Goal: Task Accomplishment & Management: Manage account settings

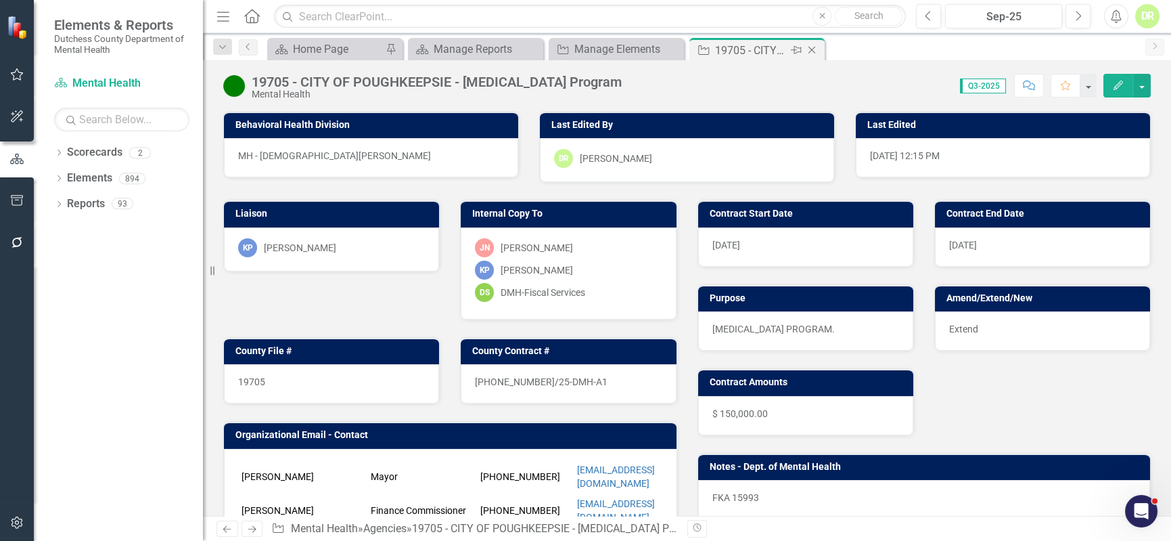
click at [816, 49] on icon "Close" at bounding box center [812, 50] width 14 height 11
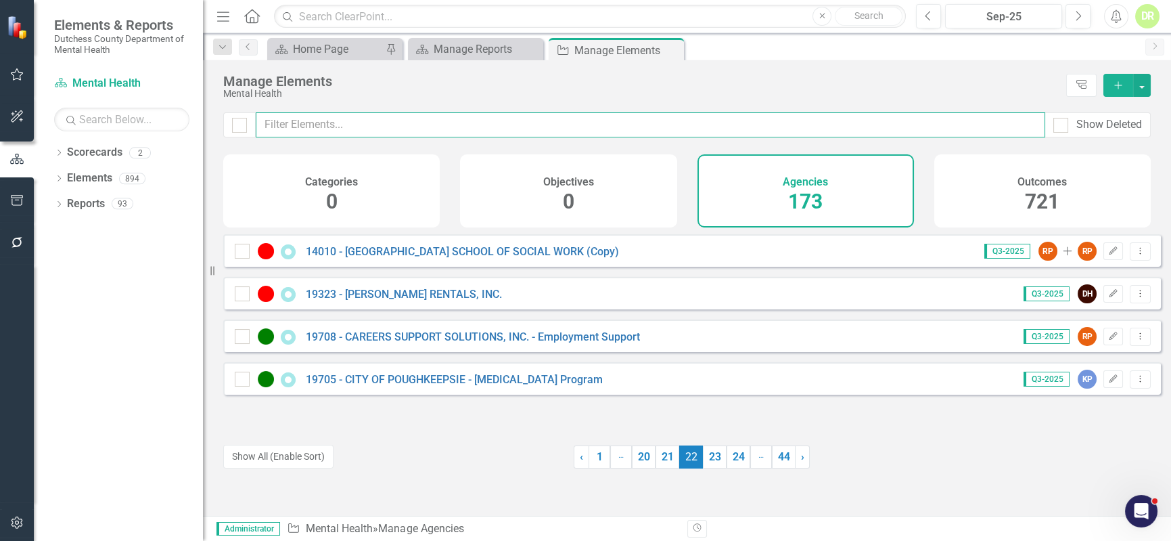
click at [365, 125] on input "text" at bounding box center [651, 124] width 790 height 25
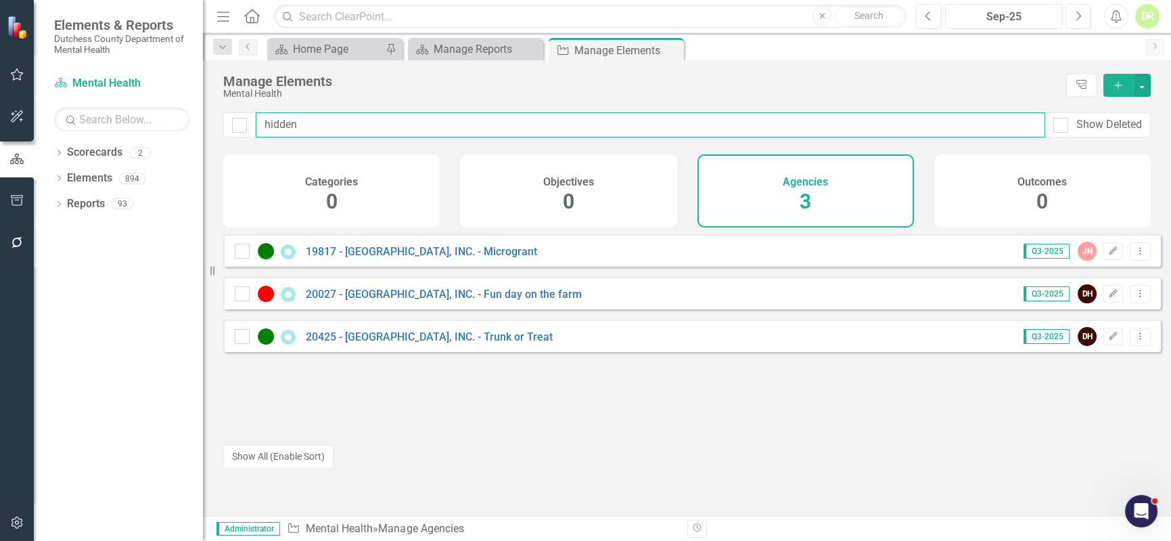
type input "hidden"
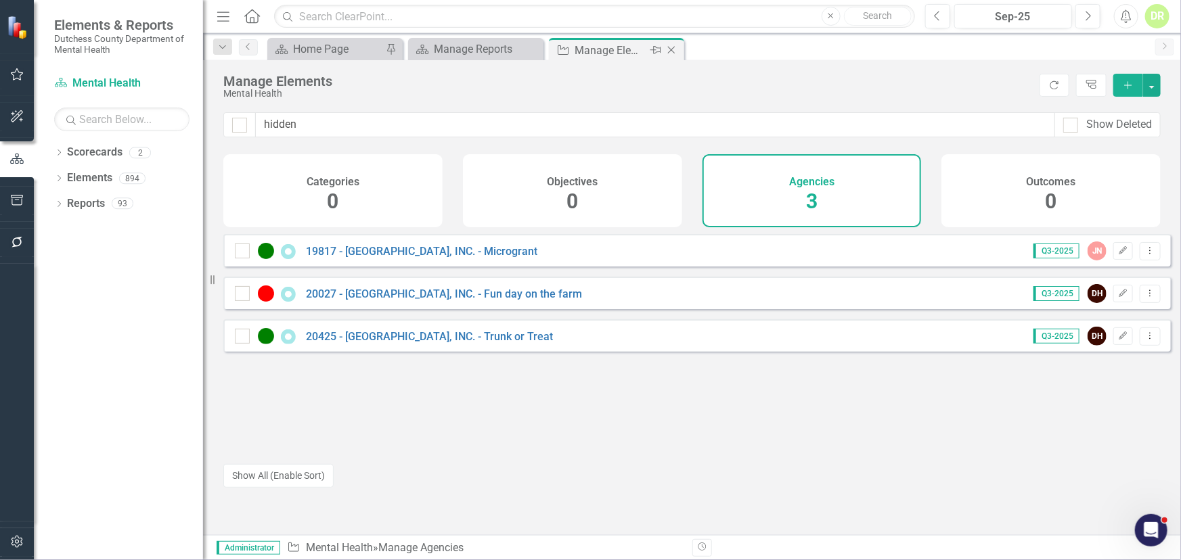
click at [620, 50] on div "Manage Elements" at bounding box center [610, 50] width 72 height 17
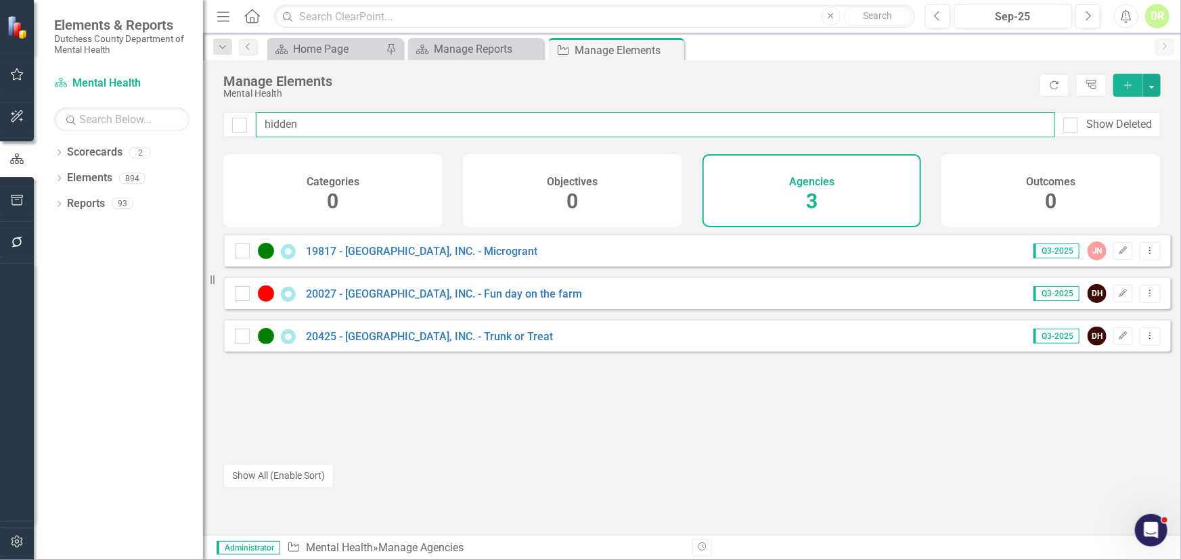
drag, startPoint x: 447, startPoint y: 115, endPoint x: 152, endPoint y: 108, distance: 295.8
click at [150, 108] on div "Elements & Reports Dutchess County Department of Mental Health Scorecard Mental…" at bounding box center [590, 280] width 1181 height 560
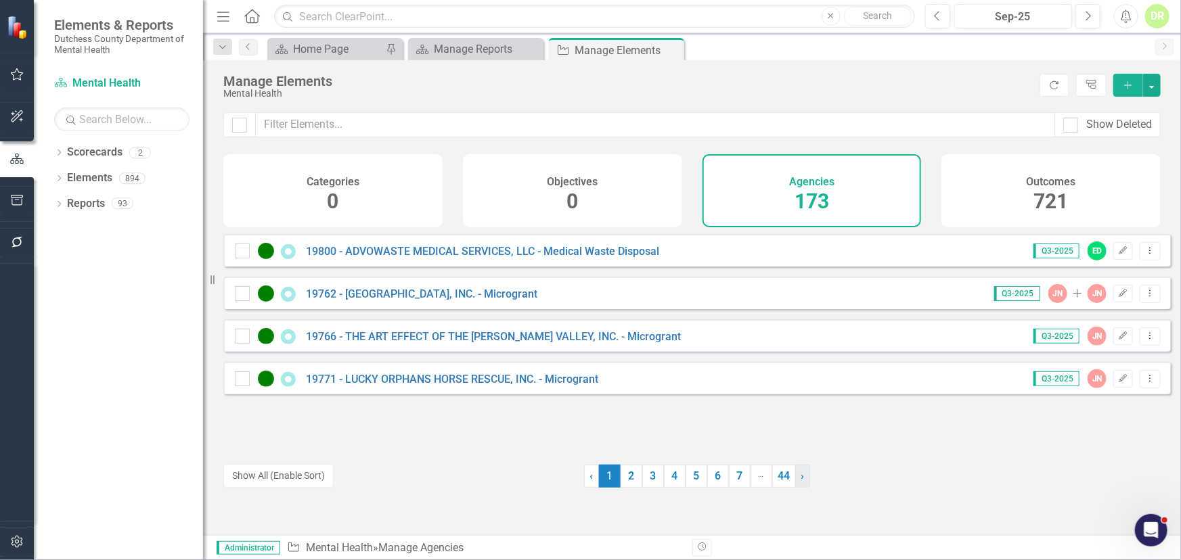
click at [799, 474] on link "› Next" at bounding box center [802, 476] width 15 height 23
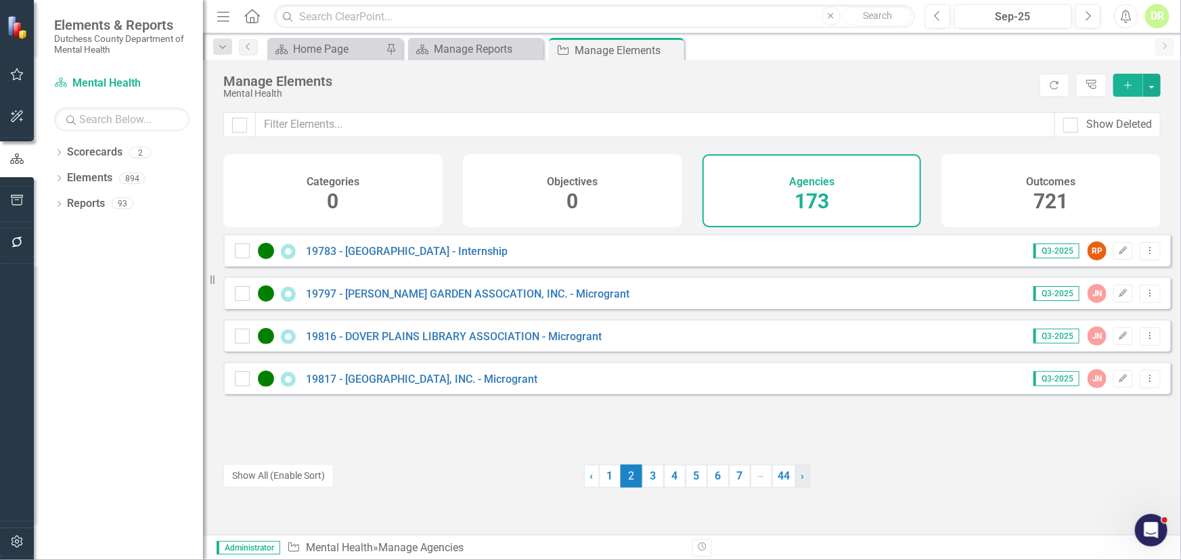
click at [799, 474] on link "› Next" at bounding box center [802, 476] width 15 height 23
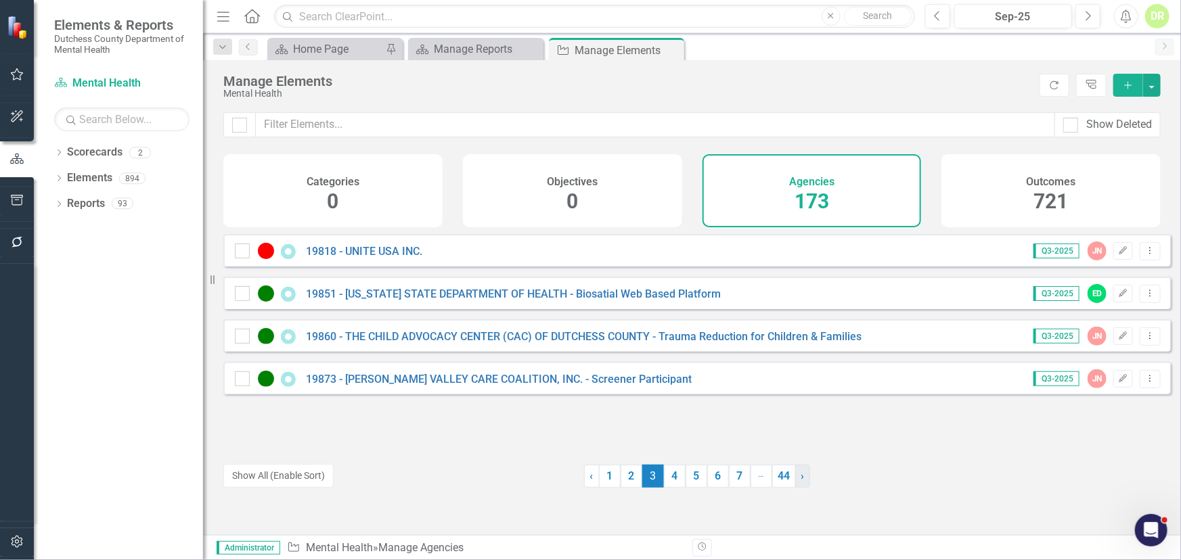
click at [799, 474] on link "› Next" at bounding box center [802, 476] width 15 height 23
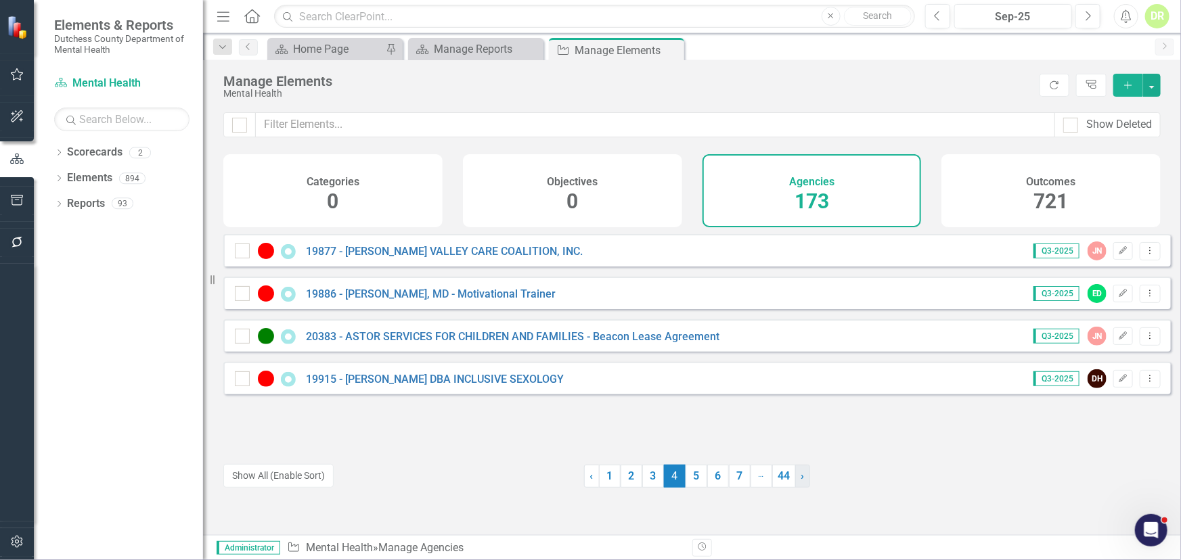
click at [799, 474] on link "› Next" at bounding box center [802, 476] width 15 height 23
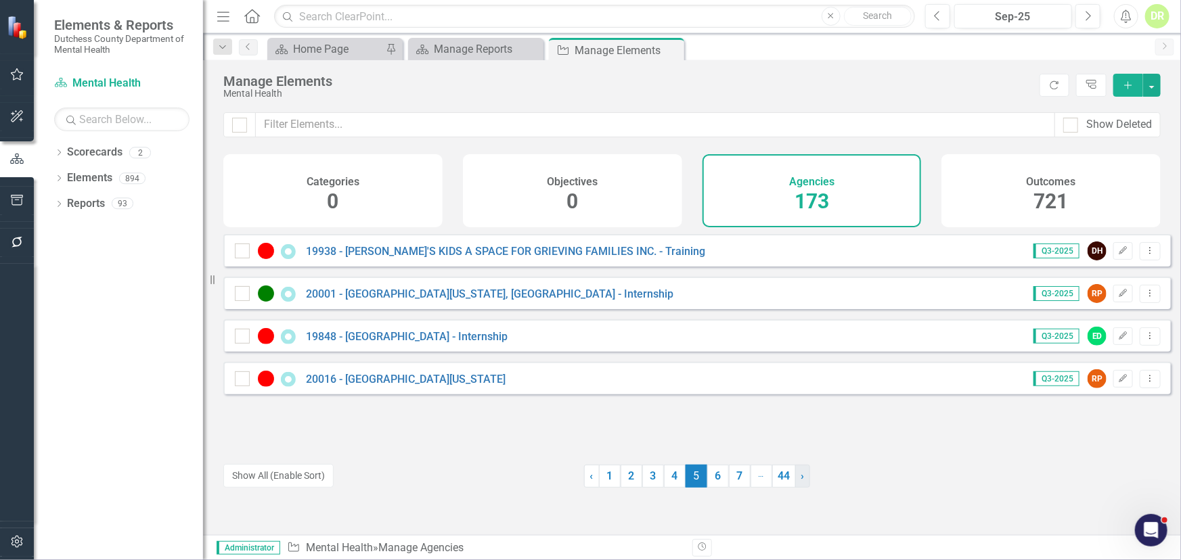
click at [799, 474] on link "› Next" at bounding box center [802, 476] width 15 height 23
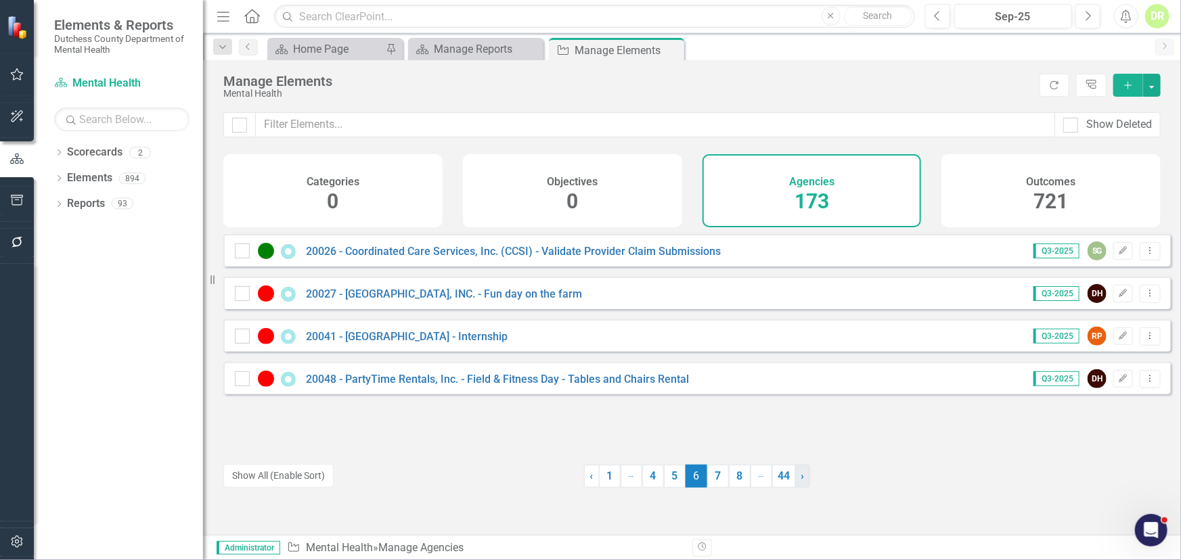
click at [799, 474] on link "› Next" at bounding box center [802, 476] width 15 height 23
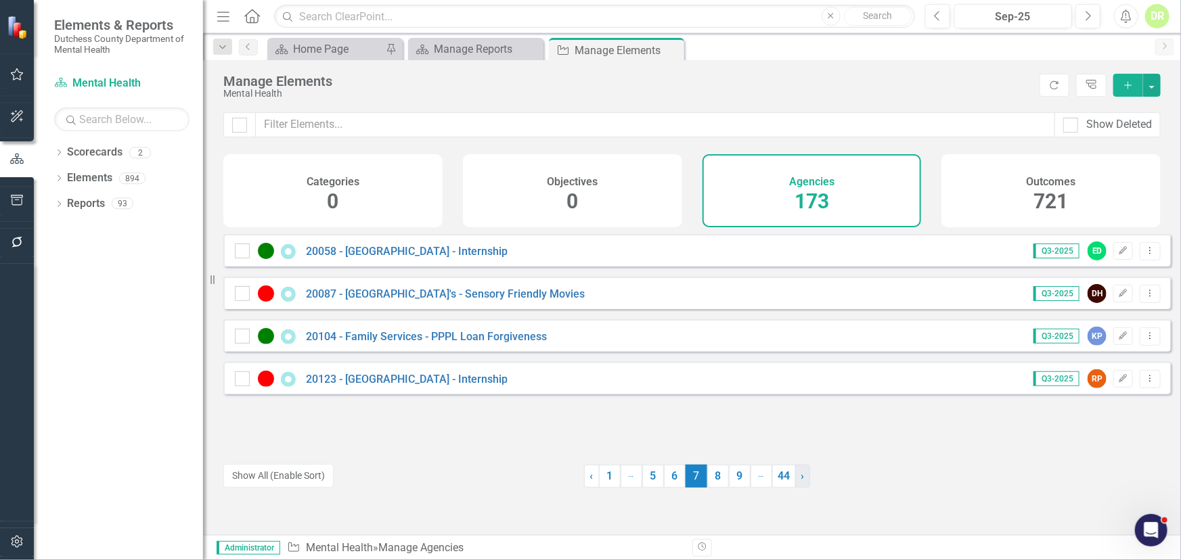
click at [799, 474] on link "› Next" at bounding box center [802, 476] width 15 height 23
click at [801, 474] on span "›" at bounding box center [802, 476] width 3 height 13
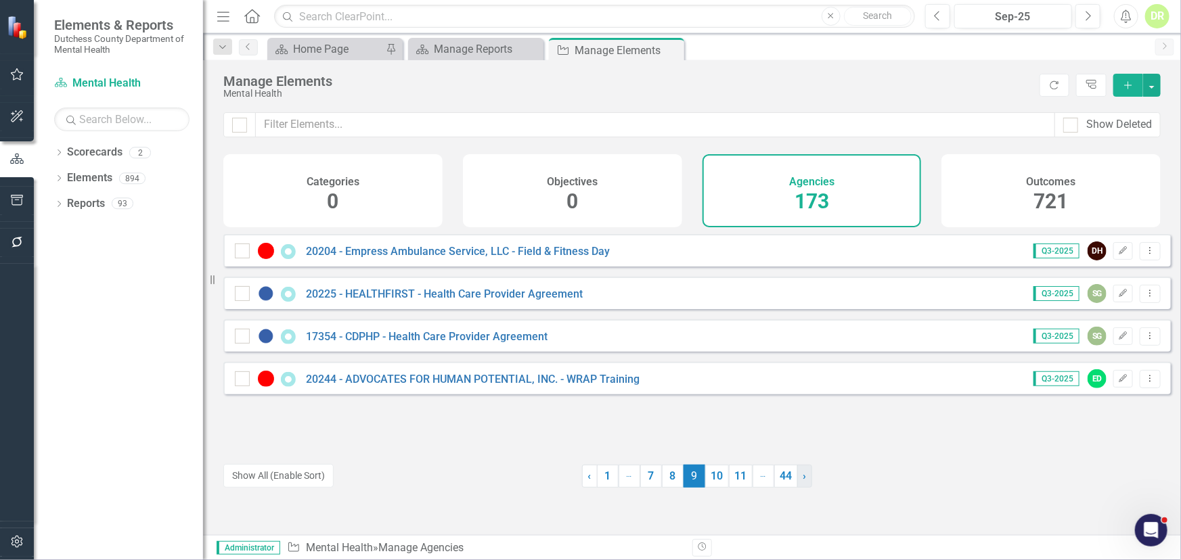
click at [803, 474] on span "›" at bounding box center [804, 476] width 3 height 13
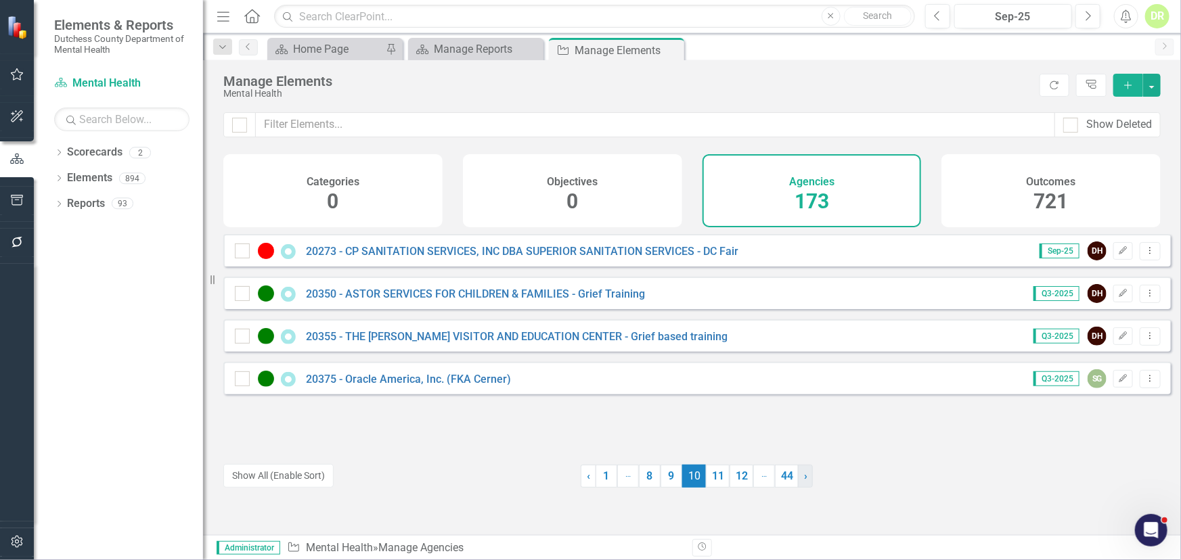
click at [804, 474] on span "›" at bounding box center [805, 476] width 3 height 13
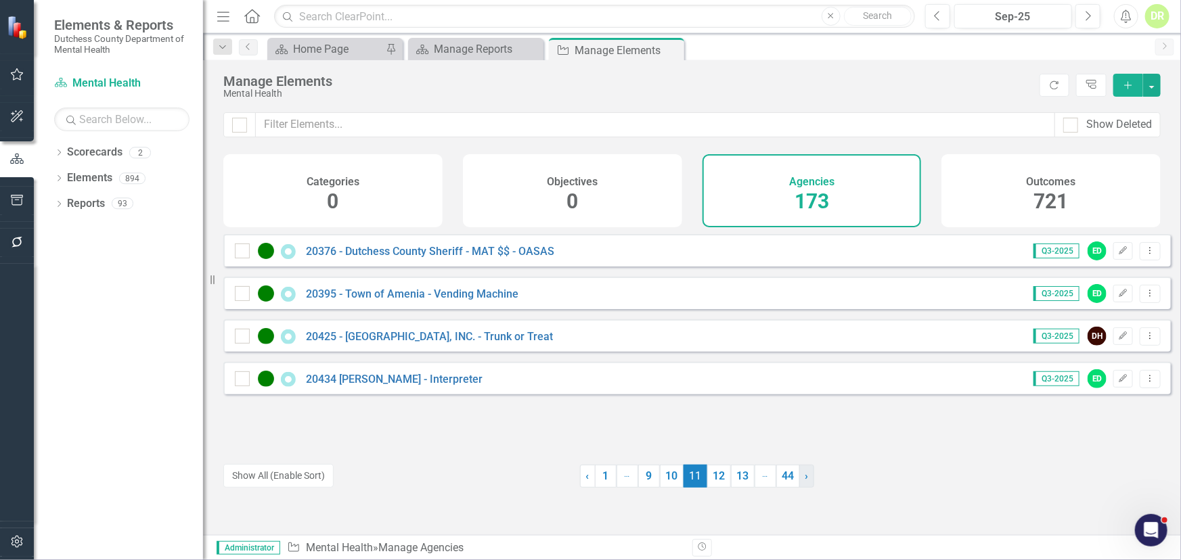
click at [805, 474] on span "›" at bounding box center [806, 476] width 3 height 13
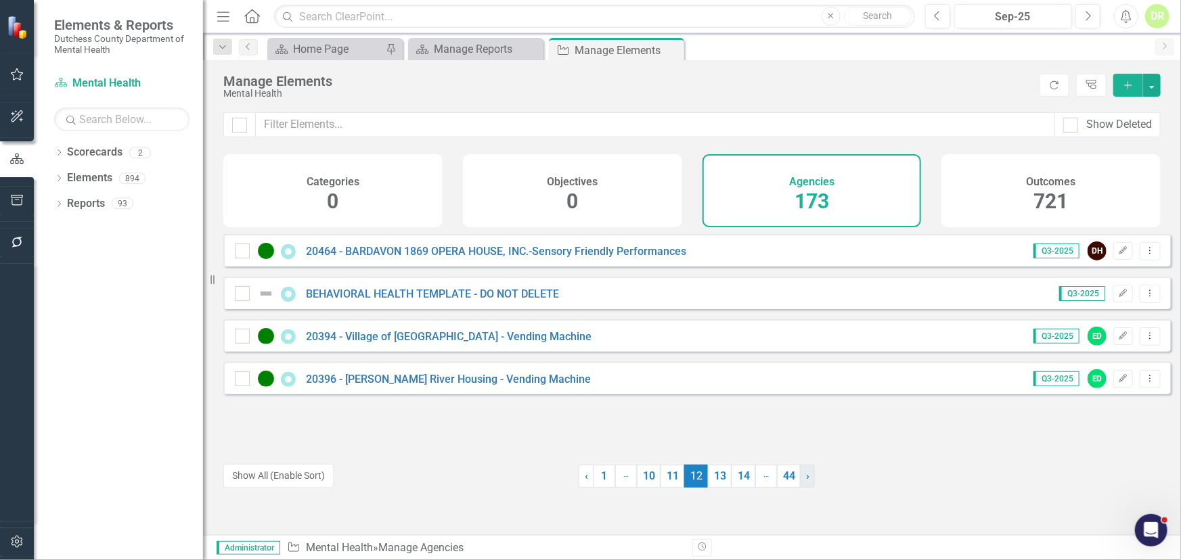
click at [800, 474] on link "› Next" at bounding box center [807, 476] width 15 height 23
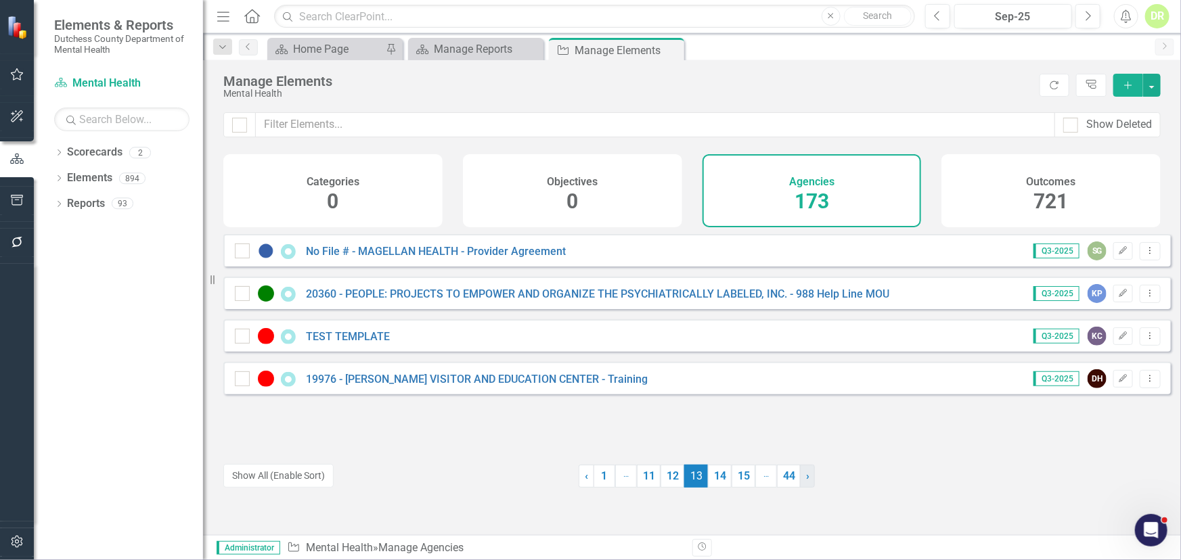
click at [800, 474] on link "› Next" at bounding box center [807, 476] width 15 height 23
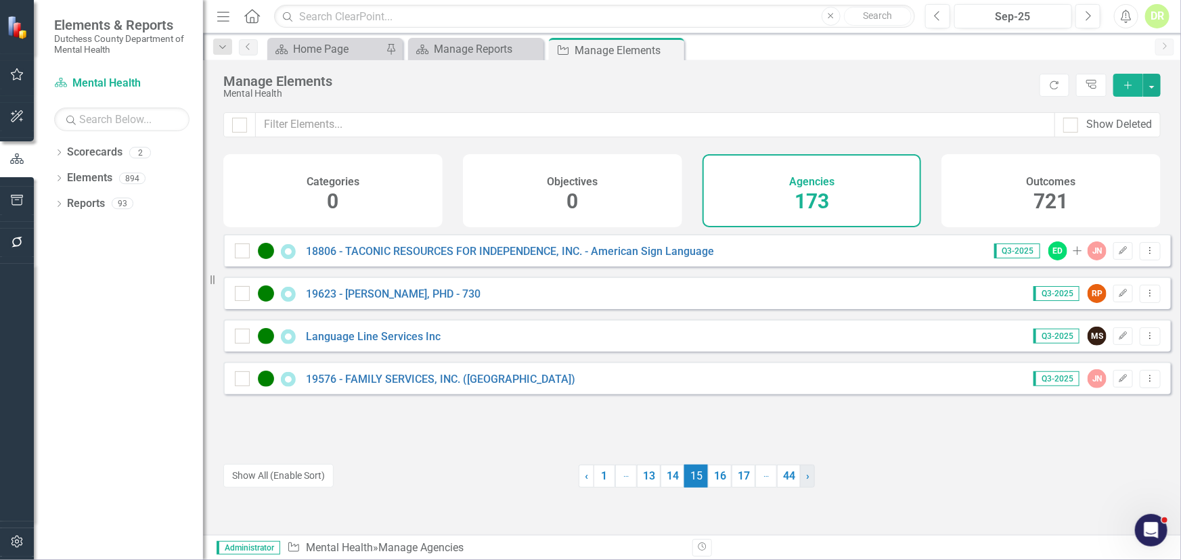
click at [800, 474] on link "› Next" at bounding box center [807, 476] width 15 height 23
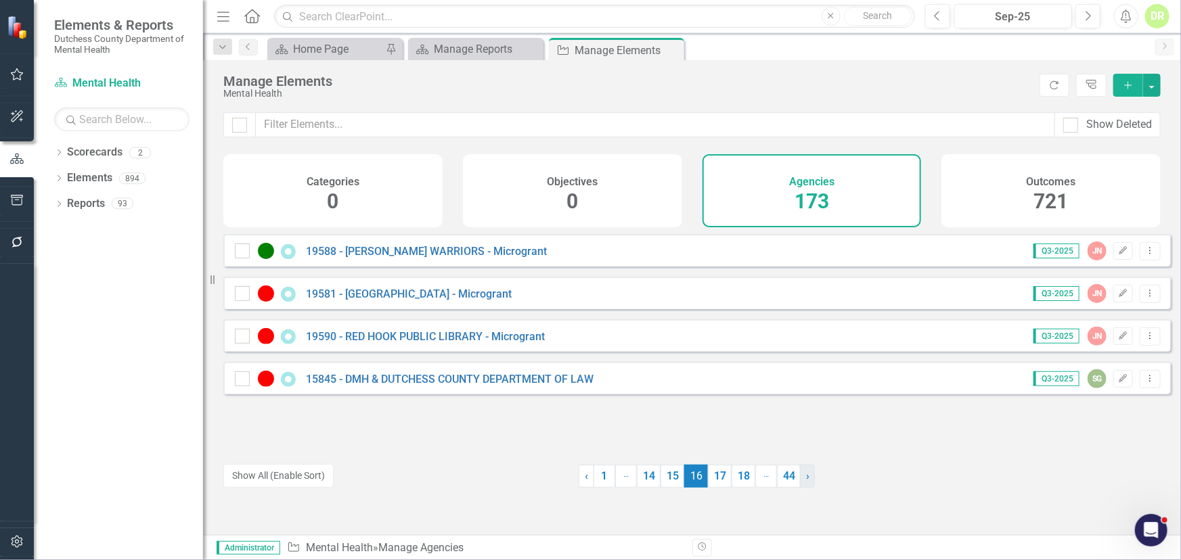
click at [800, 474] on link "› Next" at bounding box center [807, 476] width 15 height 23
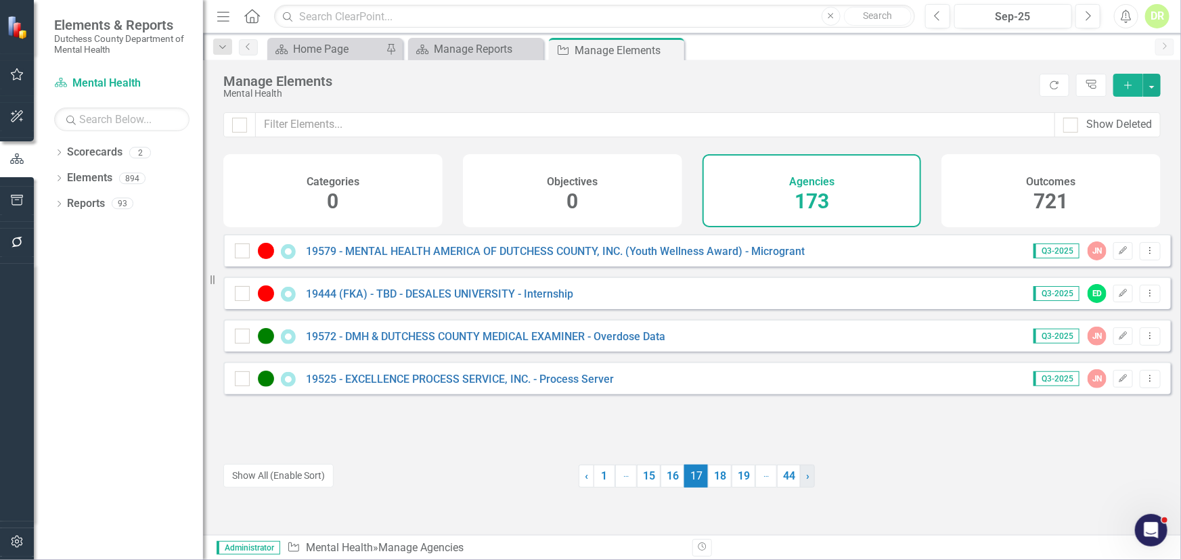
click at [800, 474] on link "› Next" at bounding box center [807, 476] width 15 height 23
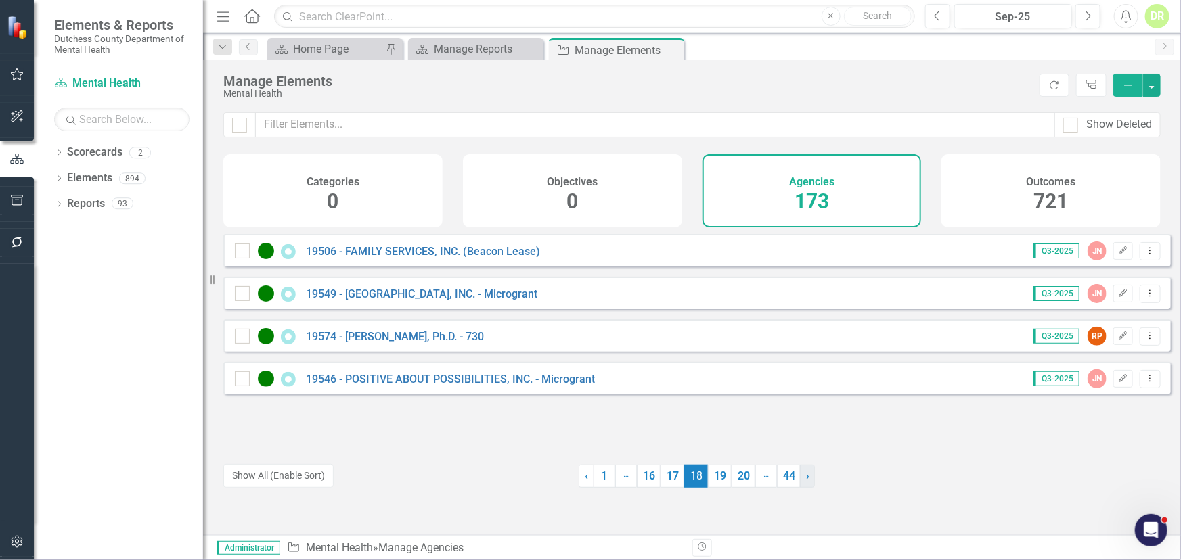
click at [800, 474] on link "› Next" at bounding box center [807, 476] width 15 height 23
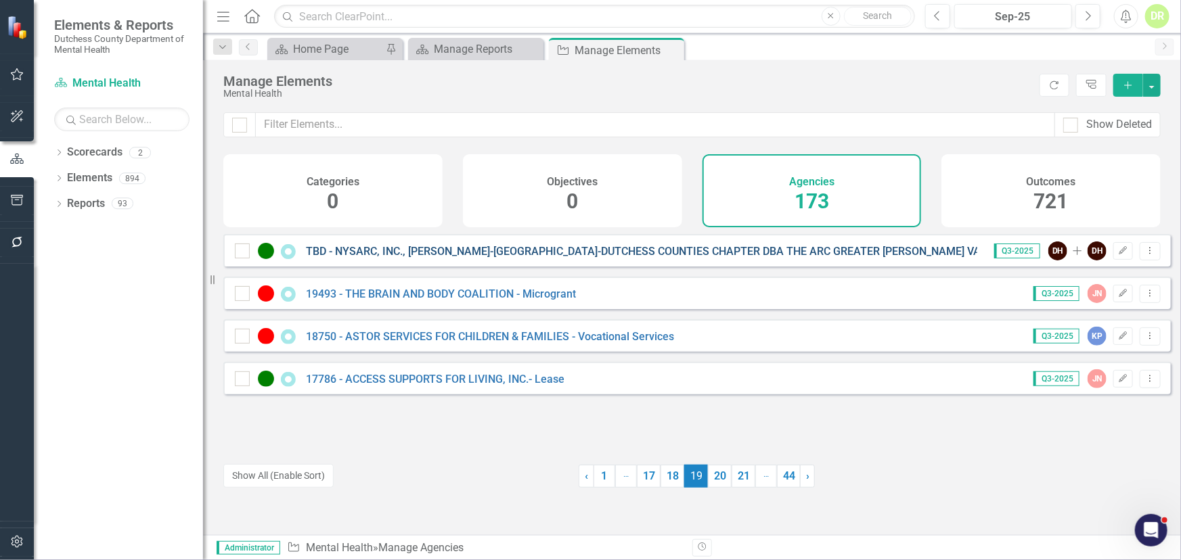
click at [442, 258] on link "TBD - NYSARC, INC., [PERSON_NAME]-[GEOGRAPHIC_DATA]-DUTCHESS COUNTIES CHAPTER D…" at bounding box center [737, 251] width 862 height 13
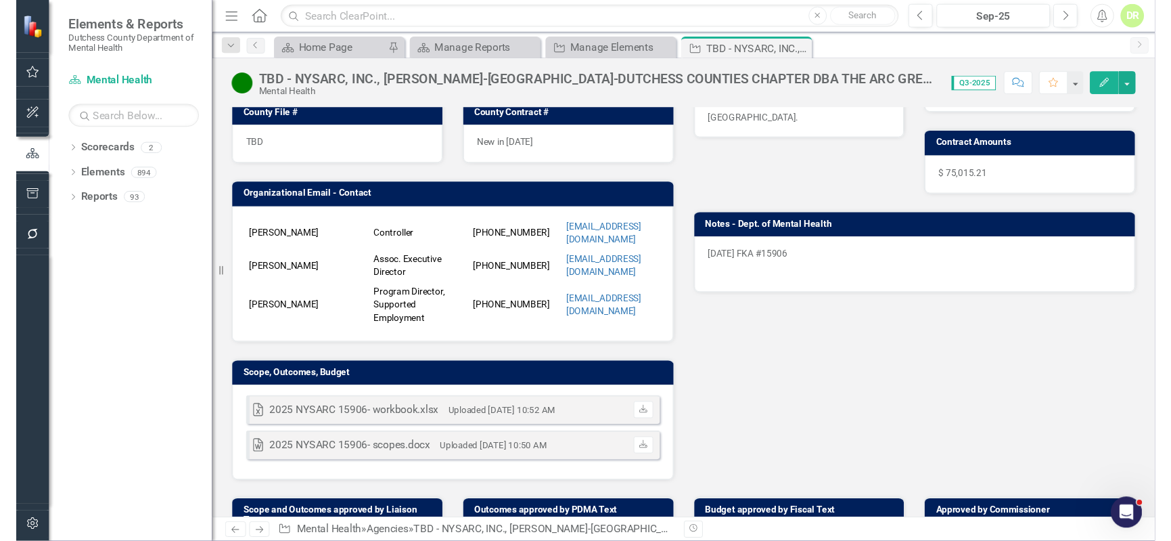
scroll to position [430, 0]
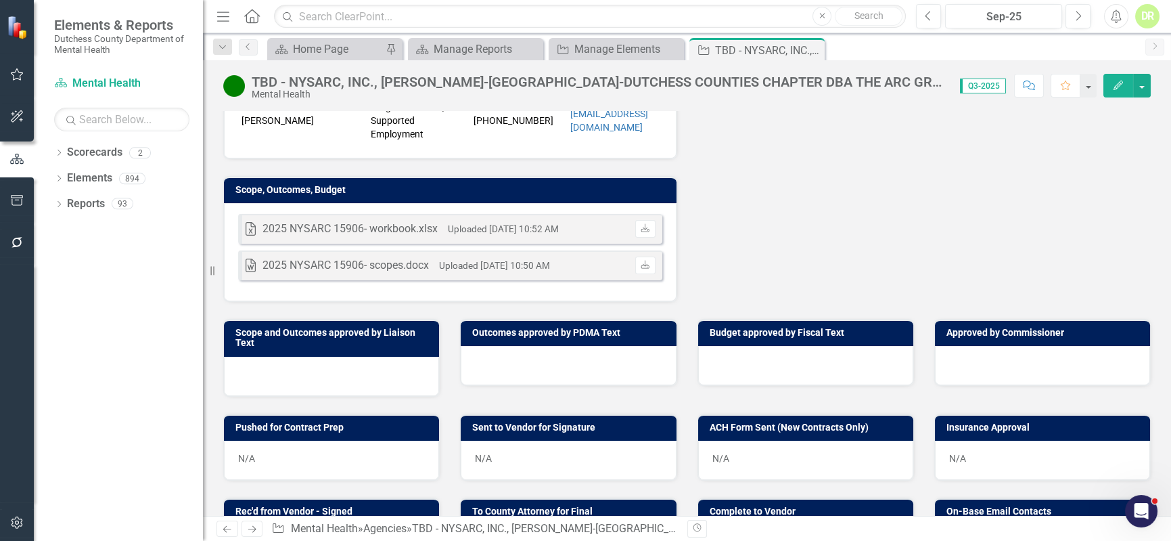
click at [878, 81] on div "TBD - NYSARC, INC., [PERSON_NAME]-[GEOGRAPHIC_DATA]-DUTCHESS COUNTIES CHAPTER D…" at bounding box center [599, 81] width 695 height 15
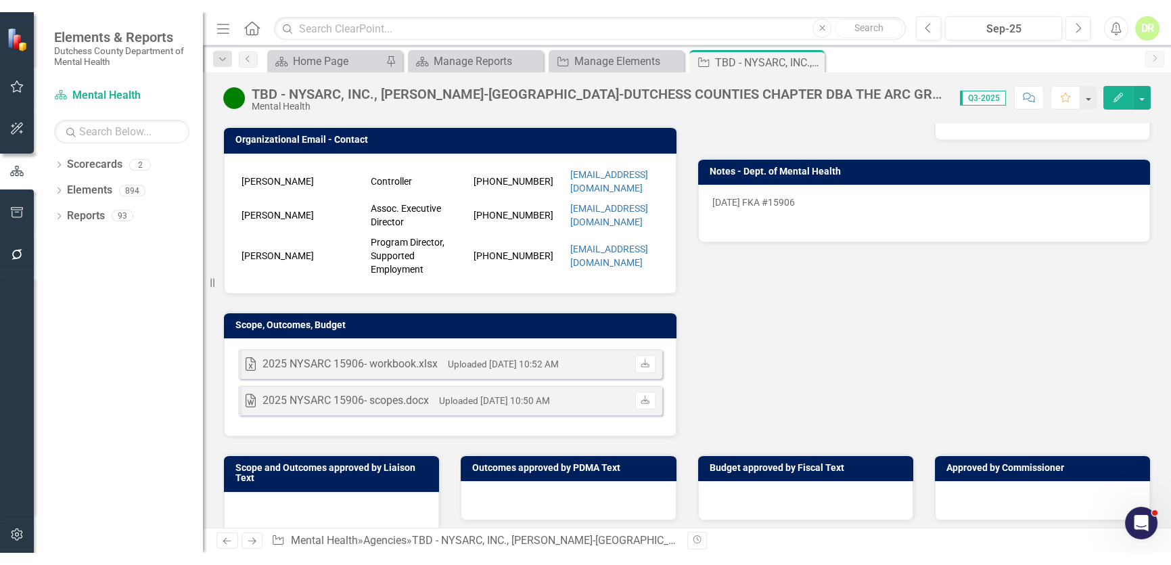
scroll to position [246, 0]
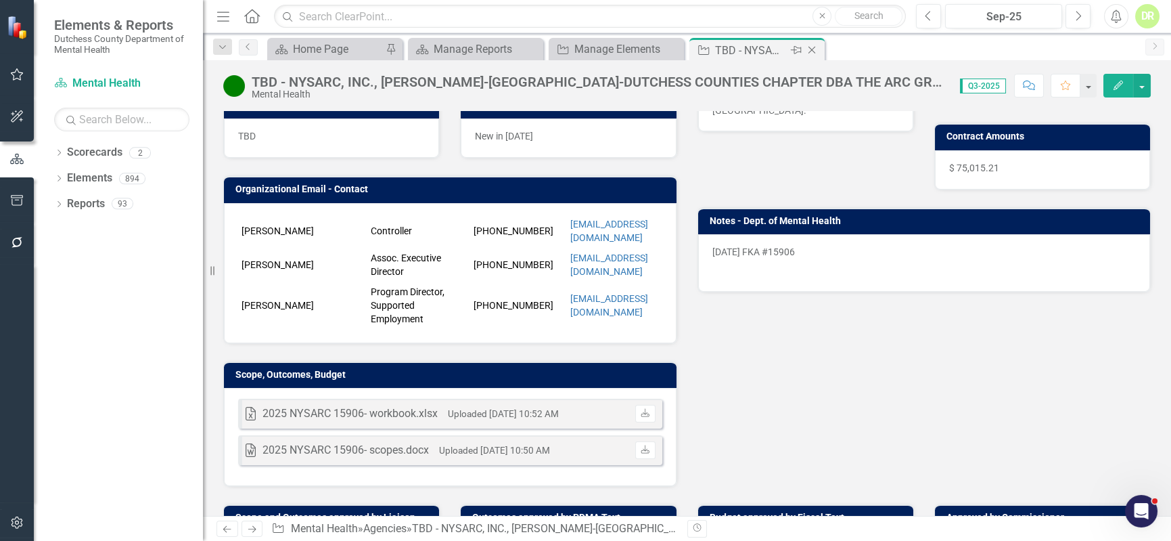
click at [813, 51] on icon at bounding box center [812, 50] width 7 height 7
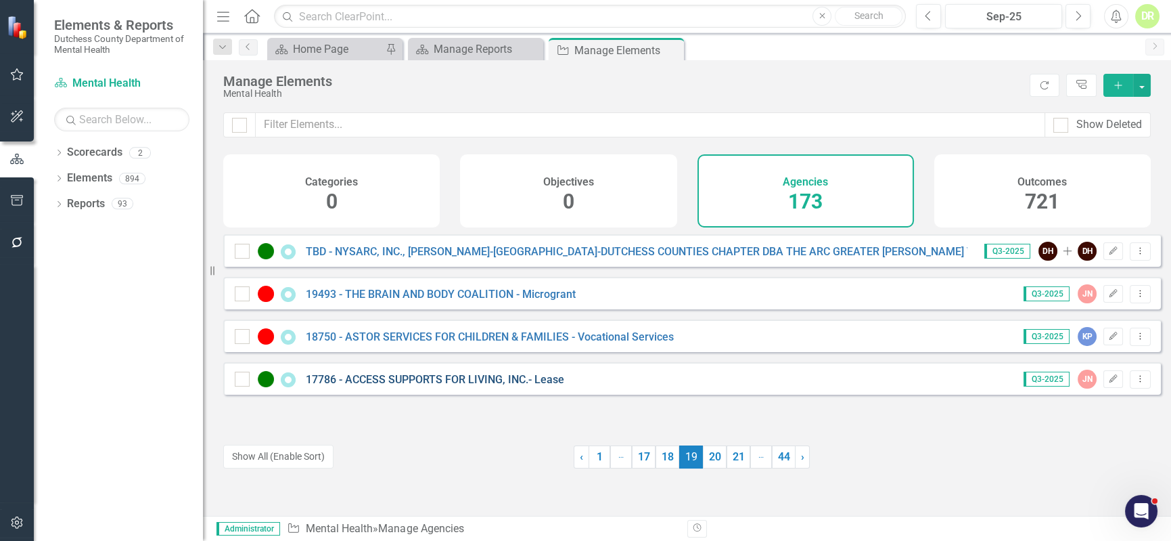
click at [451, 386] on link "17786 - ACCESS SUPPORTS FOR LIVING, INC.- Lease" at bounding box center [435, 379] width 258 height 13
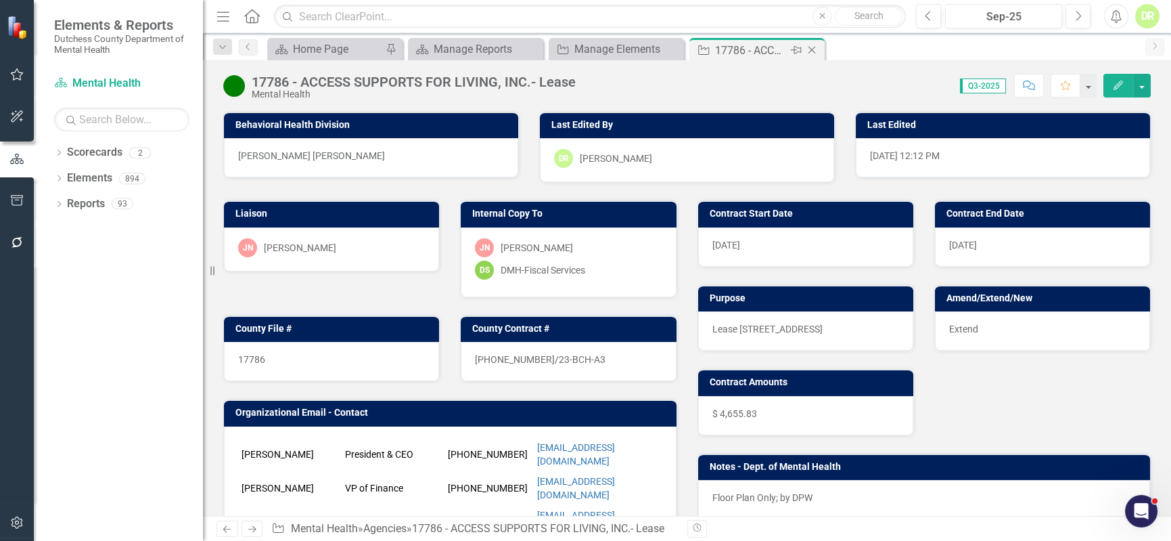
click at [814, 47] on icon at bounding box center [812, 50] width 7 height 7
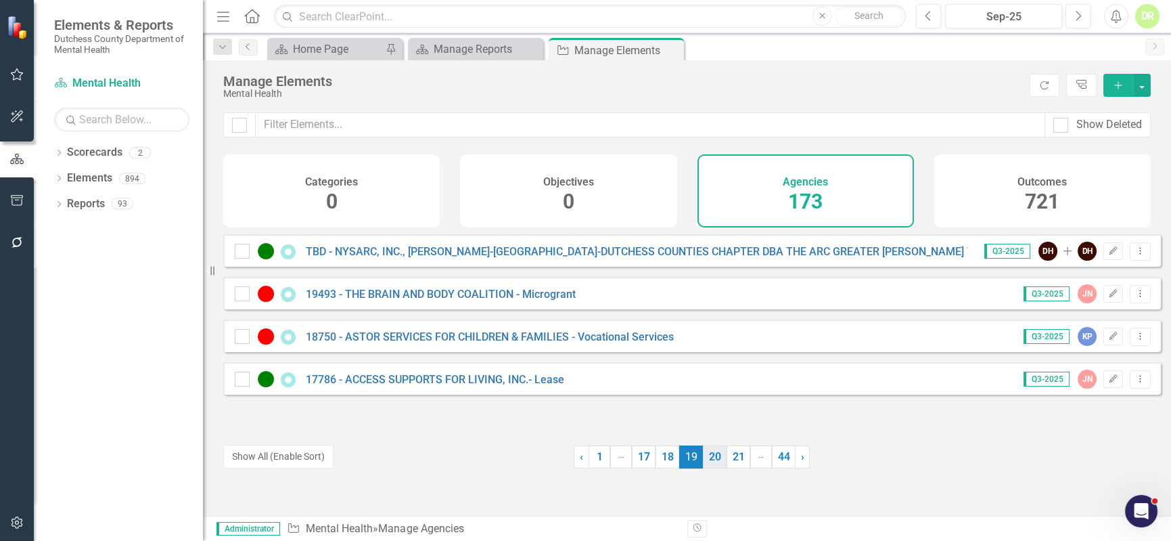
click at [707, 453] on link "20" at bounding box center [715, 456] width 24 height 23
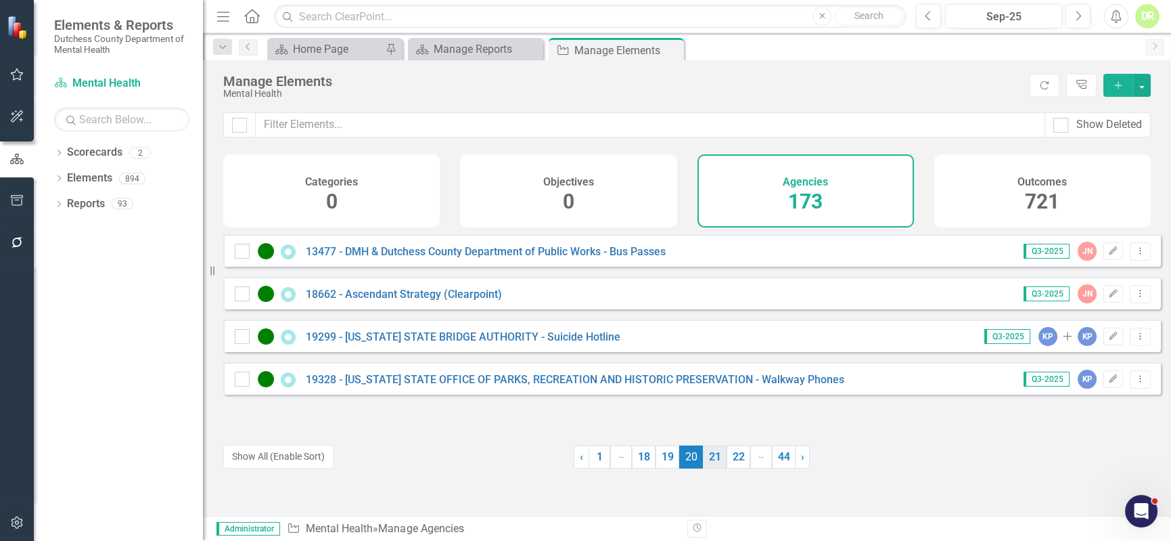
click at [708, 460] on link "21" at bounding box center [715, 456] width 24 height 23
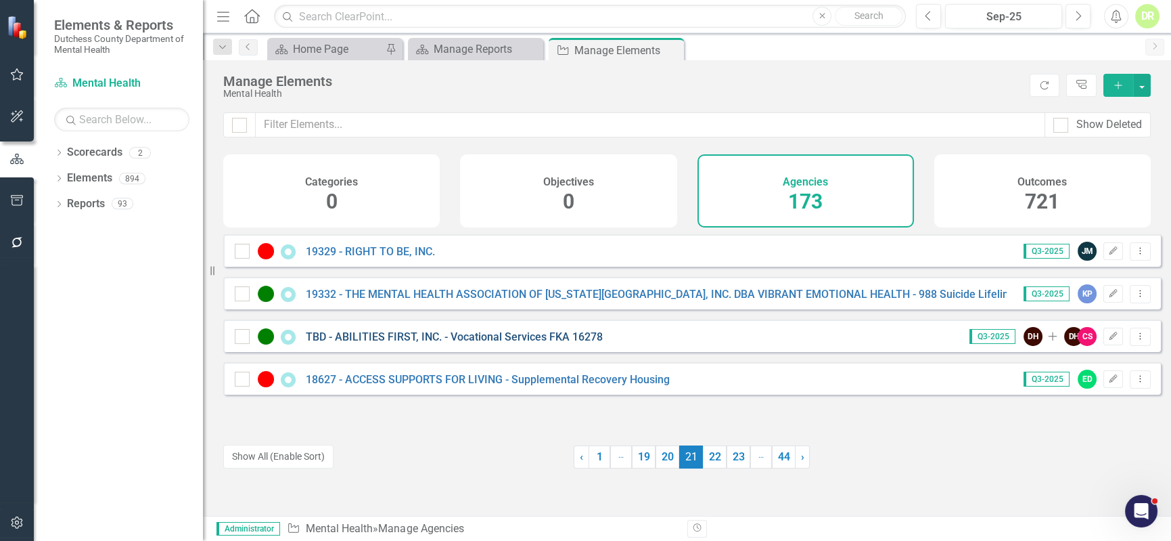
click at [503, 343] on link "TBD - ABILITIES FIRST, INC. - Vocational Services FKA 16278" at bounding box center [454, 336] width 297 height 13
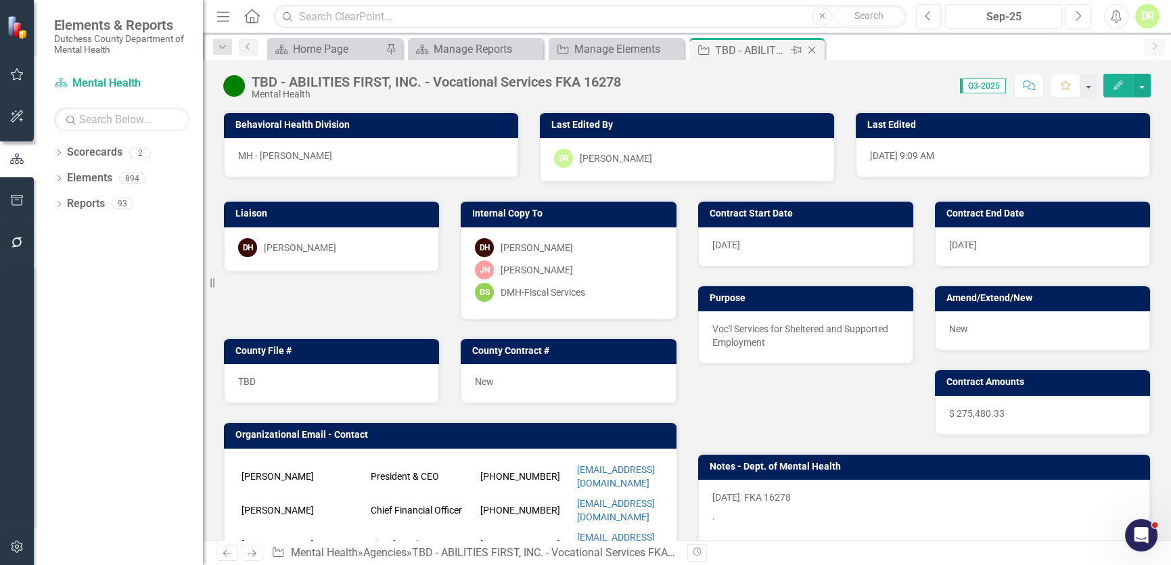
click at [812, 52] on icon "Close" at bounding box center [812, 50] width 14 height 11
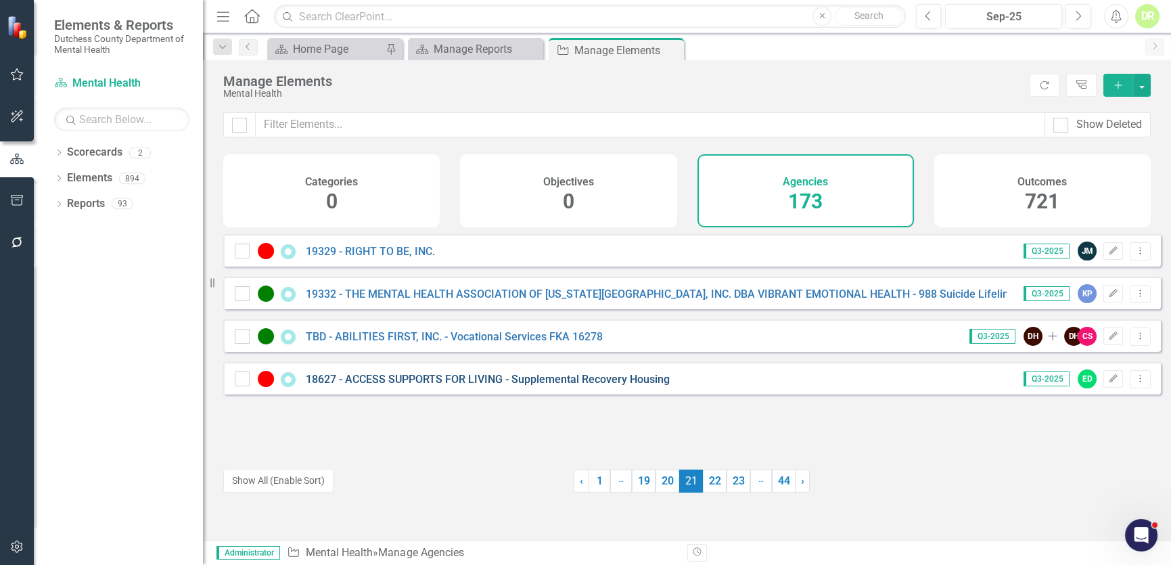
click at [617, 386] on link "18627 - ACCESS SUPPORTS FOR LIVING - Supplemental Recovery Housing" at bounding box center [488, 379] width 364 height 13
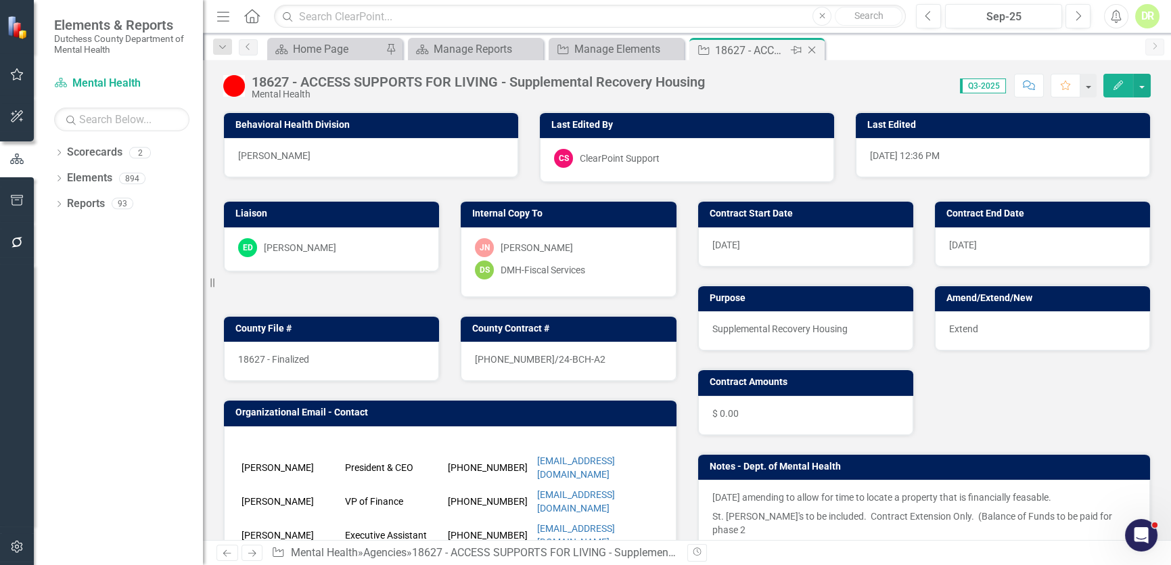
click at [816, 50] on icon "Close" at bounding box center [812, 50] width 14 height 11
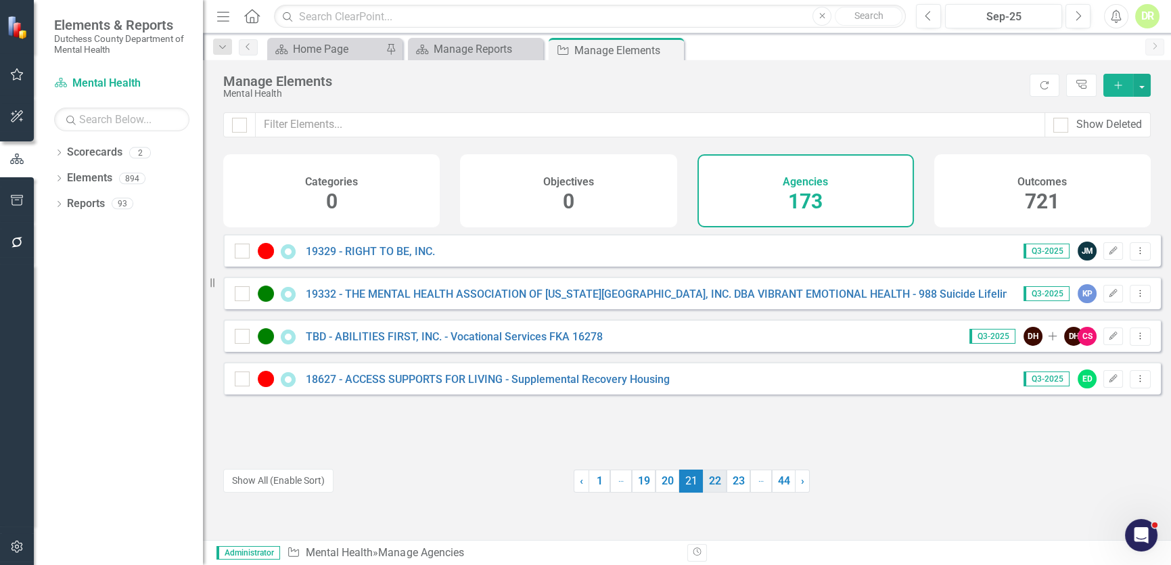
click at [704, 482] on link "22" at bounding box center [715, 481] width 24 height 23
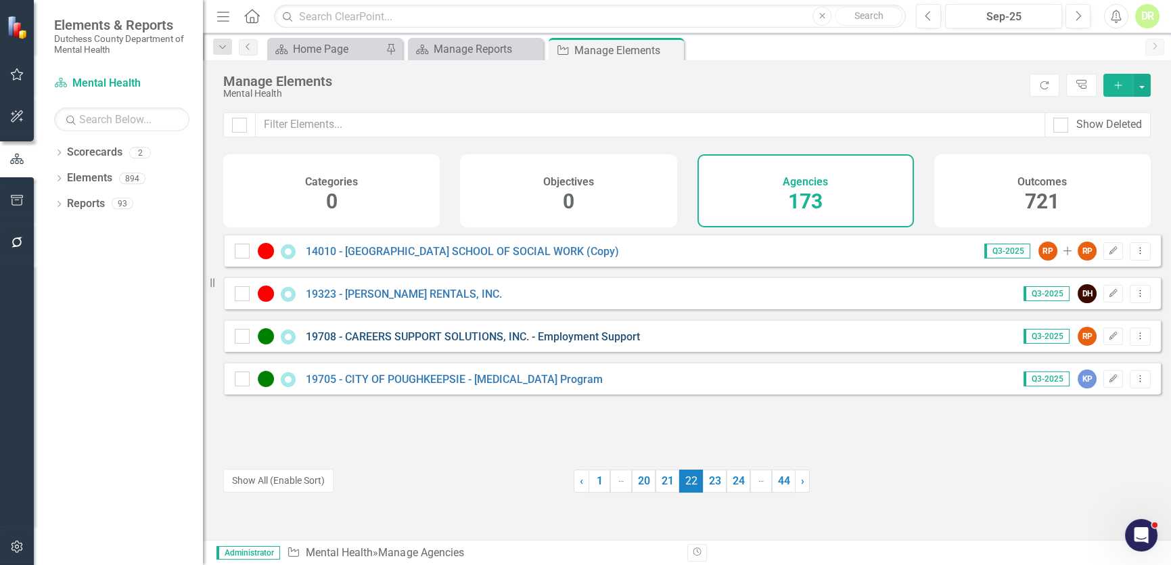
click at [605, 342] on link "19708 - CAREERS SUPPORT SOLUTIONS, INC. - Employment Support" at bounding box center [473, 336] width 334 height 13
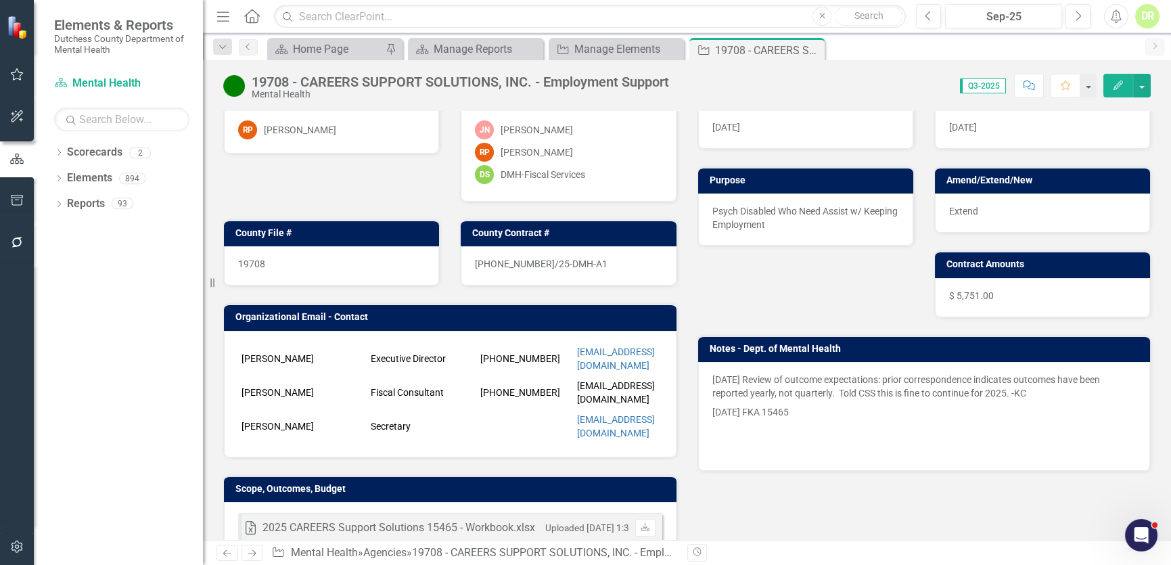
scroll to position [122, 0]
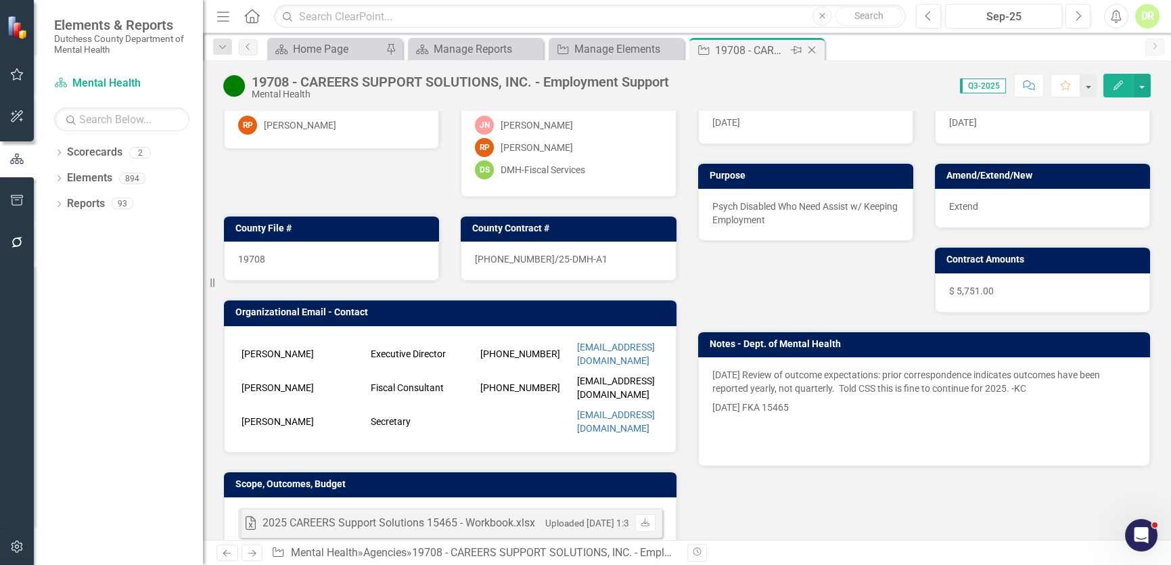
click at [814, 47] on icon at bounding box center [812, 50] width 7 height 7
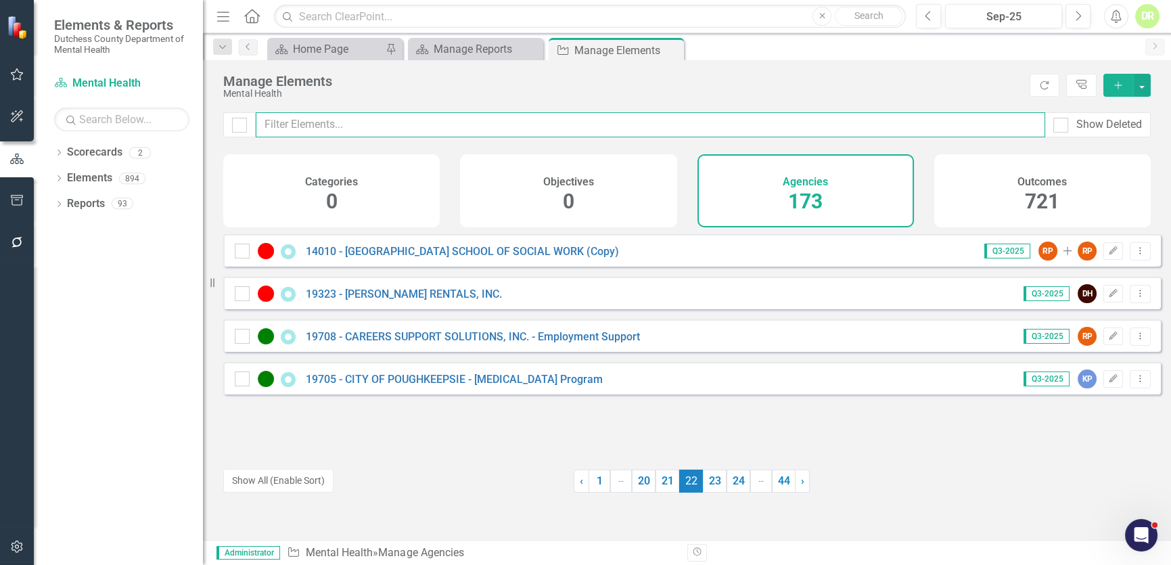
click at [338, 124] on input "text" at bounding box center [651, 124] width 790 height 25
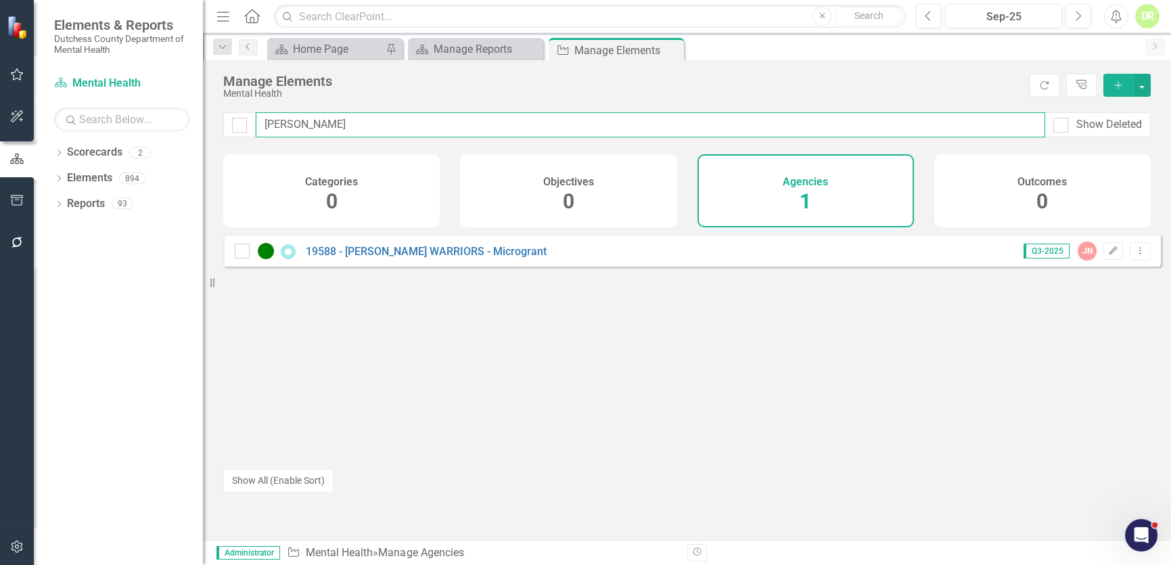
type input "[PERSON_NAME]"
drag, startPoint x: 365, startPoint y: 122, endPoint x: -106, endPoint y: 99, distance: 470.8
click at [0, 99] on html "Elements & Reports Dutchess County Department of Mental Health Scorecard Mental…" at bounding box center [585, 282] width 1171 height 565
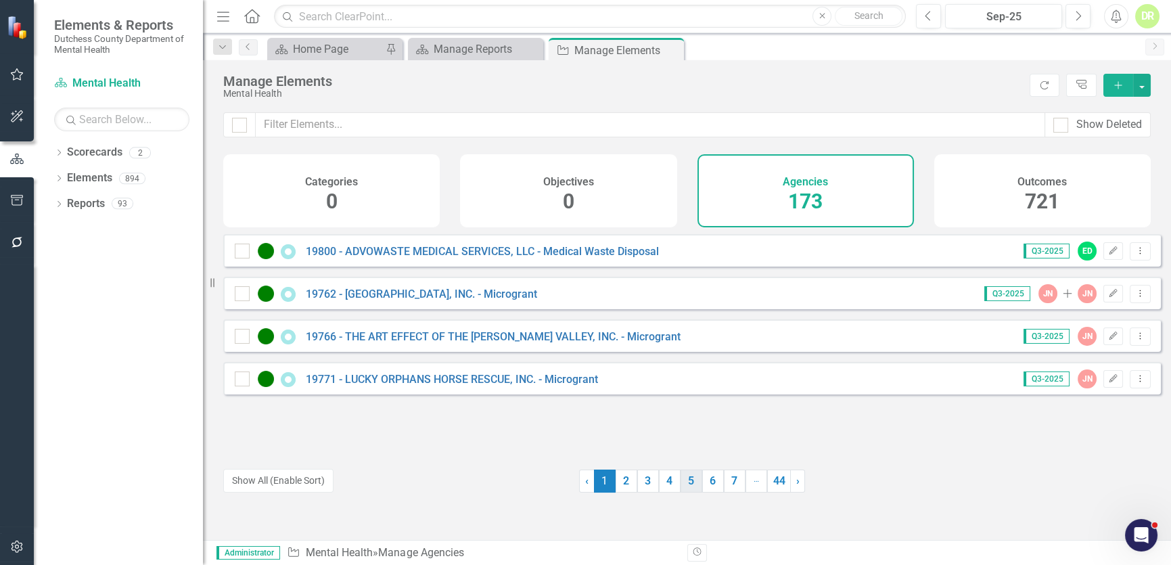
click at [681, 480] on link "5" at bounding box center [692, 481] width 22 height 23
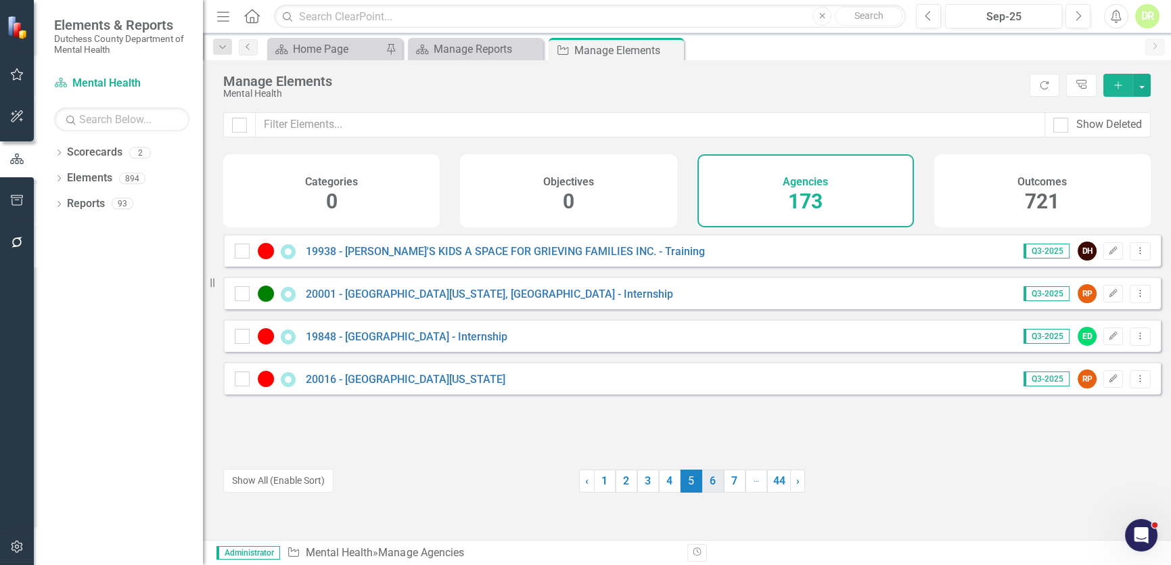
click at [708, 481] on link "6" at bounding box center [713, 481] width 22 height 23
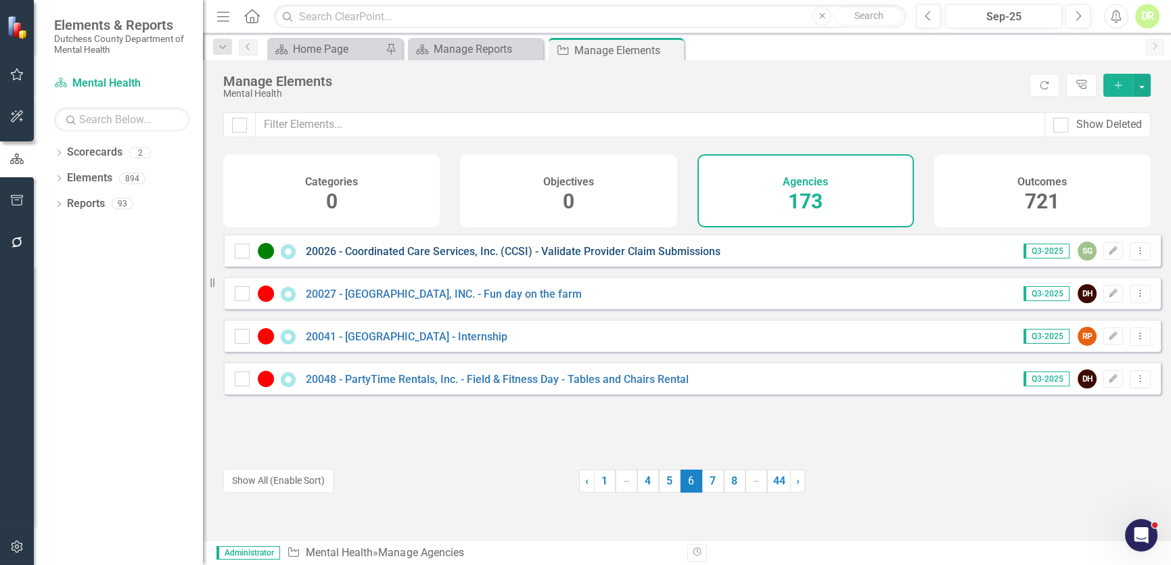
click at [577, 258] on link "20026 - Coordinated Care Services, Inc. (CCSI) - Validate Provider Claim Submis…" at bounding box center [513, 251] width 415 height 13
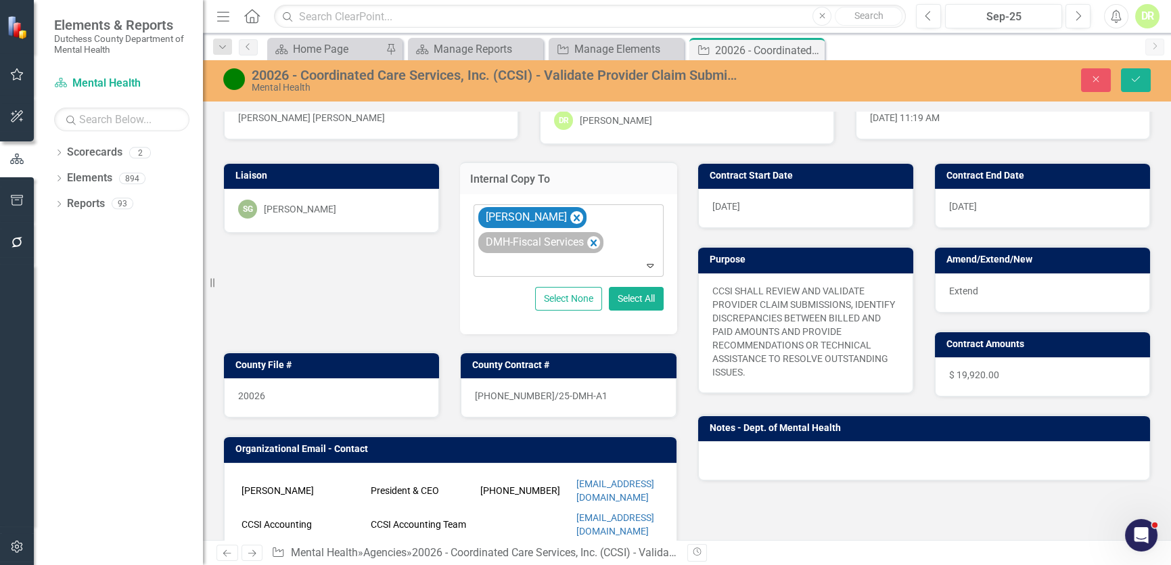
scroll to position [61, 0]
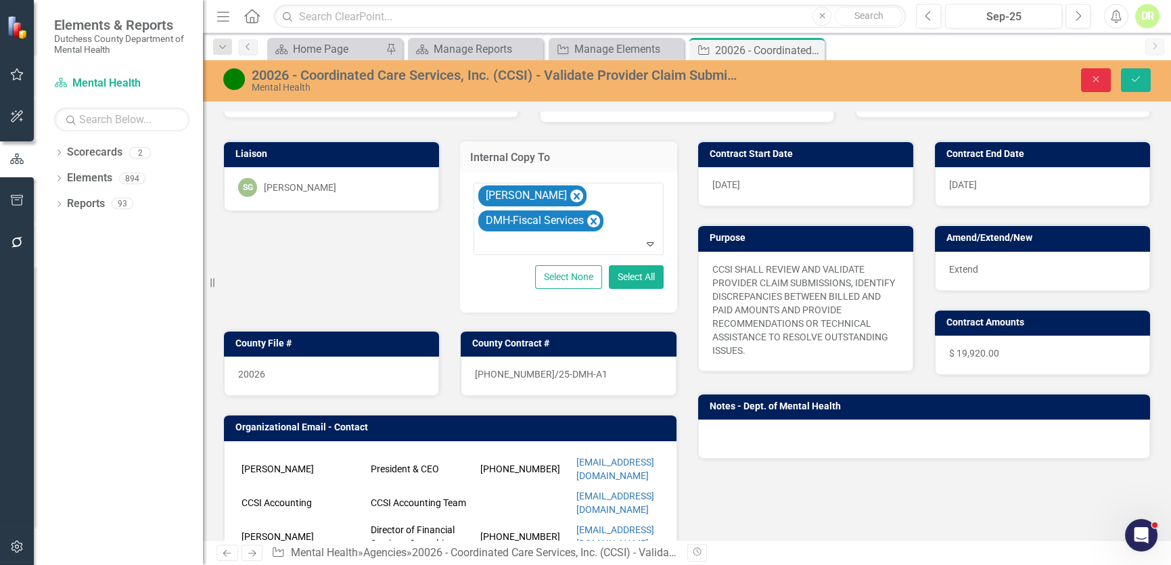
click at [1098, 81] on icon "Close" at bounding box center [1096, 78] width 12 height 9
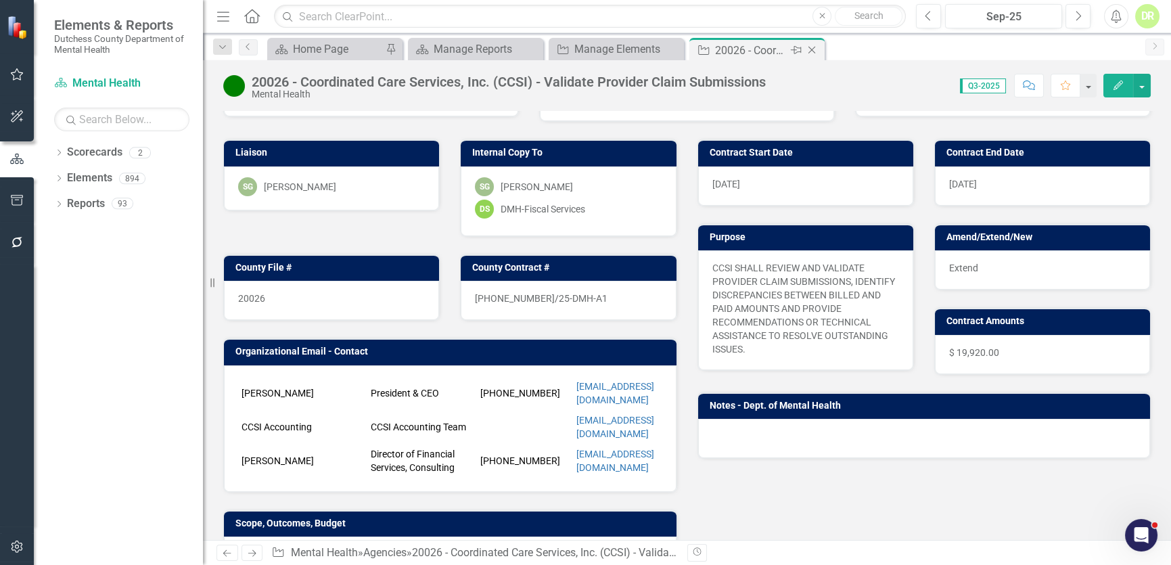
click at [815, 49] on icon "Close" at bounding box center [812, 50] width 14 height 11
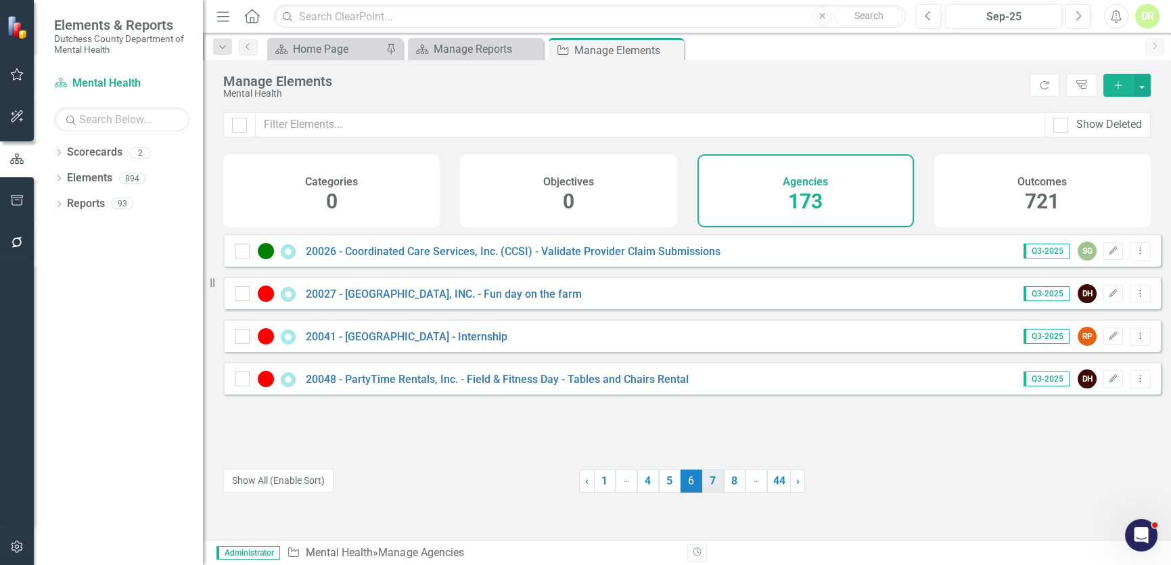
click at [704, 478] on link "7" at bounding box center [713, 481] width 22 height 23
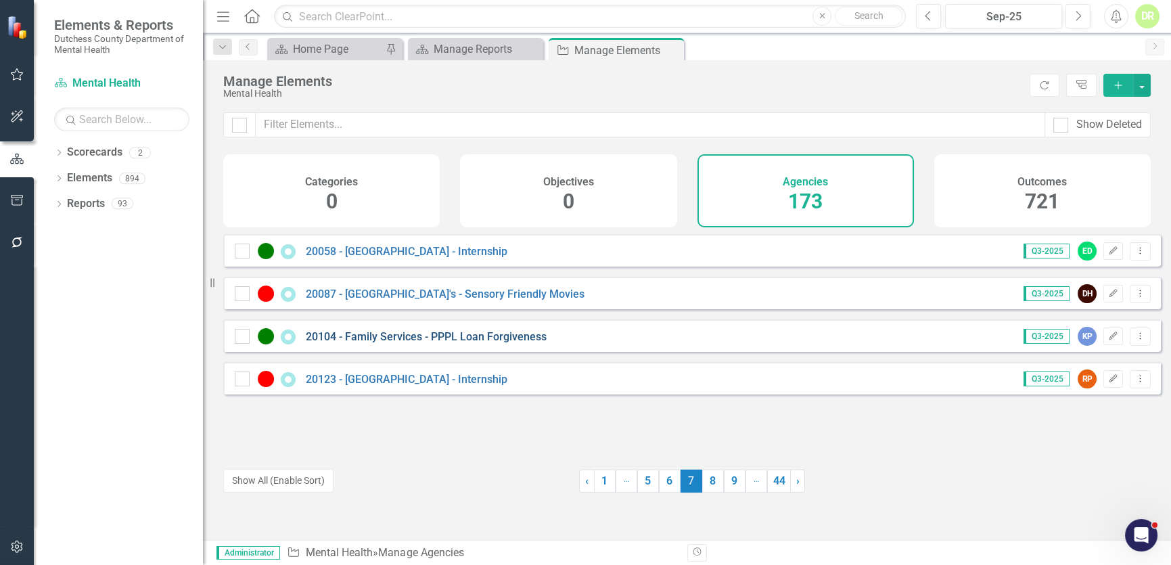
click at [440, 343] on link "20104 - Family Services - PPPL Loan Forgiveness" at bounding box center [426, 336] width 241 height 13
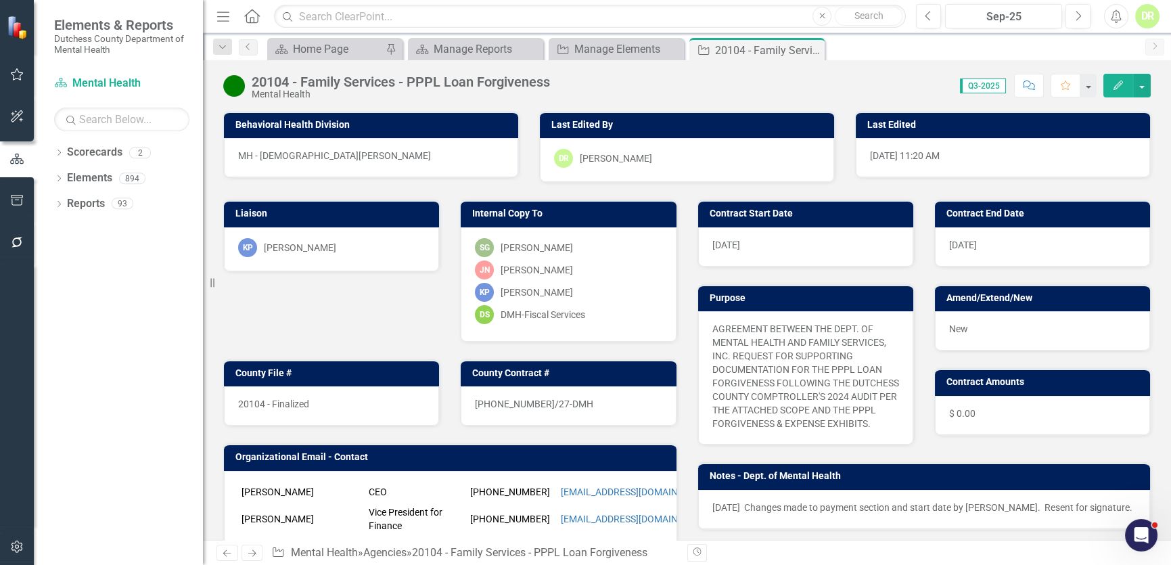
scroll to position [61, 0]
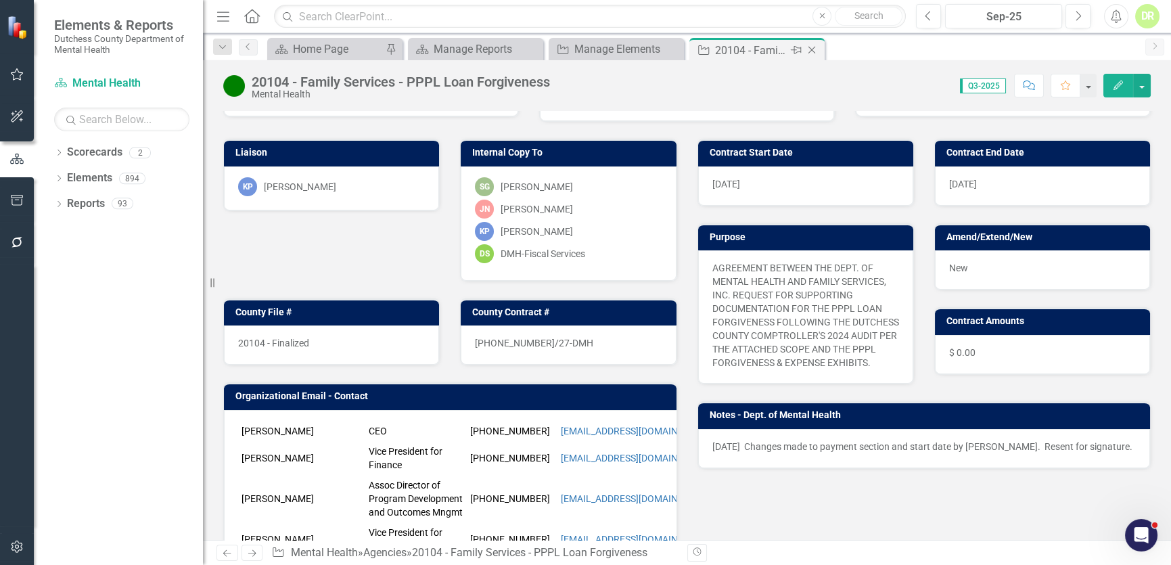
click at [812, 46] on icon "Close" at bounding box center [812, 50] width 14 height 11
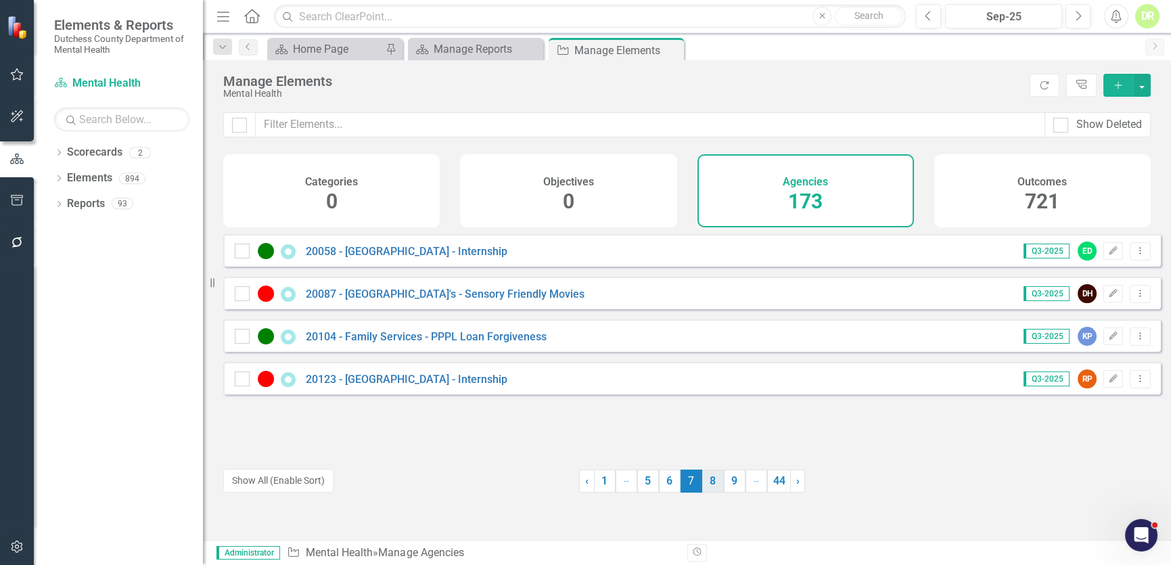
click at [707, 478] on link "8" at bounding box center [713, 481] width 22 height 23
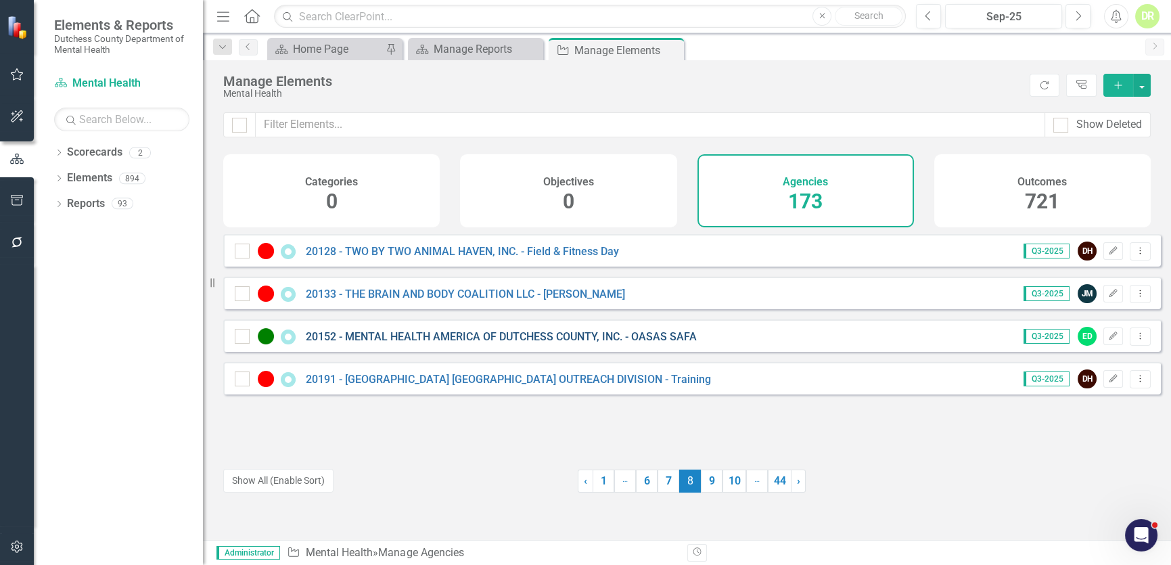
click at [563, 343] on link "20152 - MENTAL HEALTH AMERICA OF DUTCHESS COUNTY, INC. - OASAS SAFA" at bounding box center [501, 336] width 391 height 13
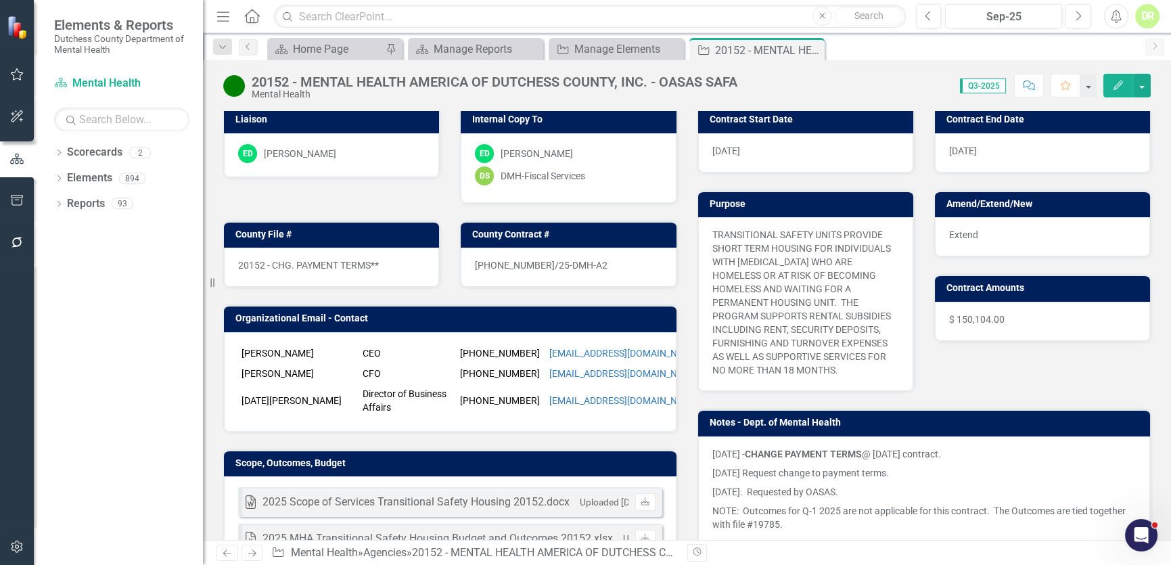
scroll to position [122, 0]
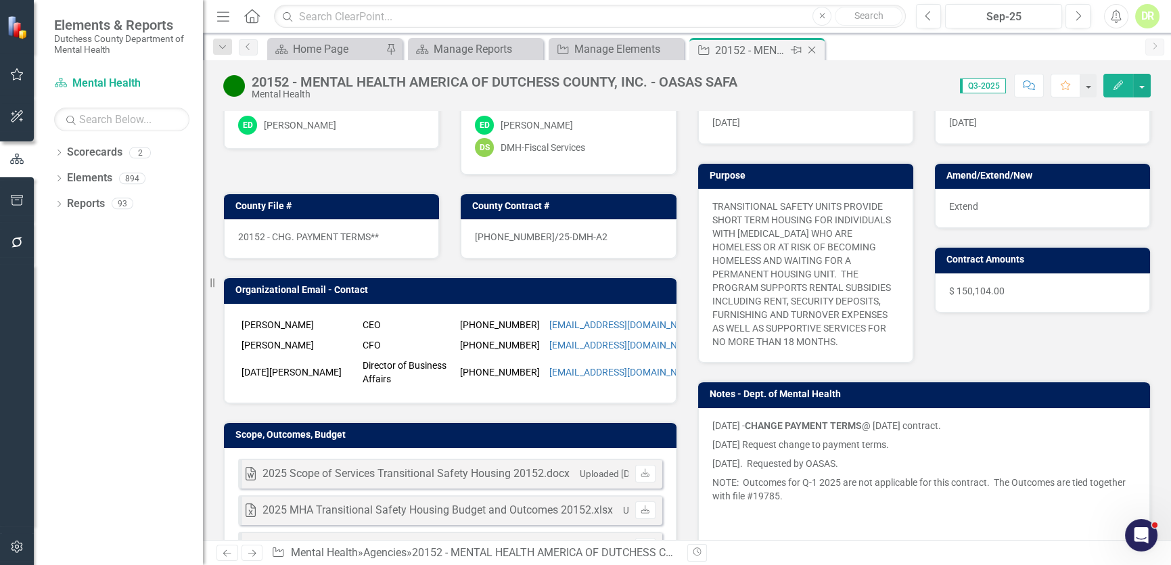
click at [813, 53] on icon "Close" at bounding box center [812, 50] width 14 height 11
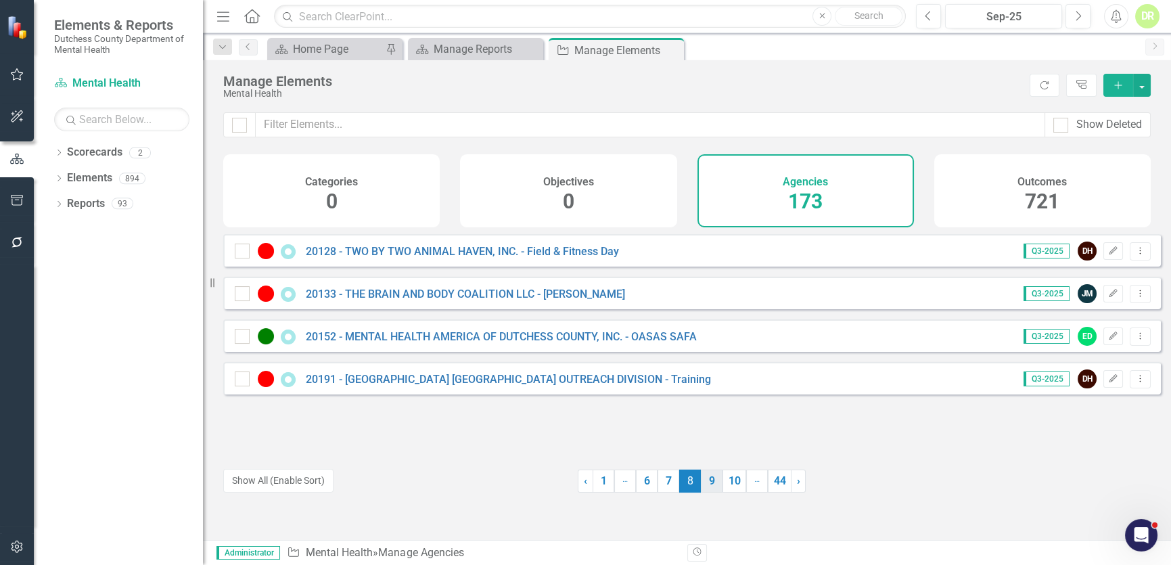
click at [705, 482] on link "9" at bounding box center [712, 481] width 22 height 23
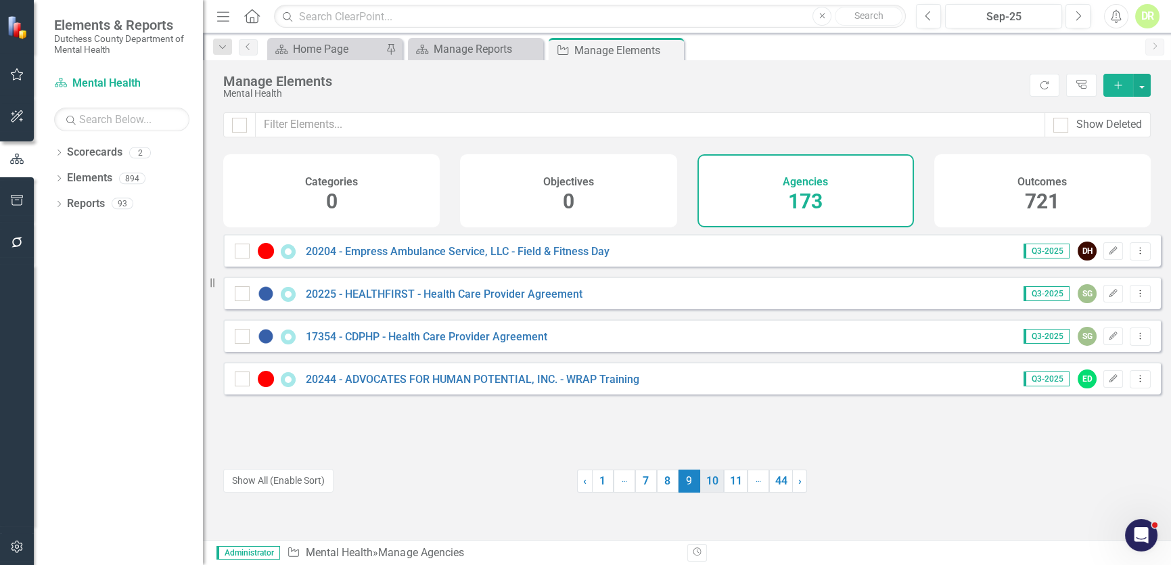
click at [711, 482] on link "10" at bounding box center [712, 481] width 24 height 23
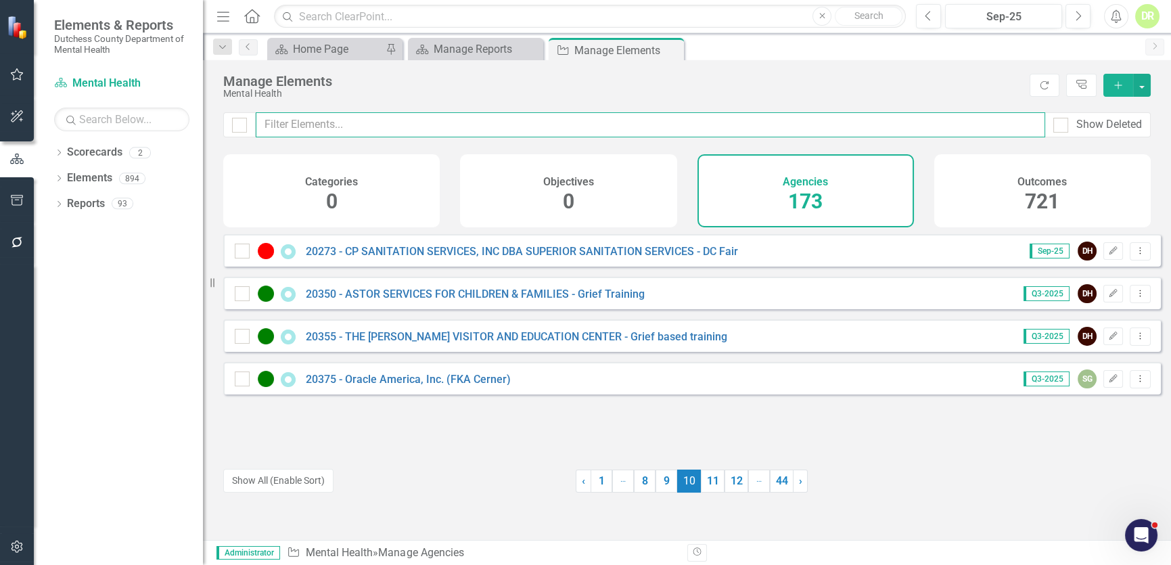
drag, startPoint x: 305, startPoint y: 121, endPoint x: 298, endPoint y: 122, distance: 6.9
click at [305, 121] on input "text" at bounding box center [651, 124] width 790 height 25
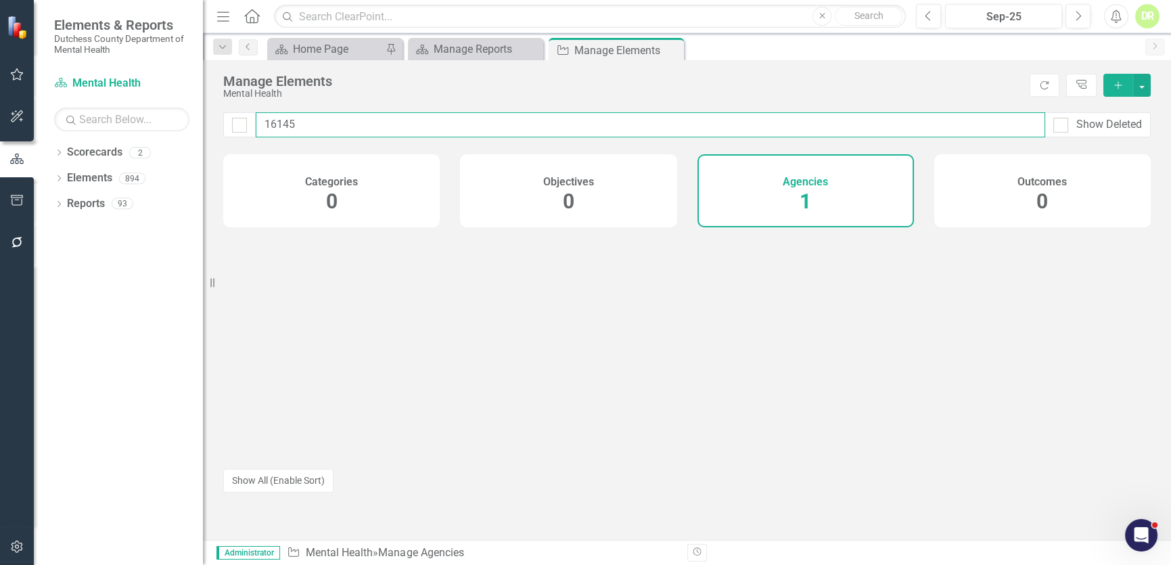
type input "16145"
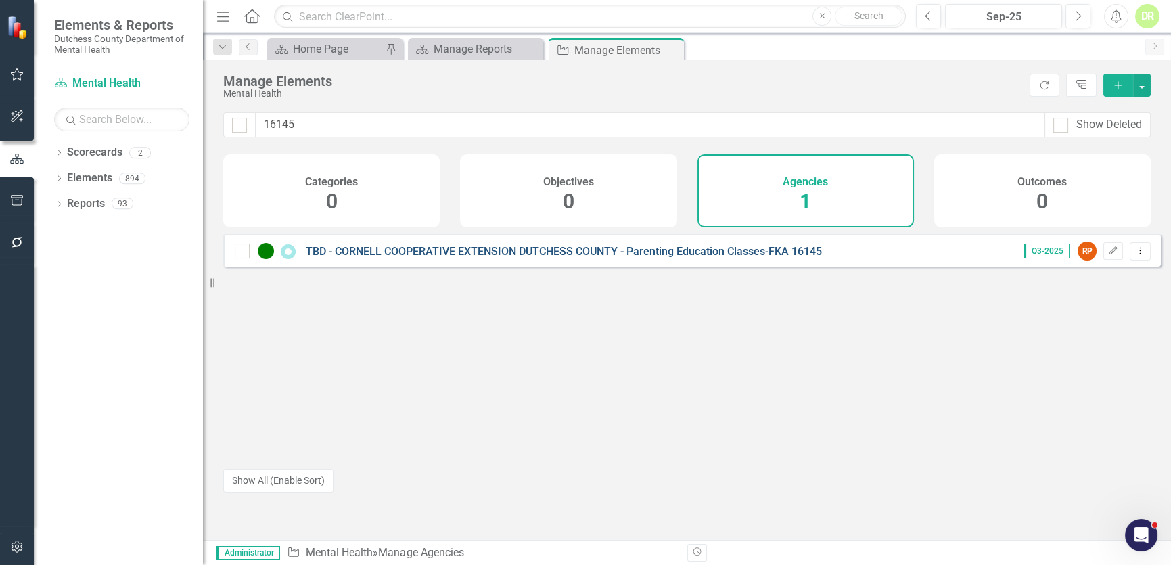
click at [449, 258] on link "TBD - CORNELL COOPERATIVE EXTENSION DUTCHESS COUNTY - Parenting Education Class…" at bounding box center [564, 251] width 516 height 13
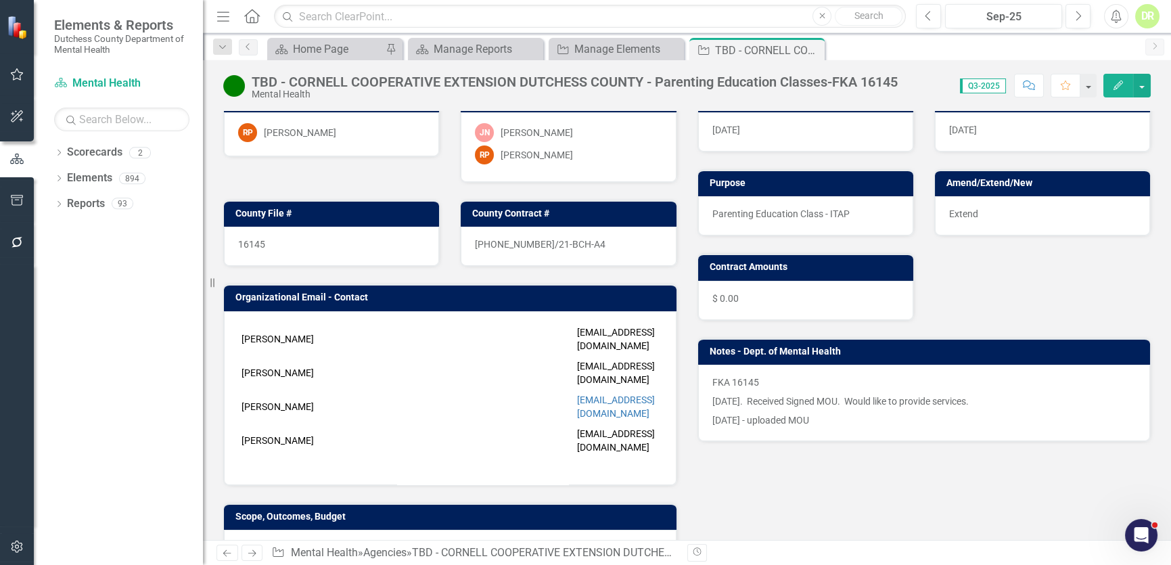
scroll to position [122, 0]
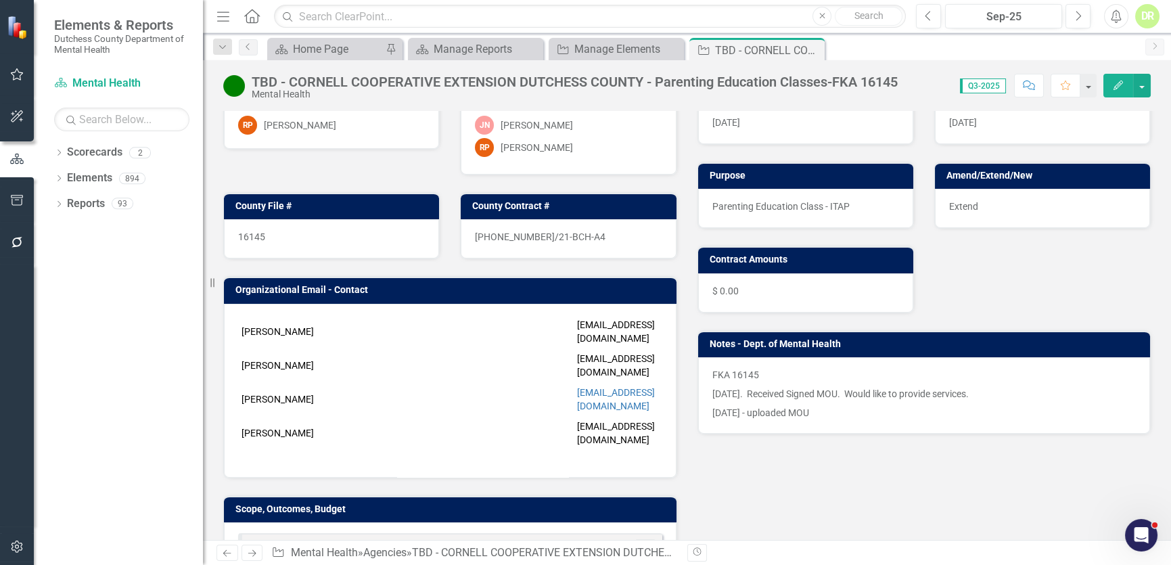
click at [835, 403] on p "[DATE] - uploaded MOU" at bounding box center [925, 411] width 424 height 16
click at [835, 399] on p "[DATE]. Received Signed MOU. Would like to provide services." at bounding box center [925, 393] width 424 height 19
click at [713, 385] on p "[DATE]. Received Signed MOU. Would like to provide services." at bounding box center [925, 393] width 424 height 19
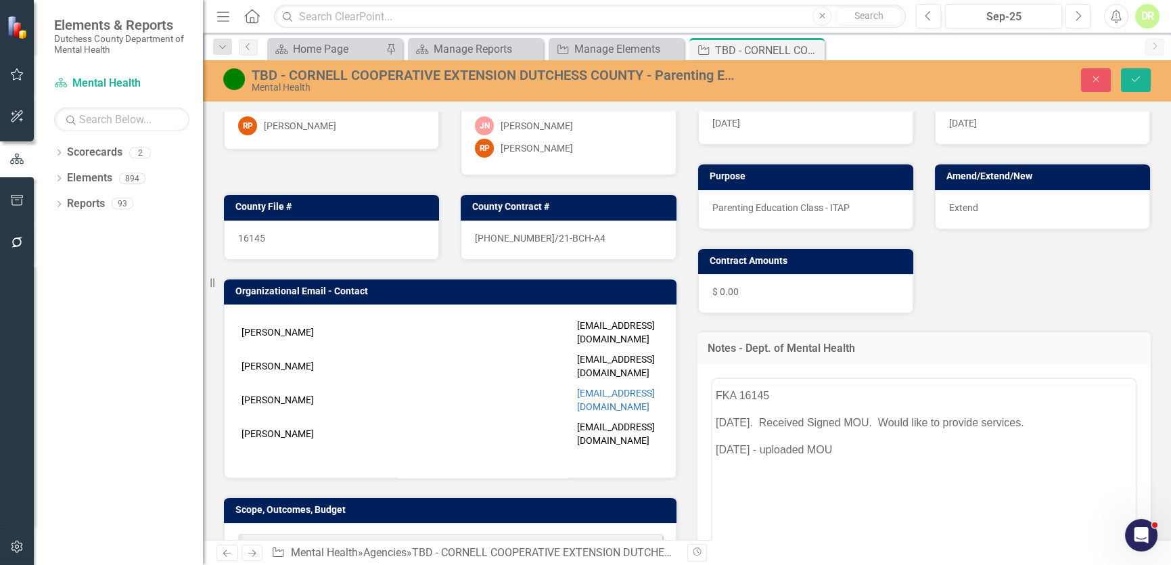
scroll to position [0, 0]
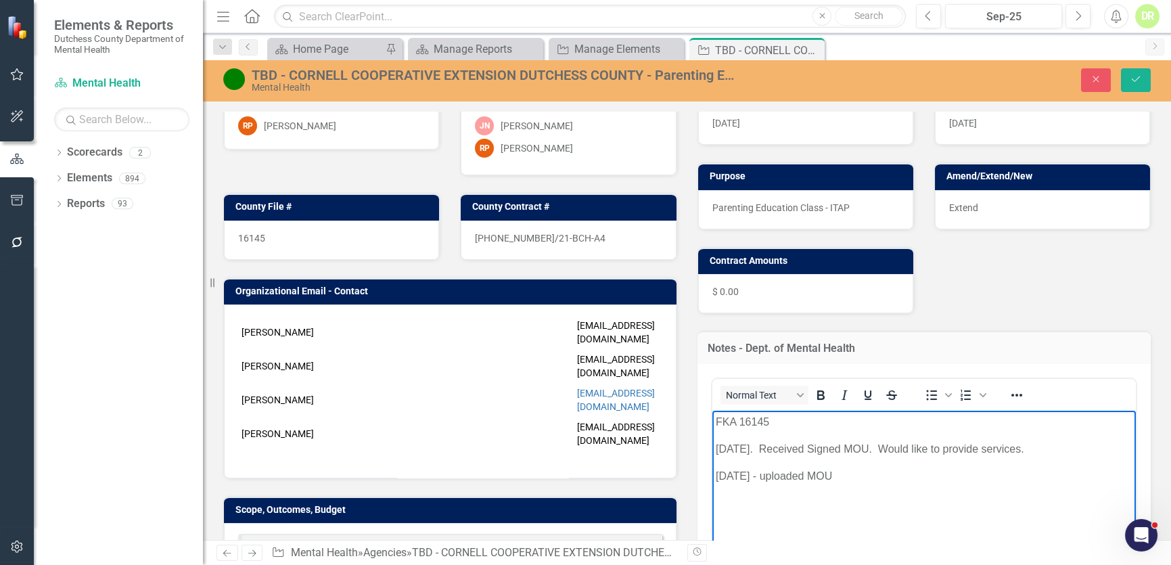
drag, startPoint x: 719, startPoint y: 445, endPoint x: 891, endPoint y: 475, distance: 174.5
click at [891, 475] on body "FKA 16145 [DATE]. Received Signed MOU. Would like to provide services. [DATE] -…" at bounding box center [924, 511] width 424 height 203
click at [1137, 74] on icon "Save" at bounding box center [1136, 78] width 12 height 9
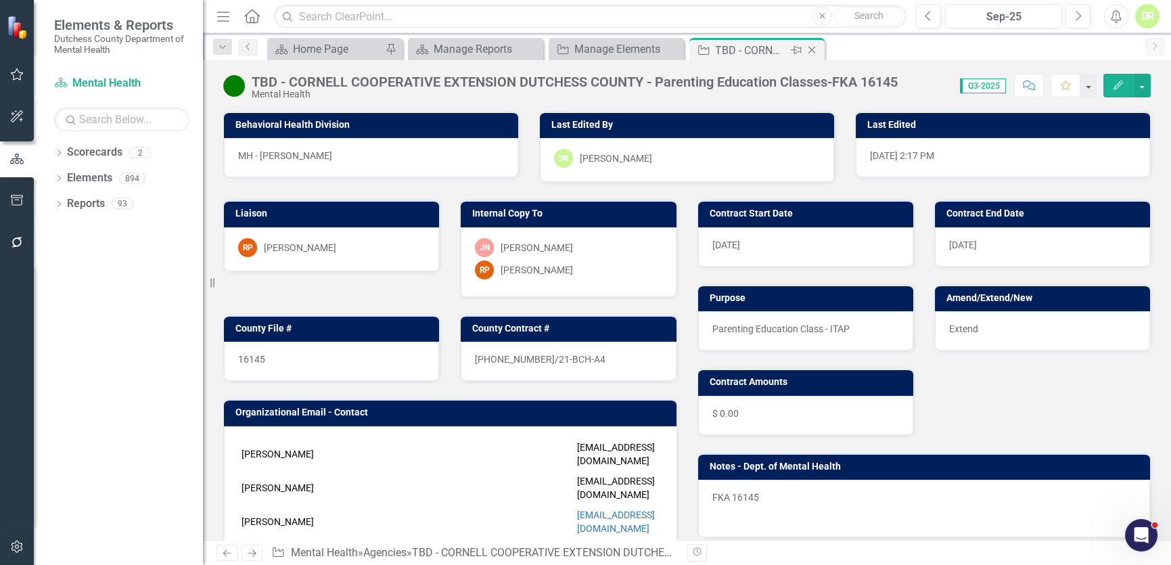
click at [813, 46] on icon "Close" at bounding box center [812, 50] width 14 height 11
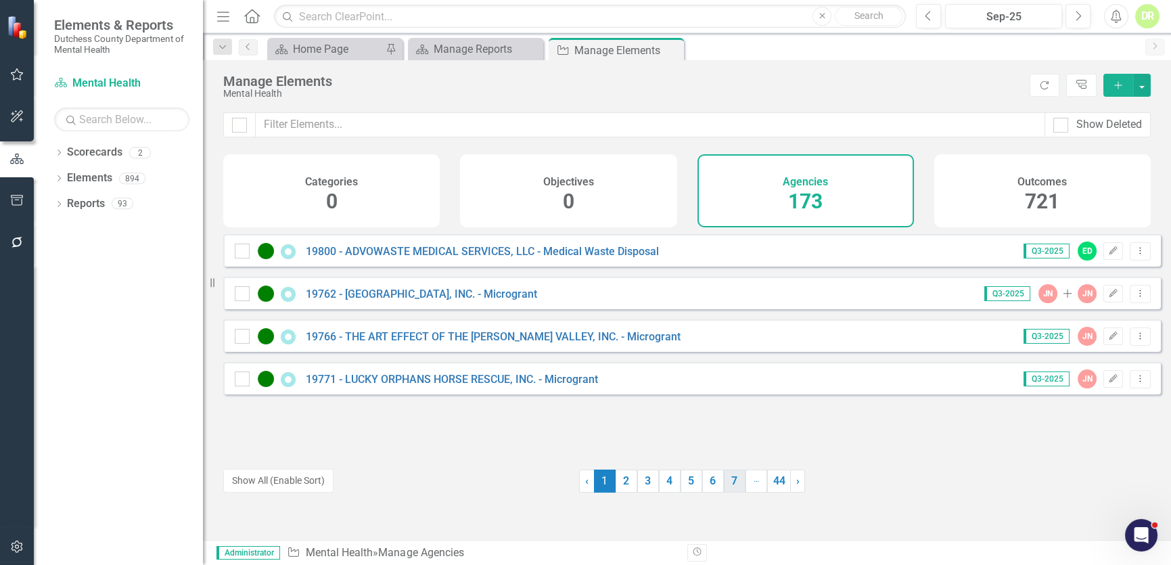
click at [730, 478] on link "7" at bounding box center [735, 481] width 22 height 23
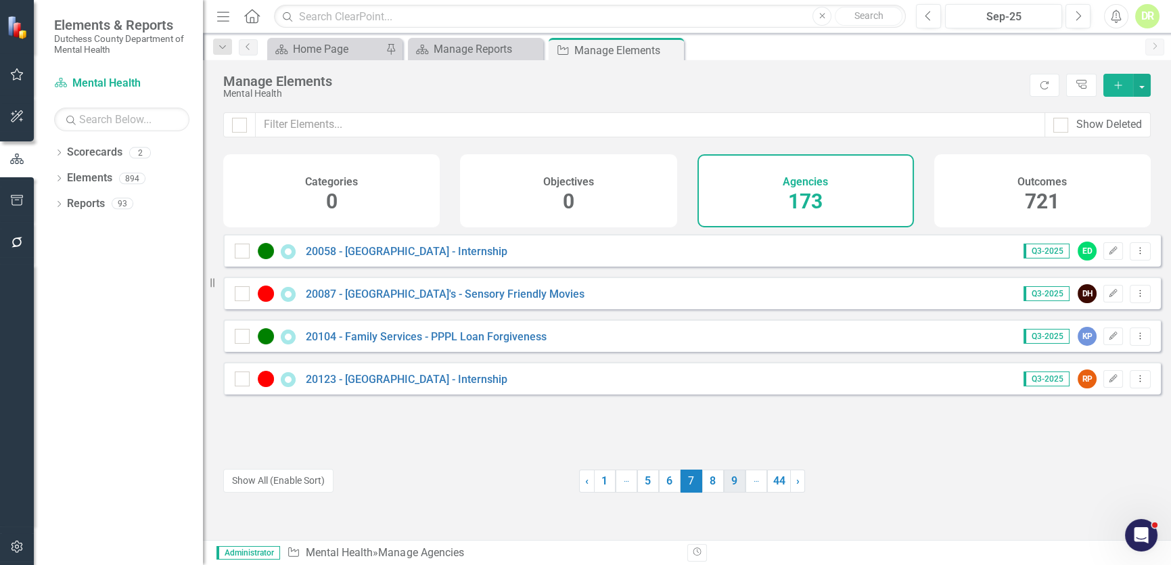
click at [732, 481] on link "9" at bounding box center [735, 481] width 22 height 23
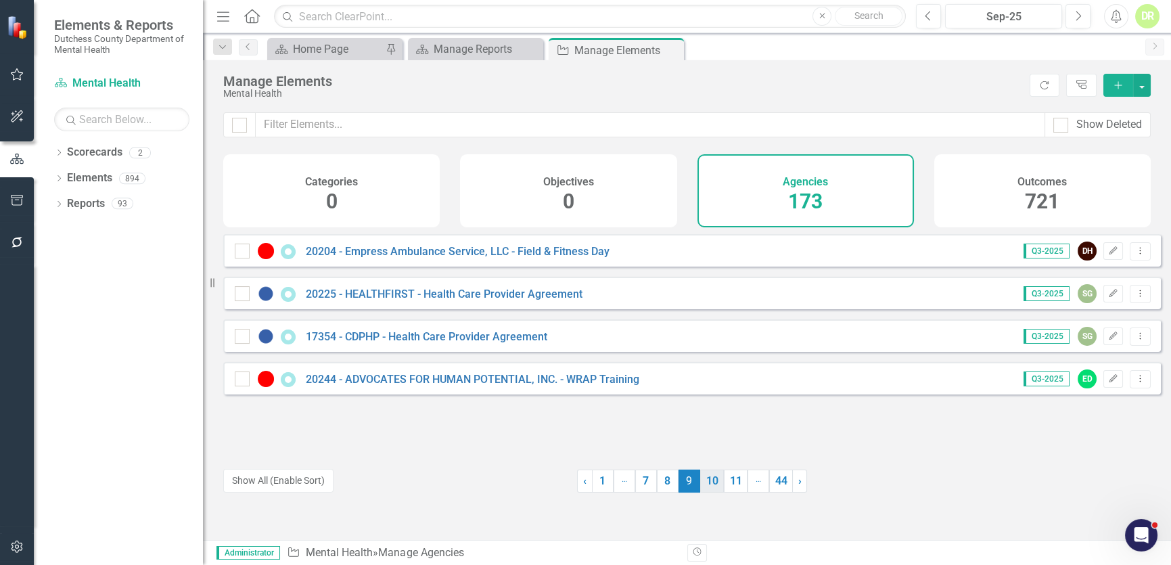
click at [708, 480] on link "10" at bounding box center [712, 481] width 24 height 23
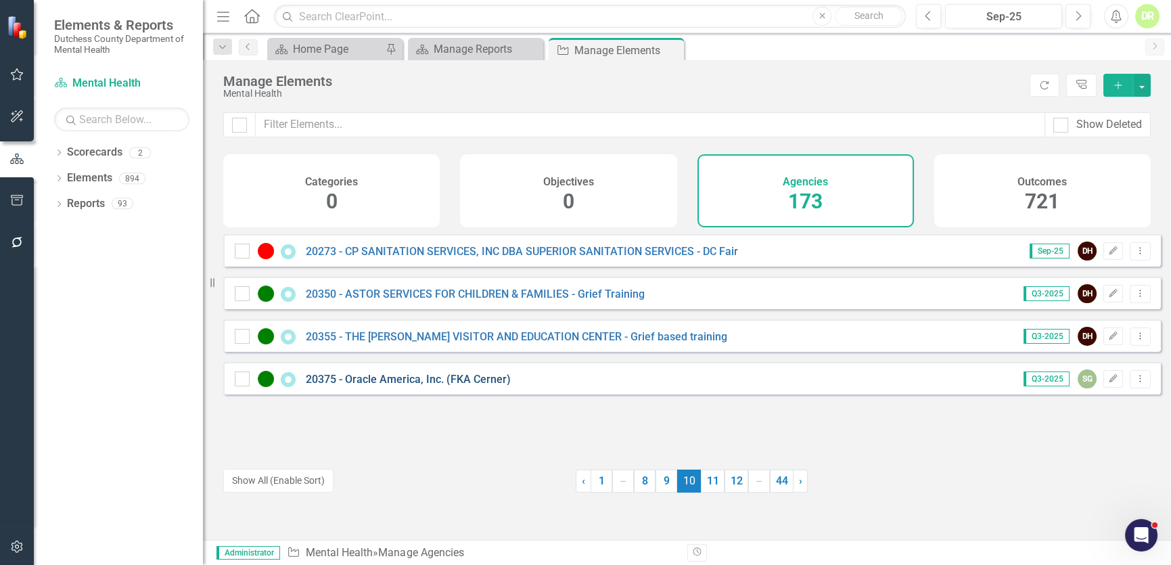
click at [460, 384] on link "20375 - Oracle America, Inc. (FKA Cerner)" at bounding box center [408, 379] width 205 height 13
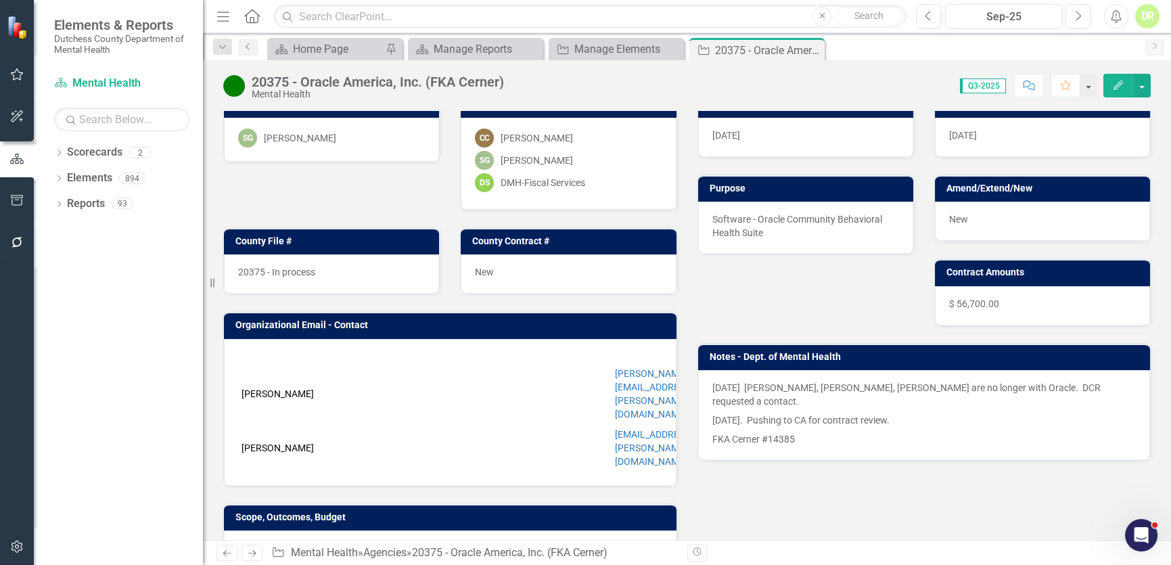
scroll to position [122, 0]
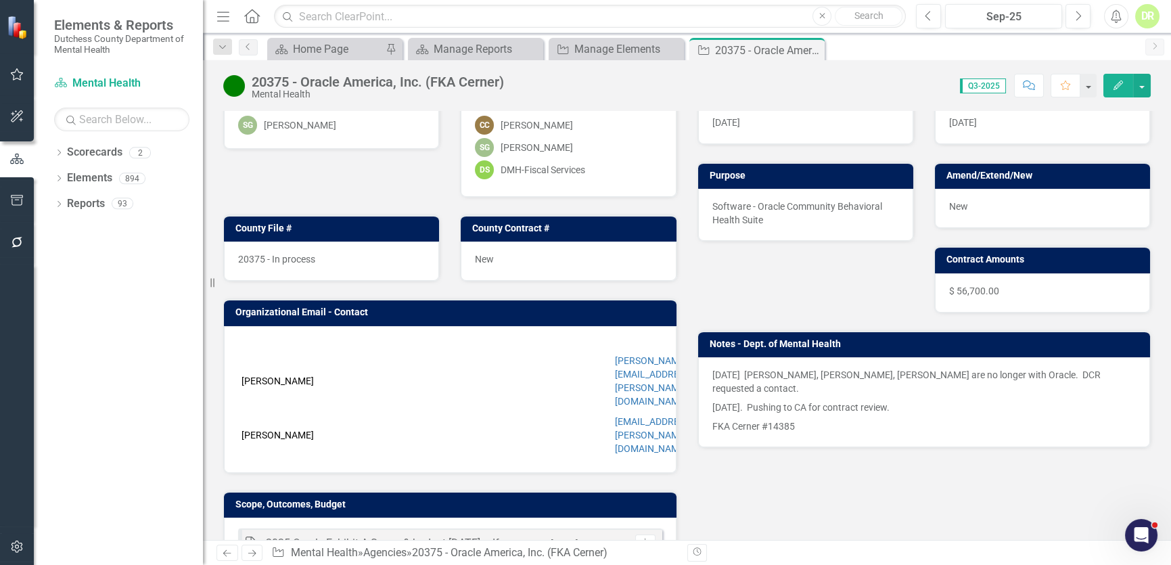
click at [963, 375] on p "[DATE] [PERSON_NAME], [PERSON_NAME], [PERSON_NAME] are no longer with Oracle. D…" at bounding box center [925, 383] width 424 height 30
click at [769, 378] on p "[DATE] [PERSON_NAME], [PERSON_NAME], [PERSON_NAME] are no longer with Oracle. D…" at bounding box center [925, 383] width 424 height 30
click at [752, 369] on p "[DATE] [PERSON_NAME], [PERSON_NAME], [PERSON_NAME] are no longer with Oracle. D…" at bounding box center [925, 383] width 424 height 30
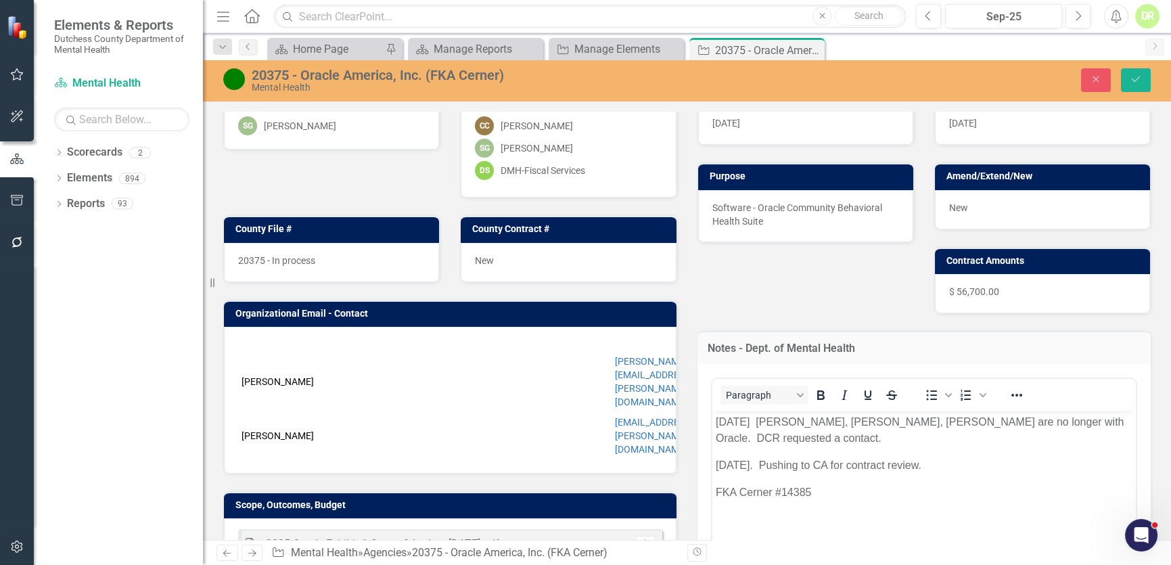
scroll to position [0, 0]
click at [966, 454] on body "[DATE] [PERSON_NAME], [PERSON_NAME], [PERSON_NAME] are no longer with Oracle. D…" at bounding box center [924, 511] width 424 height 203
click at [1094, 75] on icon "Close" at bounding box center [1096, 78] width 12 height 9
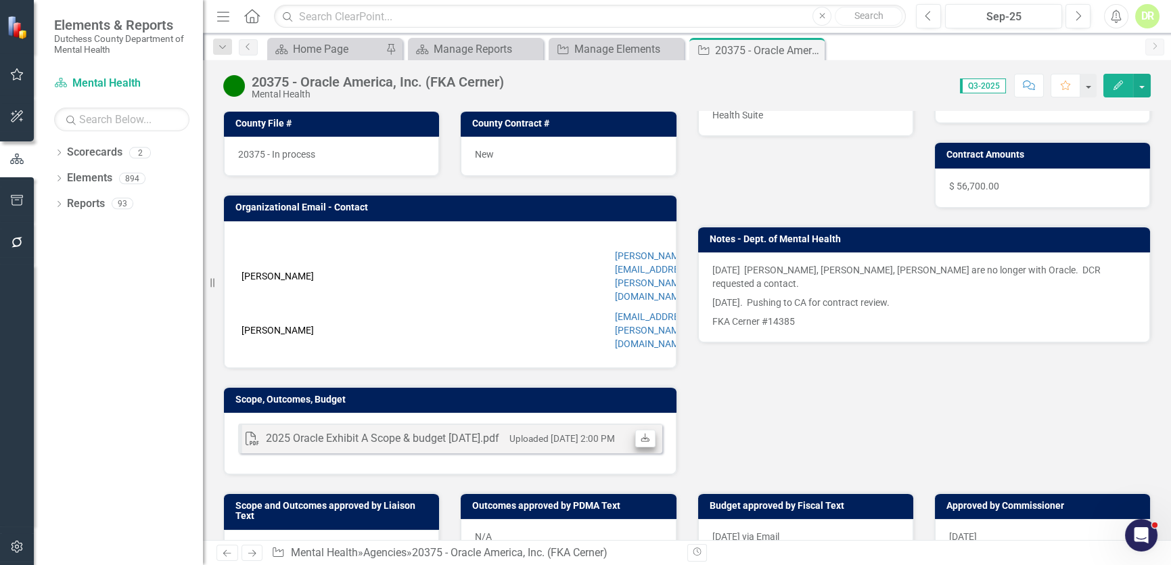
scroll to position [61, 0]
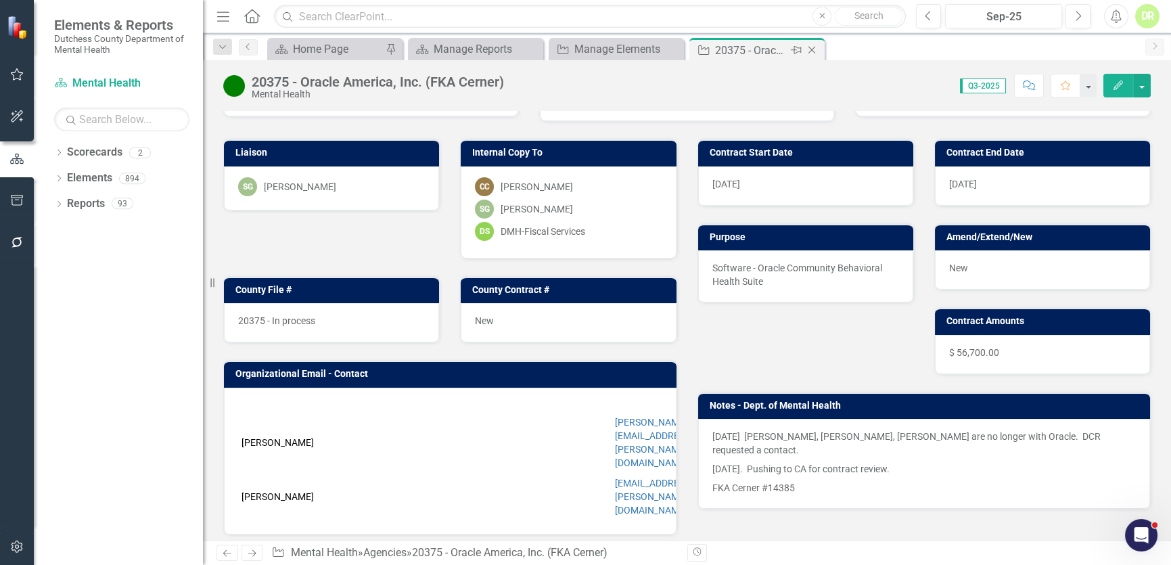
click at [809, 46] on icon "Close" at bounding box center [812, 50] width 14 height 11
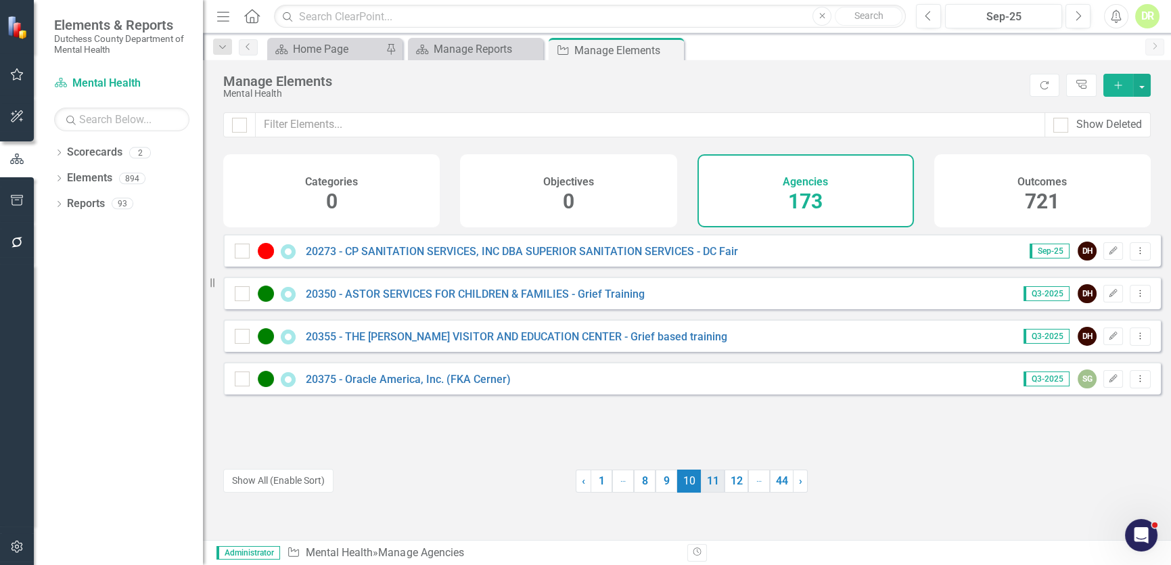
click at [704, 477] on link "11" at bounding box center [713, 481] width 24 height 23
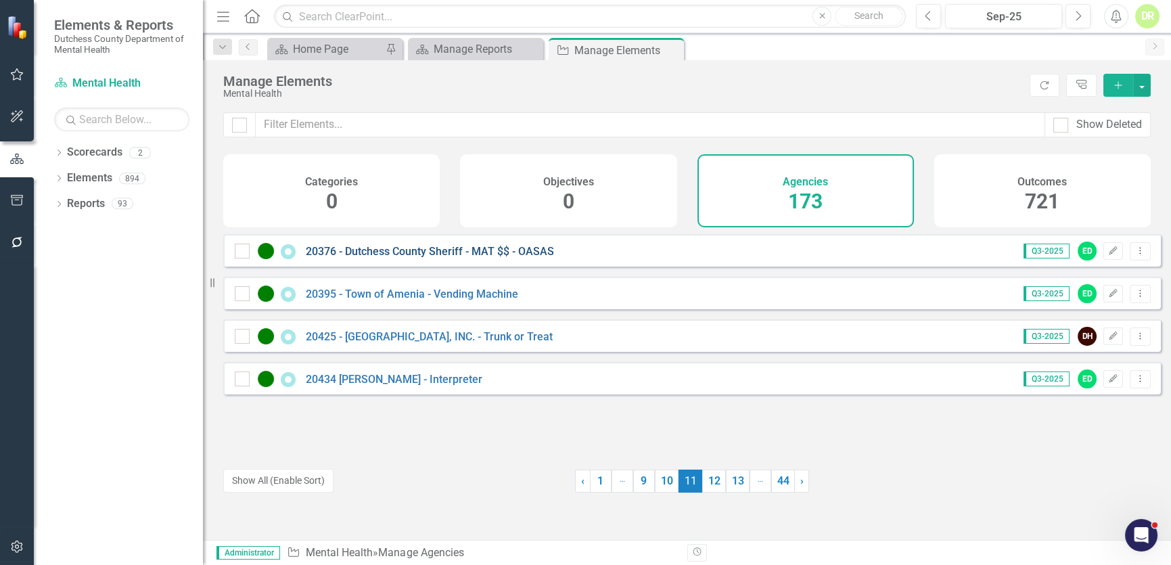
click at [390, 258] on link "20376 - Dutchess County Sheriff - MAT $$ - OASAS" at bounding box center [430, 251] width 248 height 13
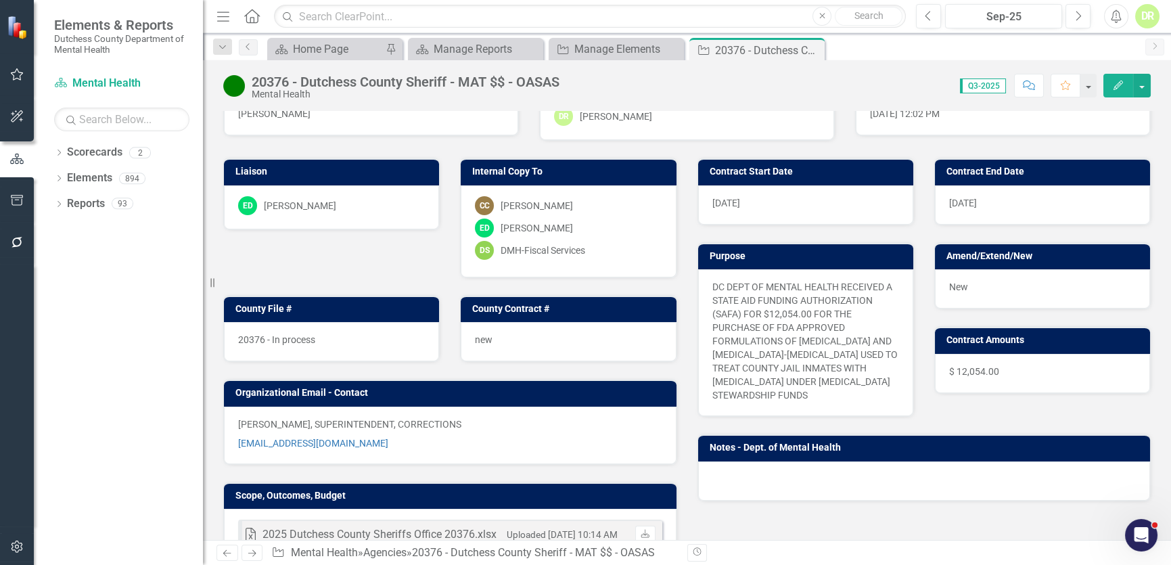
scroll to position [61, 0]
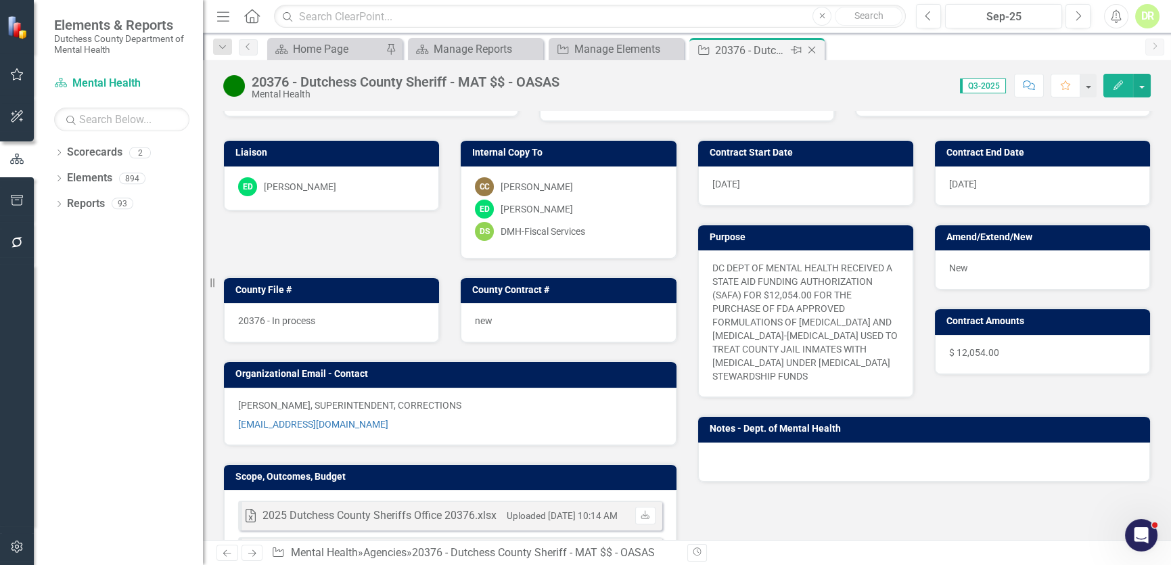
click at [813, 51] on icon at bounding box center [812, 50] width 7 height 7
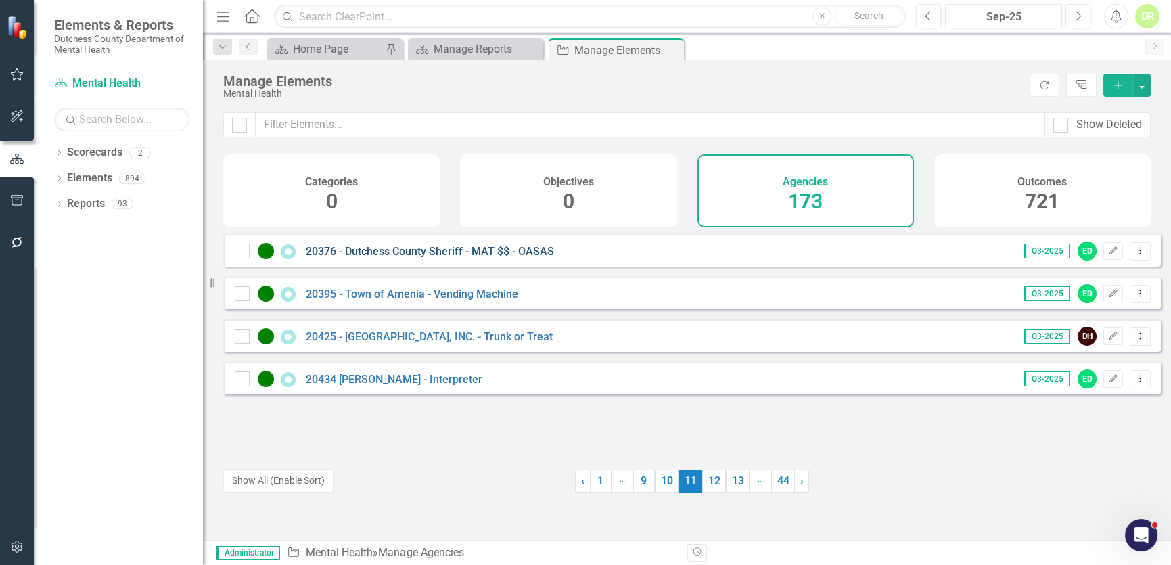
click at [386, 258] on link "20376 - Dutchess County Sheriff - MAT $$ - OASAS" at bounding box center [430, 251] width 248 height 13
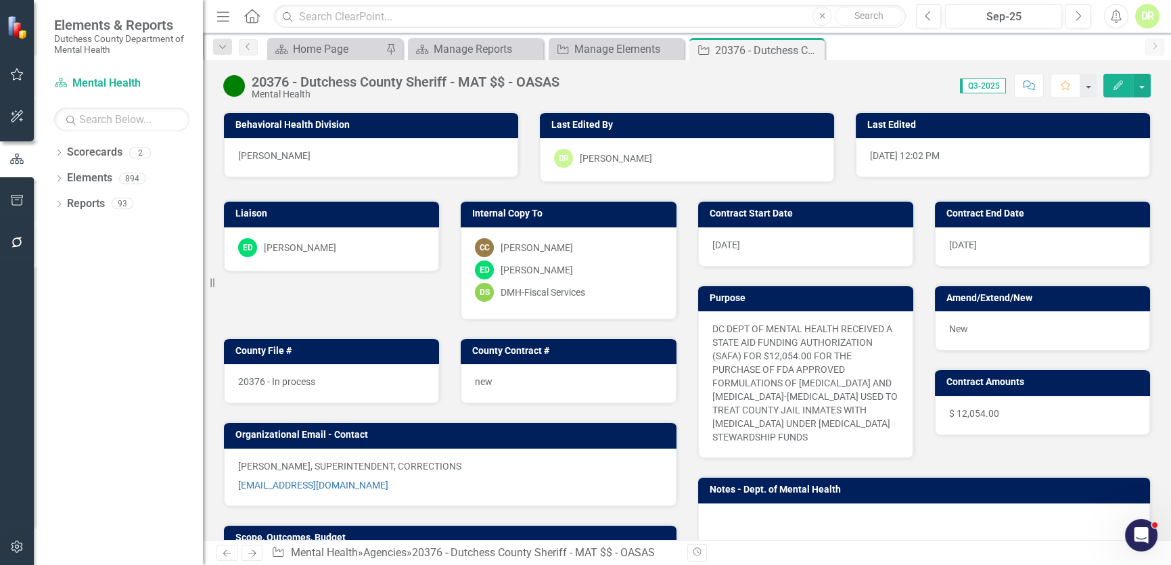
click at [386, 258] on div "ED [PERSON_NAME]" at bounding box center [331, 249] width 215 height 44
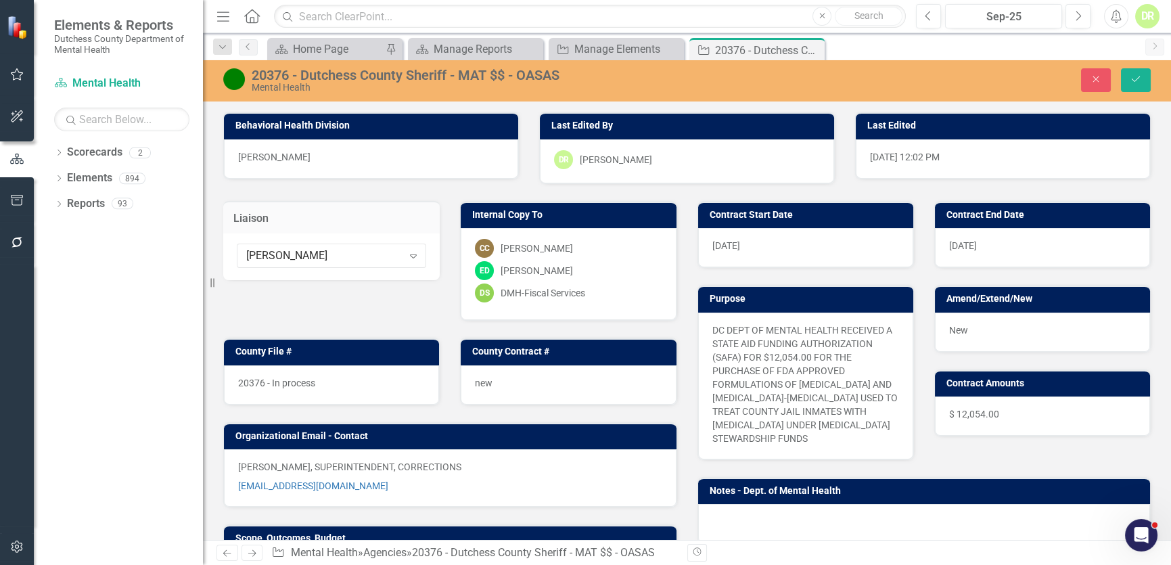
click at [401, 71] on div "20376 - Dutchess County Sheriff - MAT $$ - OASAS" at bounding box center [496, 75] width 489 height 15
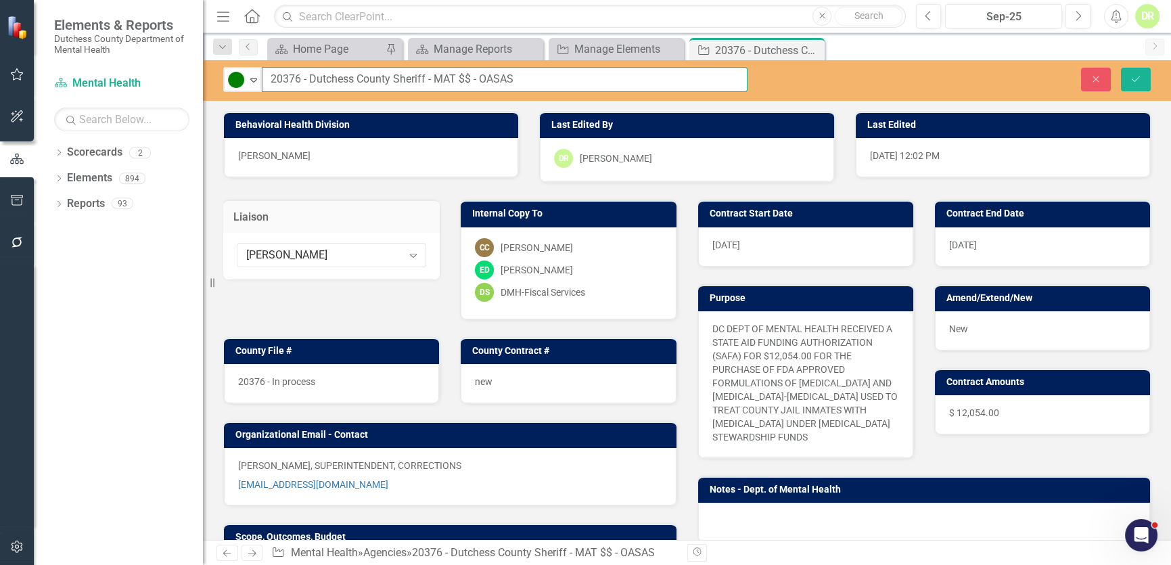
click at [307, 78] on input "20376 - Dutchess County Sheriff - MAT $$ - OASAS" at bounding box center [505, 79] width 486 height 25
type input "20376 - DMH & Dutchess County Sheriff - MAT $$ - OASAS"
click at [1138, 76] on icon "Save" at bounding box center [1136, 78] width 12 height 9
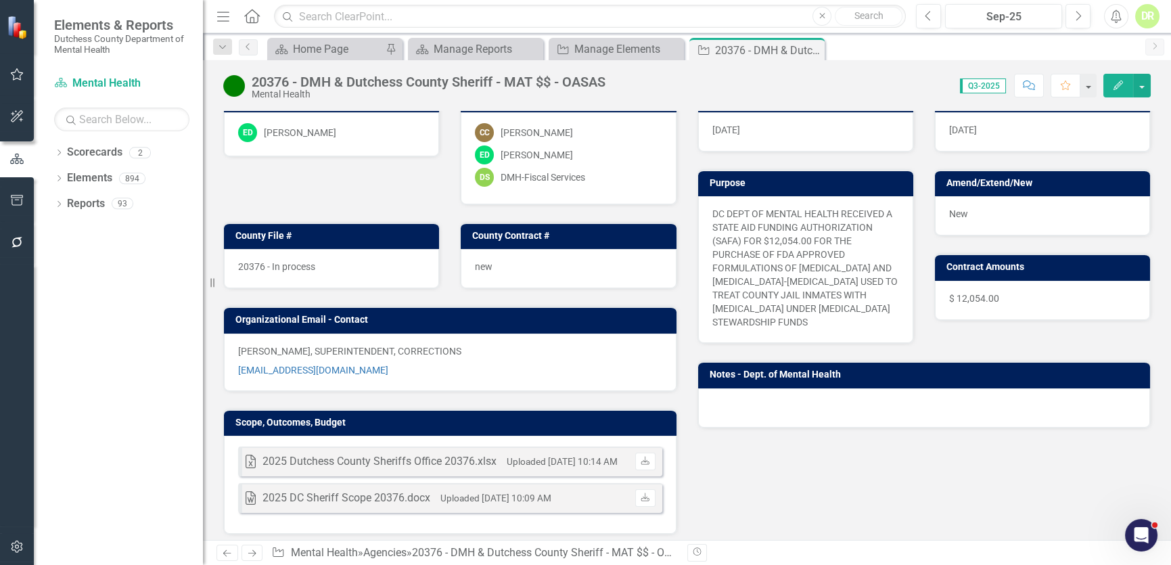
scroll to position [122, 0]
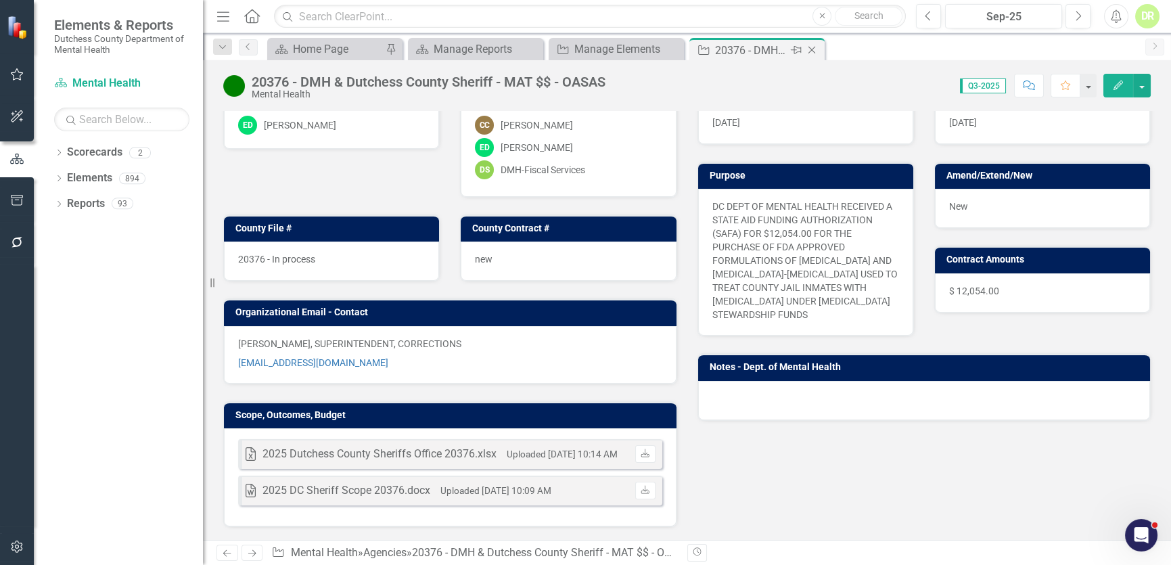
click at [809, 53] on icon "Close" at bounding box center [812, 50] width 14 height 11
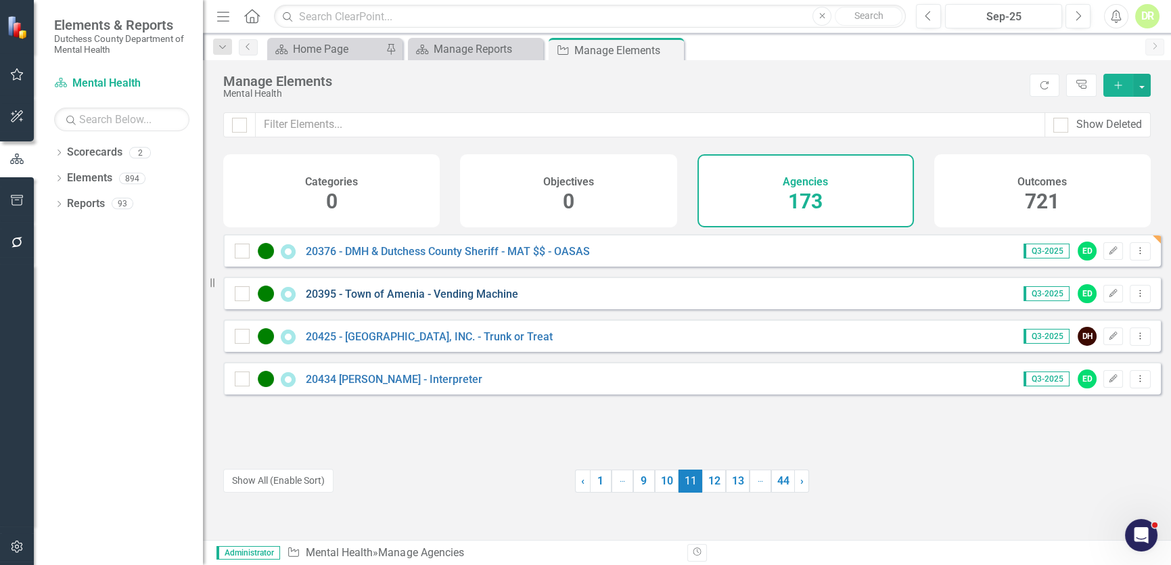
click at [378, 300] on link "20395 - Town of Amenia - Vending Machine" at bounding box center [412, 294] width 212 height 13
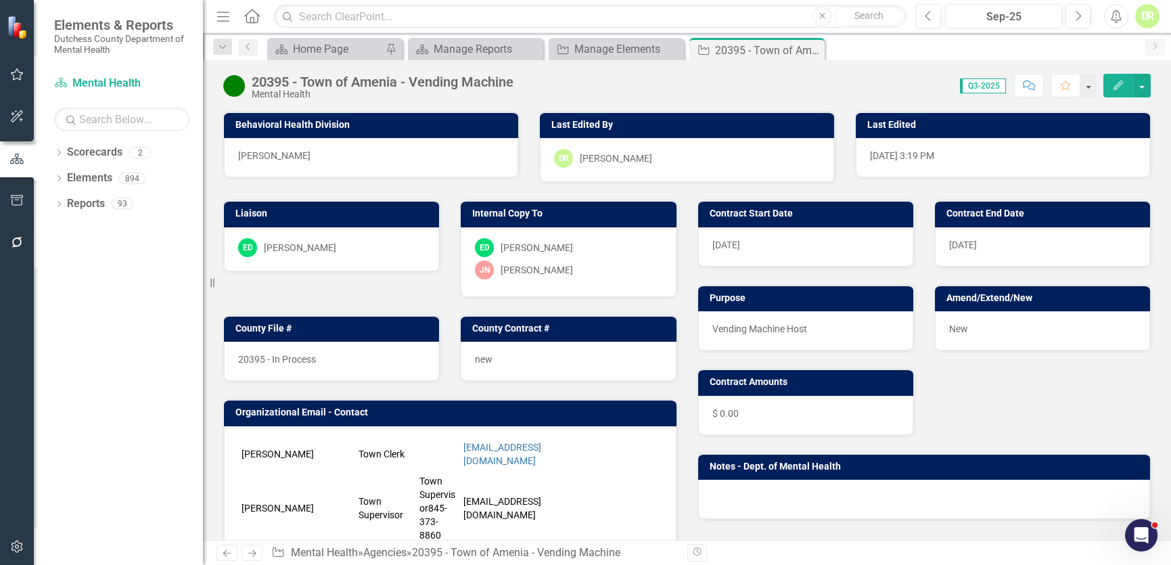
scroll to position [61, 0]
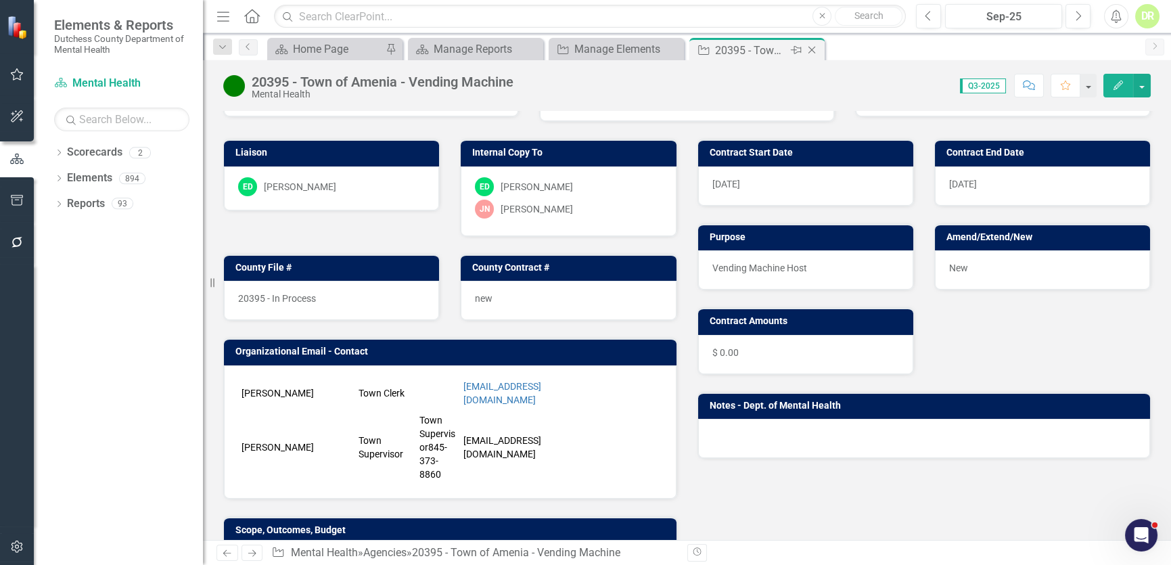
click at [815, 51] on icon "Close" at bounding box center [812, 50] width 14 height 11
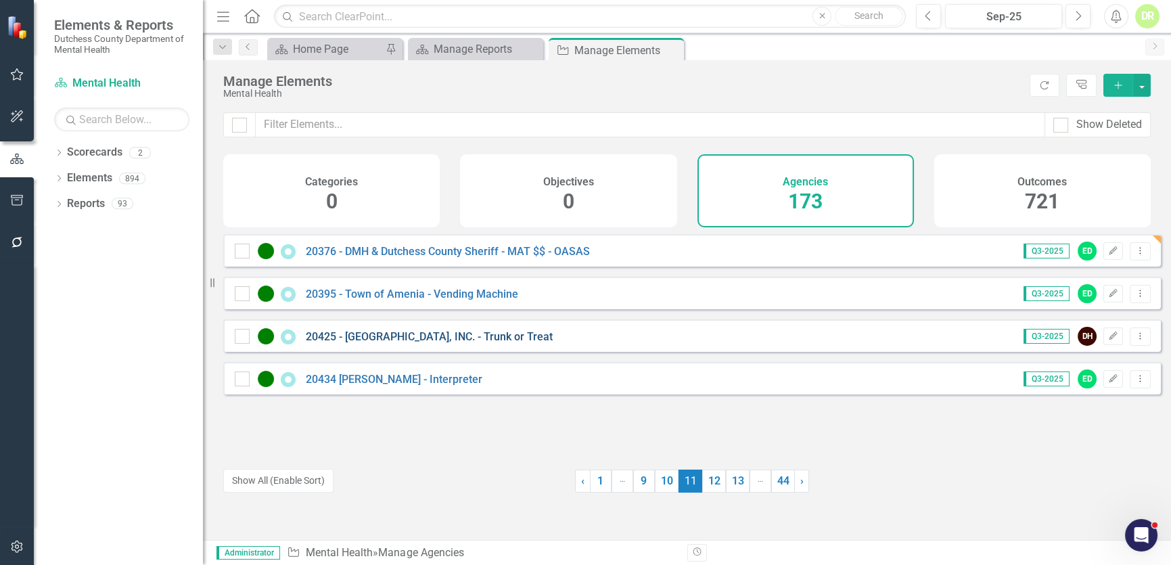
click at [380, 343] on link "20425 - [GEOGRAPHIC_DATA], INC. - Trunk or Treat" at bounding box center [429, 336] width 247 height 13
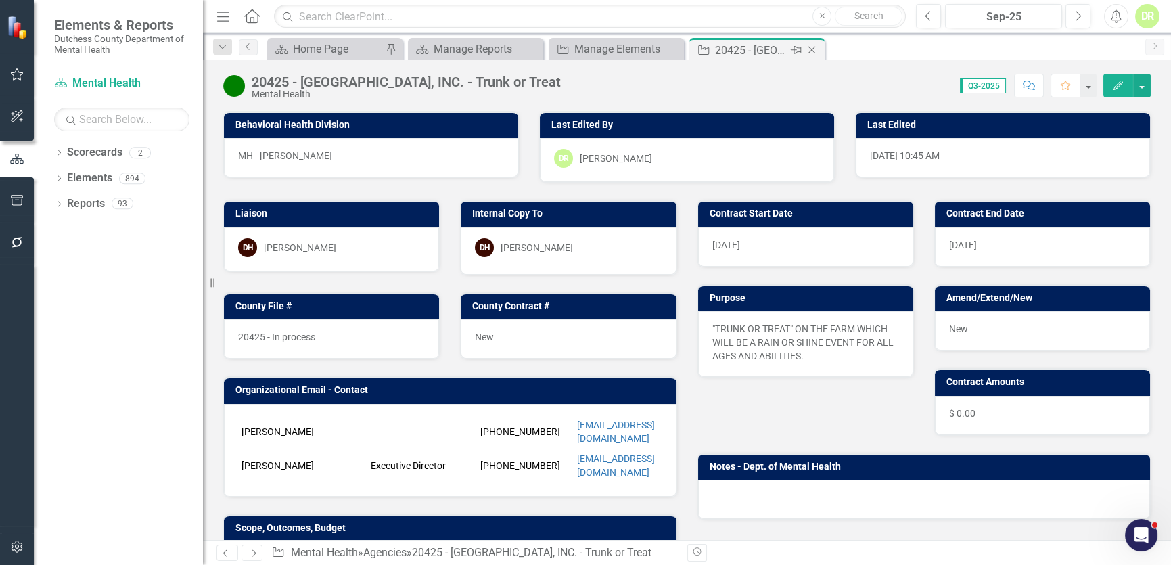
click at [814, 49] on icon "Close" at bounding box center [812, 50] width 14 height 11
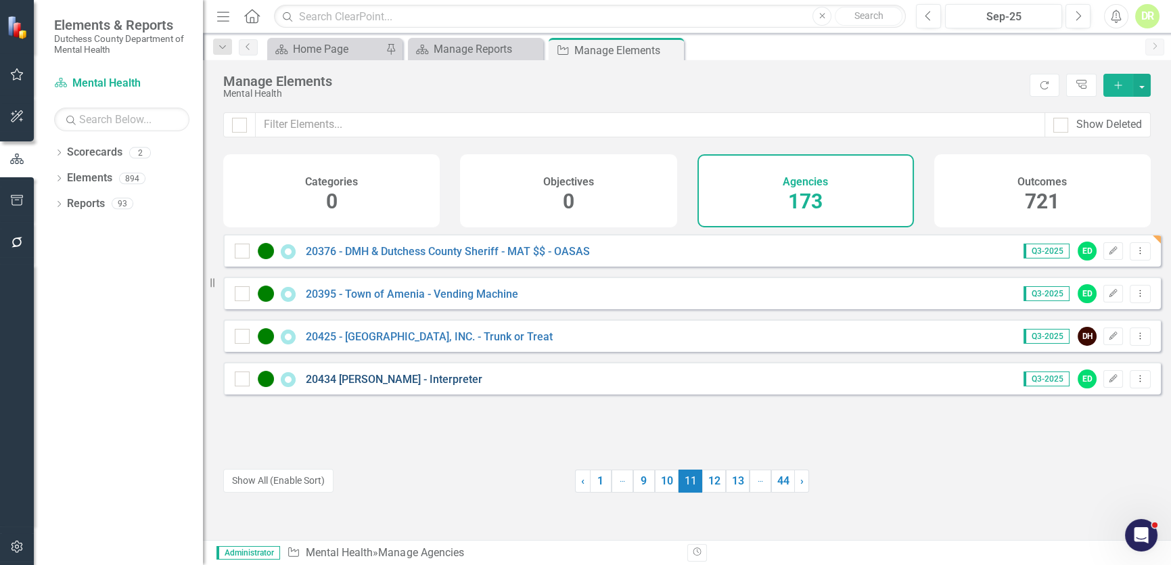
click at [429, 384] on link "20434 [PERSON_NAME] - Interpreter" at bounding box center [394, 379] width 177 height 13
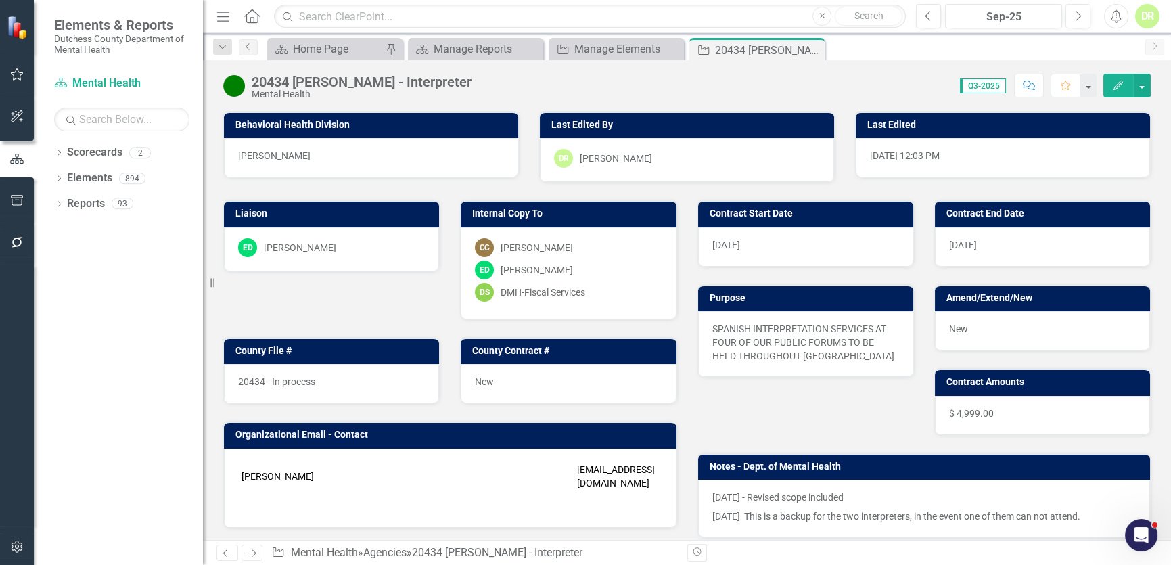
scroll to position [61, 0]
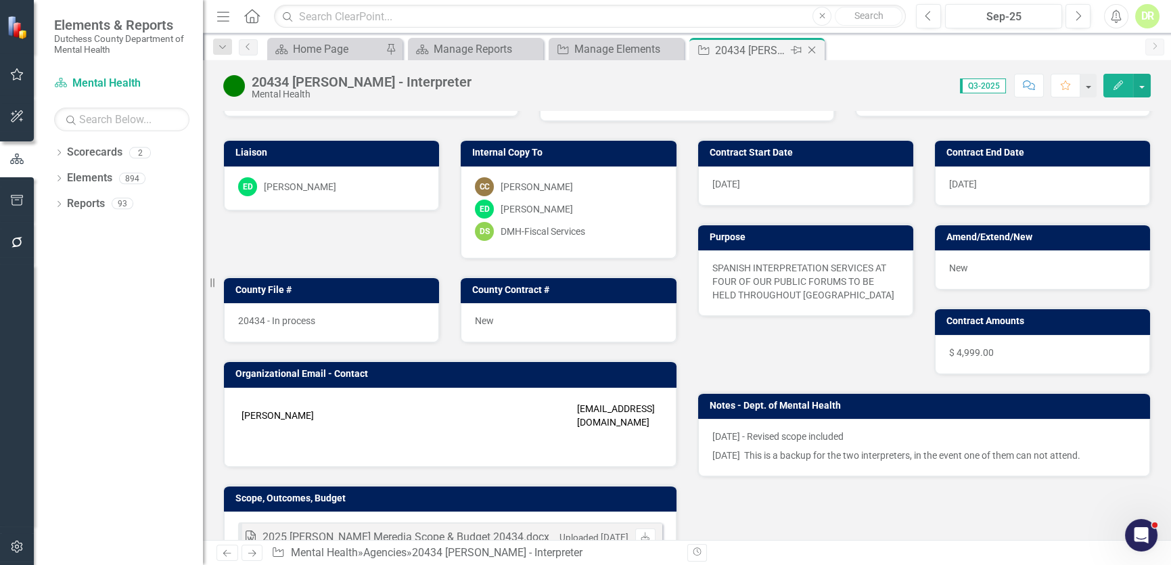
click at [809, 47] on icon "Close" at bounding box center [812, 50] width 14 height 11
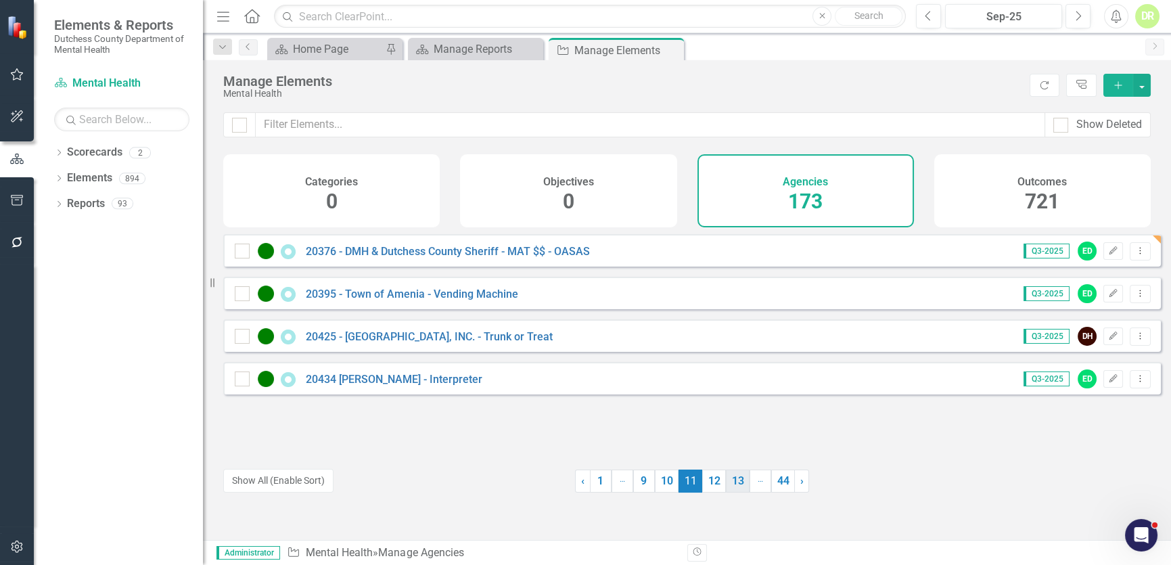
click at [703, 476] on link "12" at bounding box center [714, 481] width 24 height 23
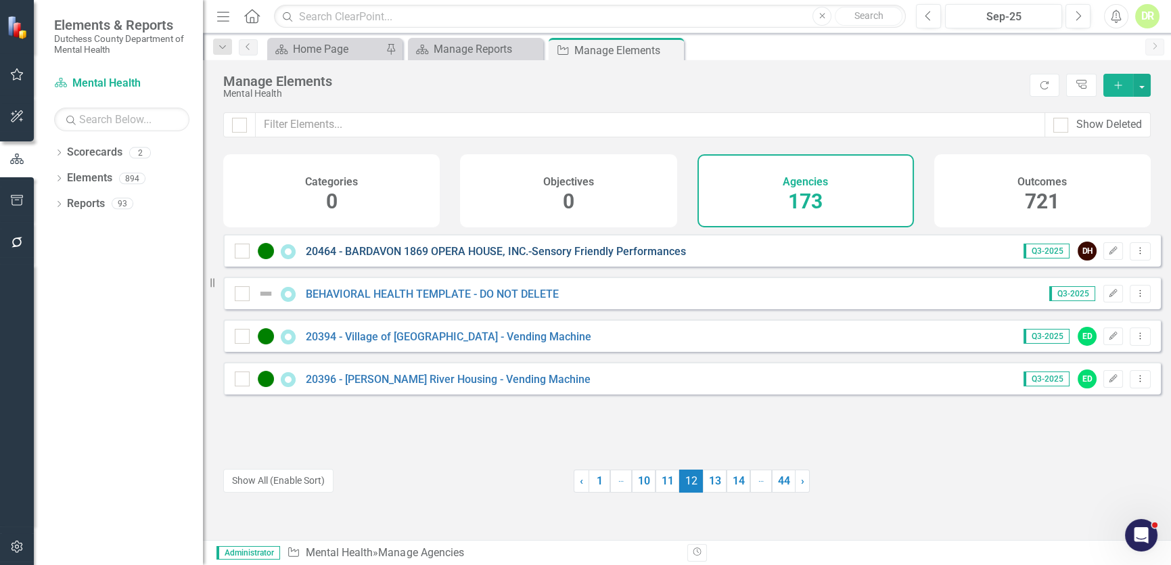
click at [465, 258] on link "20464 - BARDAVON 1869 OPERA HOUSE, INC.-Sensory Friendly Performances" at bounding box center [496, 251] width 380 height 13
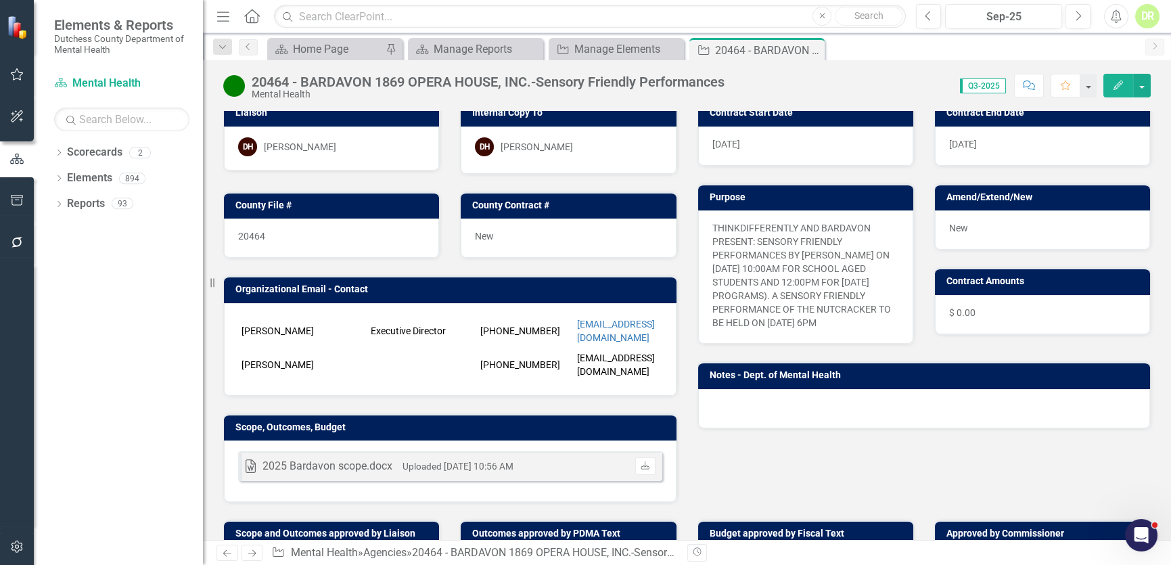
scroll to position [122, 0]
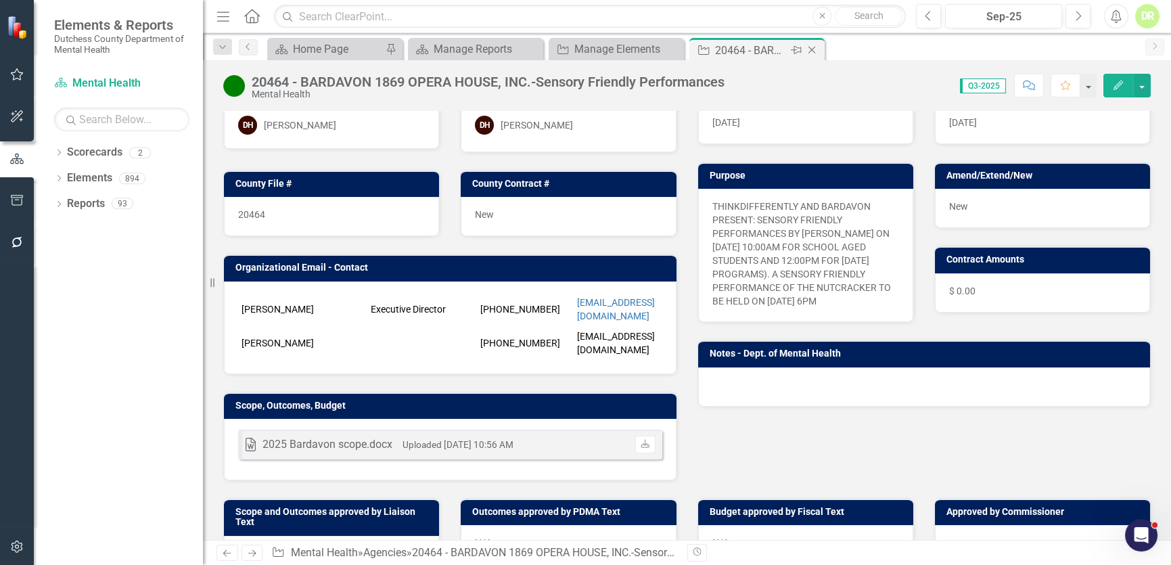
click at [816, 49] on icon "Close" at bounding box center [812, 50] width 14 height 11
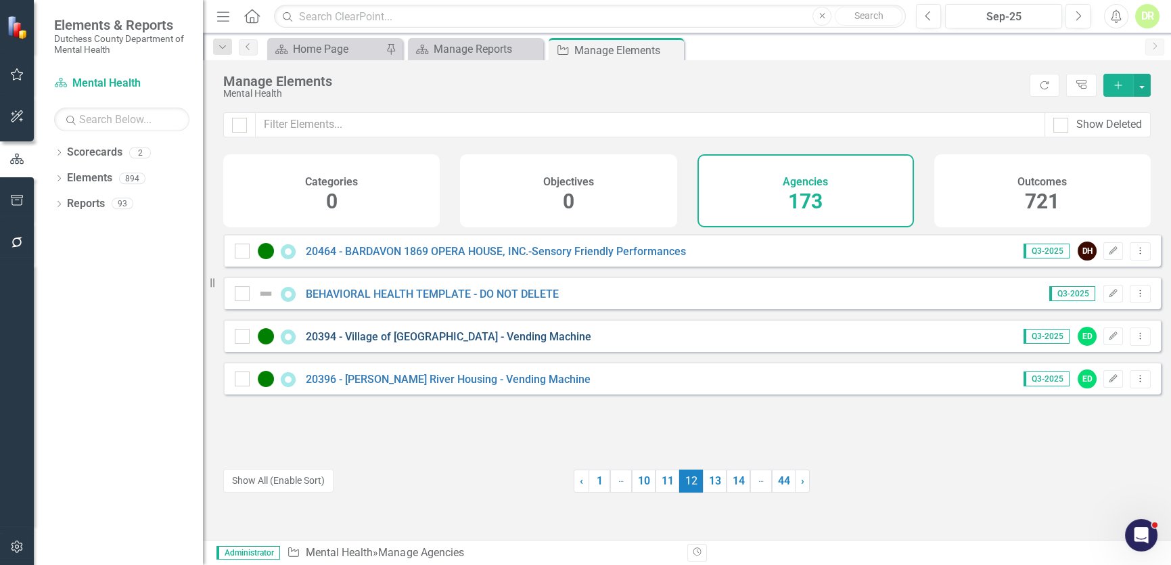
click at [443, 343] on link "20394 - Village of [GEOGRAPHIC_DATA] - Vending Machine" at bounding box center [449, 336] width 286 height 13
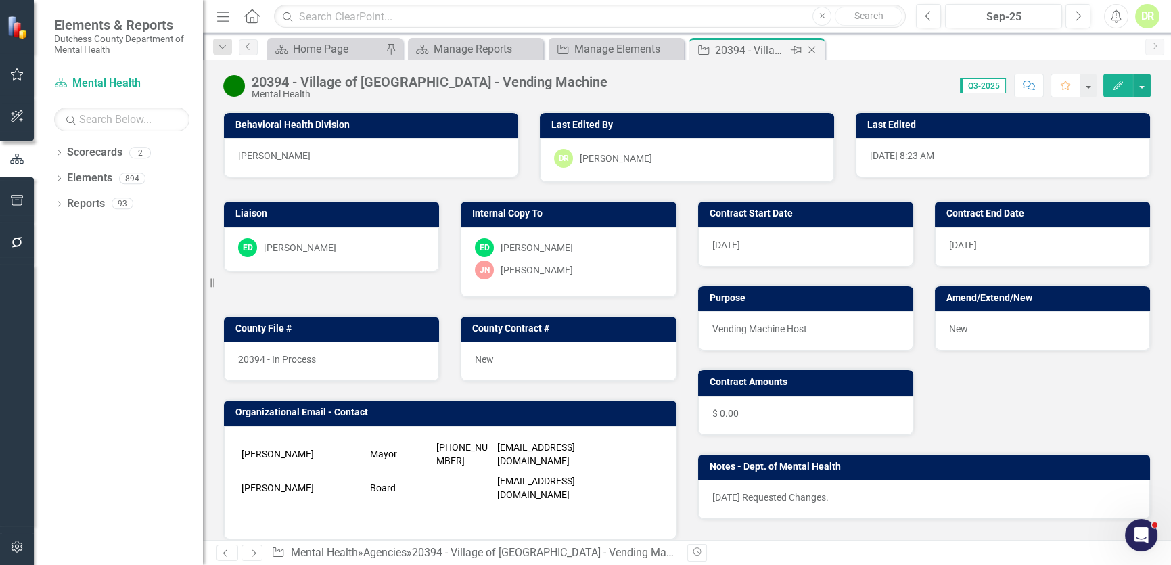
click at [813, 49] on icon "Close" at bounding box center [812, 50] width 14 height 11
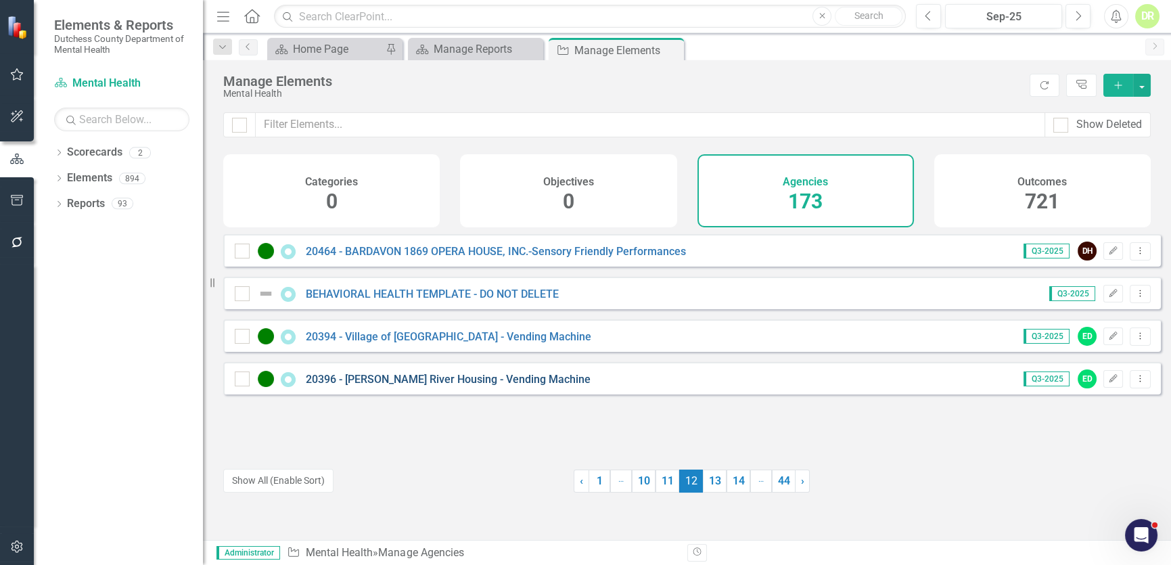
click at [388, 385] on link "20396 - [PERSON_NAME] River Housing - Vending Machine" at bounding box center [448, 379] width 285 height 13
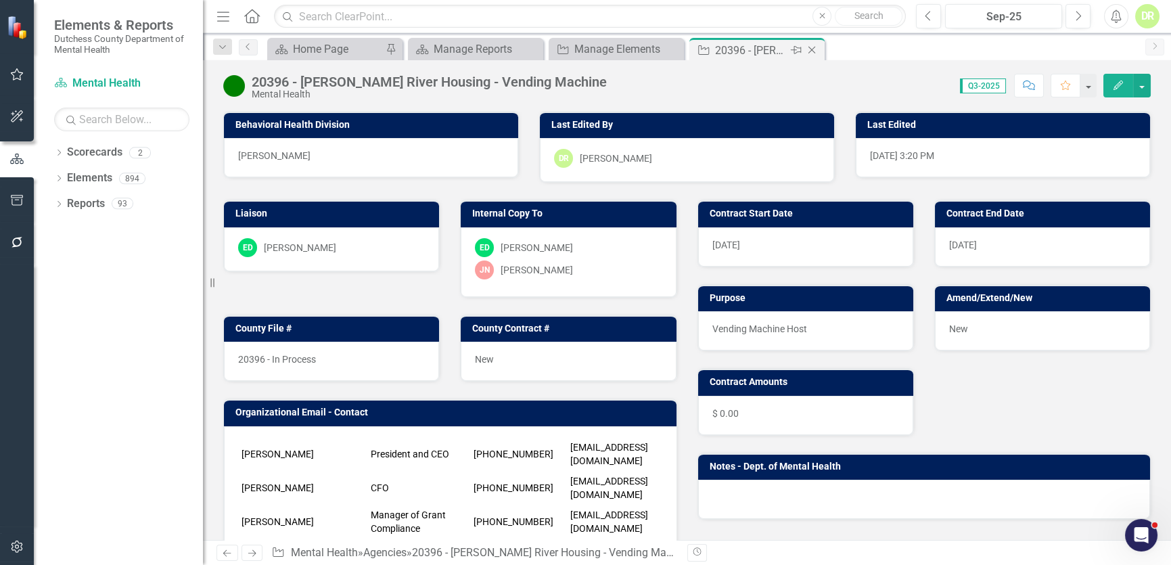
click at [819, 47] on icon "Close" at bounding box center [812, 50] width 14 height 11
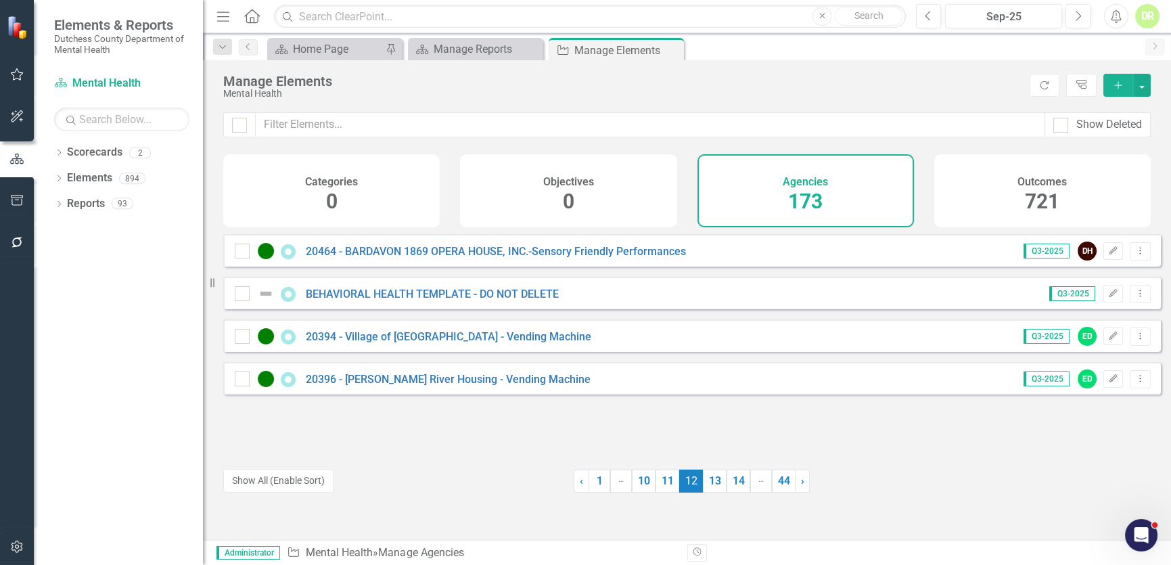
drag, startPoint x: 707, startPoint y: 478, endPoint x: 694, endPoint y: 459, distance: 22.9
click at [707, 477] on link "13" at bounding box center [715, 481] width 24 height 23
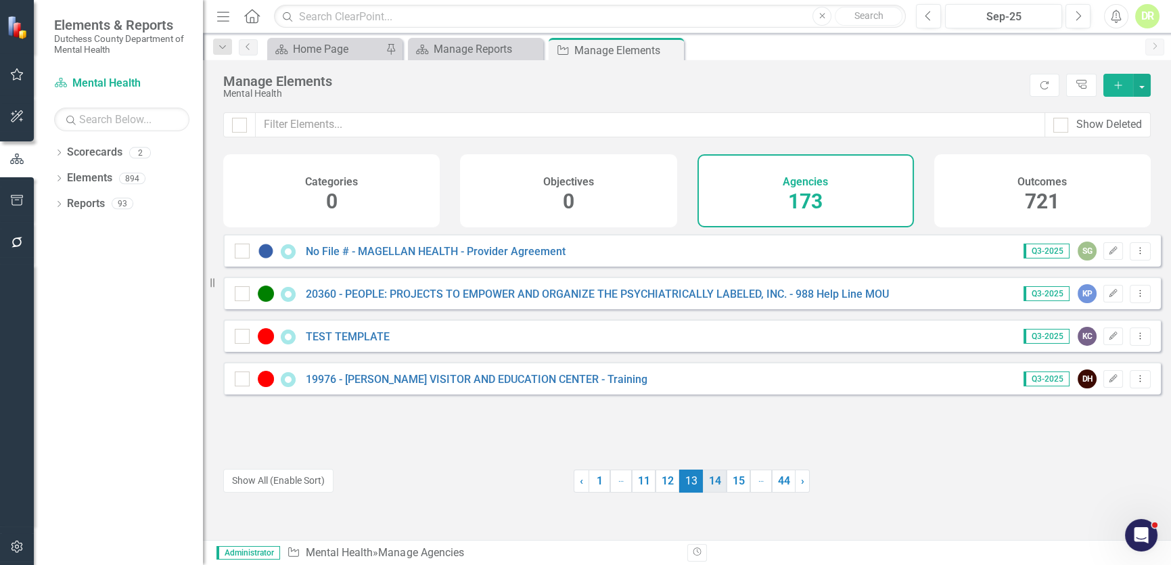
click at [717, 481] on link "14" at bounding box center [715, 481] width 24 height 23
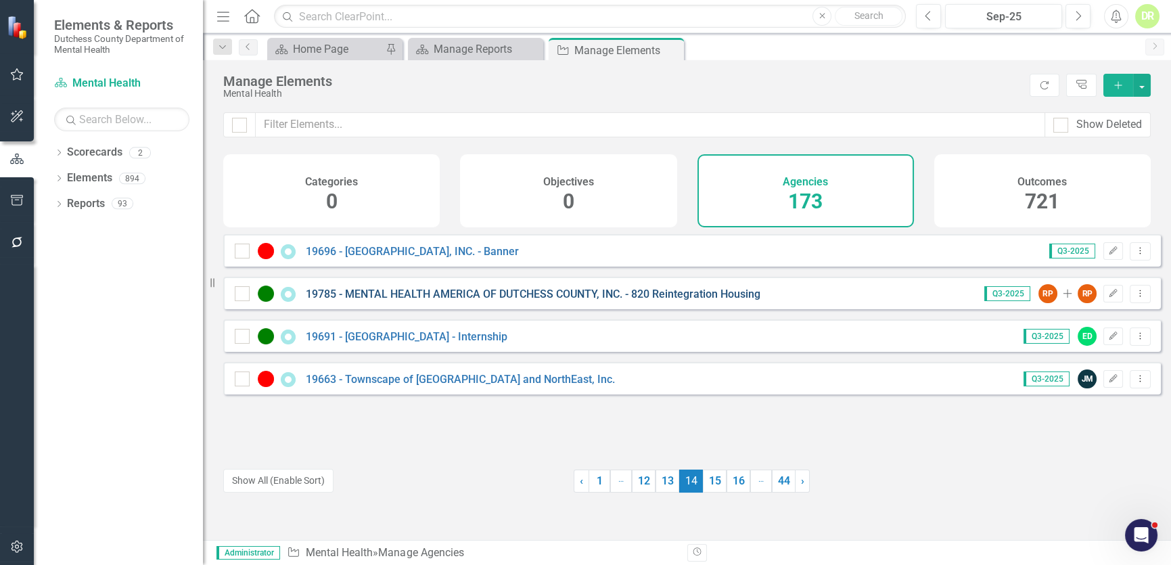
click at [512, 300] on link "19785 - MENTAL HEALTH AMERICA OF DUTCHESS COUNTY, INC. - 820 Reintegration Hous…" at bounding box center [533, 294] width 455 height 13
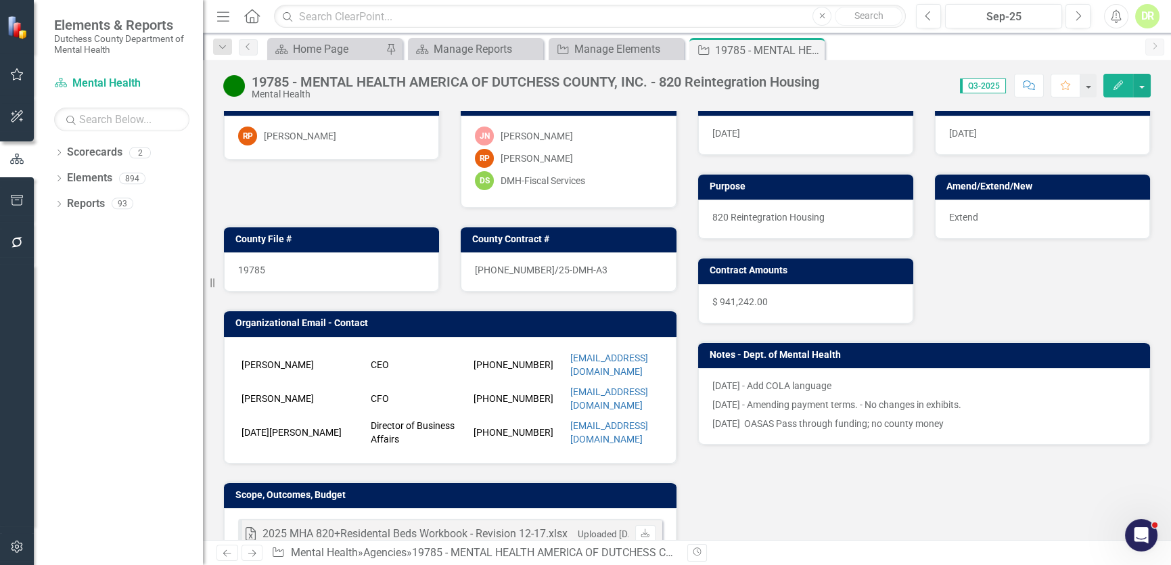
scroll to position [122, 0]
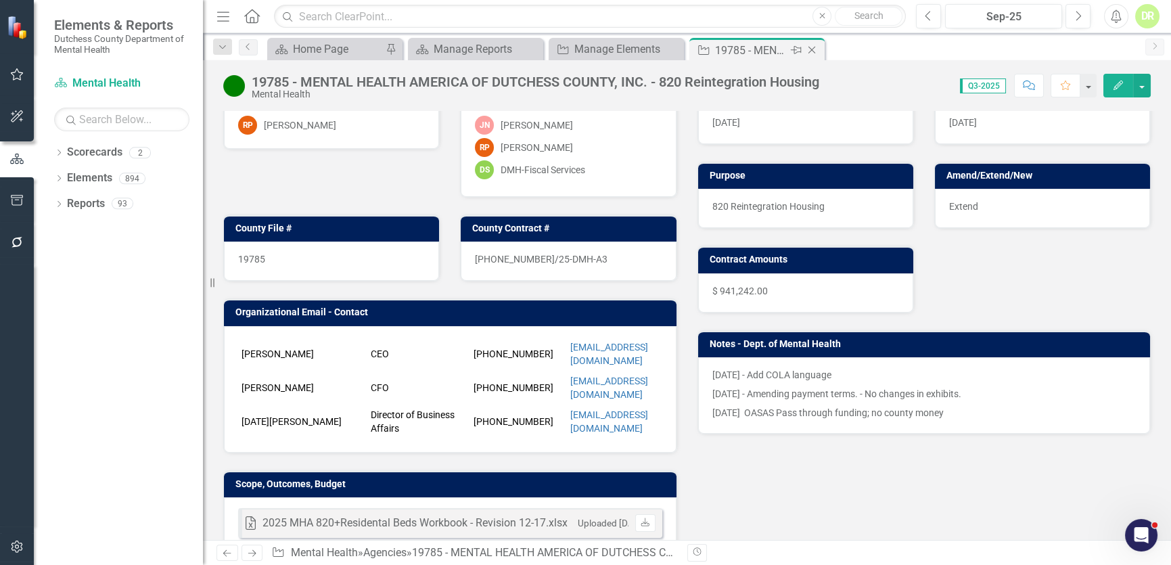
click at [814, 47] on icon "Close" at bounding box center [812, 50] width 14 height 11
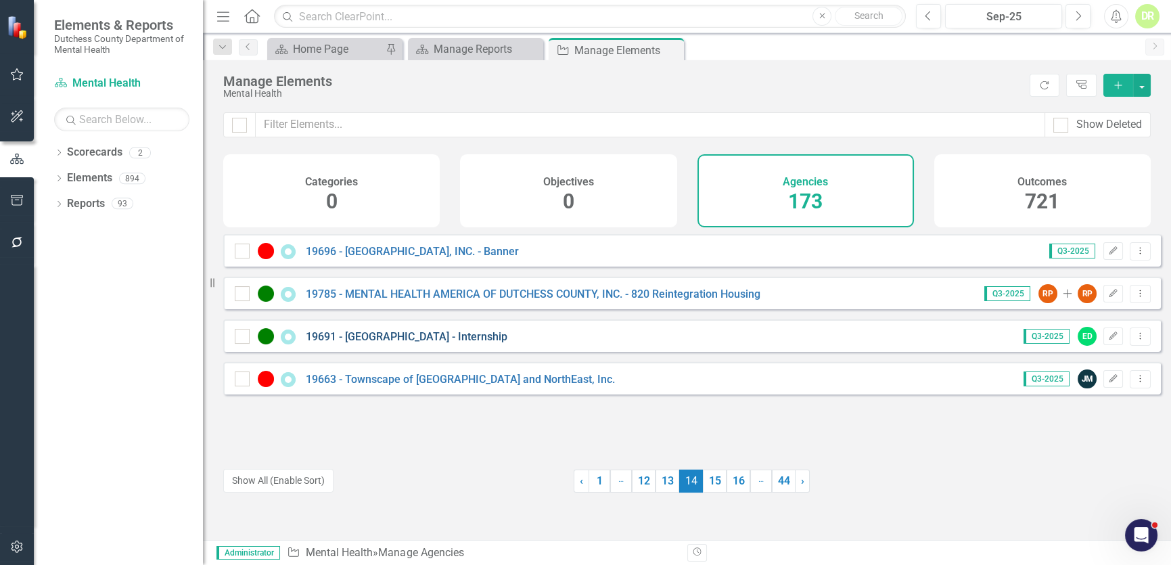
click at [501, 343] on link "19691 - [GEOGRAPHIC_DATA] - Internship" at bounding box center [407, 336] width 202 height 13
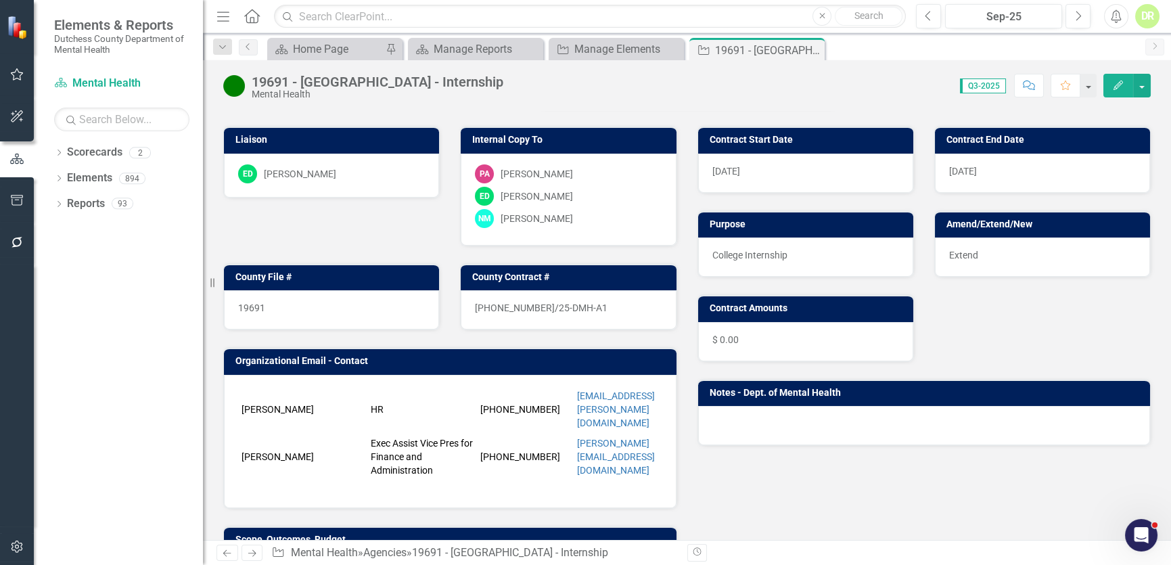
scroll to position [122, 0]
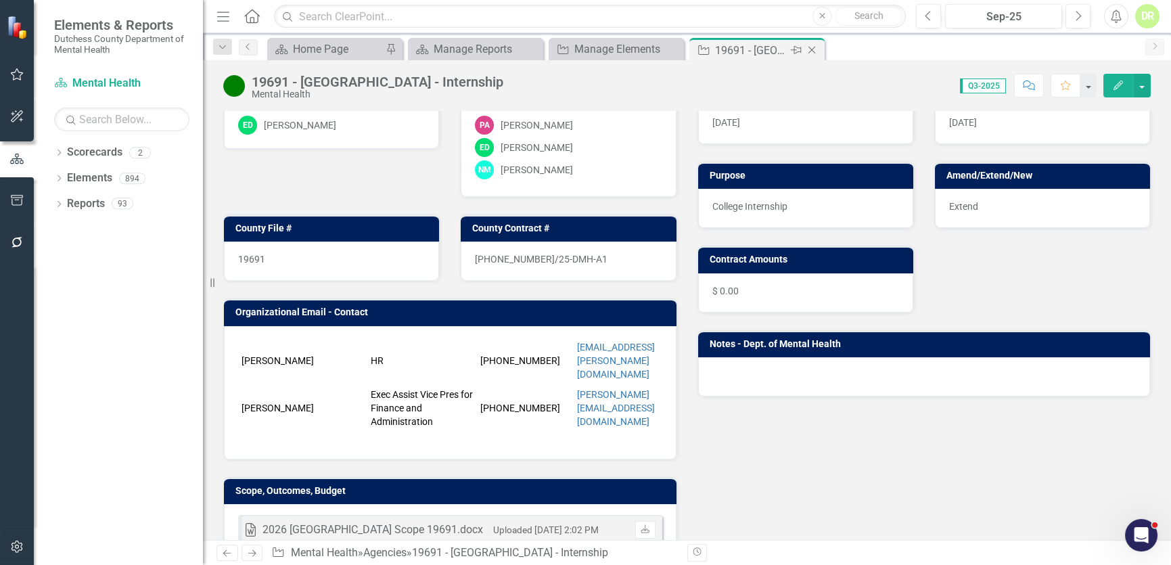
click at [815, 48] on icon "Close" at bounding box center [812, 50] width 14 height 11
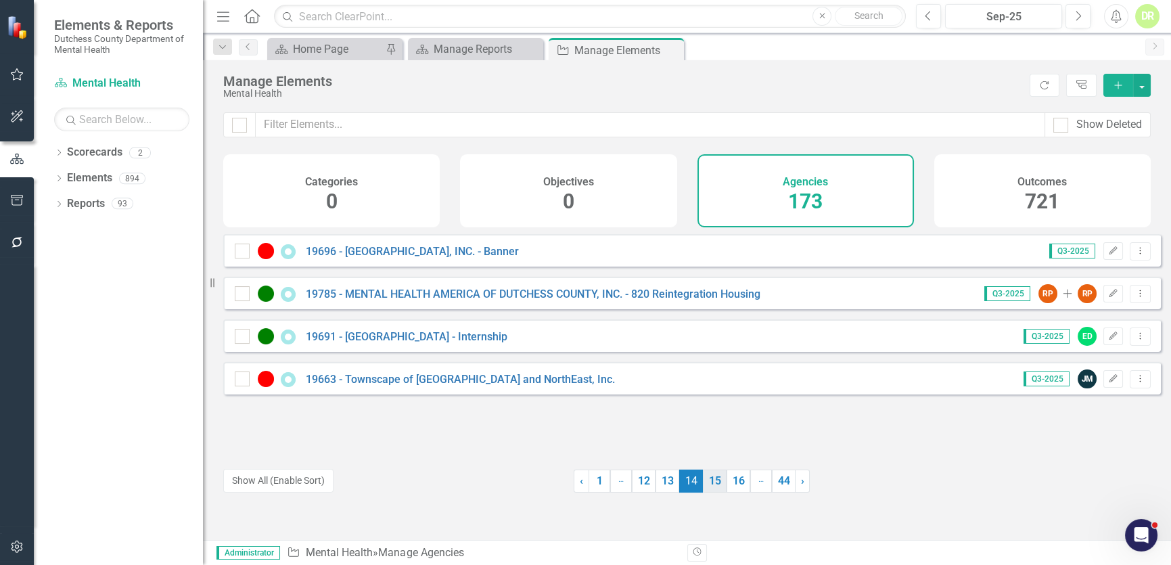
click at [710, 478] on link "15" at bounding box center [715, 481] width 24 height 23
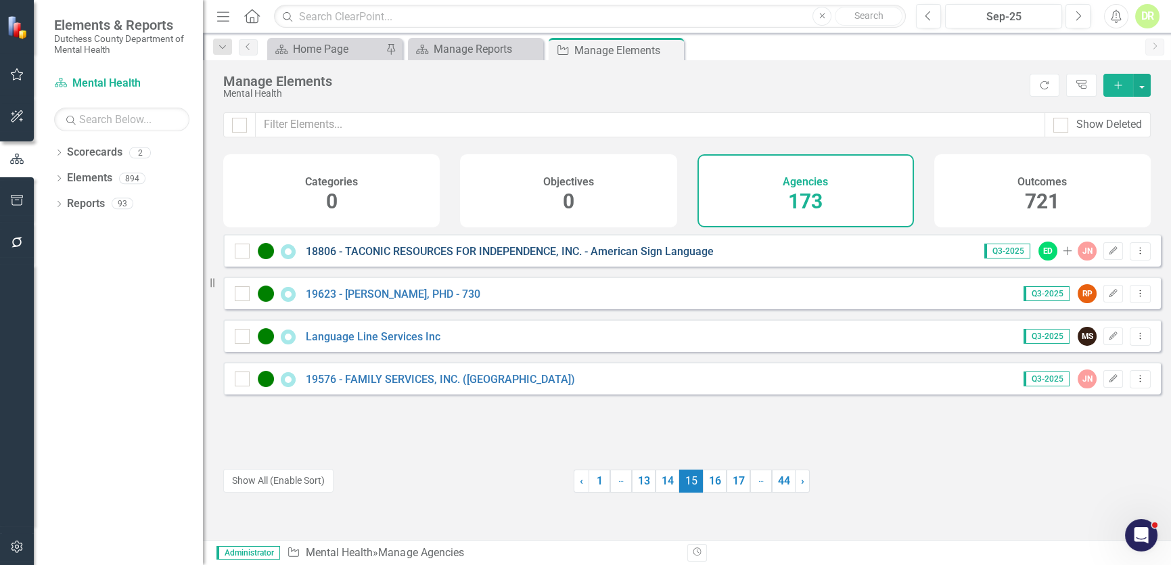
click at [587, 258] on link "18806 - TACONIC RESOURCES FOR INDEPENDENCE, INC. - American Sign Language" at bounding box center [510, 251] width 408 height 13
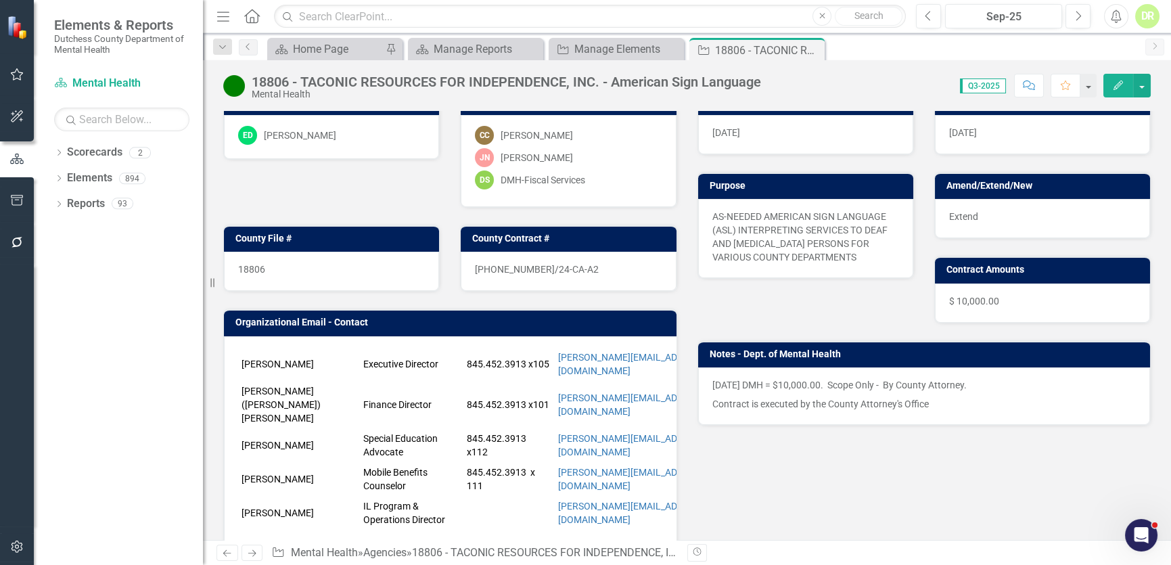
scroll to position [122, 0]
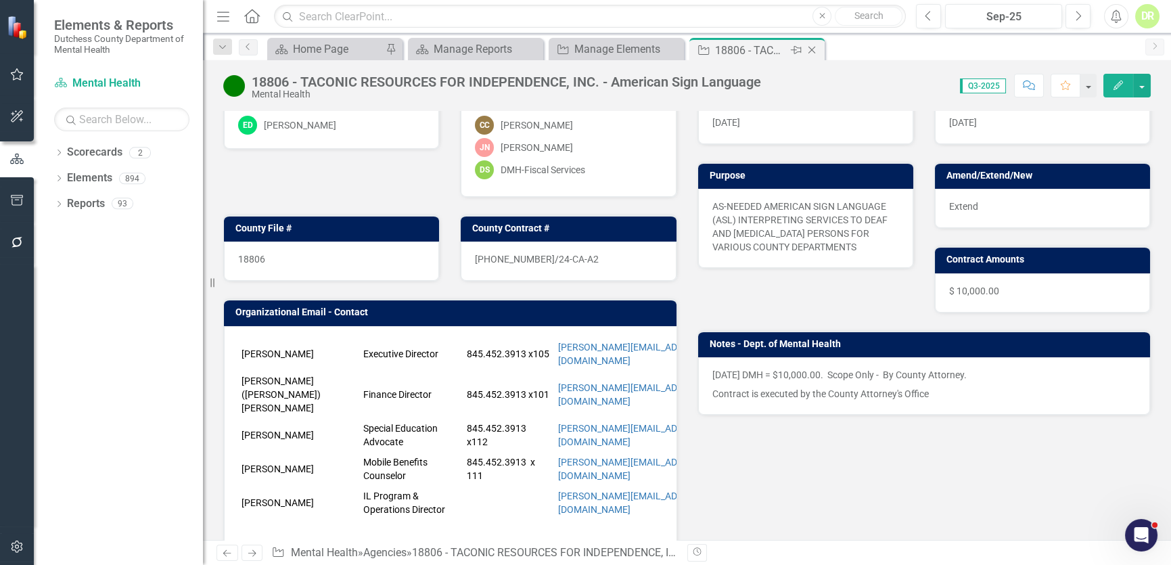
click at [812, 49] on icon at bounding box center [812, 50] width 7 height 7
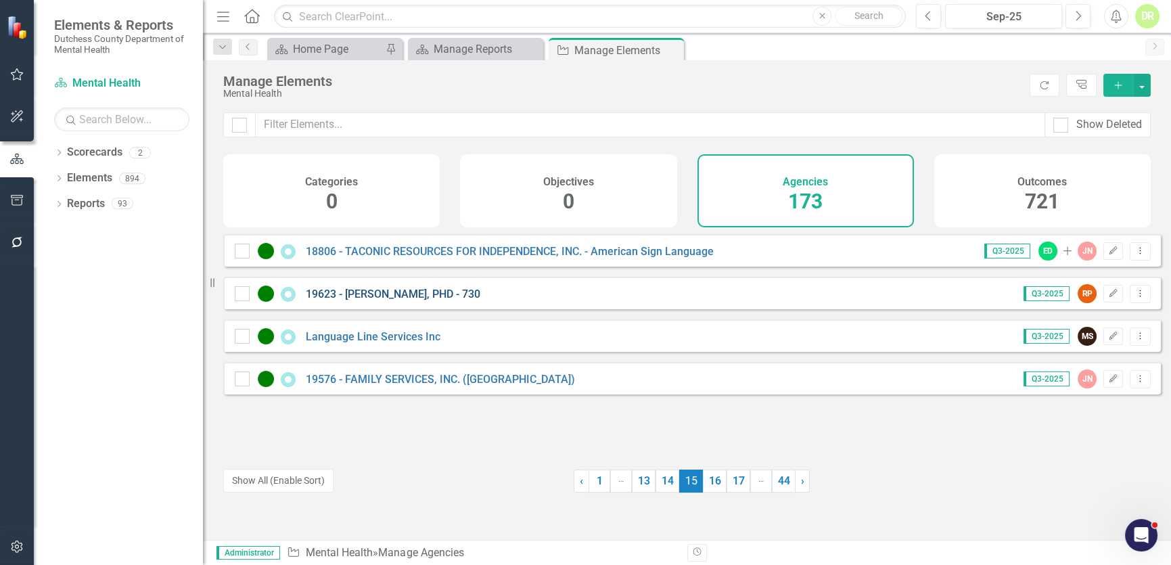
click at [367, 300] on link "19623 - [PERSON_NAME], PHD - 730" at bounding box center [393, 294] width 175 height 13
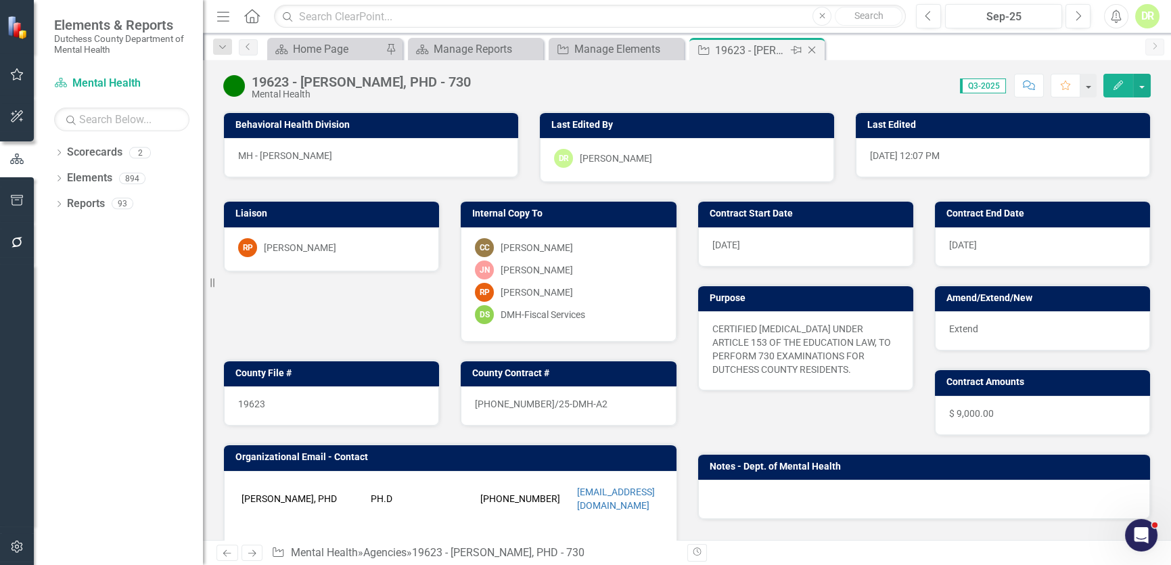
click at [814, 49] on icon "Close" at bounding box center [812, 50] width 14 height 11
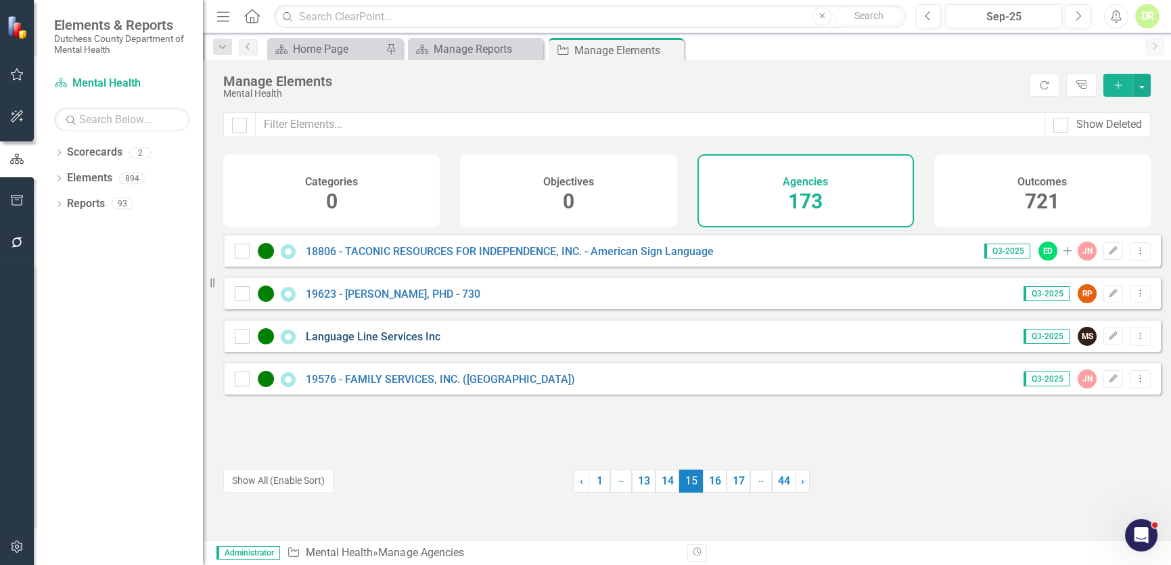
click at [403, 343] on link "Language Line Services Inc" at bounding box center [373, 336] width 135 height 13
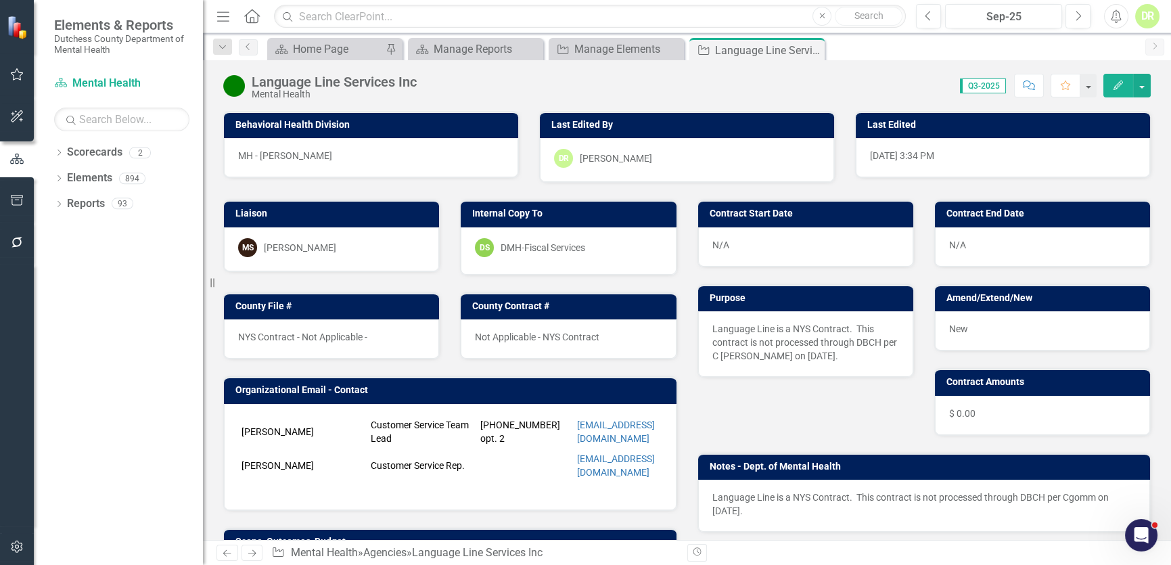
scroll to position [61, 0]
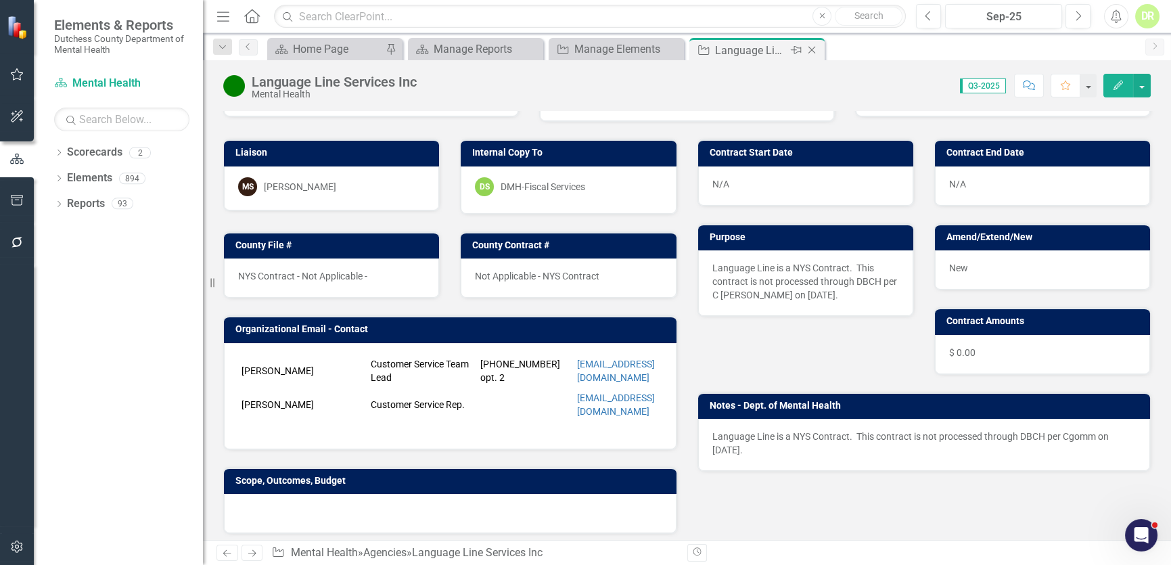
click at [810, 48] on icon at bounding box center [812, 50] width 7 height 7
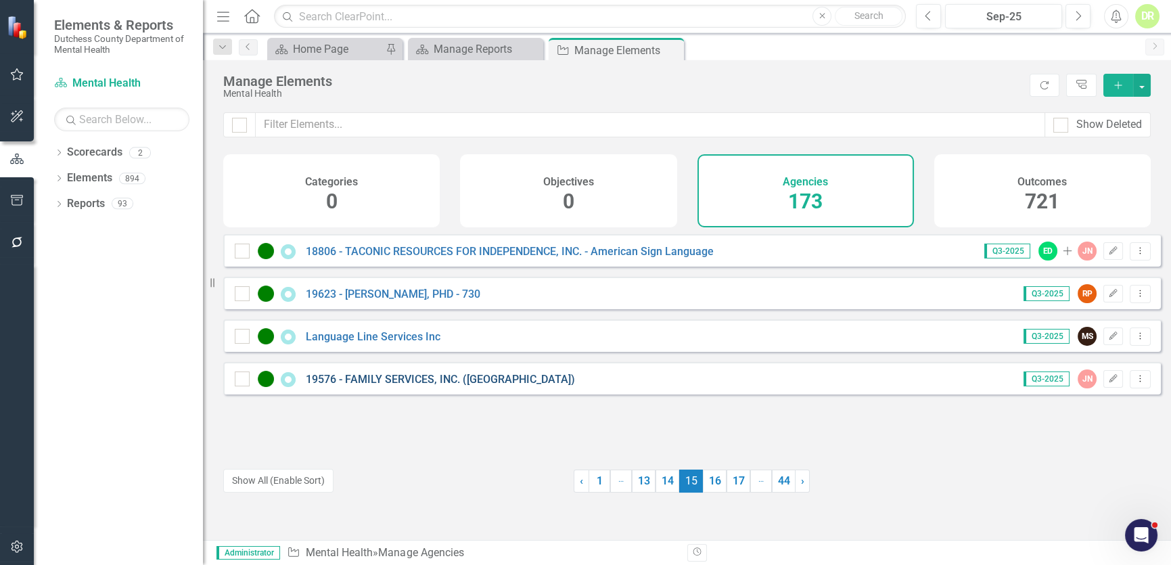
click at [426, 386] on link "19576 - FAMILY SERVICES, INC. ([GEOGRAPHIC_DATA])" at bounding box center [440, 379] width 269 height 13
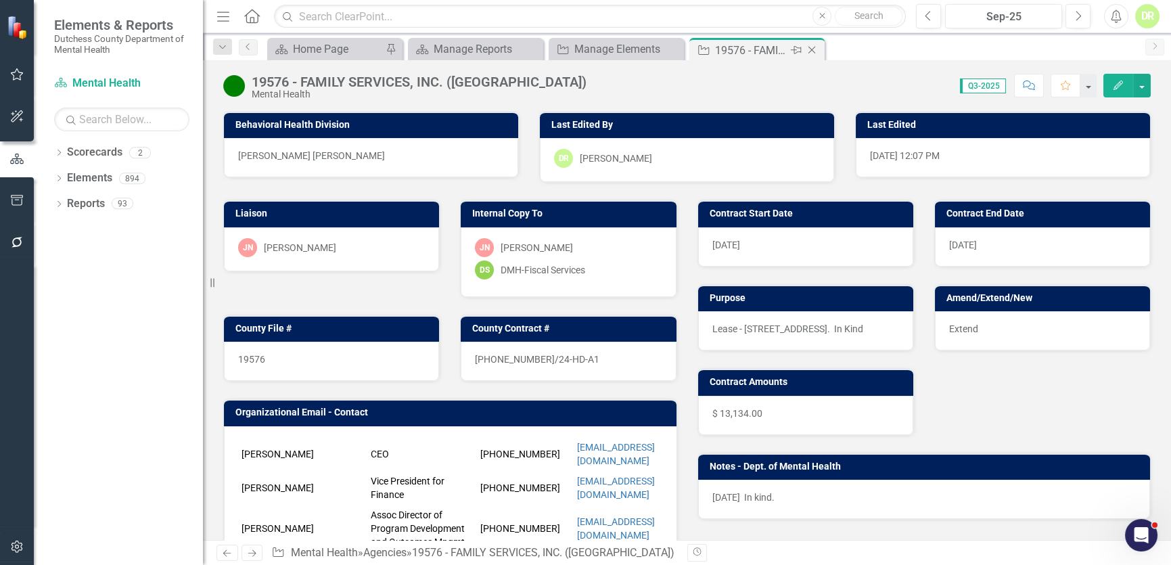
click at [812, 48] on icon "Close" at bounding box center [812, 50] width 14 height 11
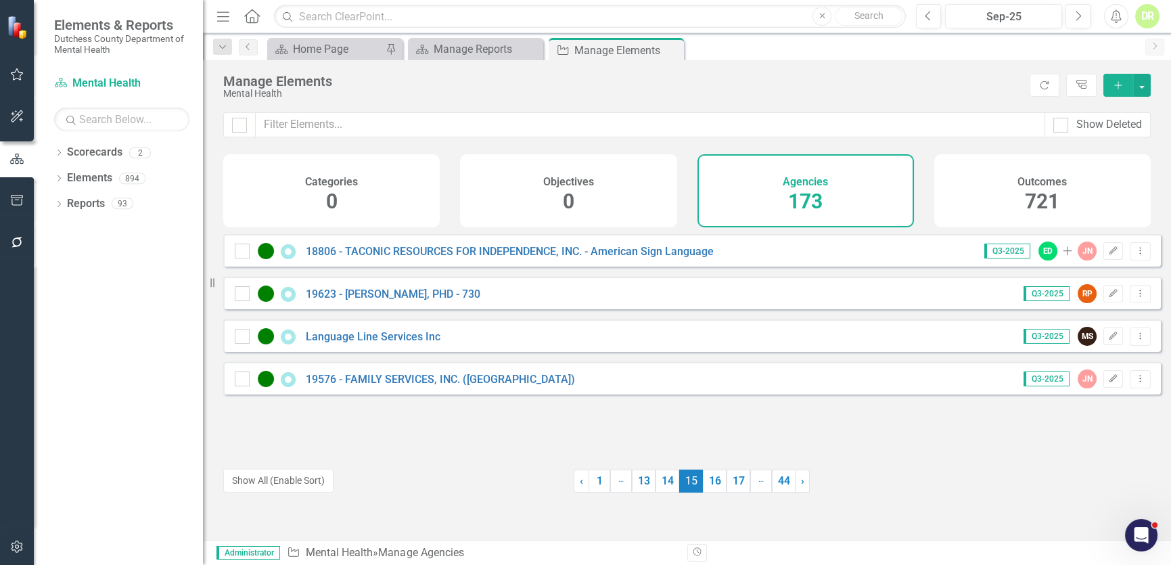
drag, startPoint x: 713, startPoint y: 478, endPoint x: 709, endPoint y: 465, distance: 13.5
click at [713, 477] on link "16" at bounding box center [715, 481] width 24 height 23
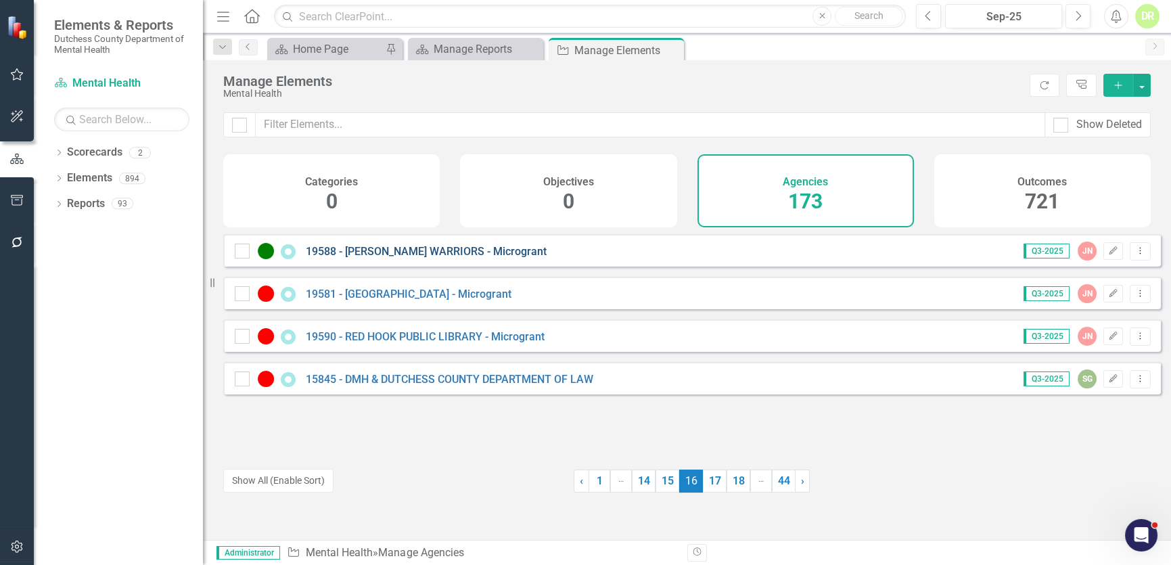
click at [420, 258] on link "19588 - [PERSON_NAME] WARRIORS - Microgrant" at bounding box center [426, 251] width 241 height 13
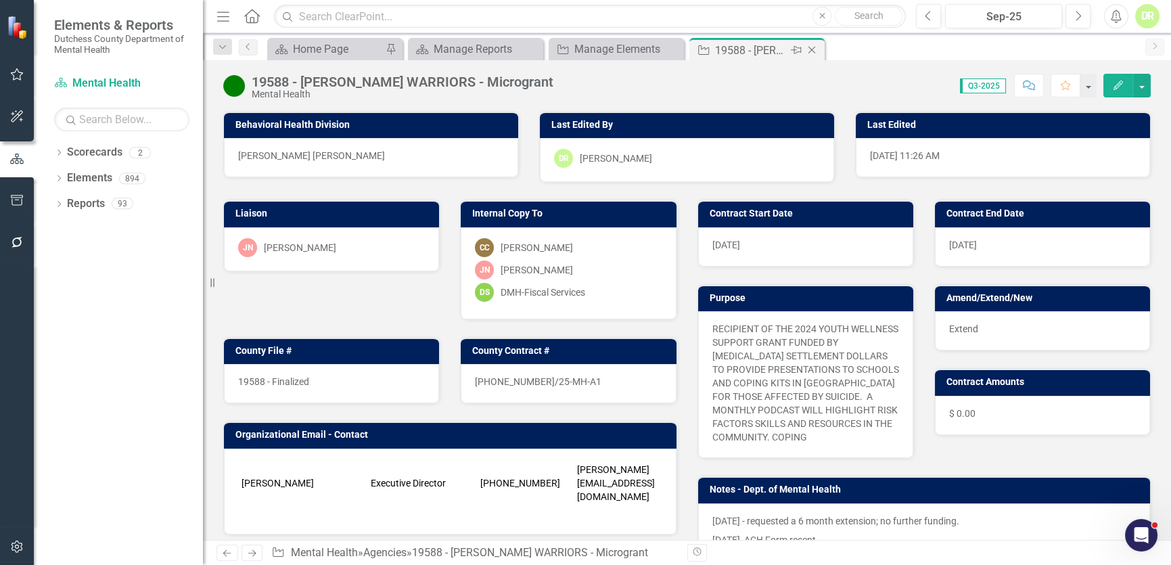
click at [814, 50] on icon "Close" at bounding box center [812, 50] width 14 height 11
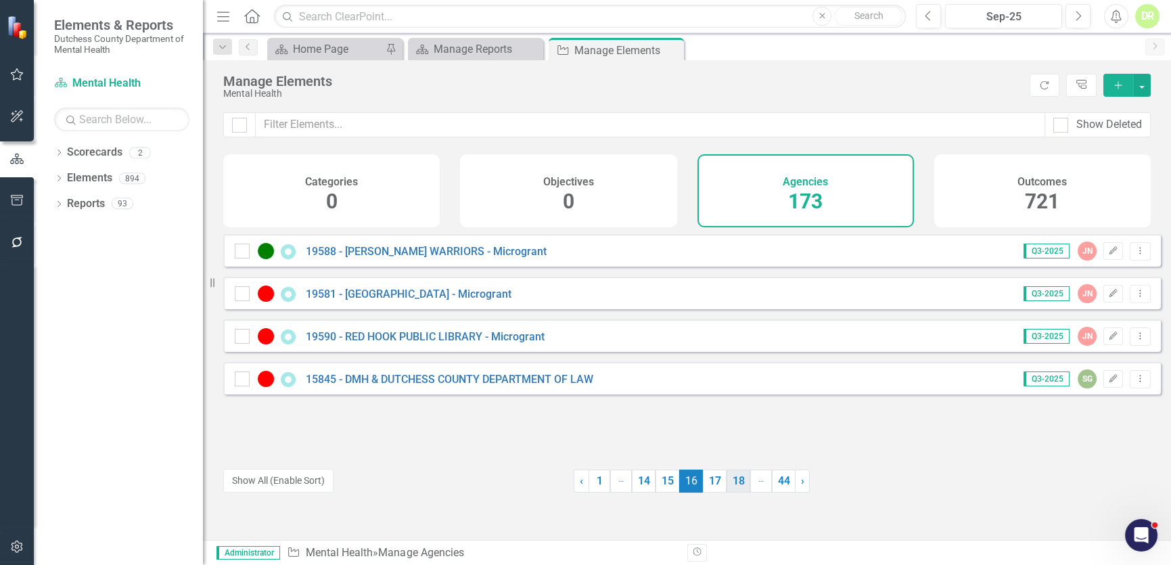
click at [708, 478] on link "17" at bounding box center [715, 481] width 24 height 23
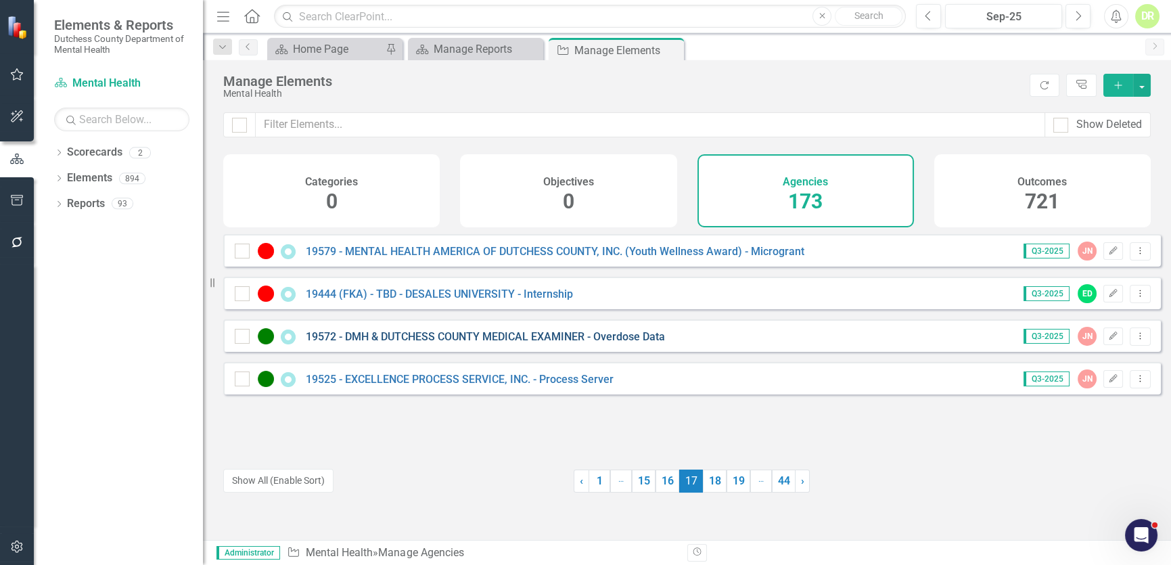
click at [543, 342] on link "19572 - DMH & DUTCHESS COUNTY MEDICAL EXAMINER - Overdose Data" at bounding box center [485, 336] width 359 height 13
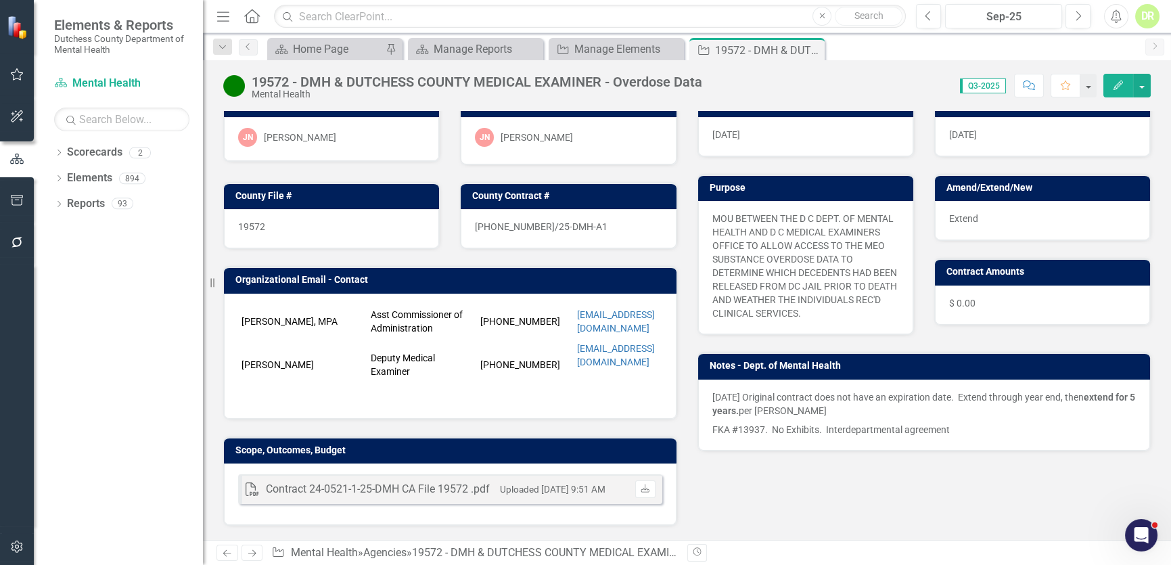
scroll to position [122, 0]
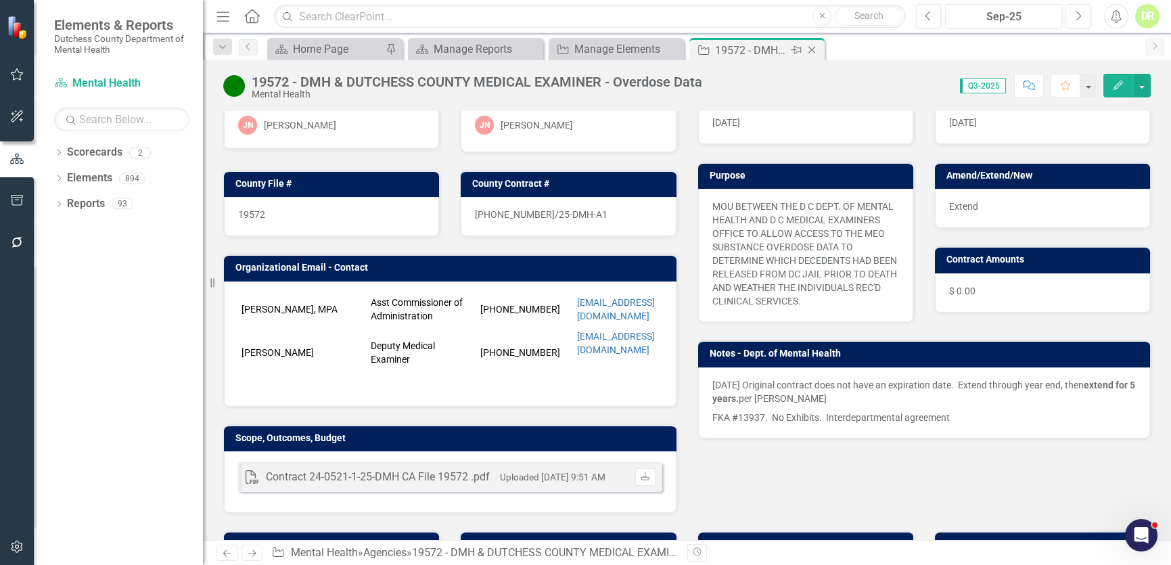
click at [814, 51] on icon "Close" at bounding box center [812, 50] width 14 height 11
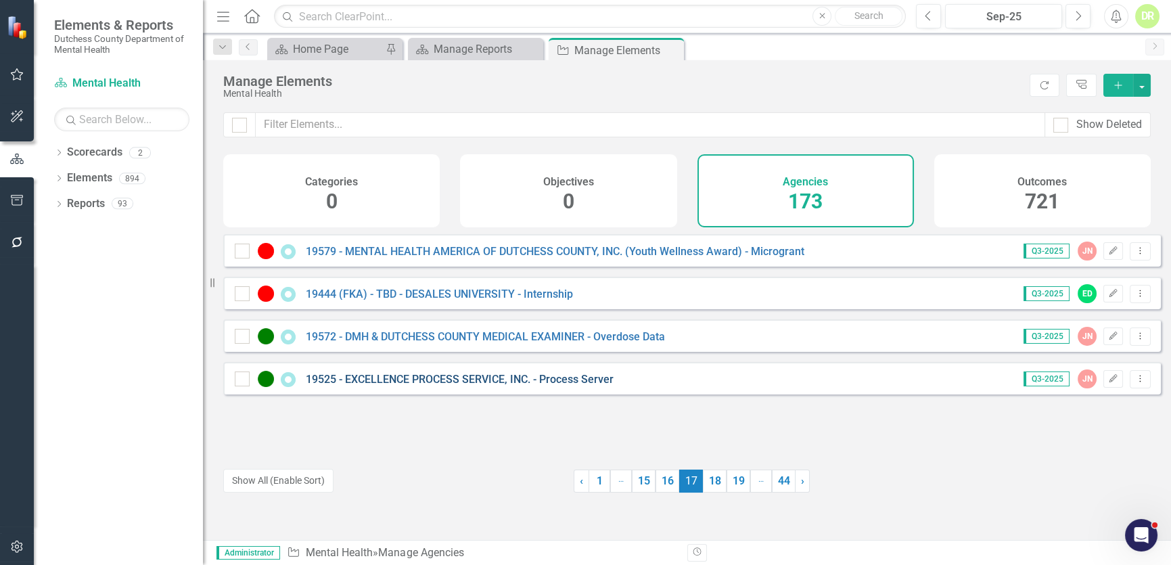
click at [489, 386] on link "19525 - EXCELLENCE PROCESS SERVICE, INC. - Process Server" at bounding box center [460, 379] width 308 height 13
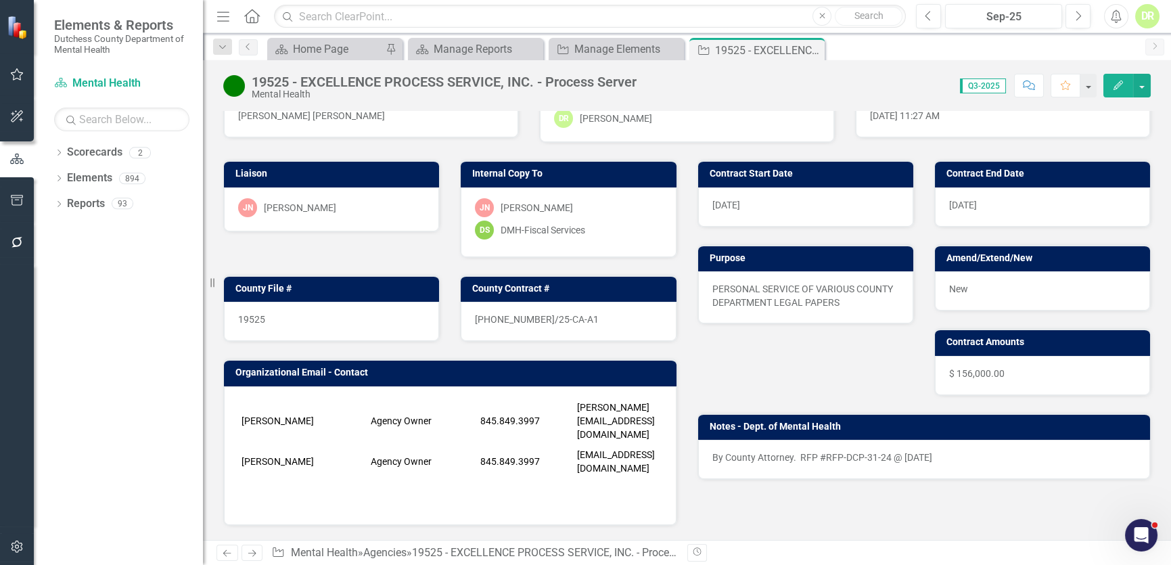
scroll to position [61, 0]
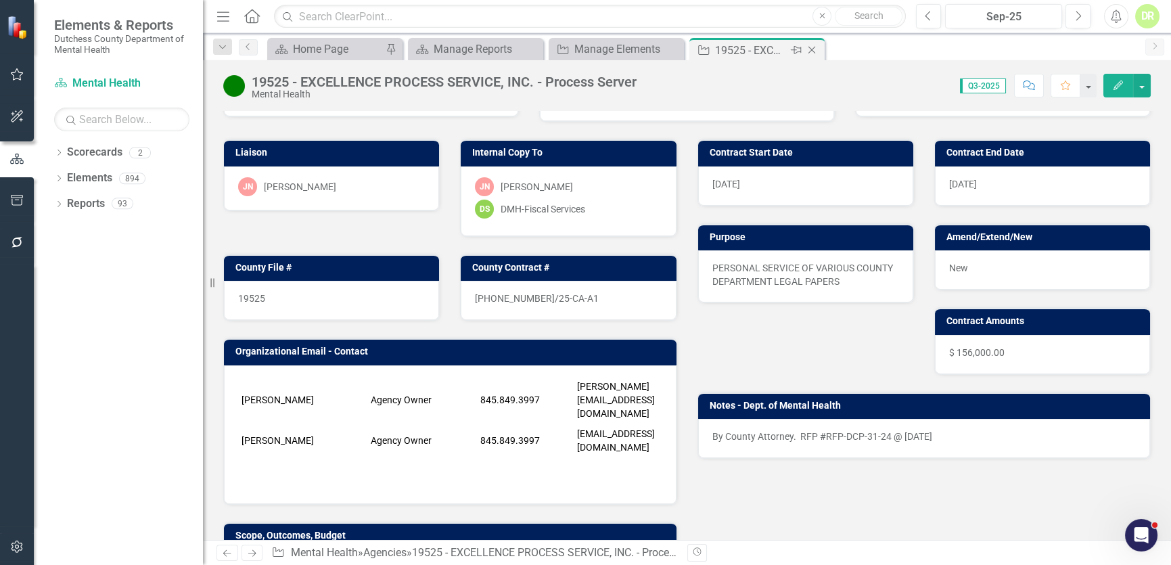
click at [815, 47] on icon "Close" at bounding box center [812, 50] width 14 height 11
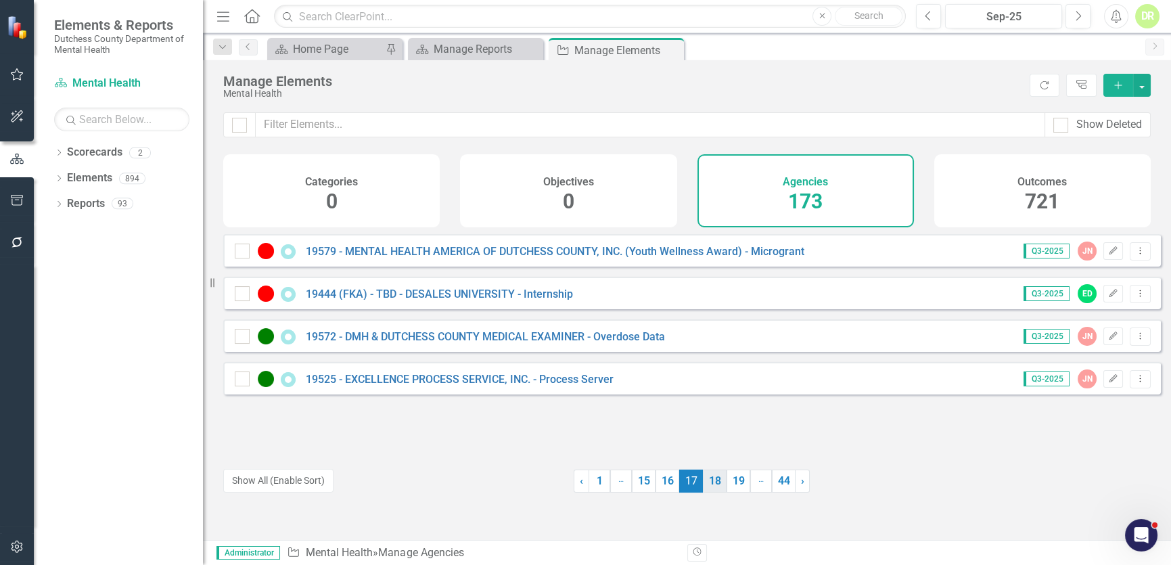
click at [713, 481] on link "18" at bounding box center [715, 481] width 24 height 23
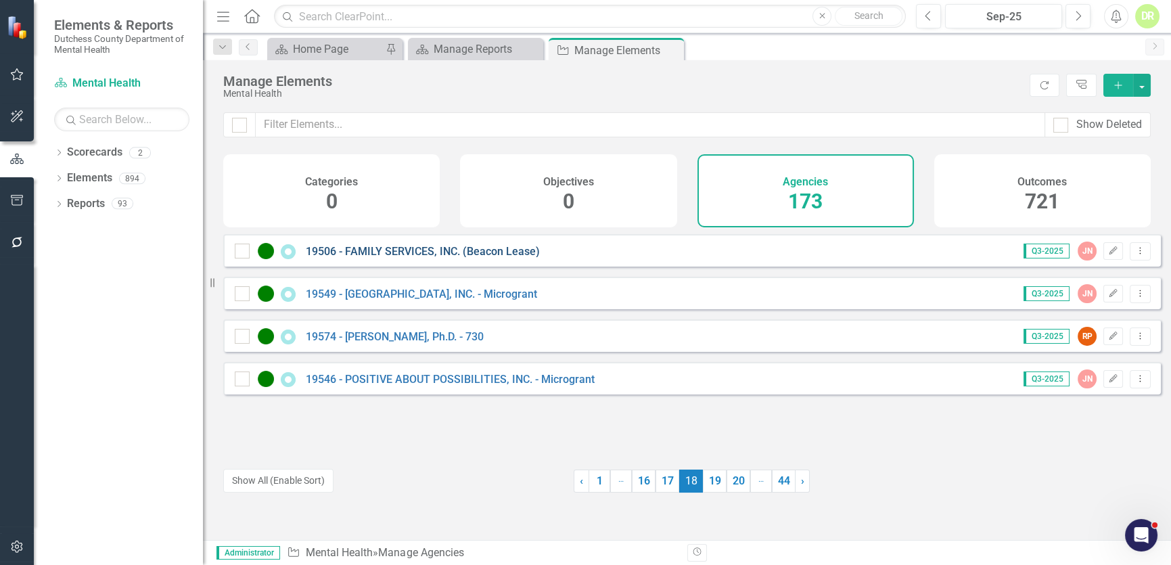
click at [370, 258] on link "19506 - FAMILY SERVICES, INC. (Beacon Lease)" at bounding box center [423, 251] width 234 height 13
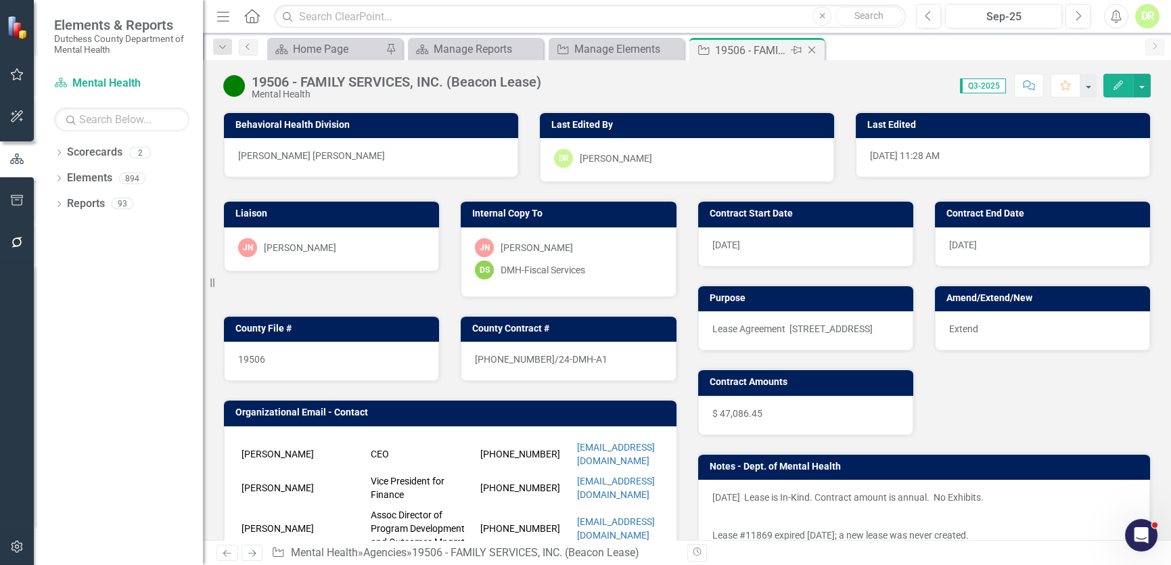
click at [812, 47] on icon "Close" at bounding box center [812, 50] width 14 height 11
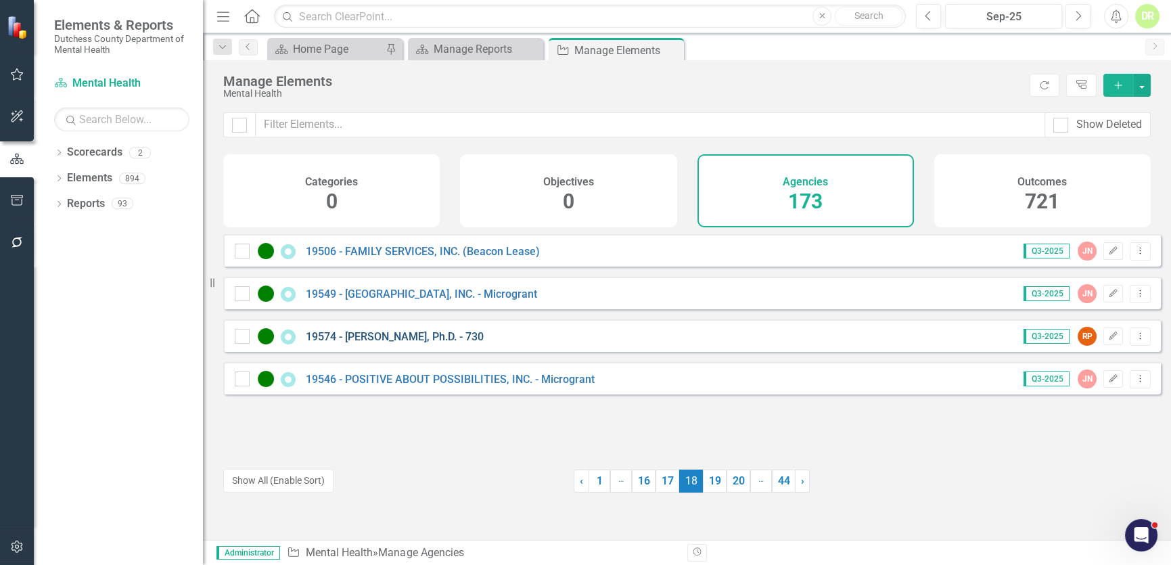
click at [422, 343] on link "19574 - [PERSON_NAME], Ph.D. - 730" at bounding box center [395, 336] width 178 height 13
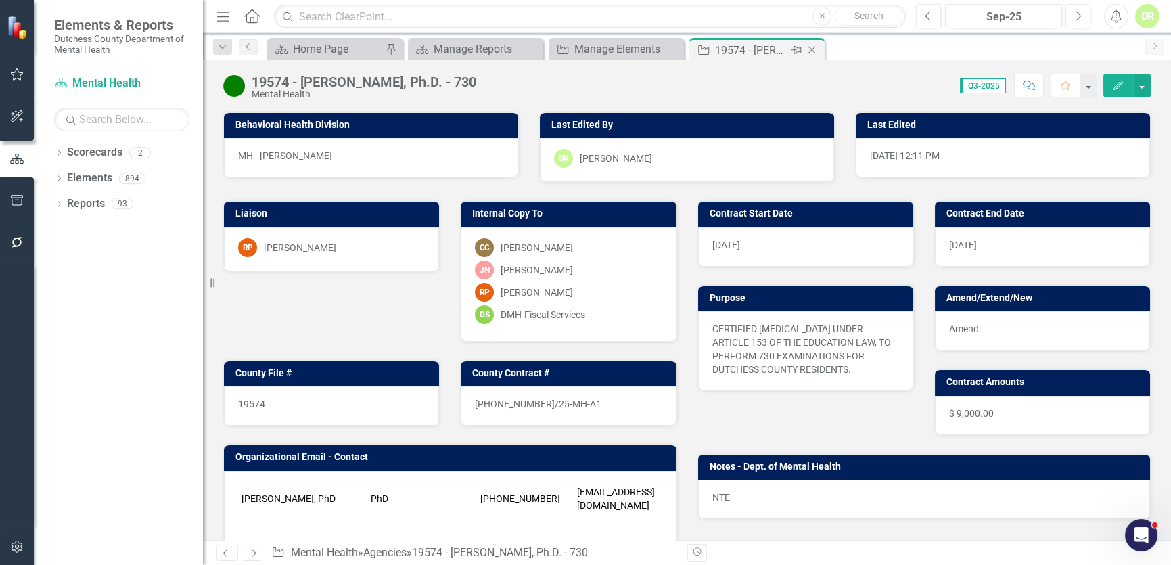
click at [809, 47] on icon at bounding box center [812, 50] width 7 height 7
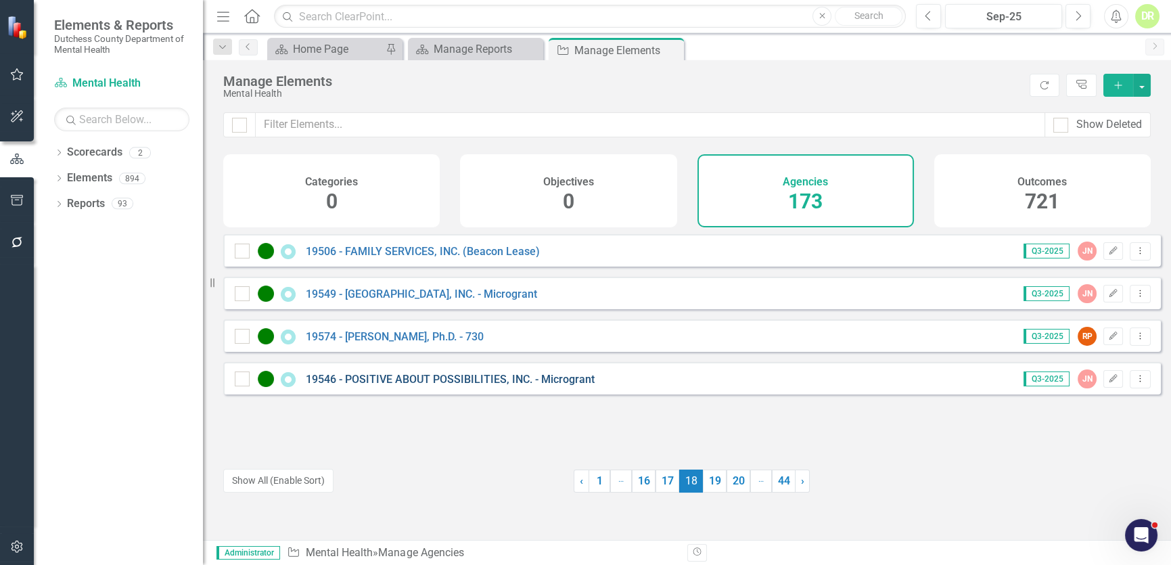
click at [447, 386] on link "19546 - POSITIVE ABOUT POSSIBILITIES, INC. - Microgrant" at bounding box center [450, 379] width 289 height 13
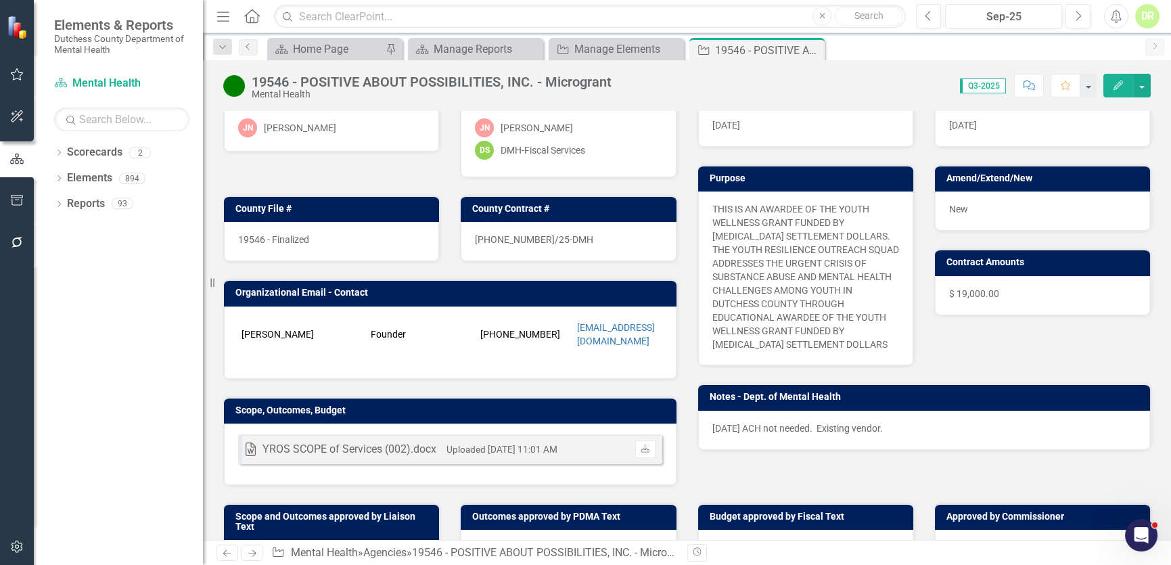
scroll to position [122, 0]
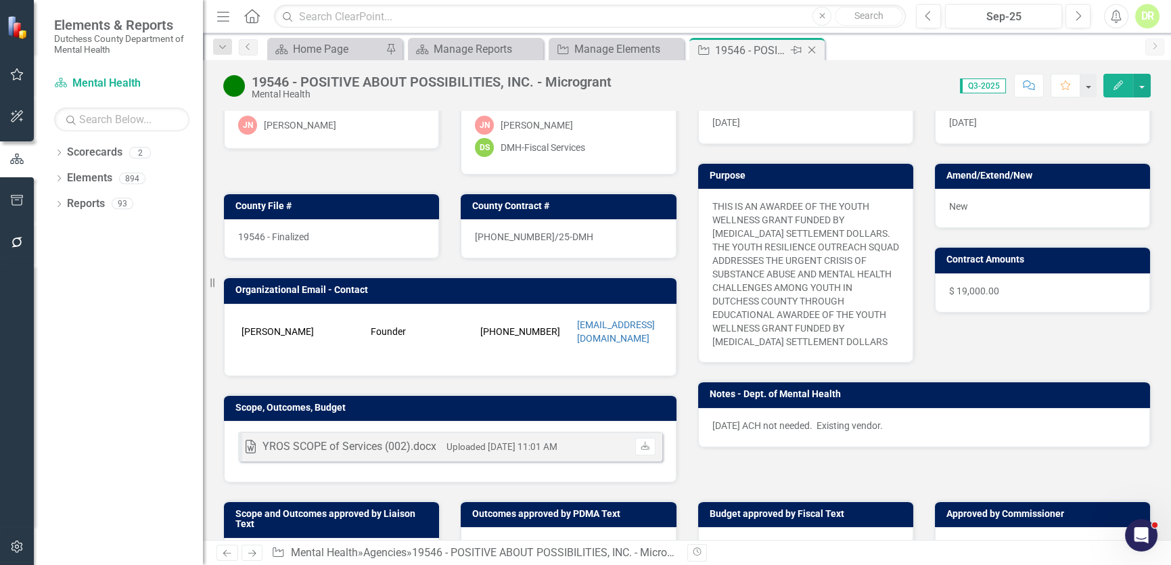
click at [812, 48] on icon "Close" at bounding box center [812, 50] width 14 height 11
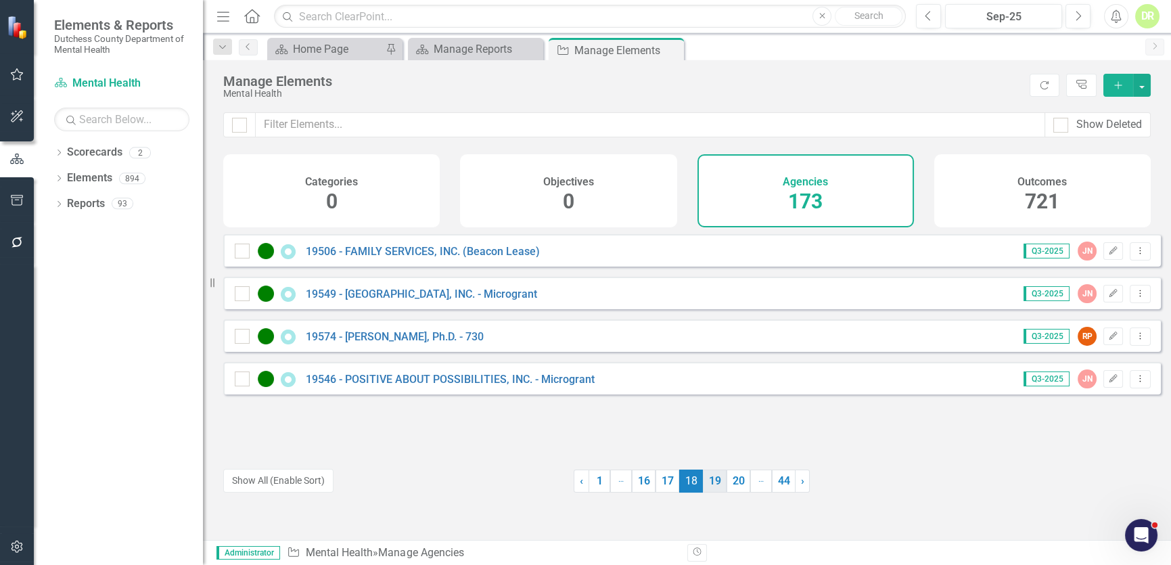
click at [708, 479] on link "19" at bounding box center [715, 481] width 24 height 23
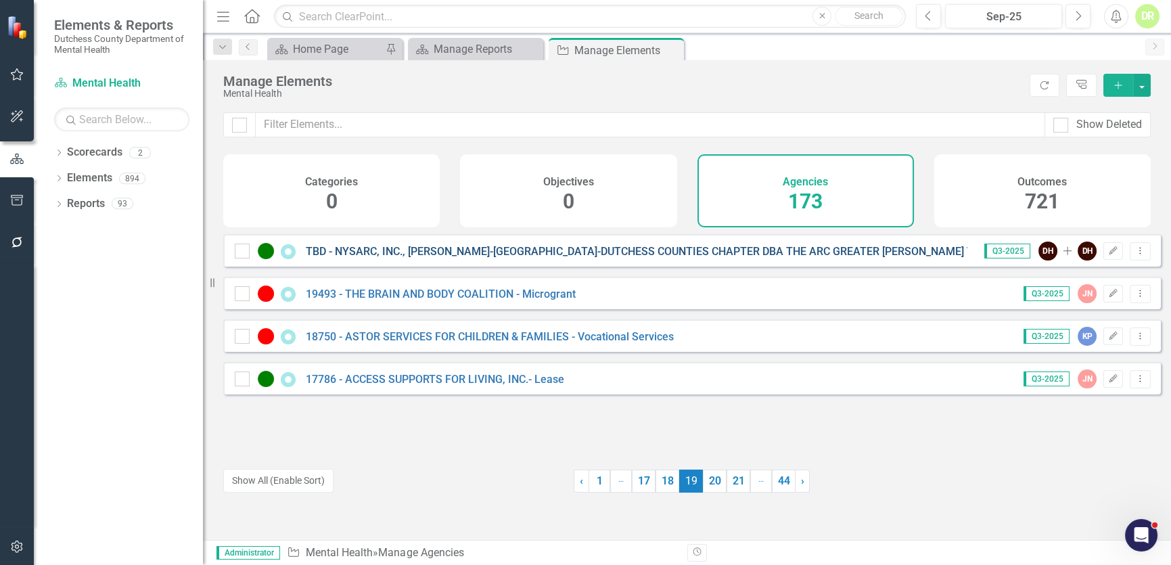
click at [518, 258] on link "TBD - NYSARC, INC., [PERSON_NAME]-[GEOGRAPHIC_DATA]-DUTCHESS COUNTIES CHAPTER D…" at bounding box center [737, 251] width 862 height 13
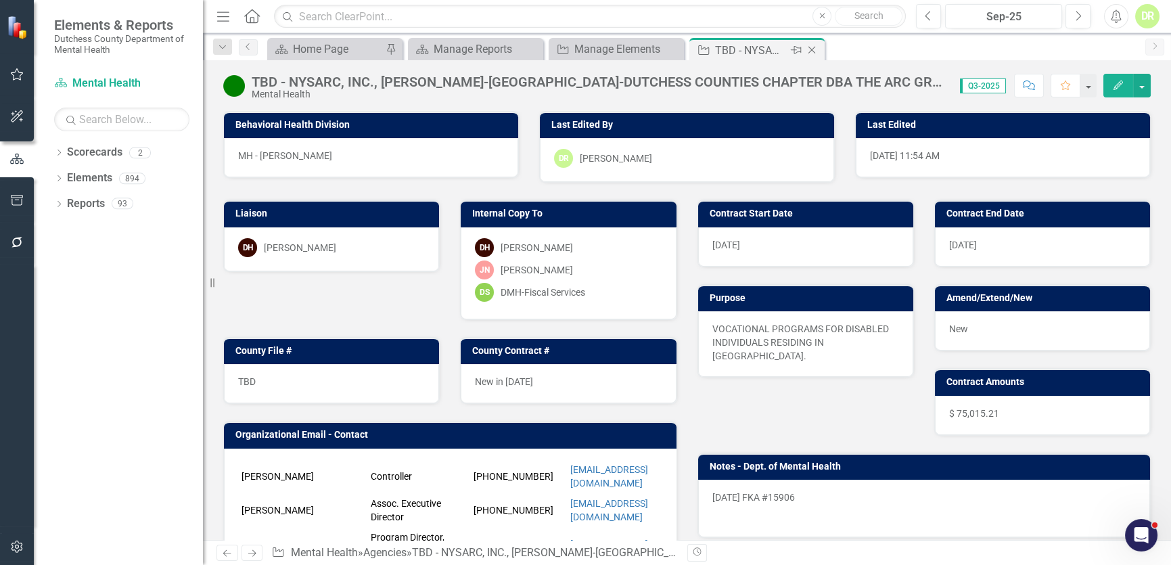
click at [819, 47] on div "Close" at bounding box center [813, 50] width 17 height 17
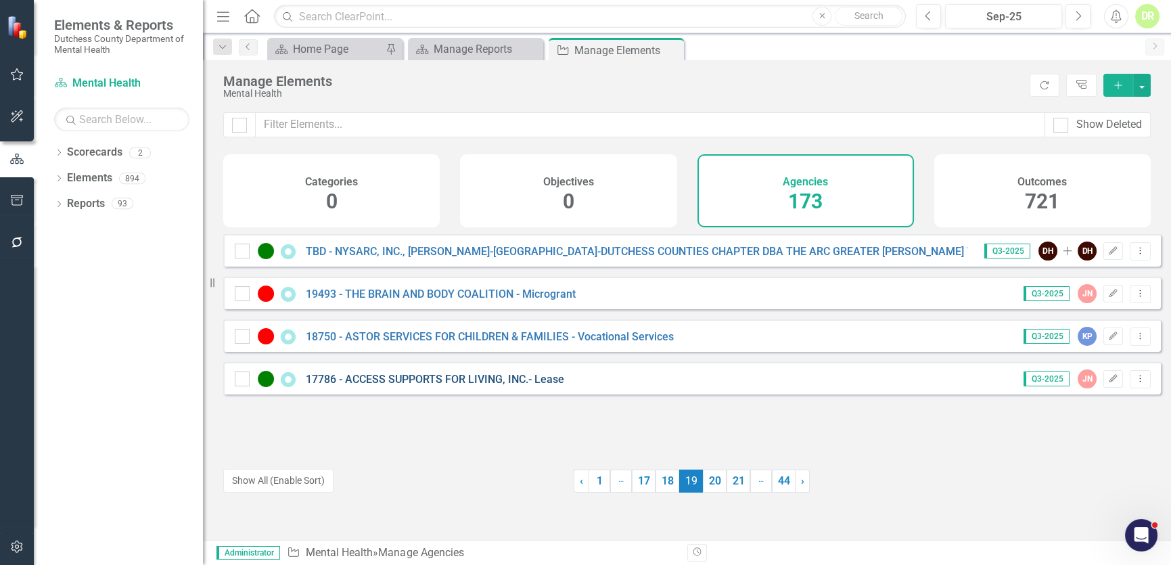
click at [482, 385] on link "17786 - ACCESS SUPPORTS FOR LIVING, INC.- Lease" at bounding box center [435, 379] width 258 height 13
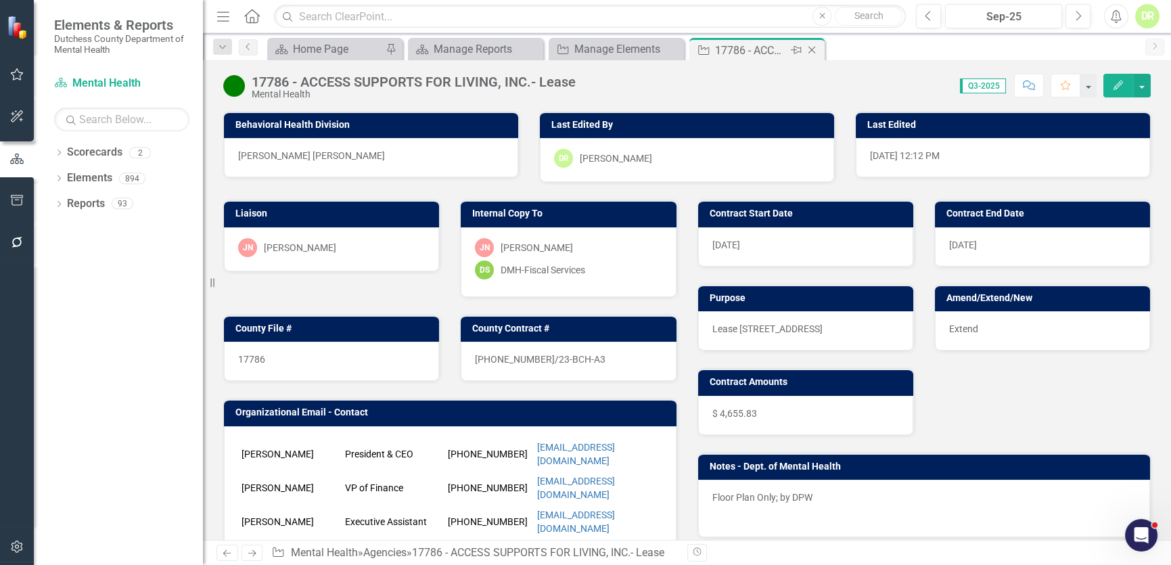
click at [815, 49] on icon "Close" at bounding box center [812, 50] width 14 height 11
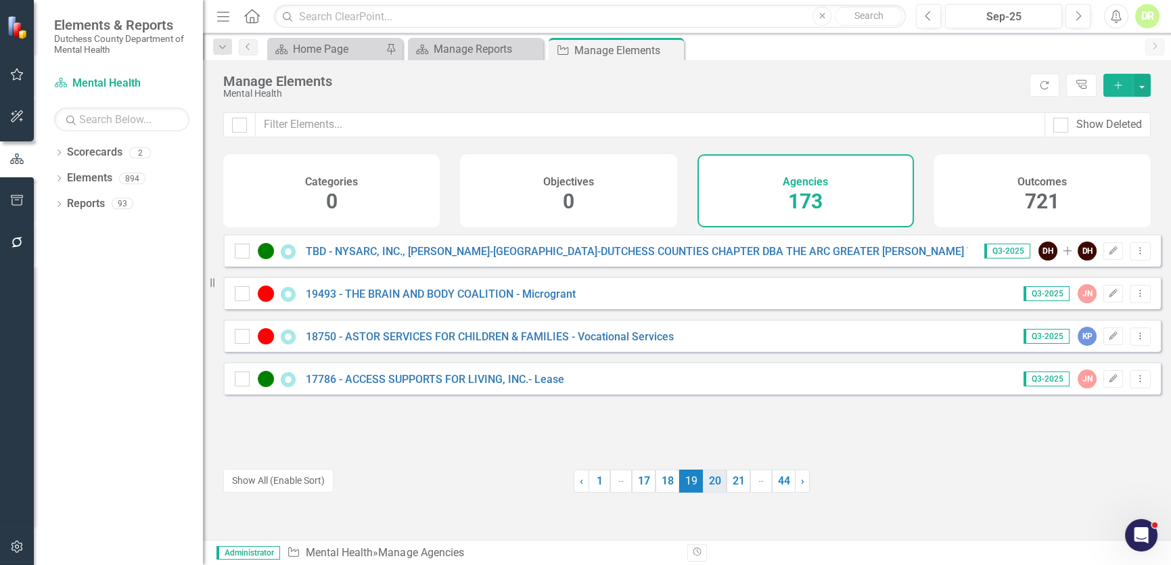
click at [710, 480] on link "20" at bounding box center [715, 481] width 24 height 23
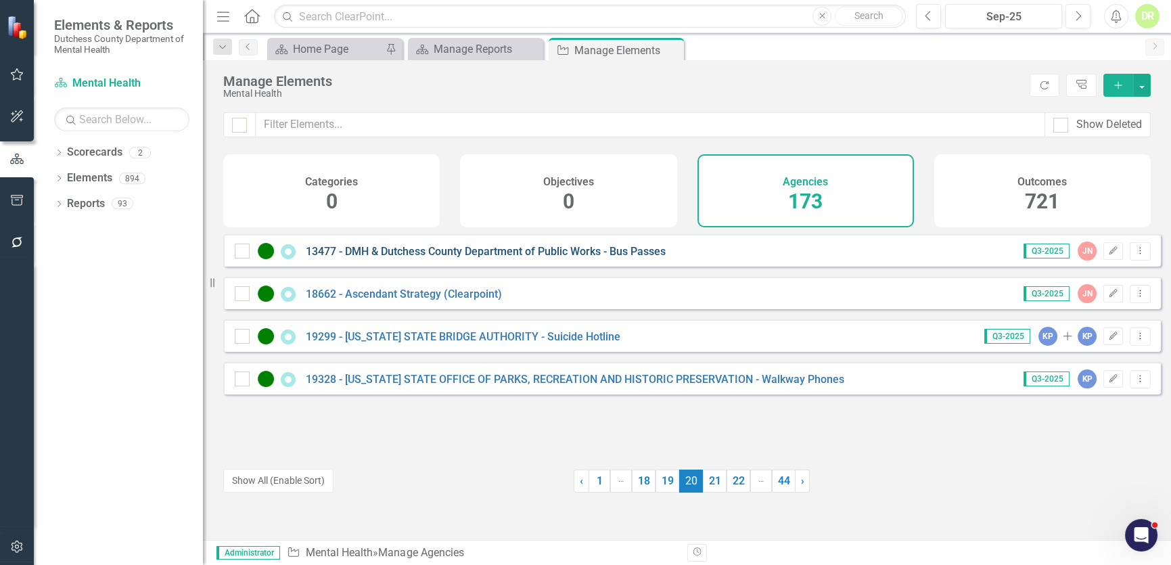
click at [505, 258] on link "13477 - DMH & Dutchess County Department of Public Works - Bus Passes" at bounding box center [486, 251] width 360 height 13
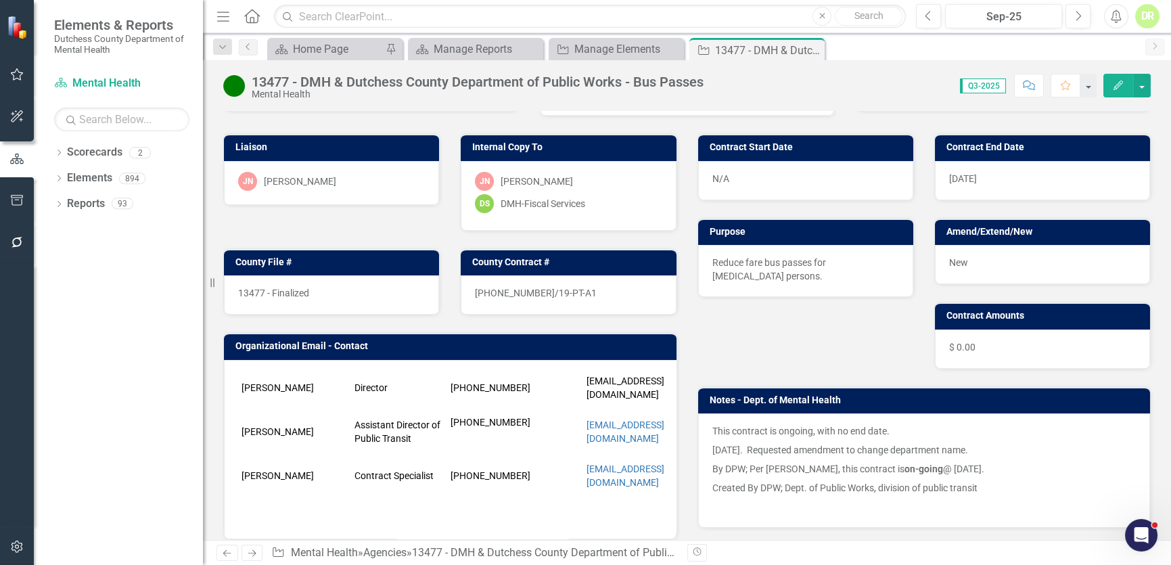
scroll to position [122, 0]
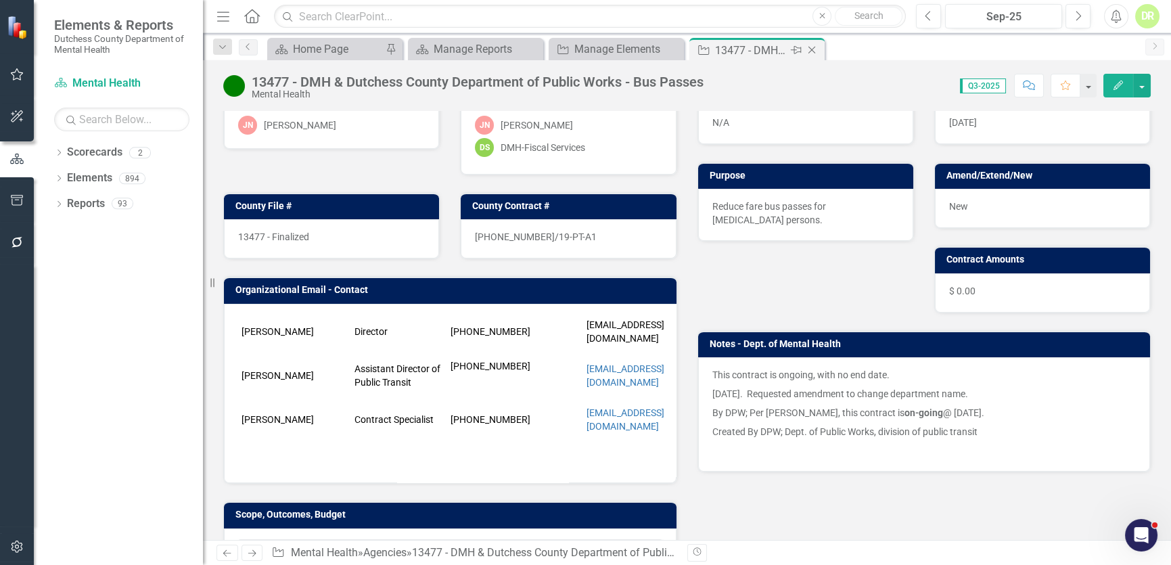
click at [812, 43] on div "Close" at bounding box center [813, 50] width 17 height 17
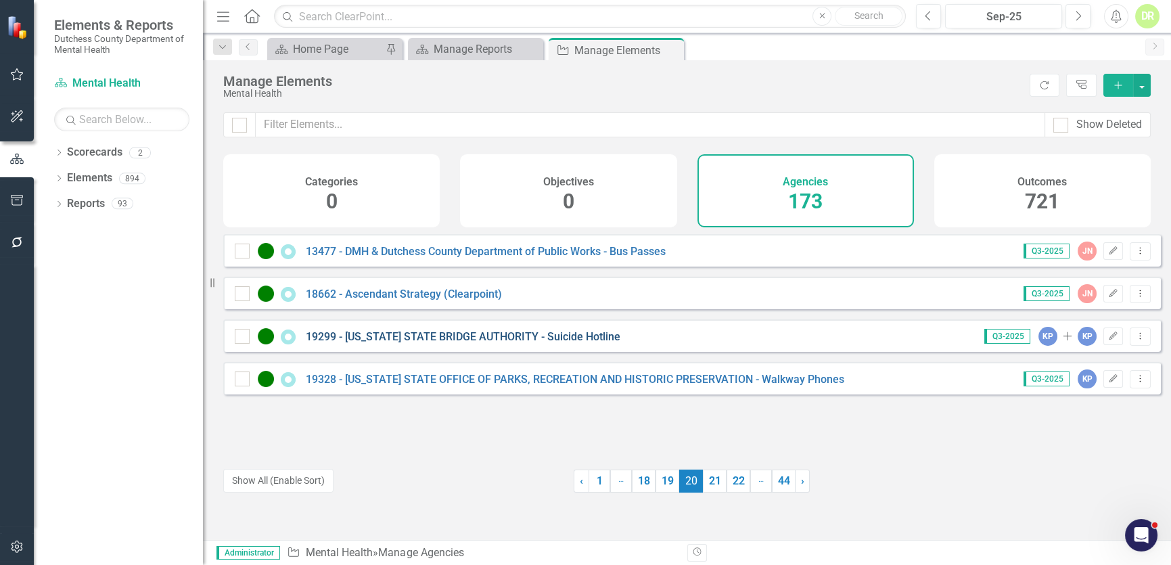
click at [420, 343] on link "19299 - [US_STATE] STATE BRIDGE AUTHORITY - Suicide Hotline" at bounding box center [463, 336] width 315 height 13
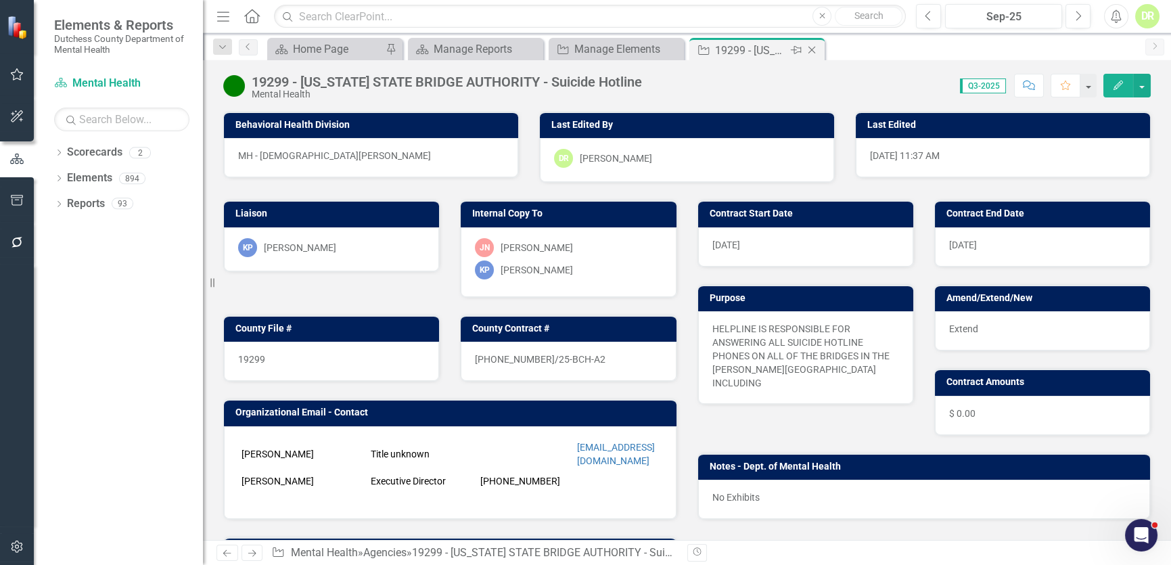
click at [813, 47] on icon at bounding box center [812, 50] width 7 height 7
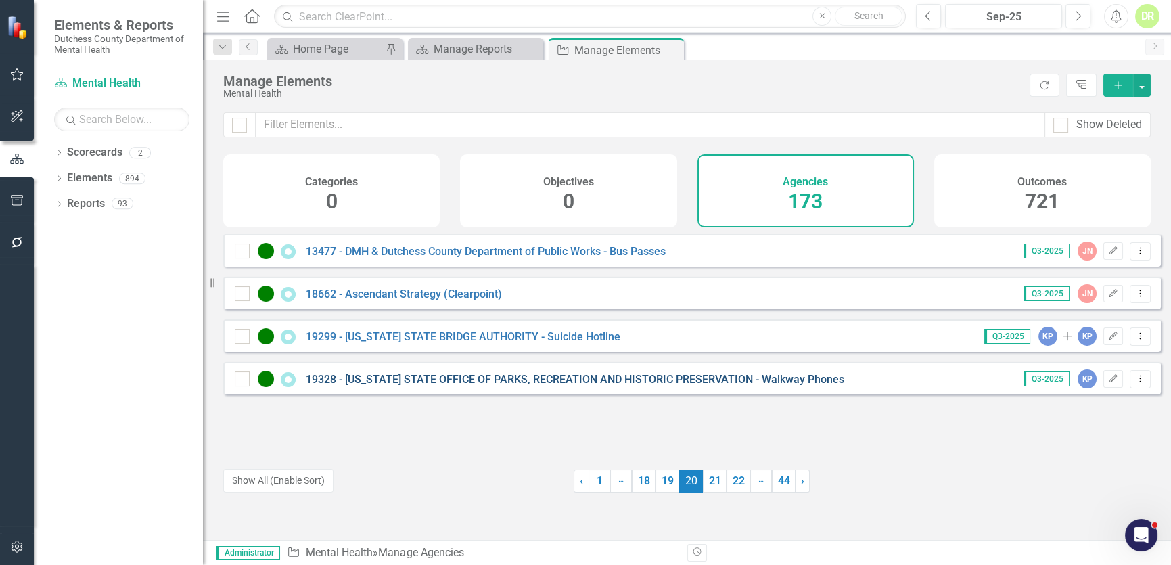
click at [453, 386] on link "19328 - [US_STATE] STATE OFFICE OF PARKS, RECREATION AND HISTORIC PRESERVATION …" at bounding box center [575, 379] width 539 height 13
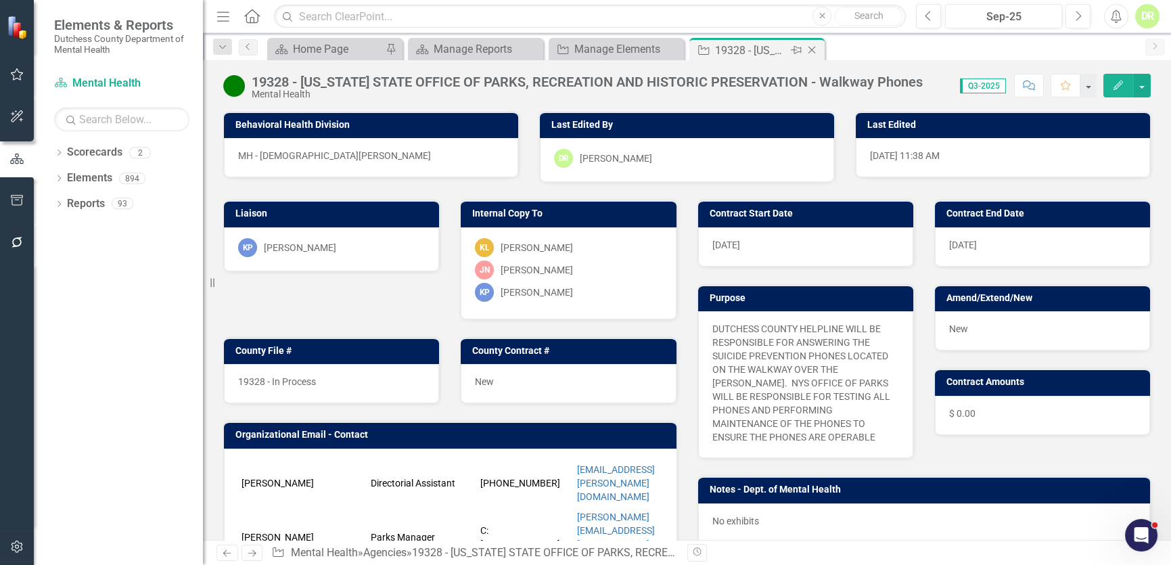
click at [815, 45] on icon "Close" at bounding box center [812, 50] width 14 height 11
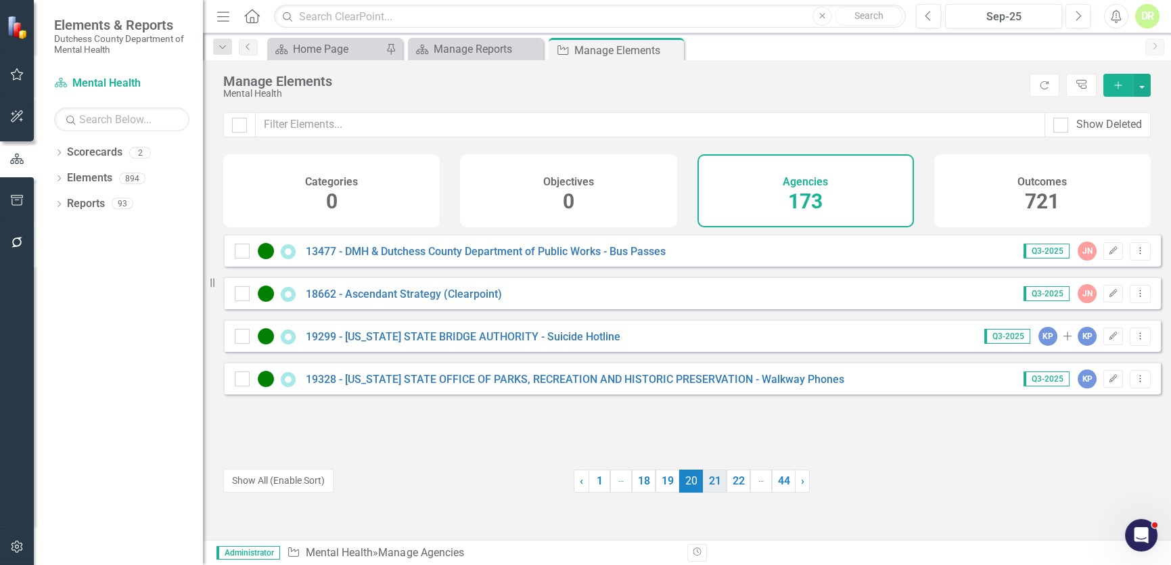
click at [706, 476] on link "21" at bounding box center [715, 481] width 24 height 23
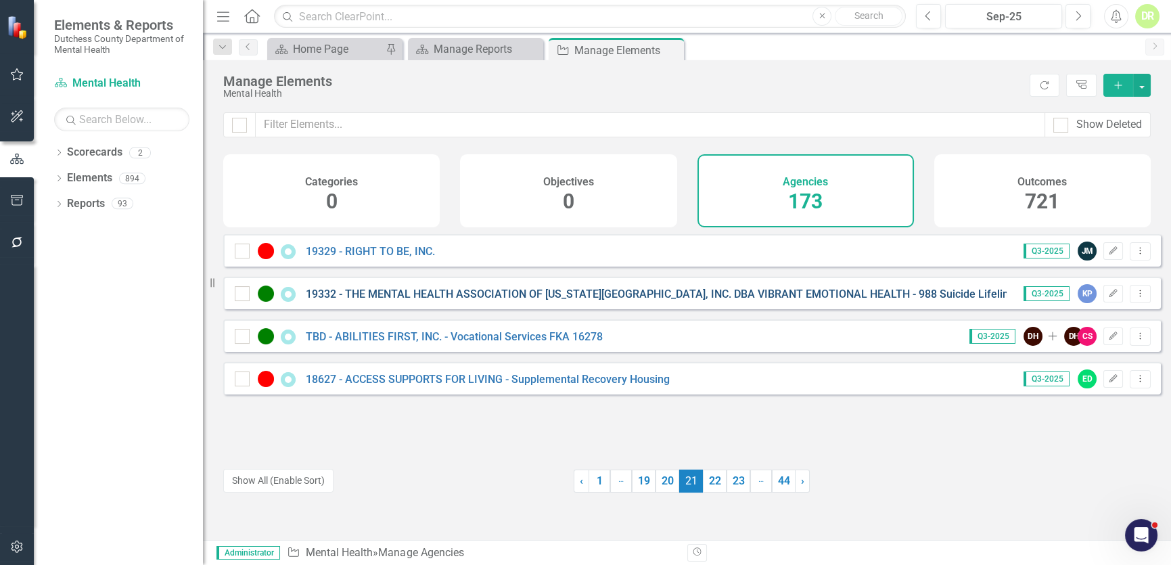
click at [587, 298] on link "19332 - THE MENTAL HEALTH ASSOCIATION OF [US_STATE][GEOGRAPHIC_DATA], INC. DBA …" at bounding box center [682, 294] width 752 height 13
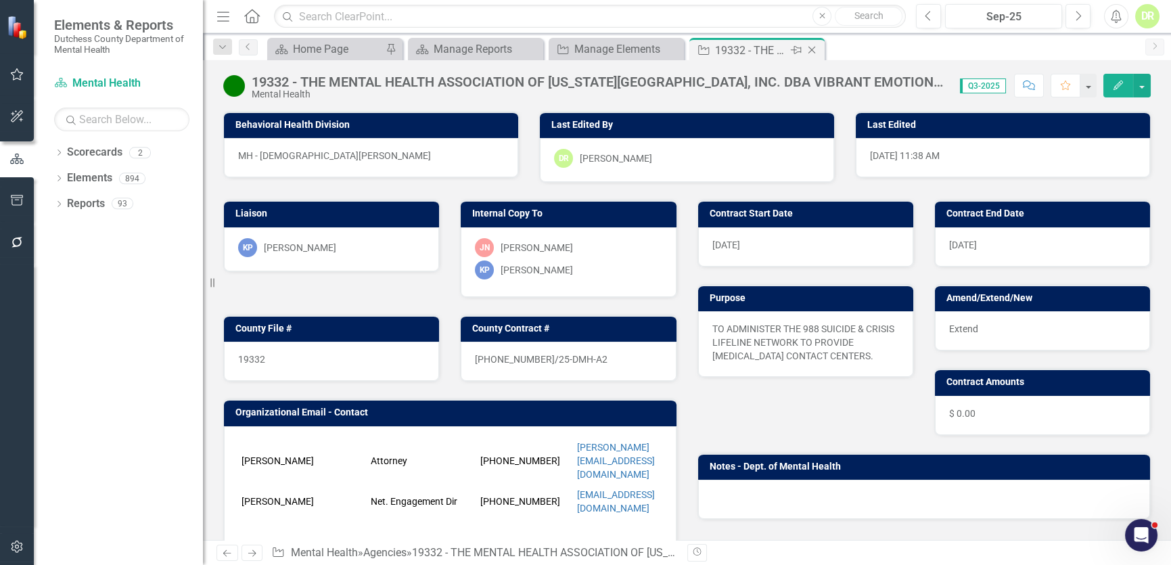
click at [811, 52] on icon "Close" at bounding box center [812, 50] width 14 height 11
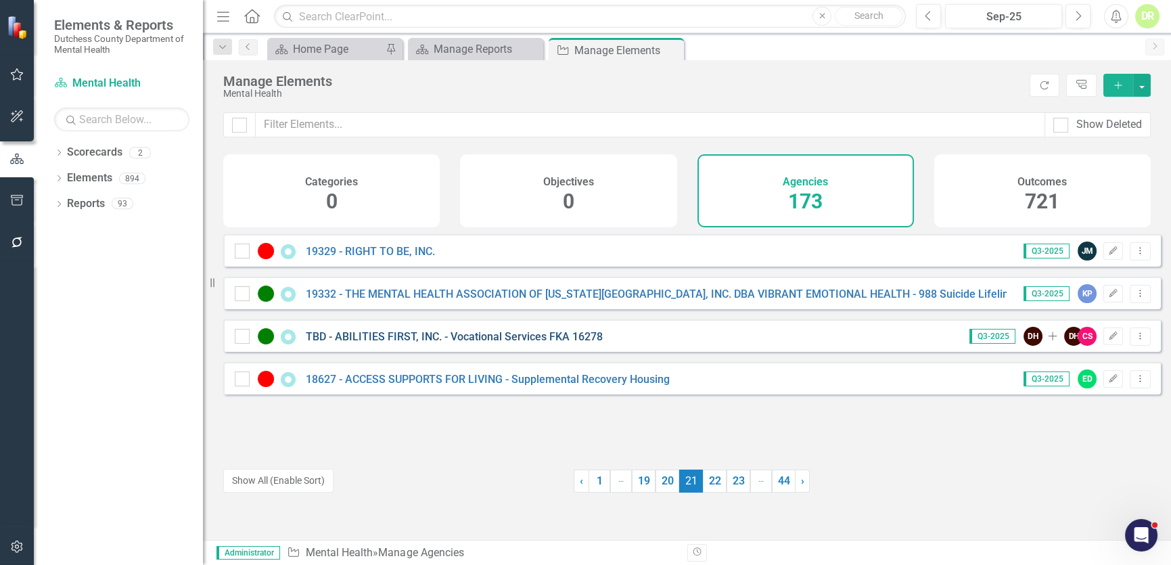
click at [470, 343] on link "TBD - ABILITIES FIRST, INC. - Vocational Services FKA 16278" at bounding box center [454, 336] width 297 height 13
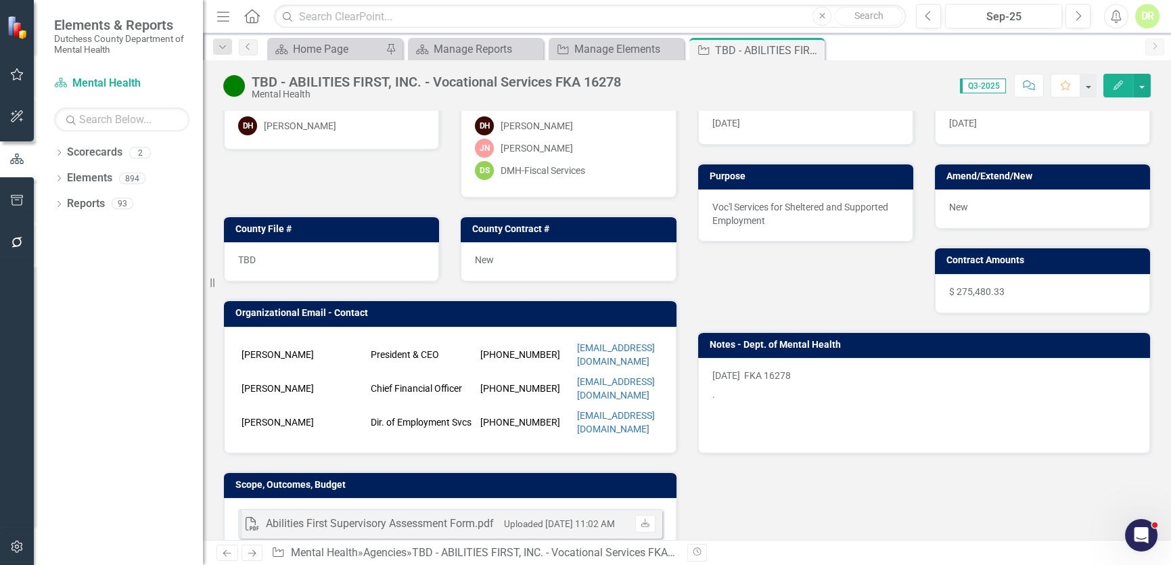
scroll to position [122, 0]
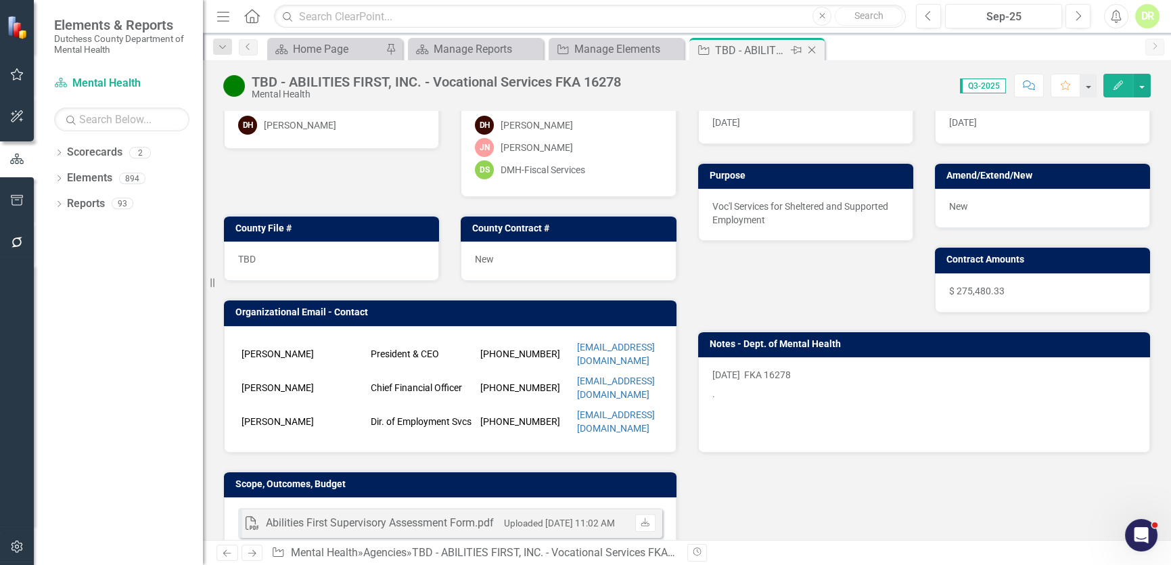
click at [815, 50] on icon "Close" at bounding box center [812, 50] width 14 height 11
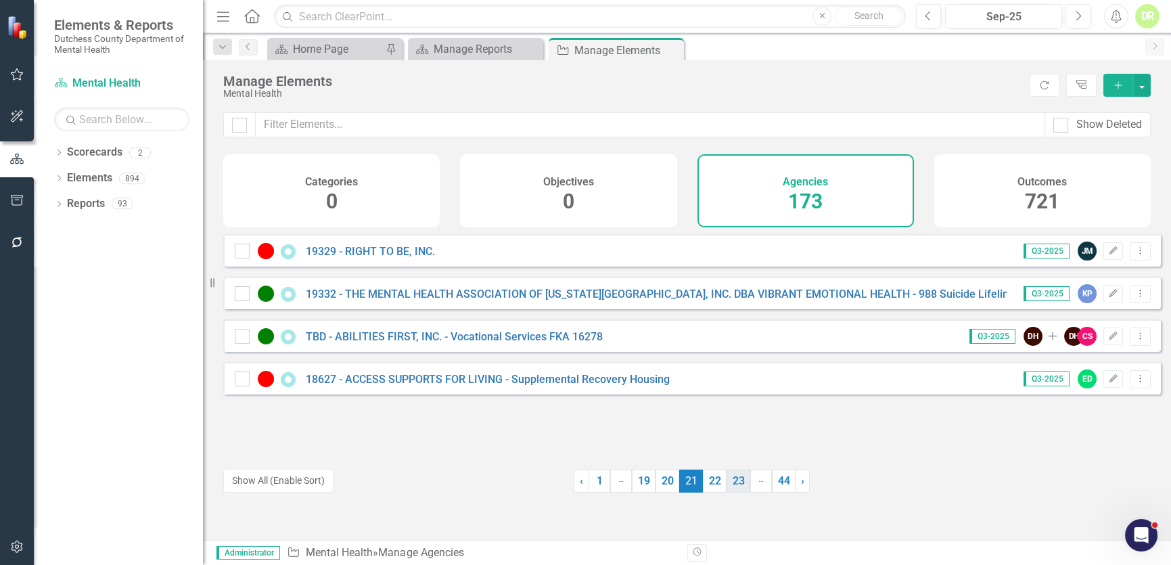
click at [710, 482] on link "22" at bounding box center [715, 481] width 24 height 23
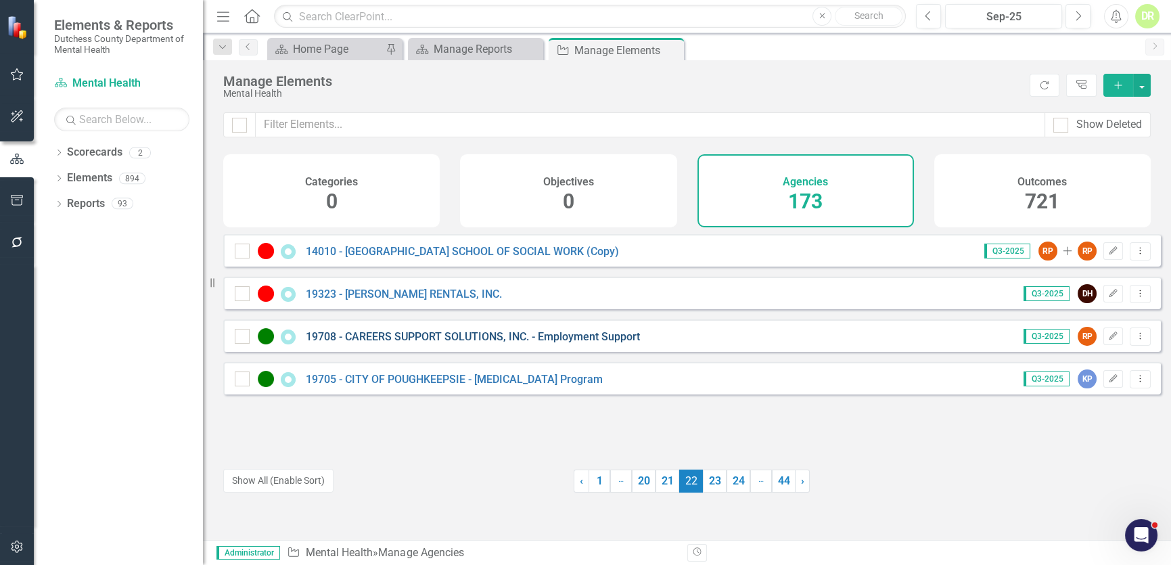
click at [464, 343] on link "19708 - CAREERS SUPPORT SOLUTIONS, INC. - Employment Support" at bounding box center [473, 336] width 334 height 13
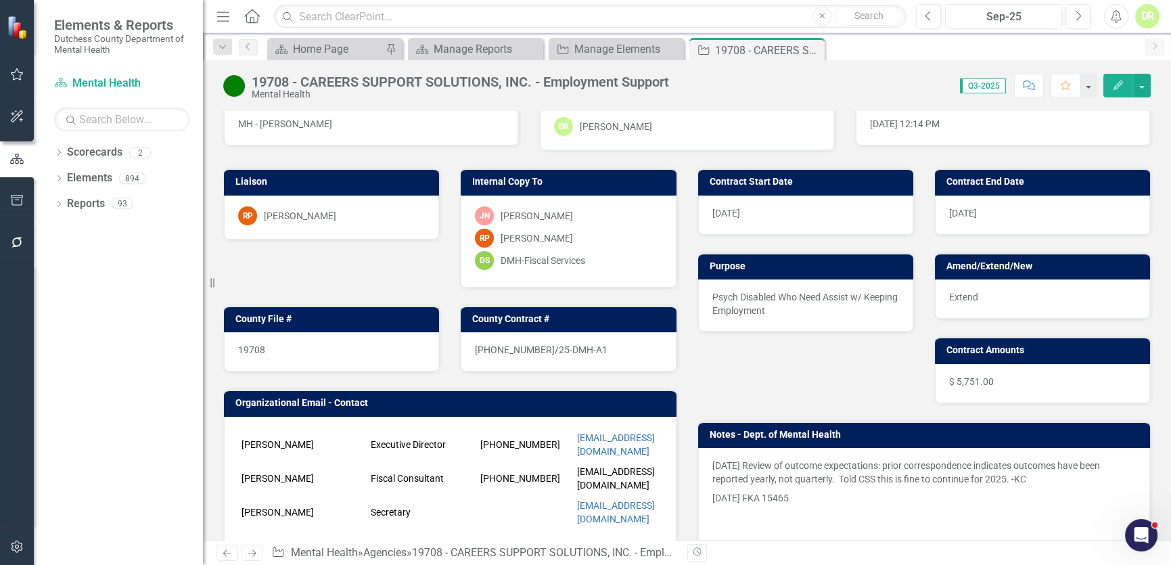
scroll to position [61, 0]
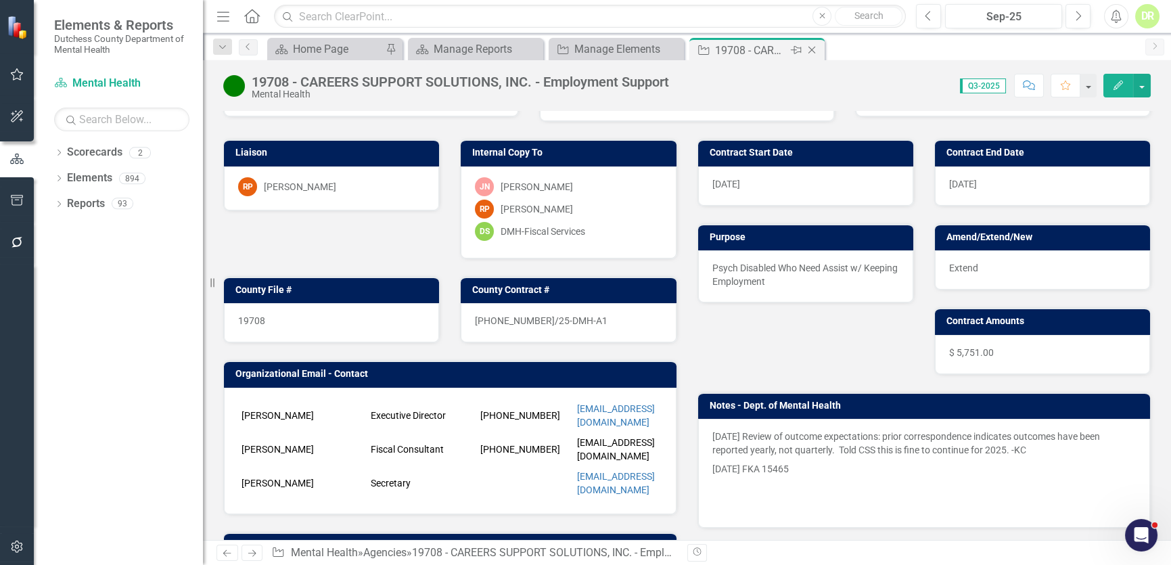
click at [816, 45] on icon "Close" at bounding box center [812, 50] width 14 height 11
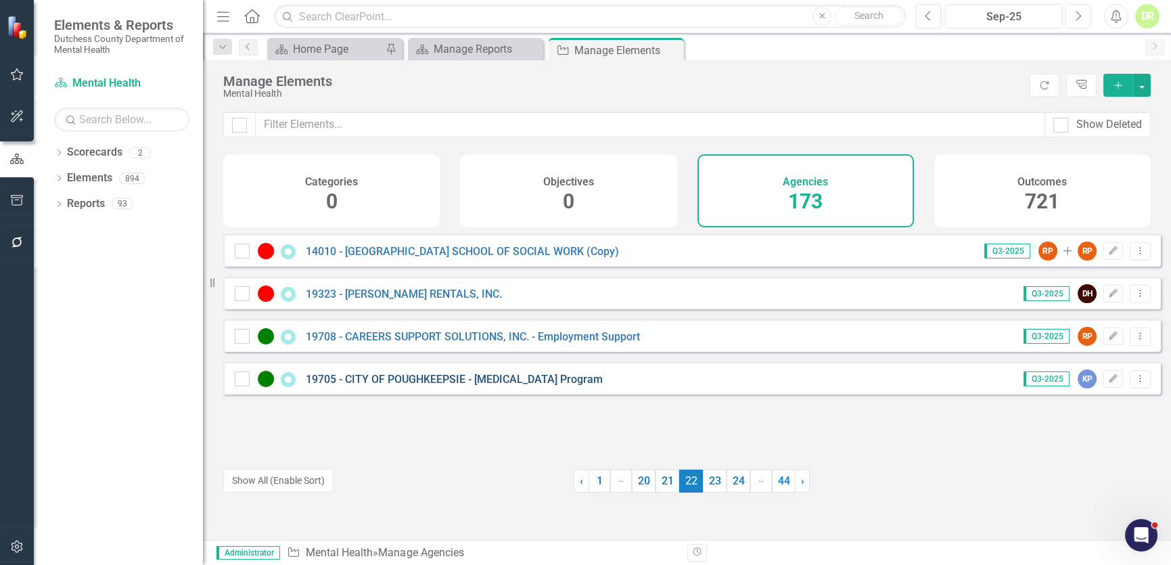
click at [432, 384] on link "19705 - CITY OF POUGHKEEPSIE - [MEDICAL_DATA] Program" at bounding box center [454, 379] width 297 height 13
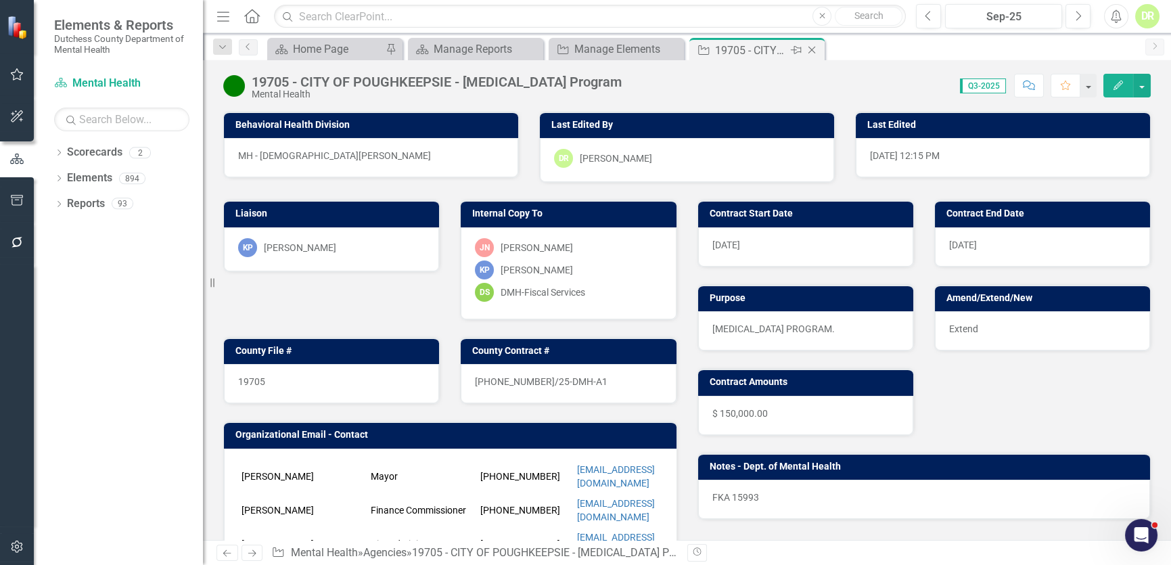
click at [813, 47] on icon "Close" at bounding box center [812, 50] width 14 height 11
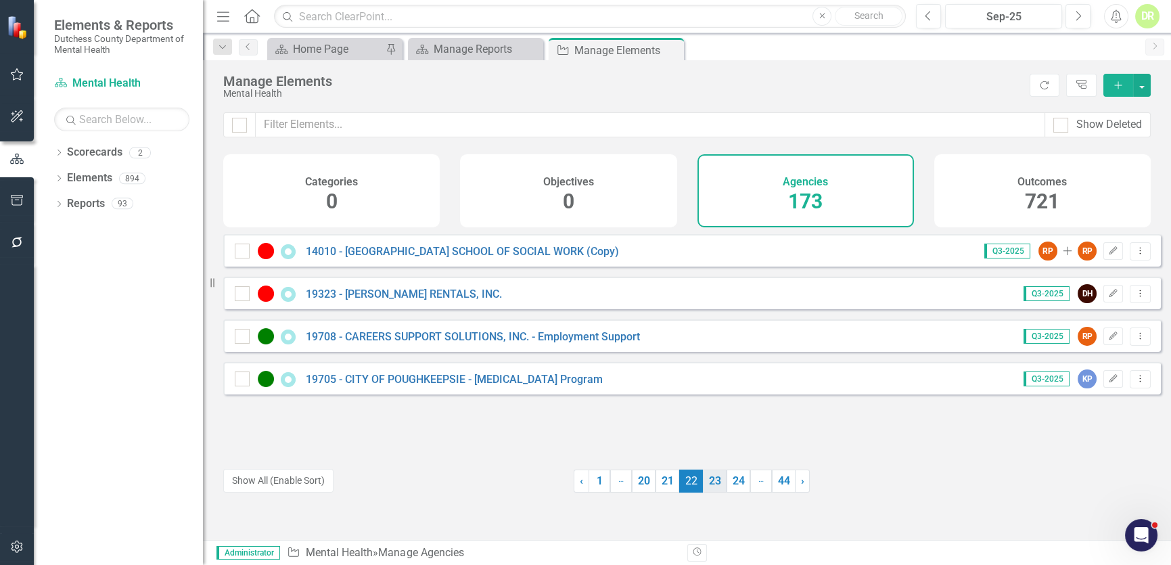
click at [705, 478] on link "23" at bounding box center [715, 481] width 24 height 23
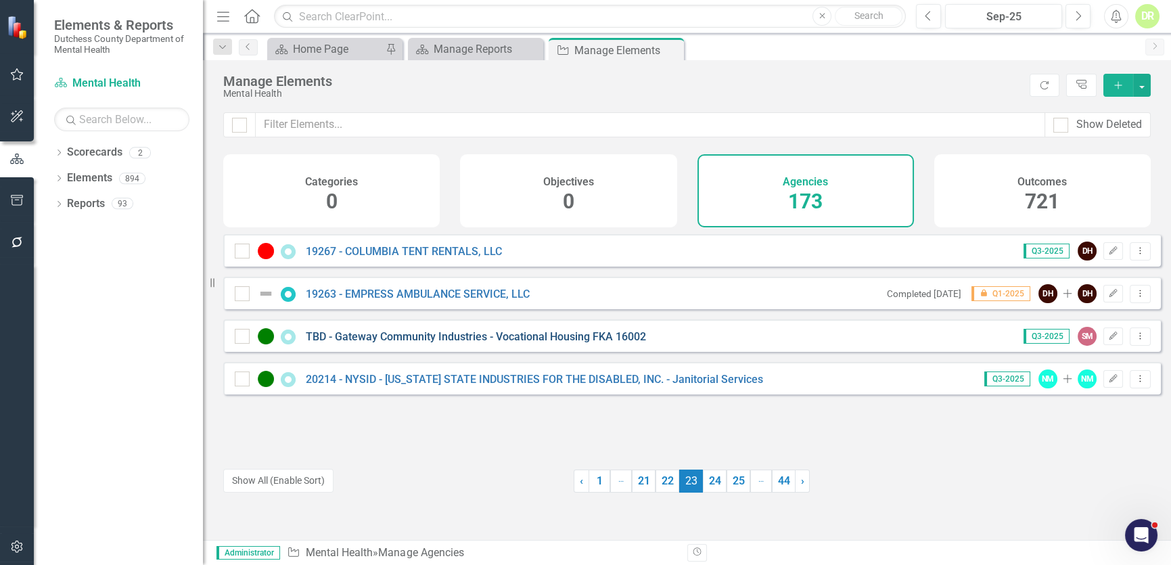
click at [439, 343] on link "TBD - Gateway Community Industries - Vocational Housing FKA 16002" at bounding box center [476, 336] width 340 height 13
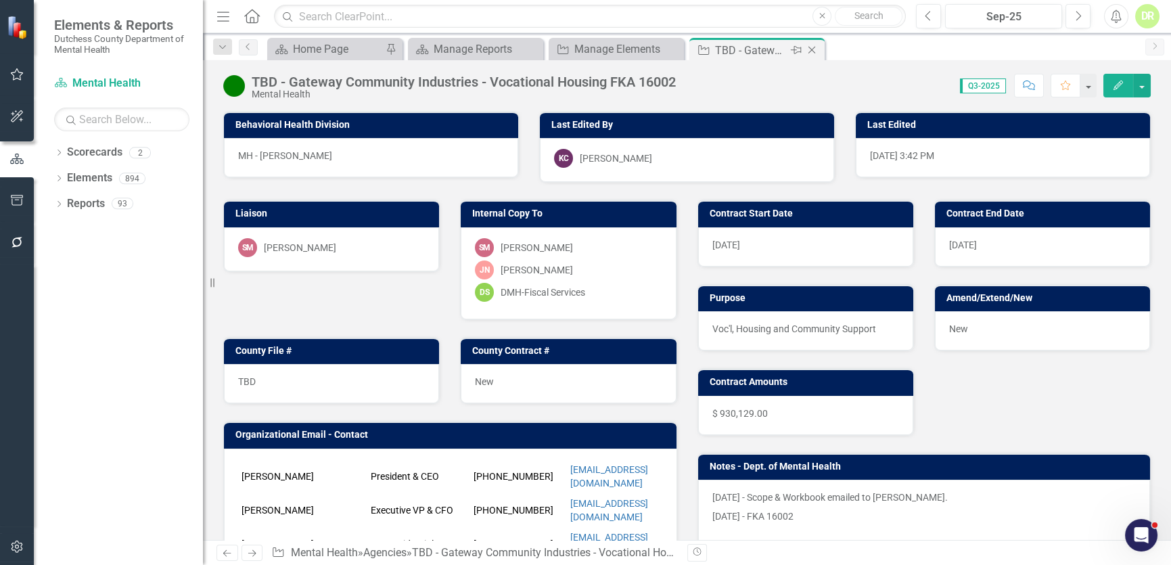
click at [810, 47] on icon "Close" at bounding box center [812, 50] width 14 height 11
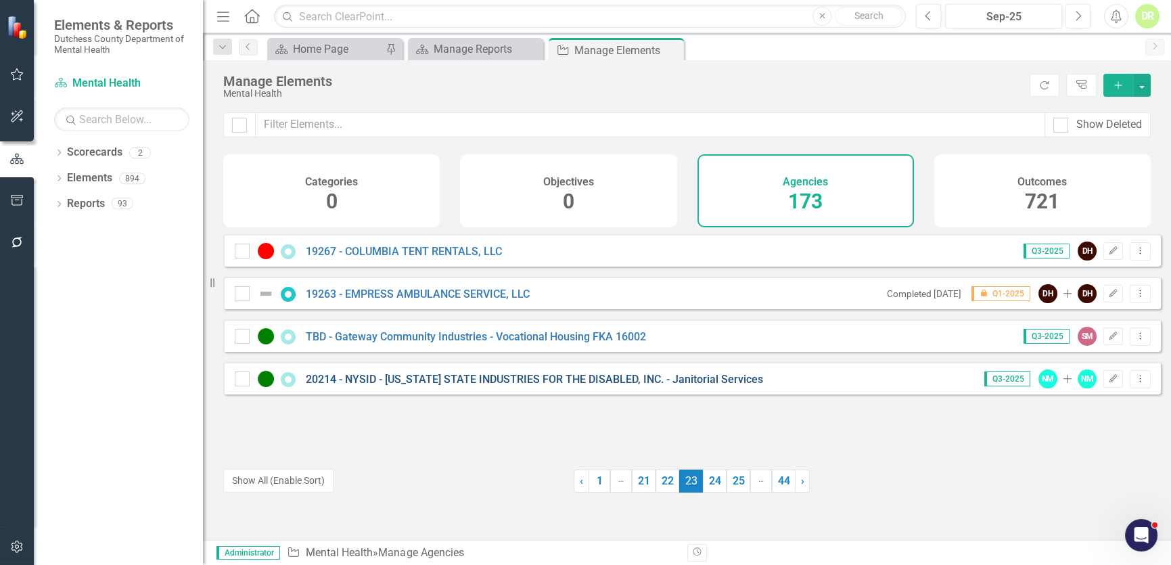
click at [501, 386] on link "20214 - NYSID - [US_STATE] STATE INDUSTRIES FOR THE DISABLED, INC. - Janitorial…" at bounding box center [534, 379] width 457 height 13
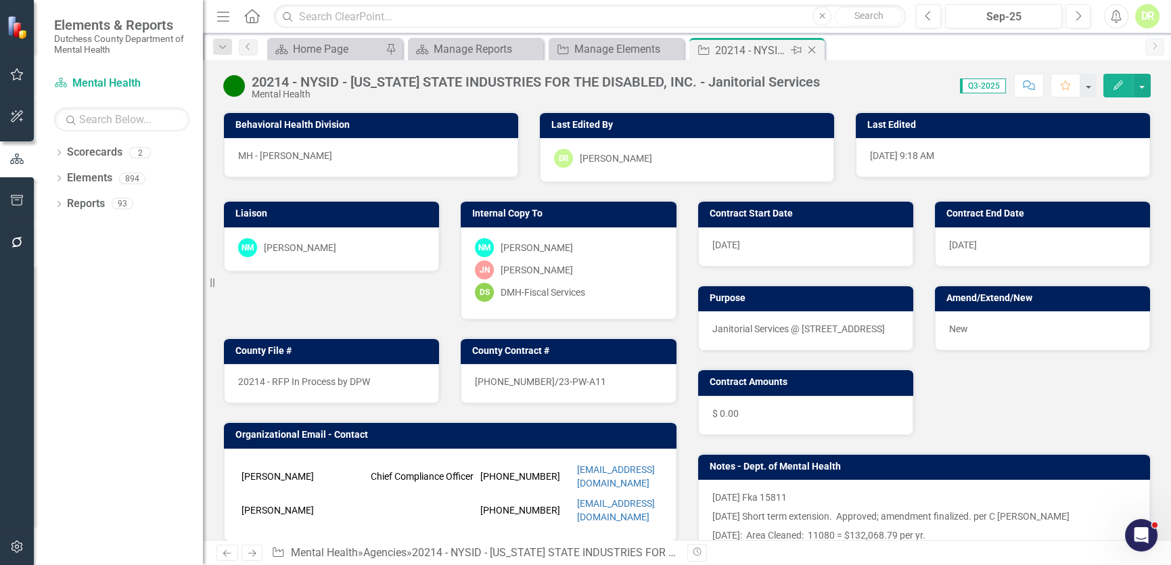
click at [813, 47] on icon at bounding box center [812, 50] width 7 height 7
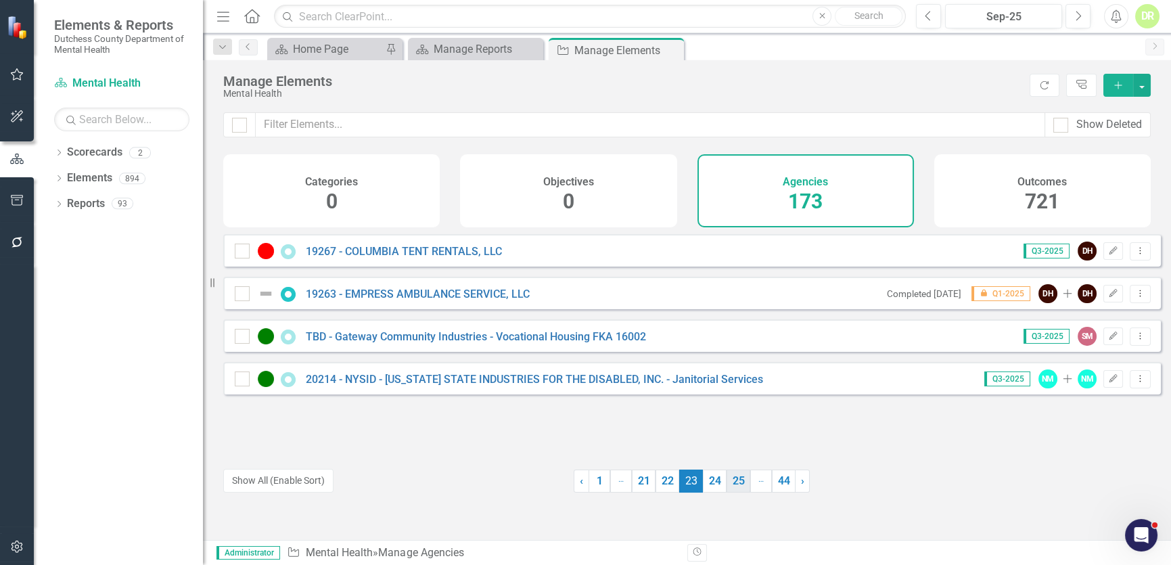
click at [706, 479] on link "24" at bounding box center [715, 481] width 24 height 23
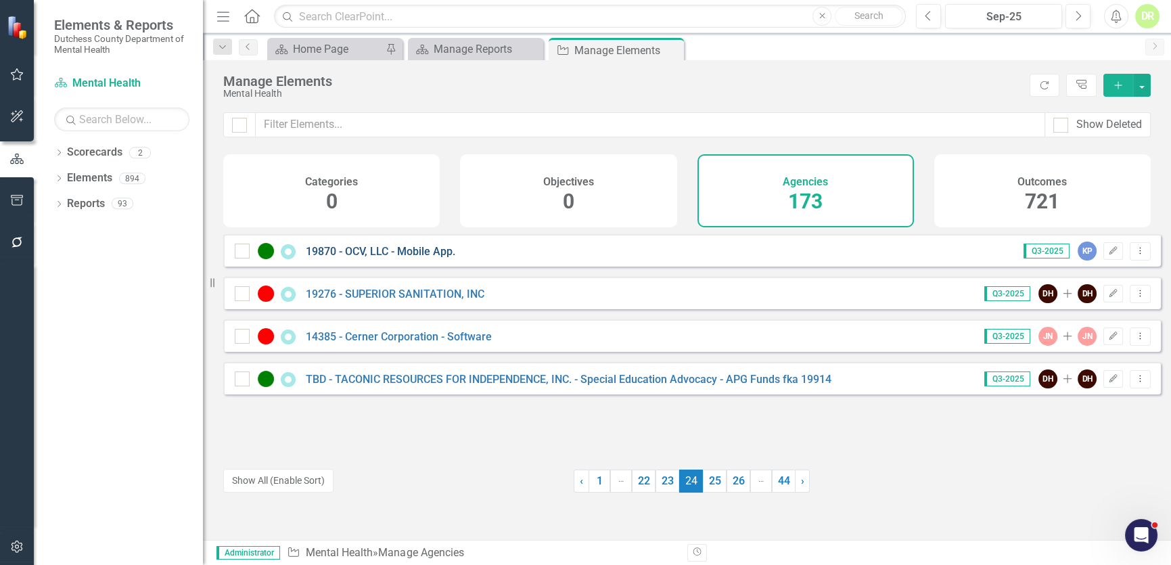
click at [379, 257] on link "19870 - OCV, LLC - Mobile App." at bounding box center [381, 251] width 150 height 13
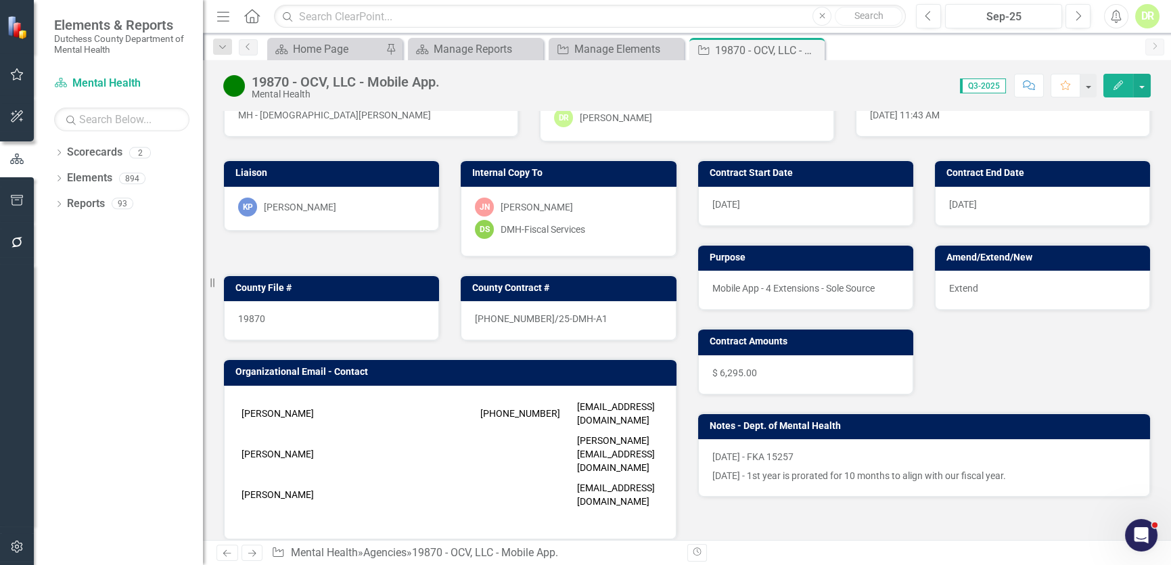
scroll to position [122, 0]
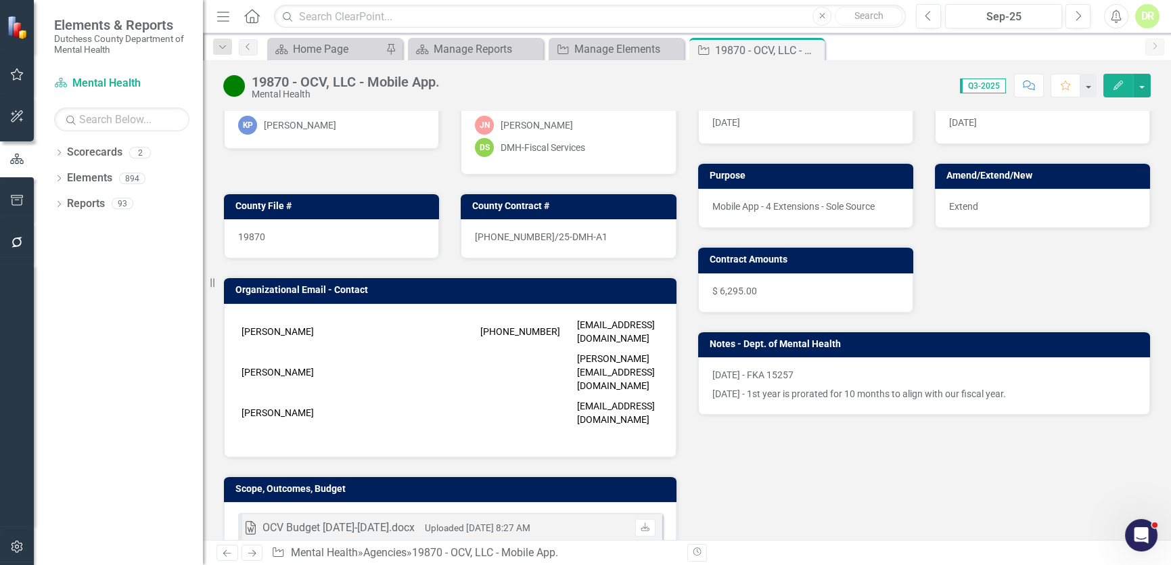
click at [792, 398] on p "[DATE] - 1st year is prorated for 10 months to align with our fiscal year." at bounding box center [925, 392] width 424 height 16
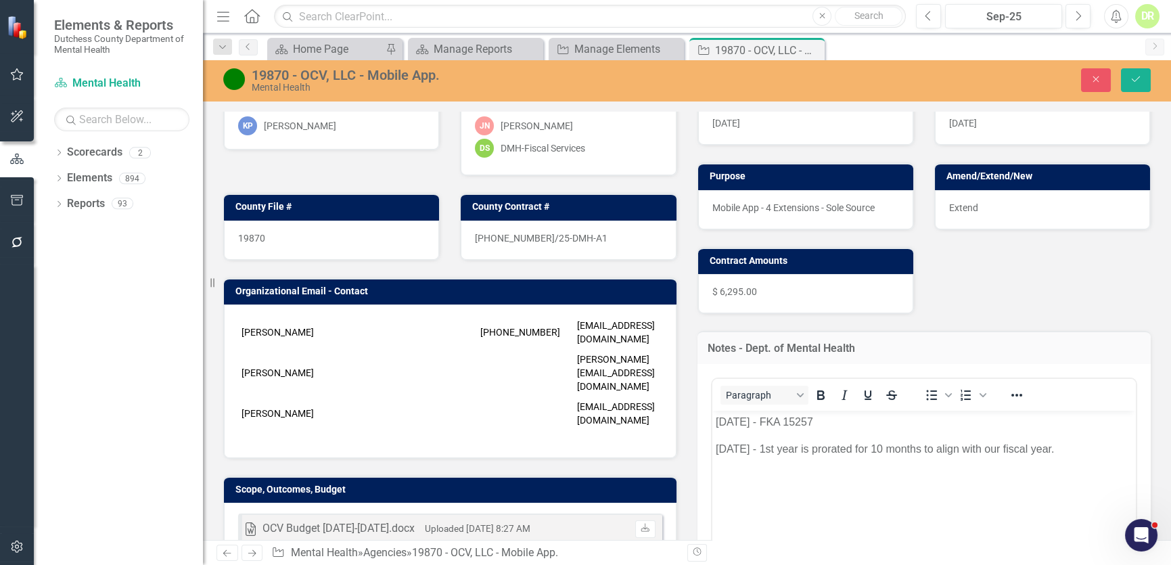
scroll to position [0, 0]
click at [788, 472] on body "[DATE] - FKA 15257 [DATE] - 1st year is prorated for 10 months to align with ou…" at bounding box center [924, 511] width 424 height 203
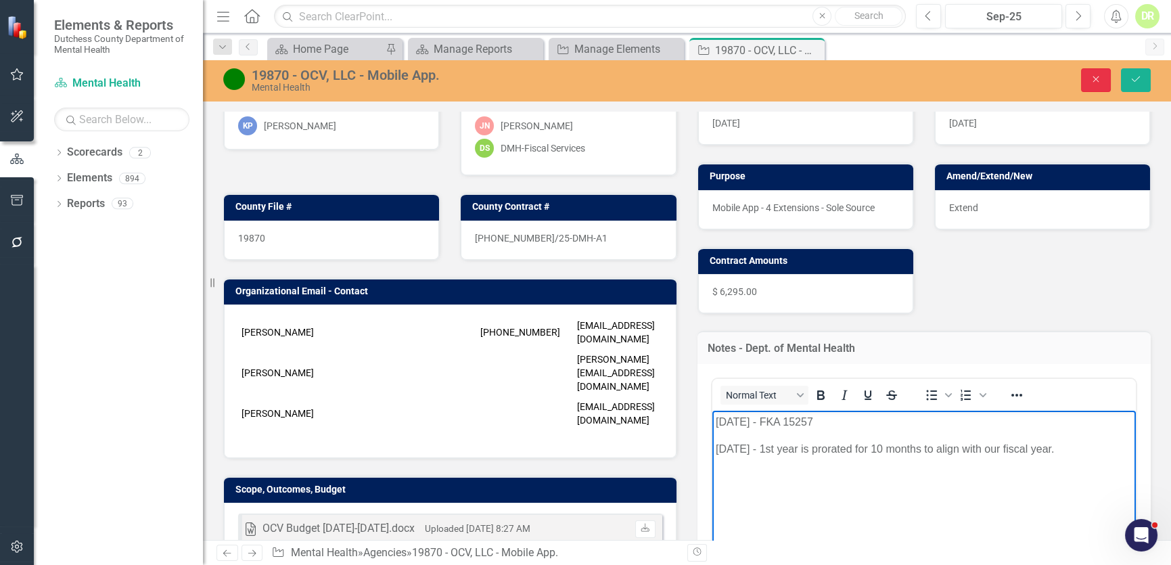
click at [1088, 76] on button "Close" at bounding box center [1096, 80] width 30 height 24
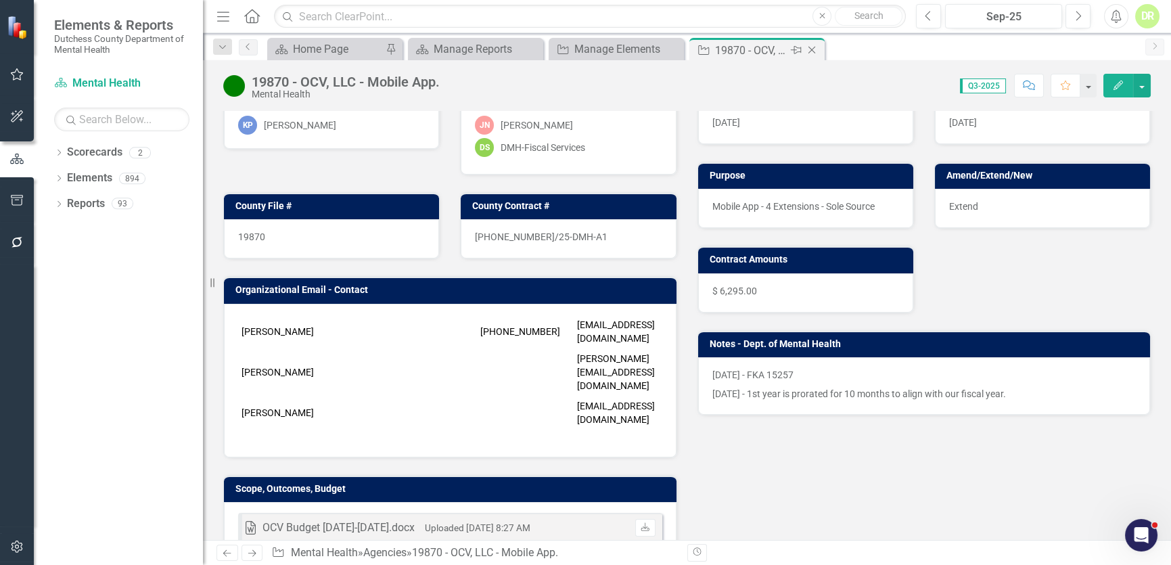
click at [816, 47] on icon "Close" at bounding box center [812, 50] width 14 height 11
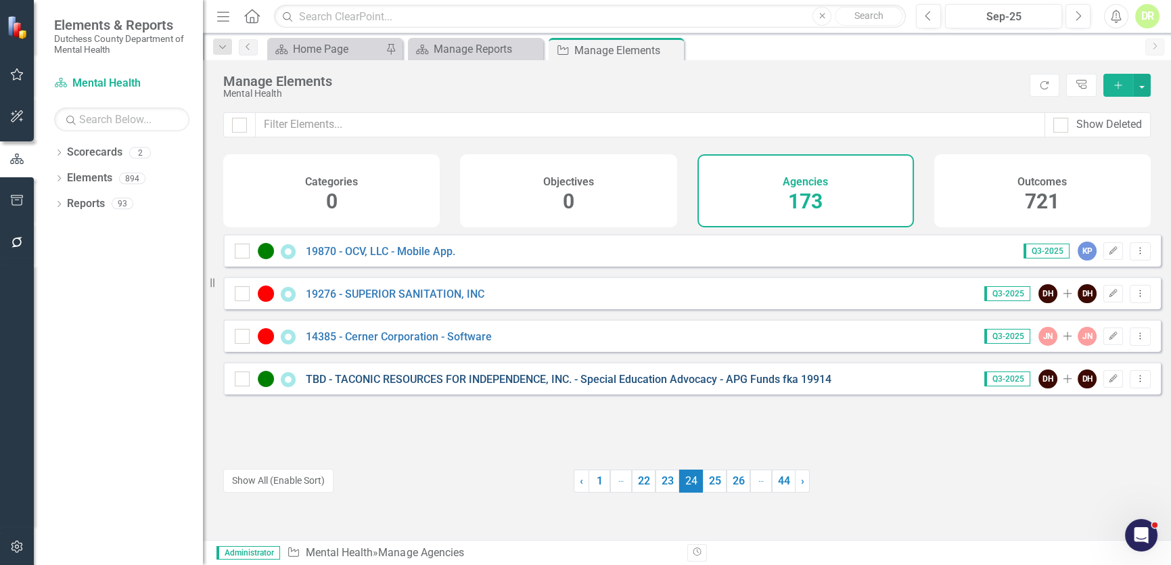
click at [427, 384] on link "TBD - TACONIC RESOURCES FOR INDEPENDENCE, INC. - Special Education Advocacy - A…" at bounding box center [569, 379] width 526 height 13
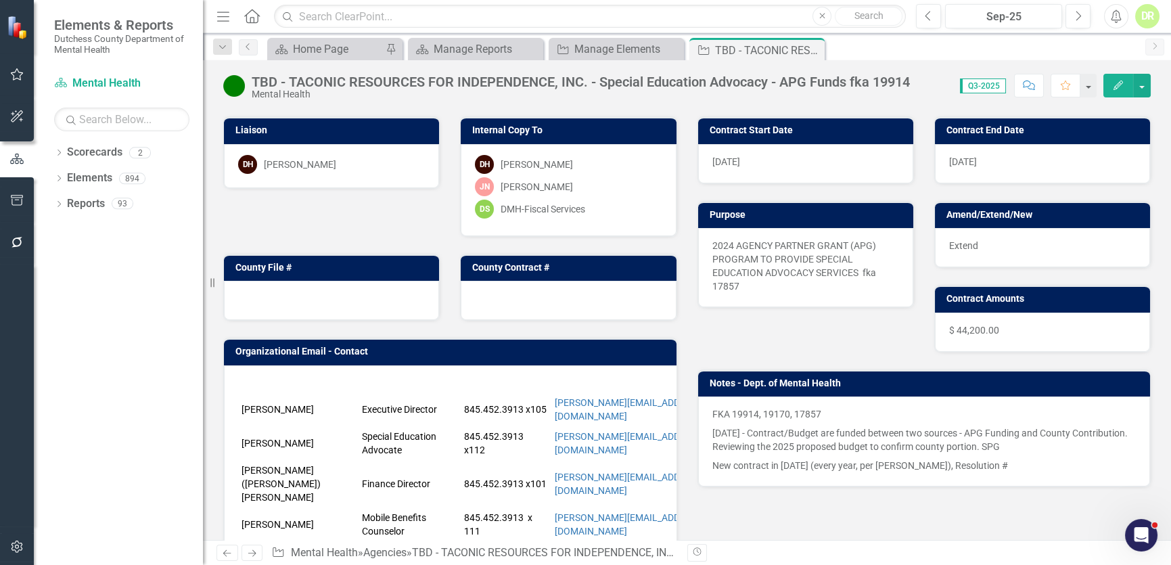
scroll to position [122, 0]
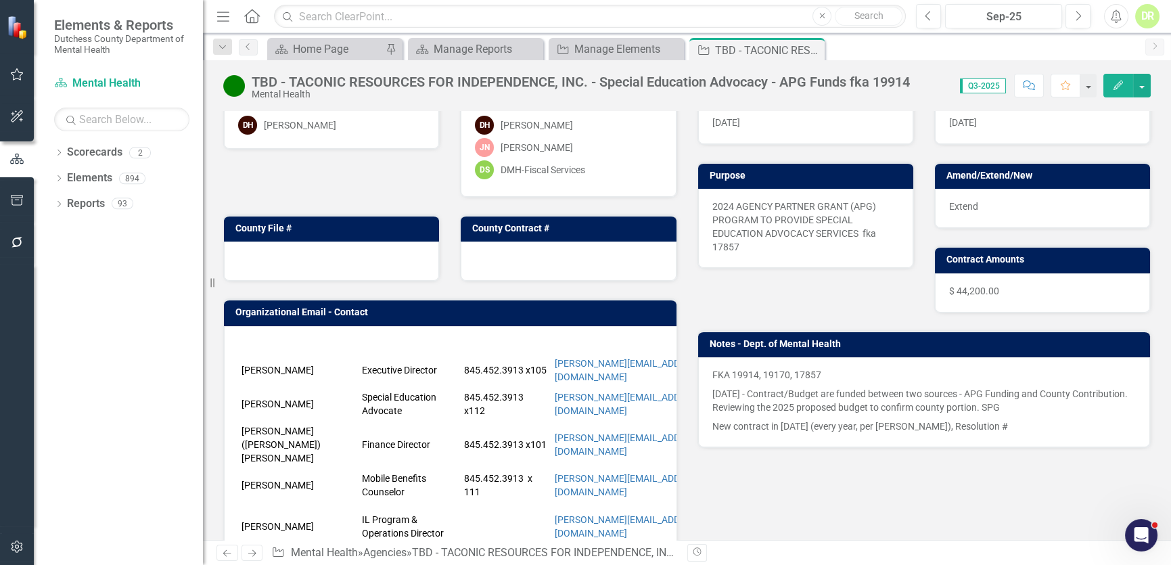
click at [770, 412] on p "[DATE] - Contract/Budget are funded between two sources - APG Funding and Count…" at bounding box center [925, 400] width 424 height 32
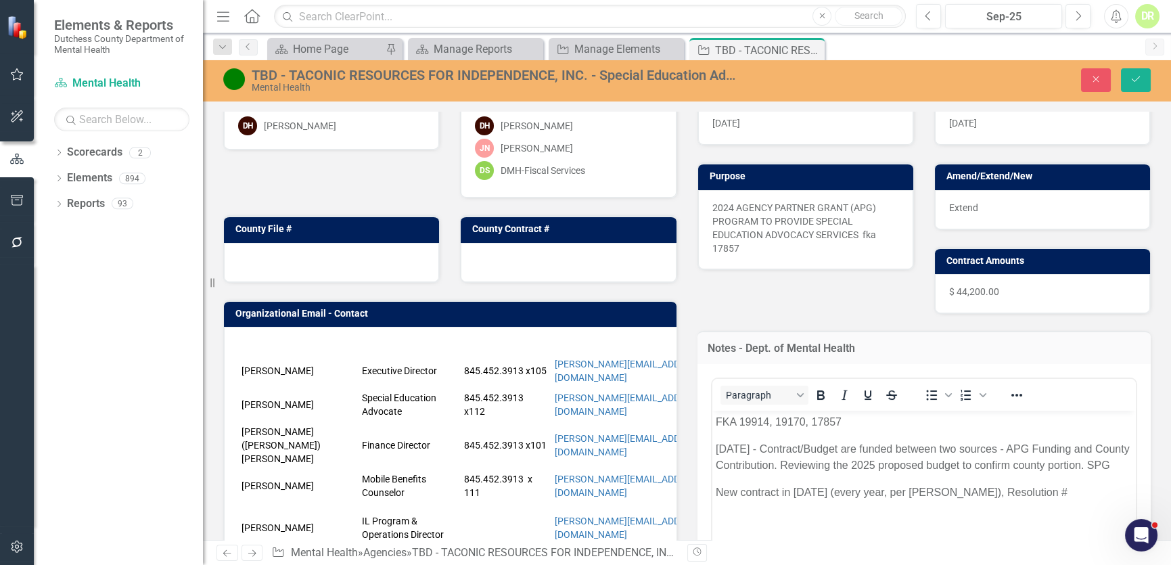
scroll to position [0, 0]
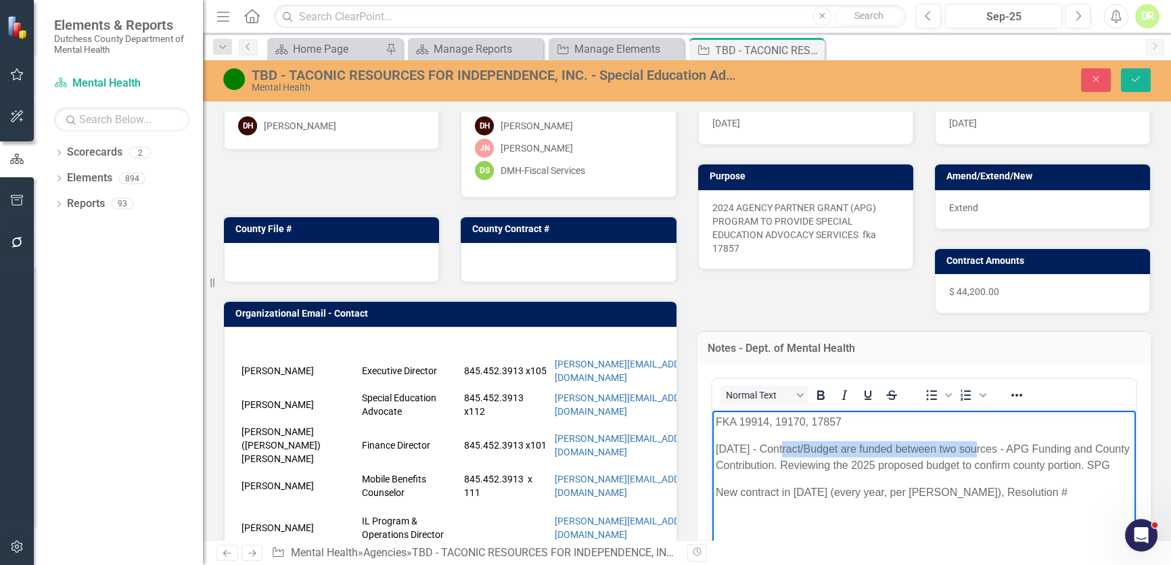
drag, startPoint x: 778, startPoint y: 446, endPoint x: 975, endPoint y: 449, distance: 196.9
click at [975, 449] on p "[DATE] - Contract/Budget are funded between two sources - APG Funding and Count…" at bounding box center [923, 456] width 417 height 32
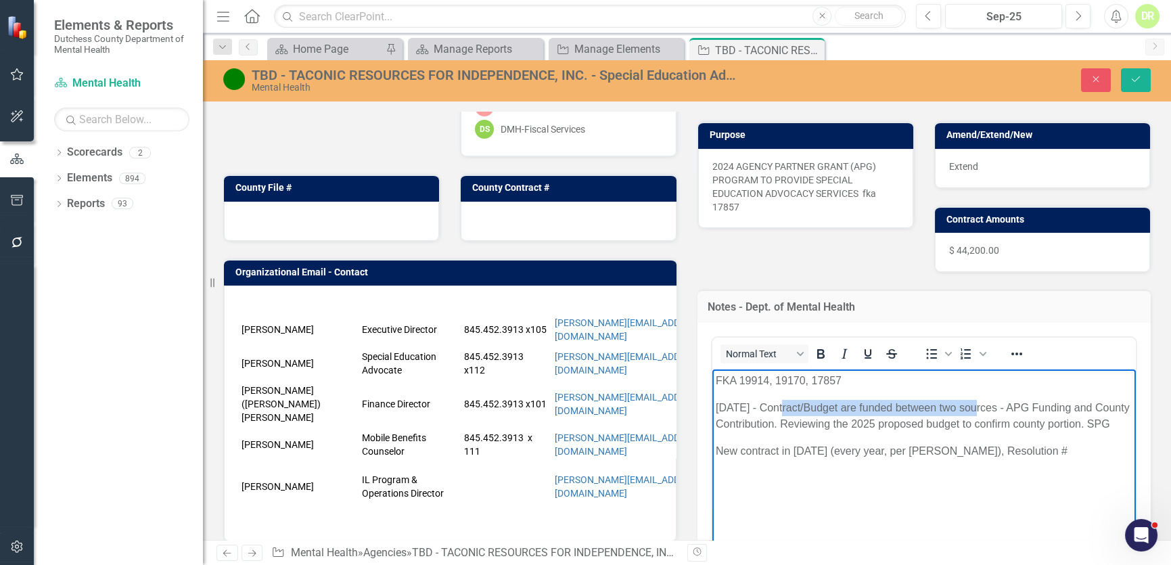
scroll to position [184, 0]
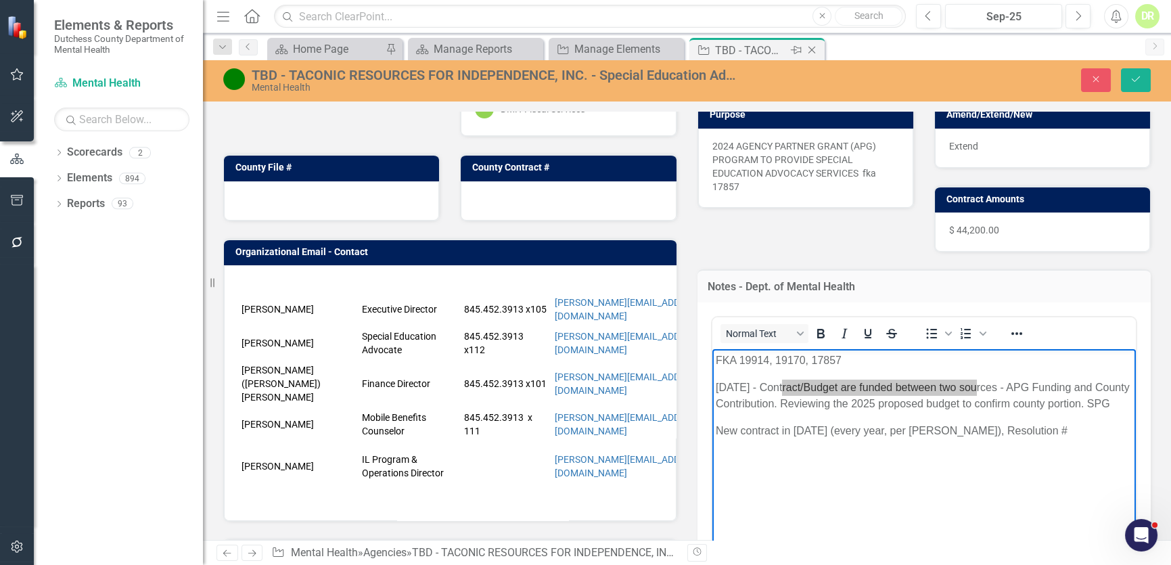
click at [810, 48] on icon at bounding box center [812, 50] width 7 height 7
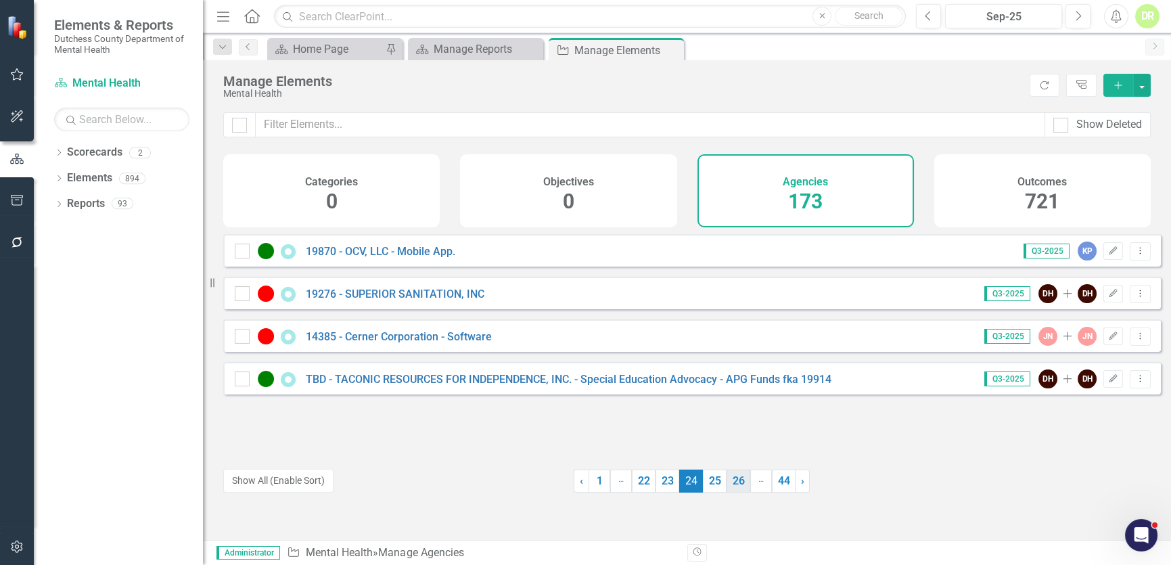
click at [709, 480] on link "25" at bounding box center [715, 481] width 24 height 23
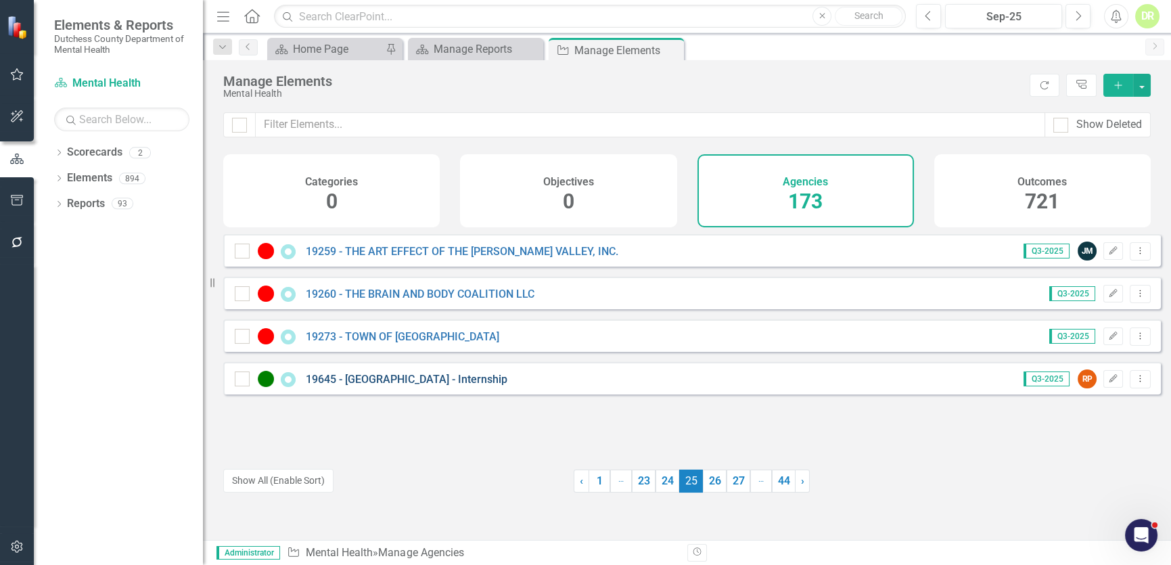
click at [424, 385] on link "19645 - [GEOGRAPHIC_DATA] - Internship" at bounding box center [407, 379] width 202 height 13
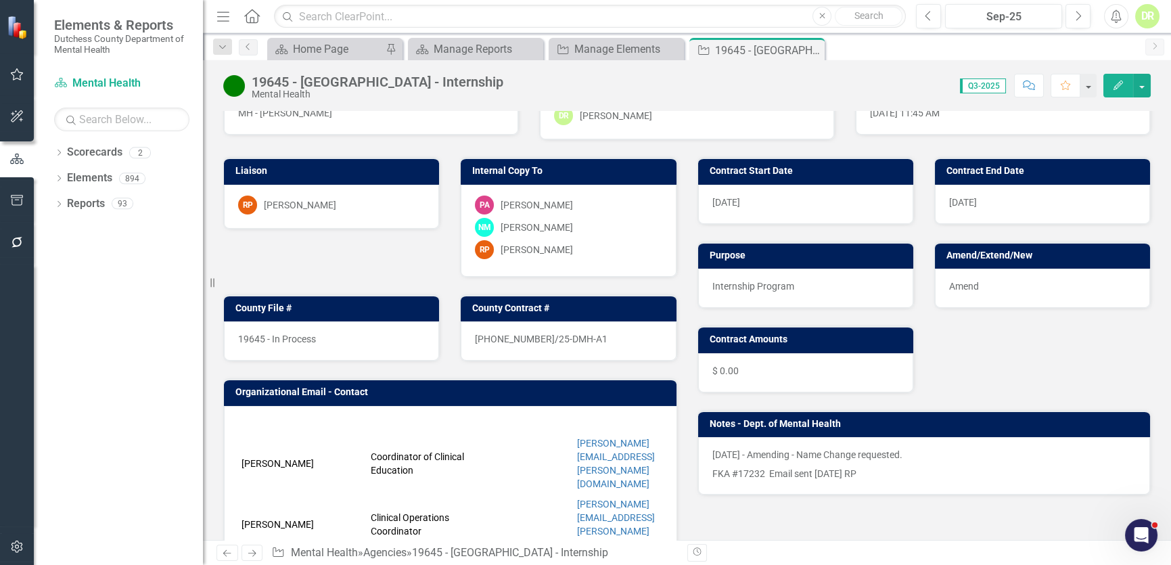
scroll to position [122, 0]
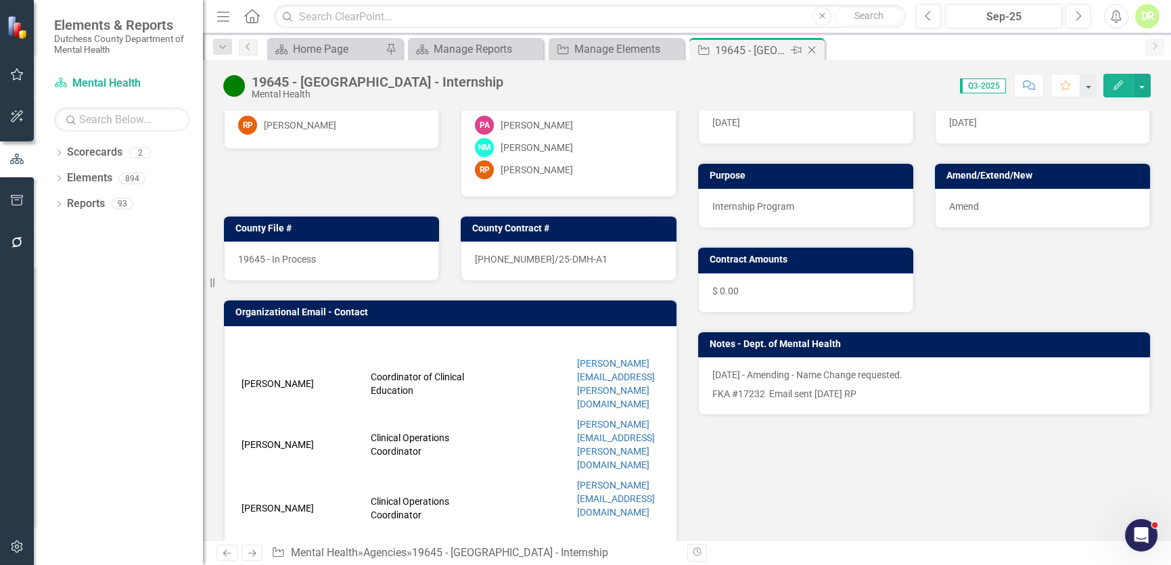
click at [812, 47] on icon "Close" at bounding box center [812, 50] width 14 height 11
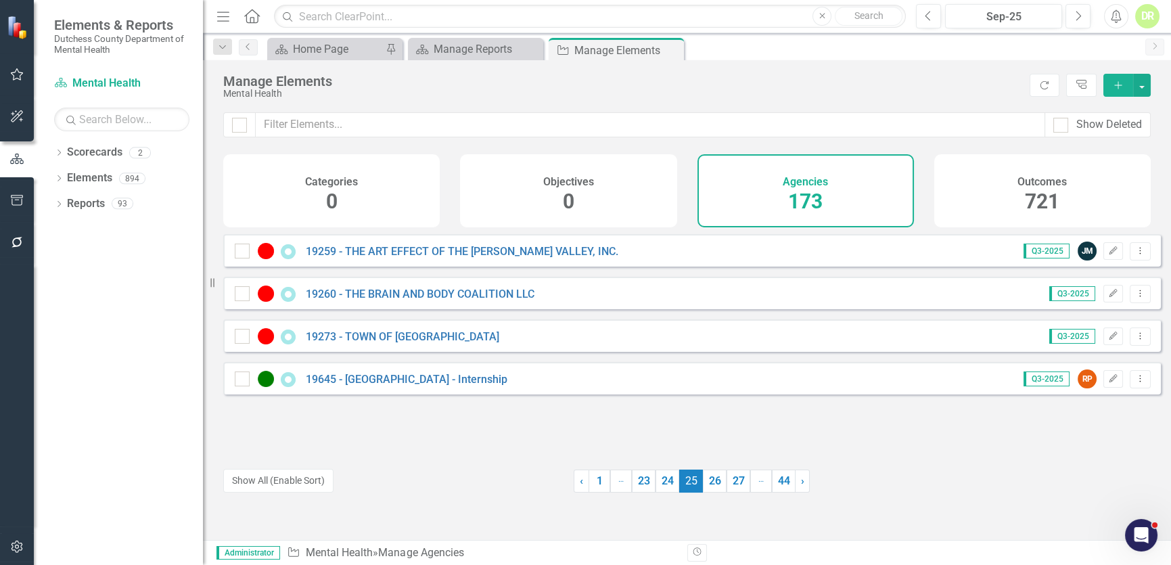
drag, startPoint x: 703, startPoint y: 480, endPoint x: 704, endPoint y: 468, distance: 12.9
click at [703, 480] on link "26" at bounding box center [715, 481] width 24 height 23
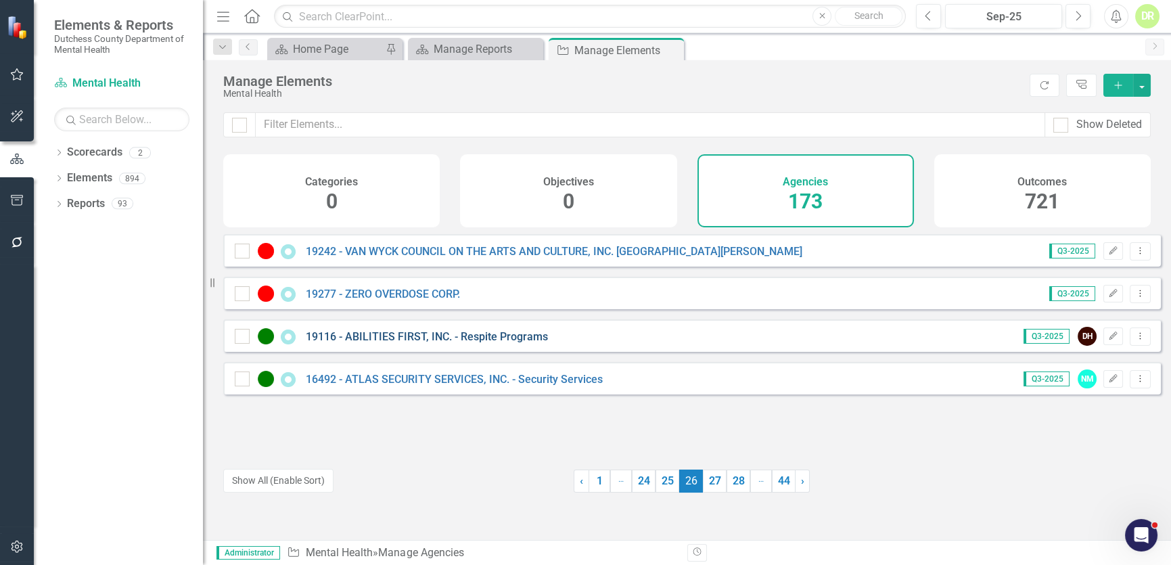
click at [410, 343] on link "19116 - ABILITIES FIRST, INC. - Respite Programs" at bounding box center [427, 336] width 242 height 13
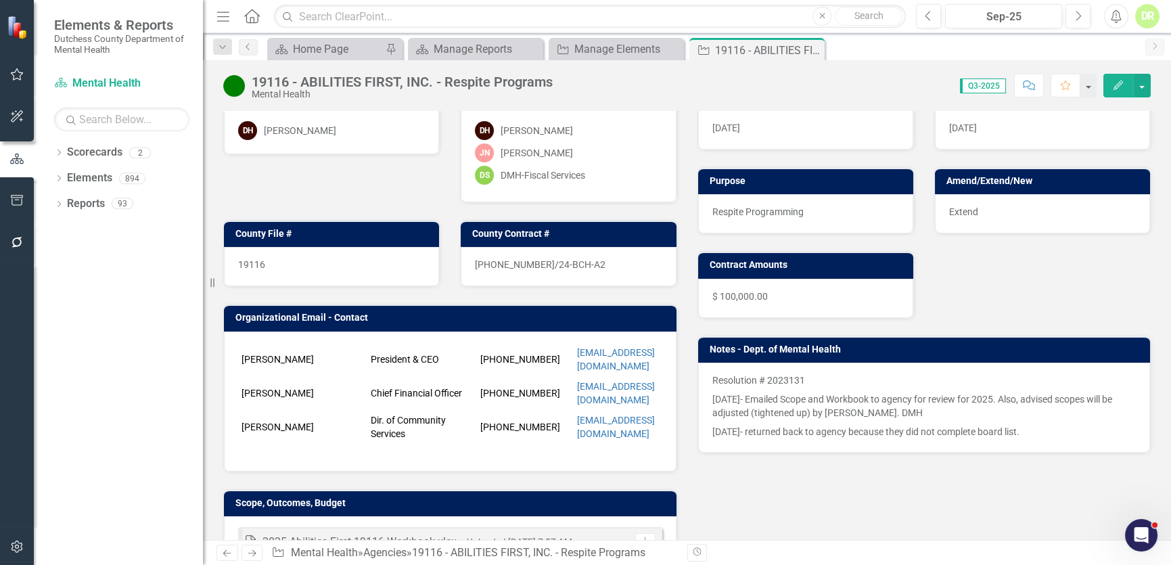
scroll to position [122, 0]
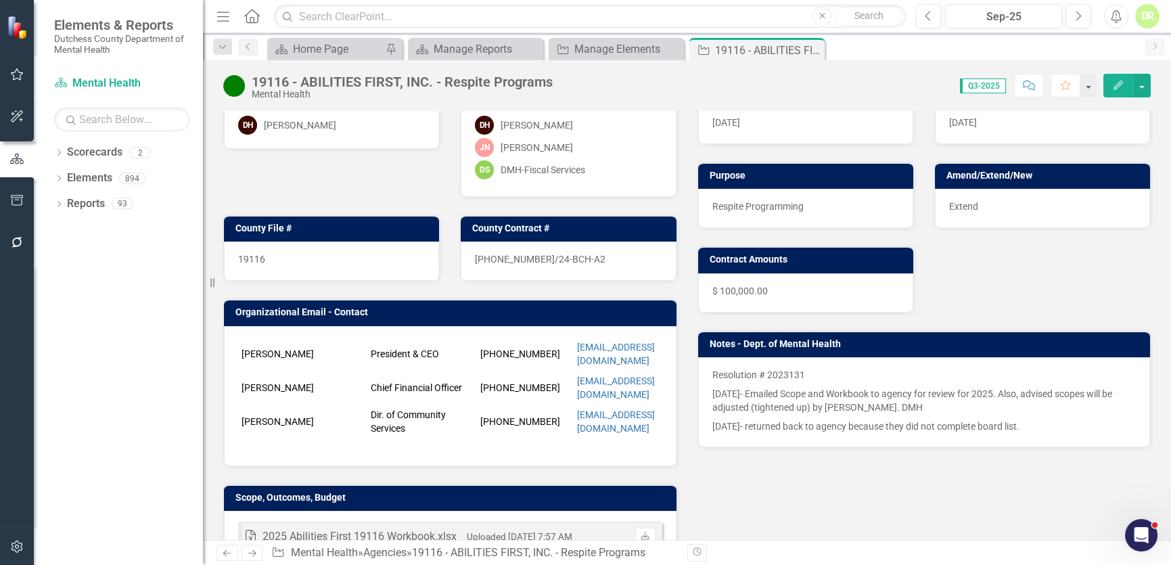
click at [750, 388] on p "[DATE]- Emailed Scope and Workbook to agency for review for 2025. Also, advised…" at bounding box center [925, 400] width 424 height 32
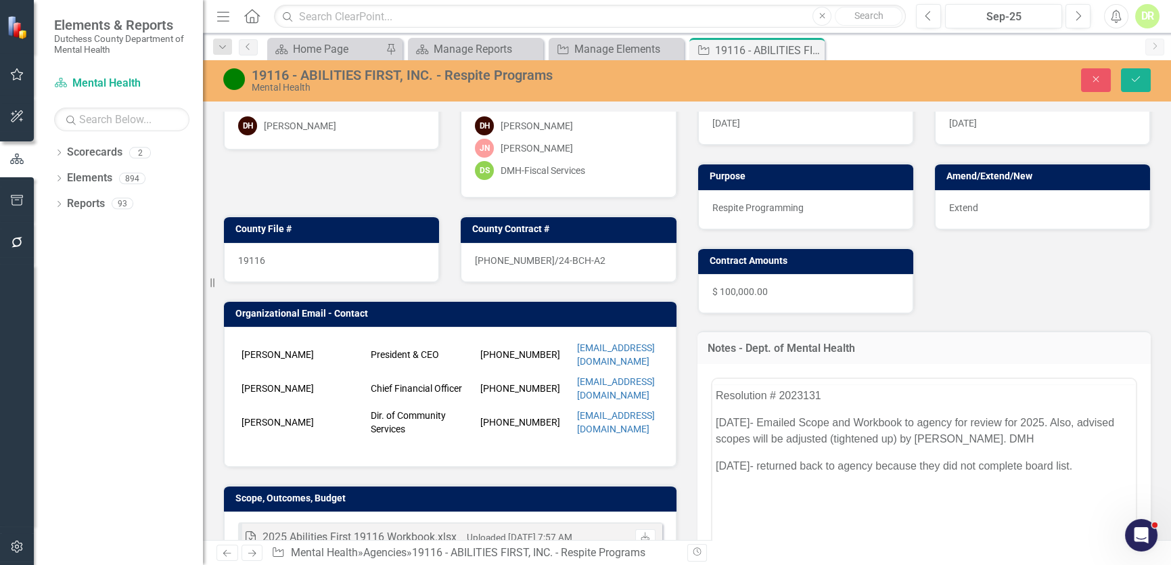
scroll to position [0, 0]
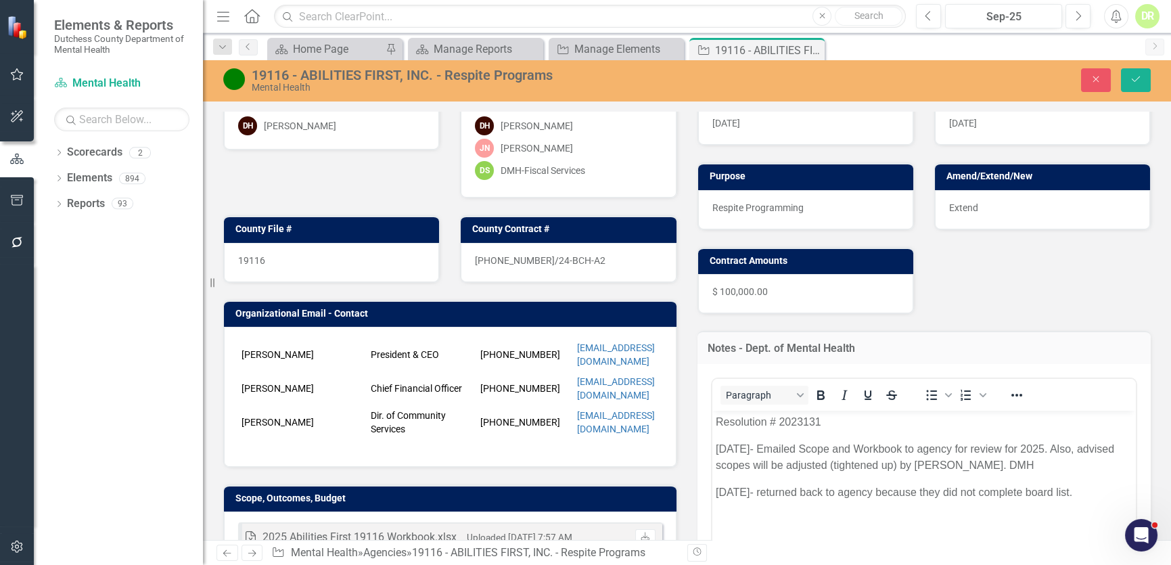
click at [778, 451] on p "[DATE]- Emailed Scope and Workbook to agency for review for 2025. Also, advised…" at bounding box center [923, 456] width 417 height 32
drag, startPoint x: 719, startPoint y: 445, endPoint x: 1121, endPoint y: 503, distance: 406.1
click at [1121, 503] on body "Resolution # 2023131 [DATE]- Emailed Scope and Workbook to agency for review fo…" at bounding box center [924, 511] width 424 height 203
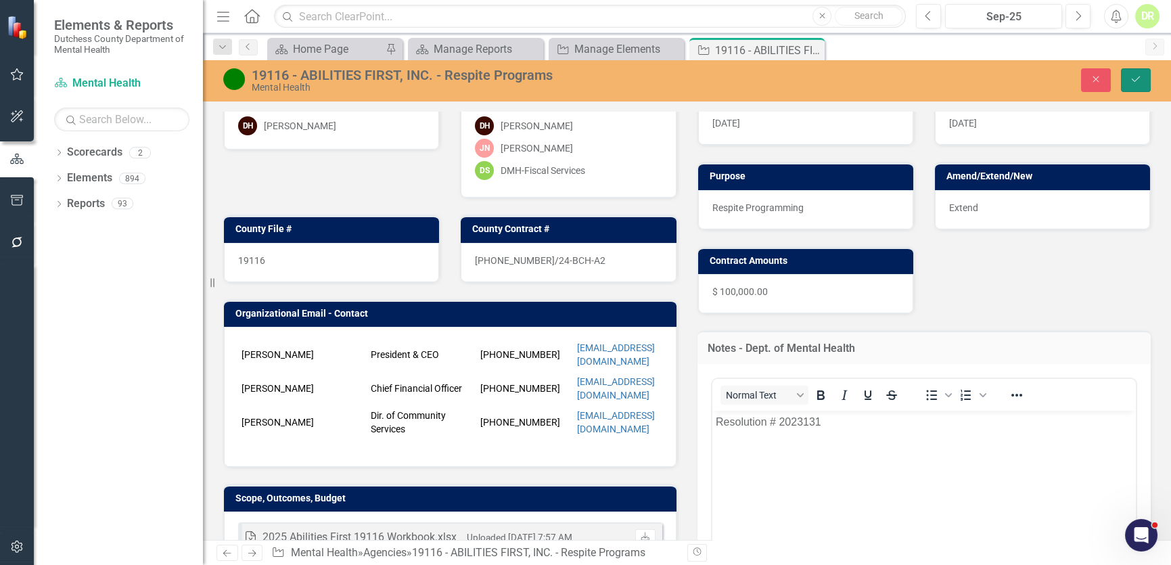
click at [1146, 74] on button "Save" at bounding box center [1136, 80] width 30 height 24
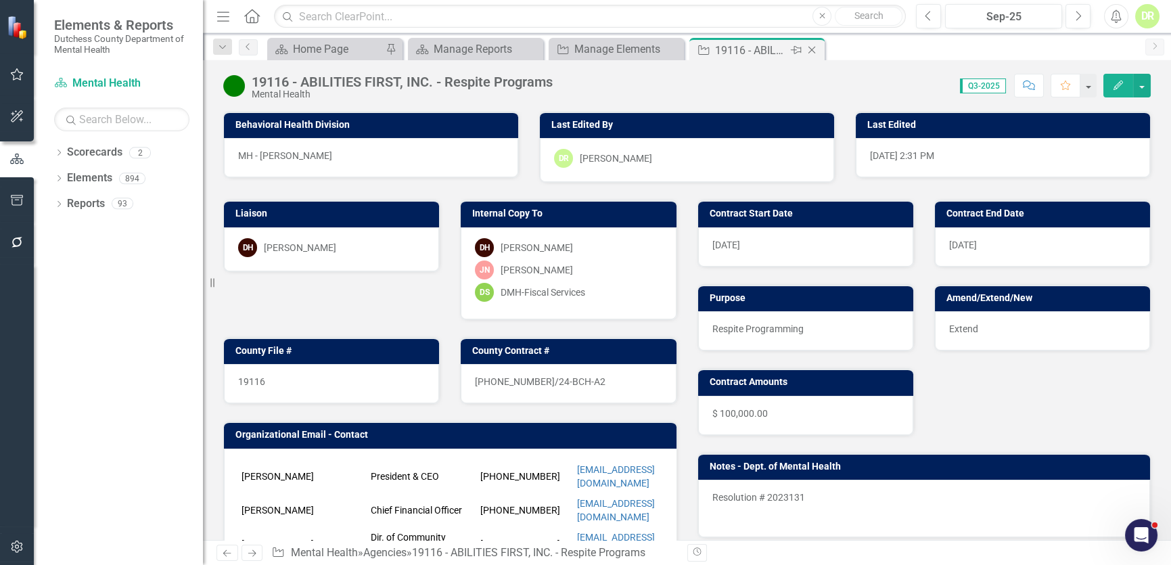
click at [815, 47] on icon "Close" at bounding box center [812, 50] width 14 height 11
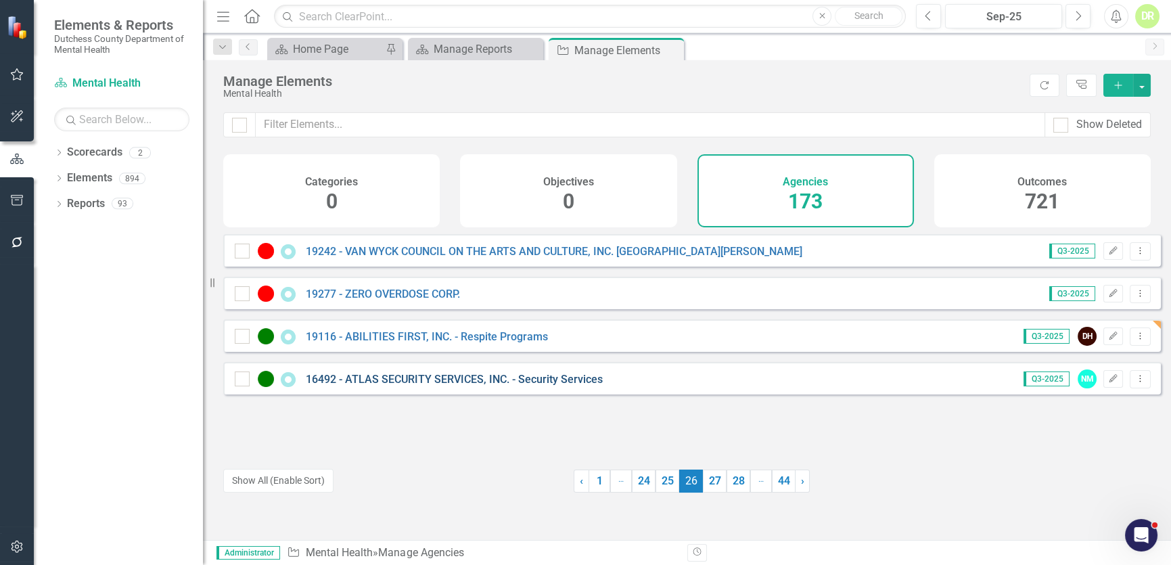
click at [382, 386] on link "16492 - ATLAS SECURITY SERVICES, INC. - Security Services" at bounding box center [454, 379] width 297 height 13
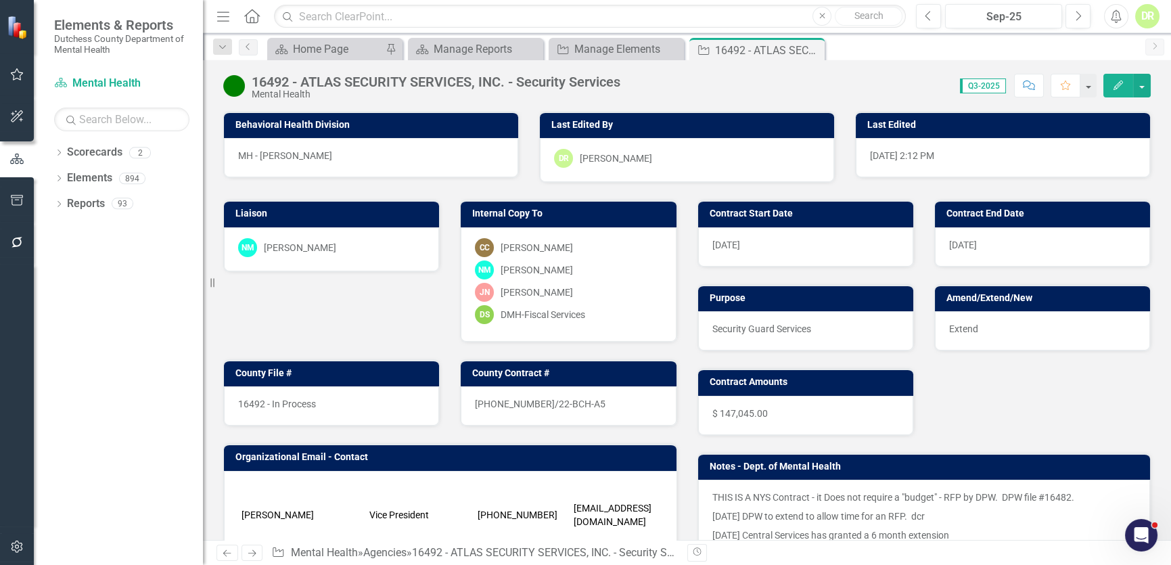
scroll to position [61, 0]
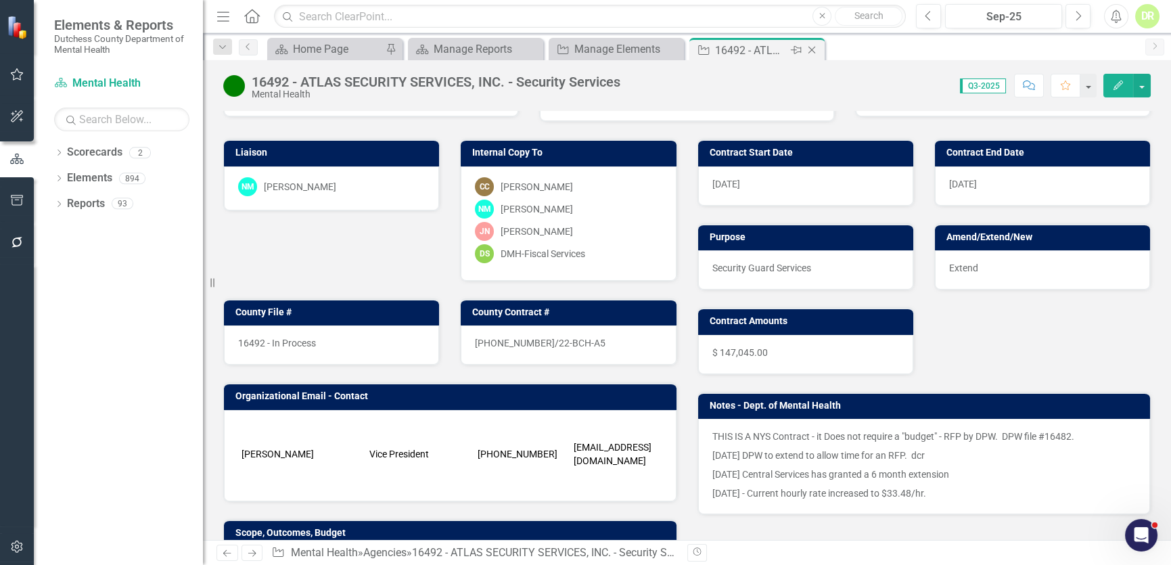
click at [810, 48] on icon at bounding box center [812, 50] width 7 height 7
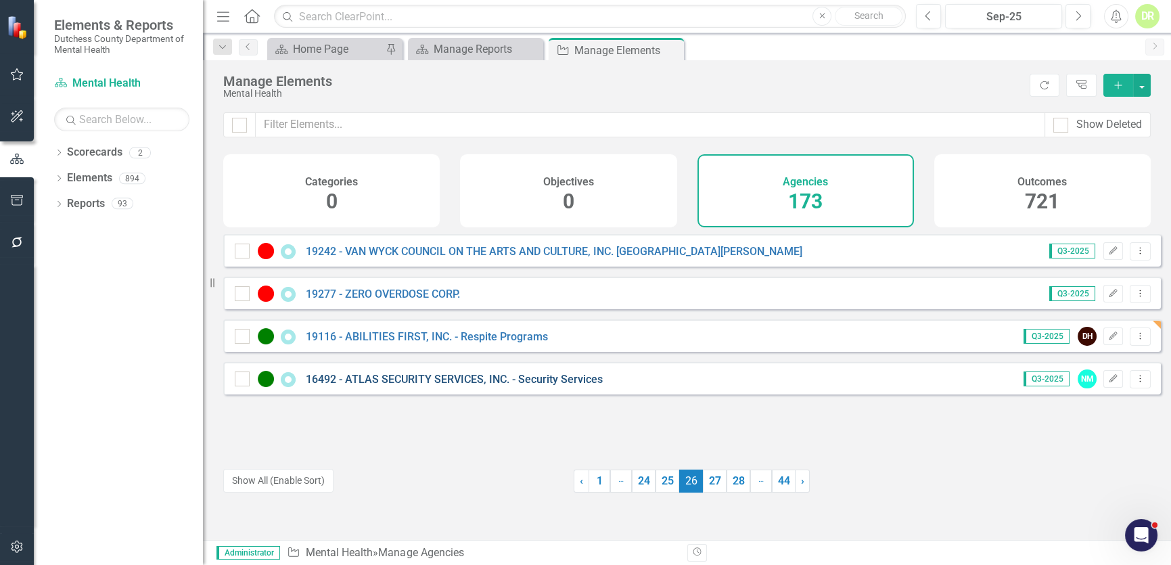
click at [541, 386] on link "16492 - ATLAS SECURITY SERVICES, INC. - Security Services" at bounding box center [454, 379] width 297 height 13
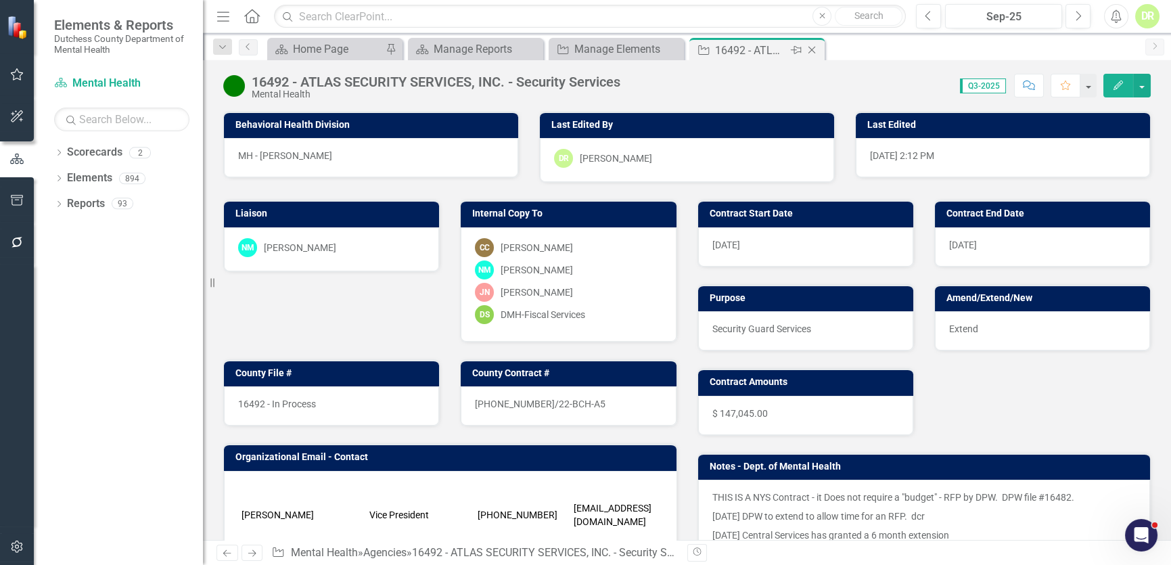
click at [813, 51] on icon at bounding box center [812, 50] width 7 height 7
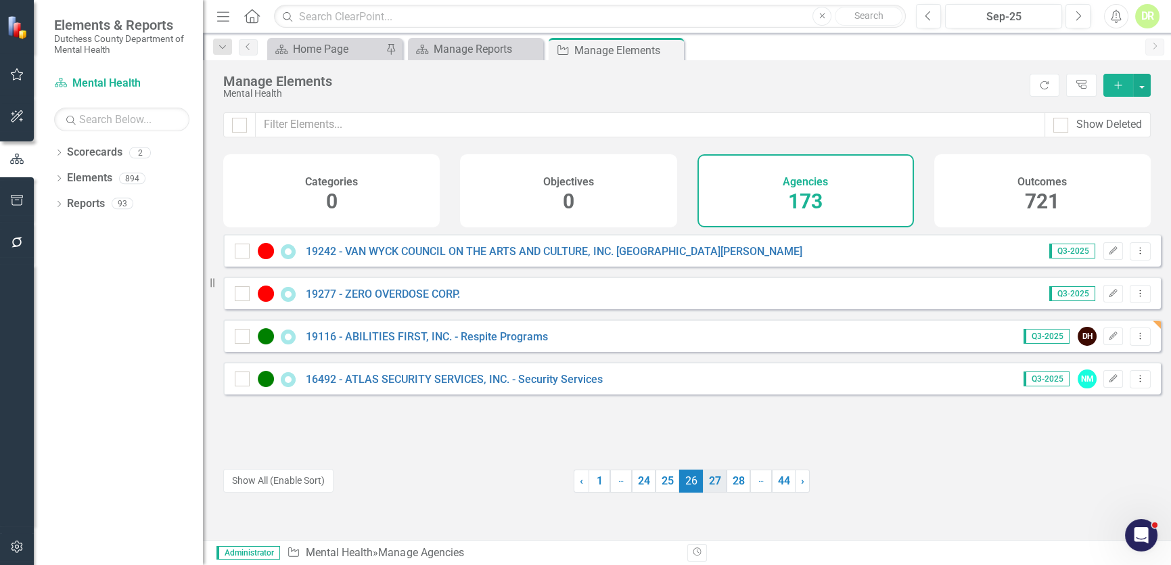
click at [709, 481] on link "27" at bounding box center [715, 481] width 24 height 23
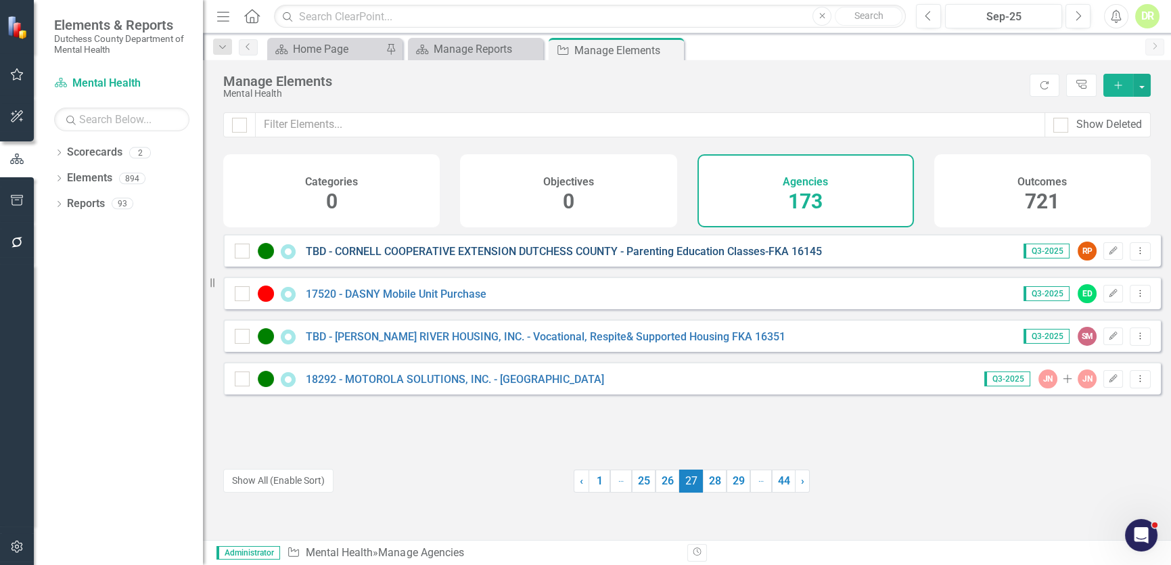
click at [612, 258] on link "TBD - CORNELL COOPERATIVE EXTENSION DUTCHESS COUNTY - Parenting Education Class…" at bounding box center [564, 251] width 516 height 13
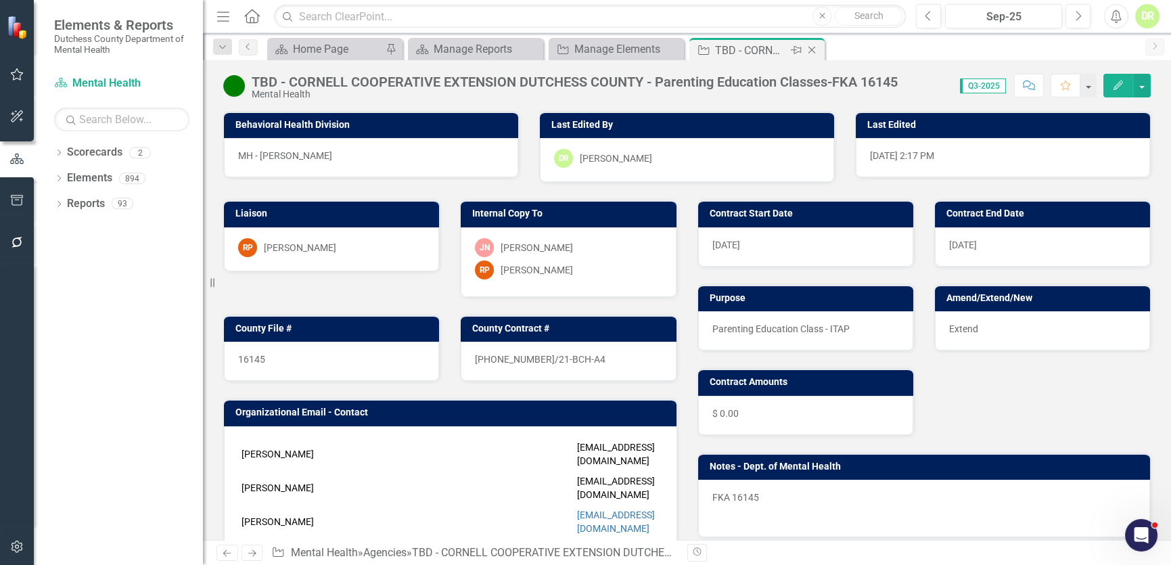
click at [811, 47] on icon "Close" at bounding box center [812, 50] width 14 height 11
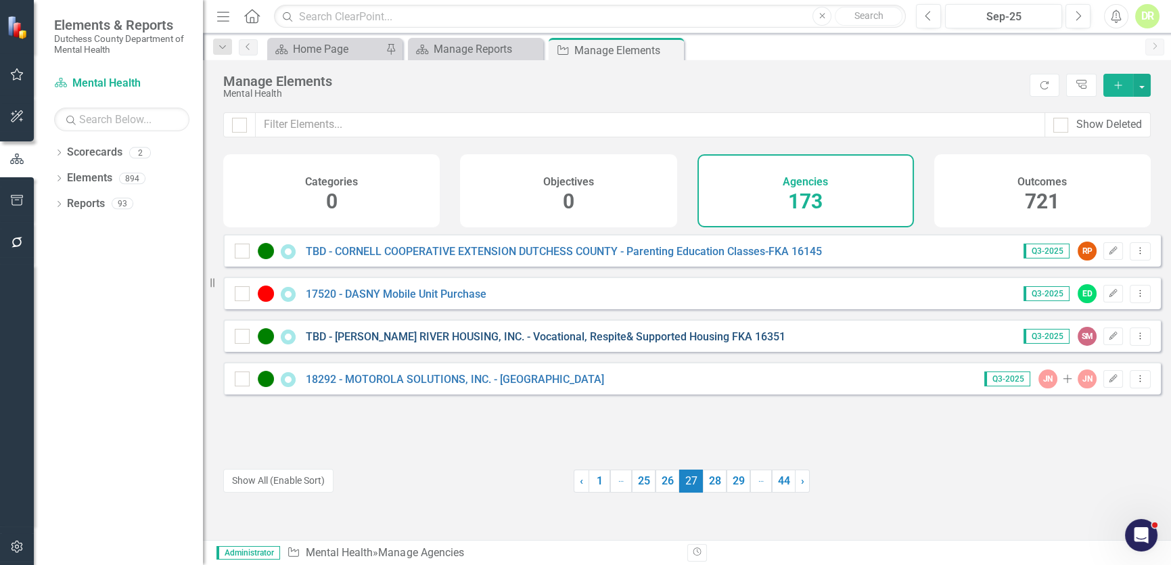
click at [453, 343] on link "TBD - [PERSON_NAME] RIVER HOUSING, INC. - Vocational, Respite& Supported Housin…" at bounding box center [546, 336] width 480 height 13
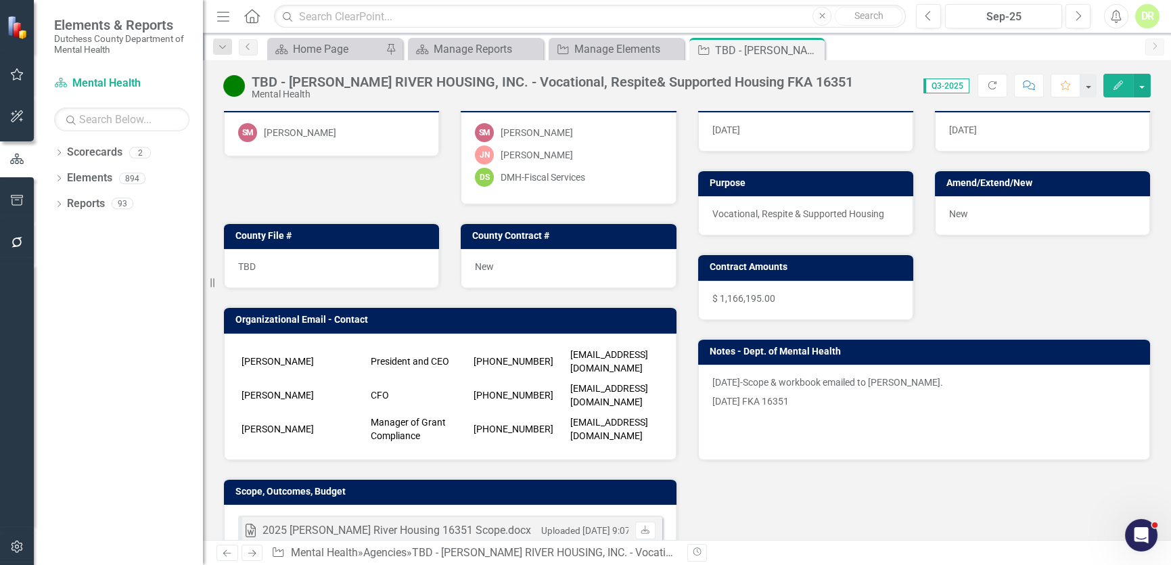
scroll to position [122, 0]
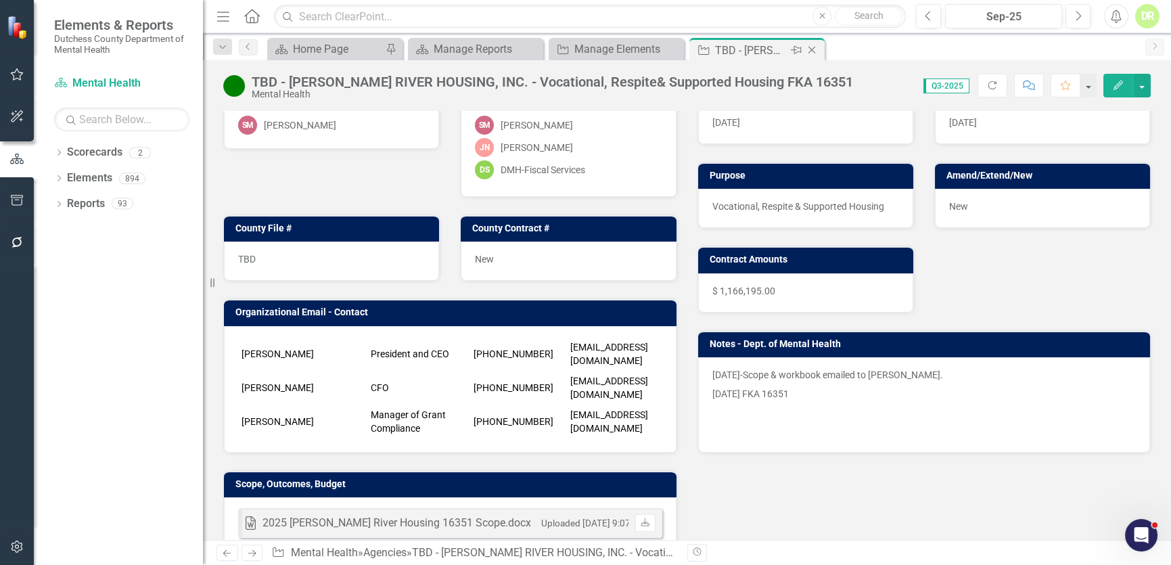
click at [812, 46] on icon "Close" at bounding box center [812, 50] width 14 height 11
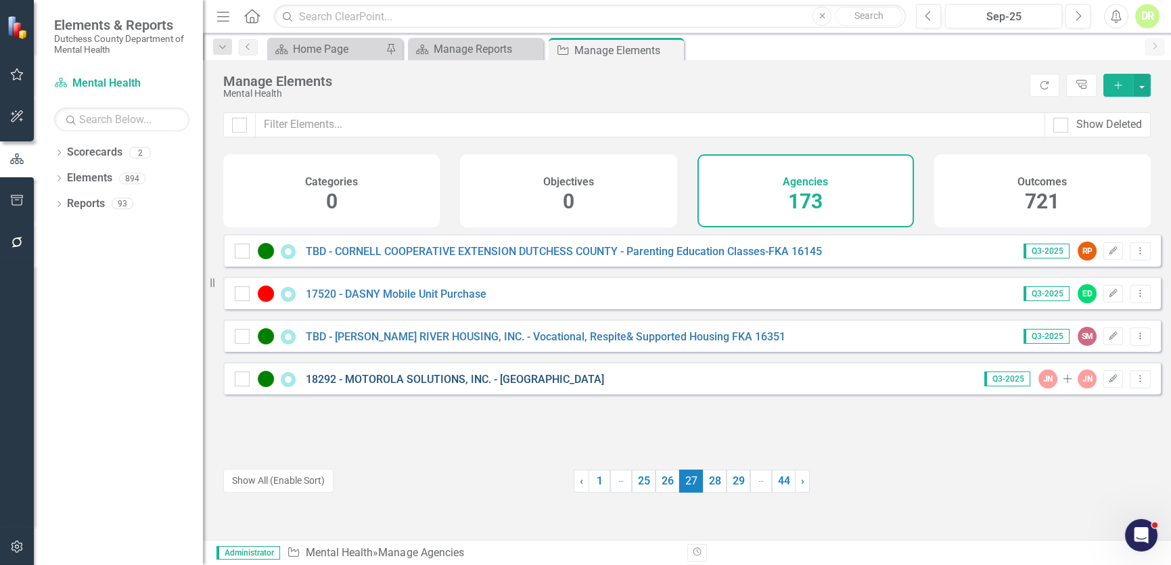
click at [426, 386] on link "18292 - MOTOROLA SOLUTIONS, INC. - [GEOGRAPHIC_DATA]" at bounding box center [455, 379] width 298 height 13
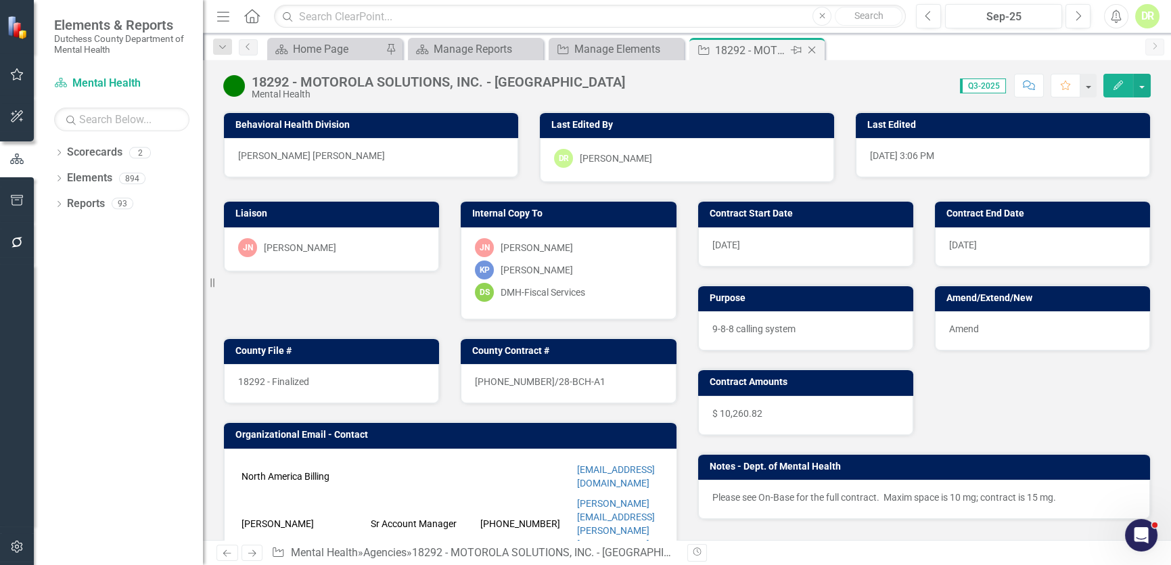
click at [817, 45] on icon "Close" at bounding box center [812, 50] width 14 height 11
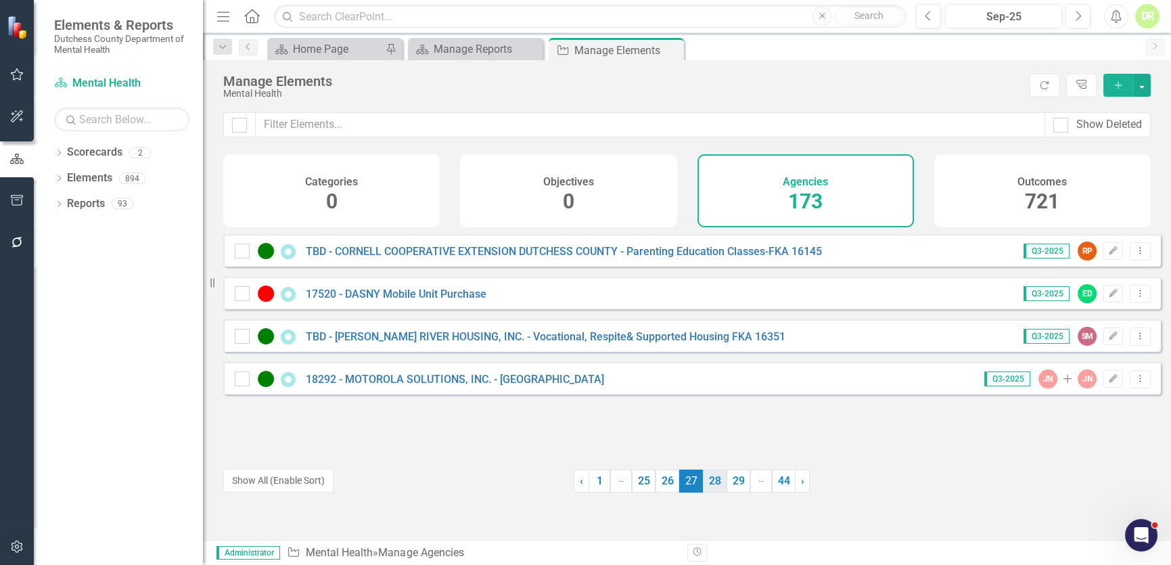
click at [710, 480] on link "28" at bounding box center [715, 481] width 24 height 23
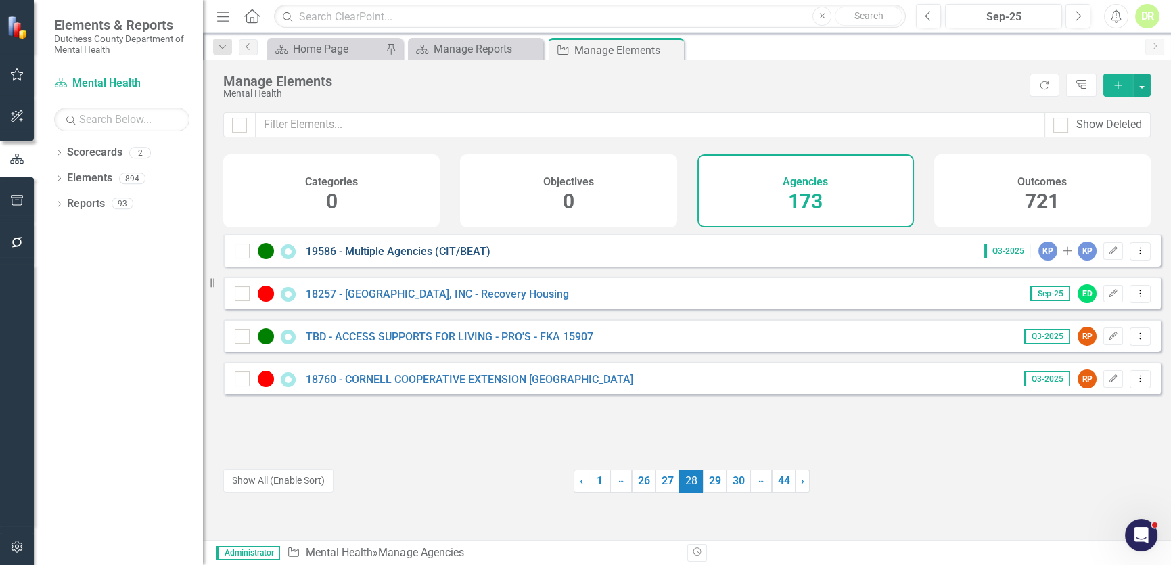
click at [381, 256] on link "19586 - Multiple Agencies (CIT/BEAT)" at bounding box center [398, 251] width 185 height 13
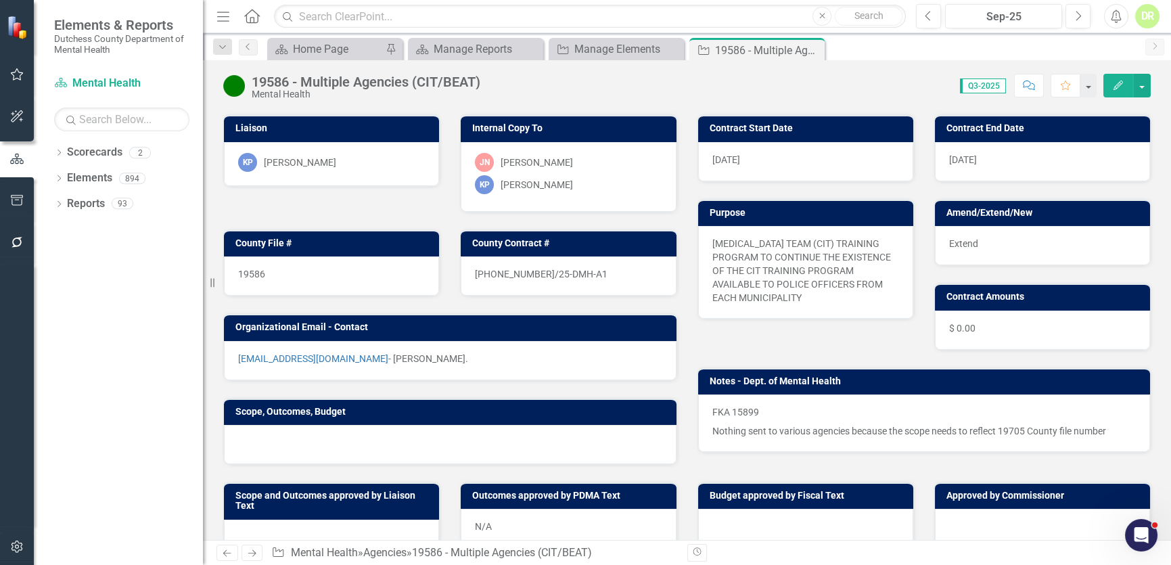
scroll to position [122, 0]
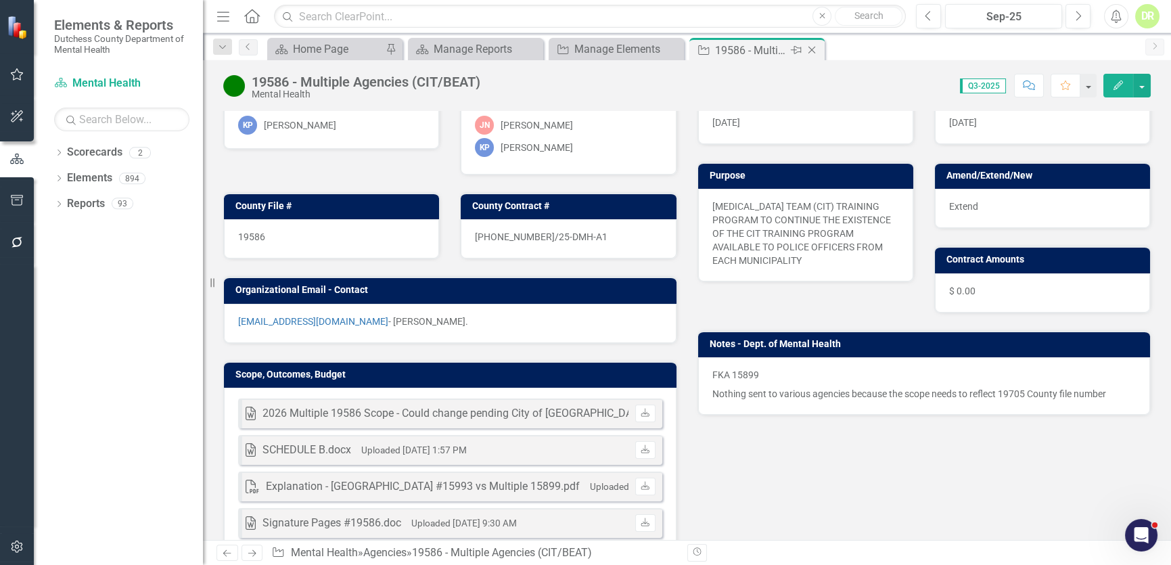
click at [814, 47] on icon at bounding box center [812, 50] width 7 height 7
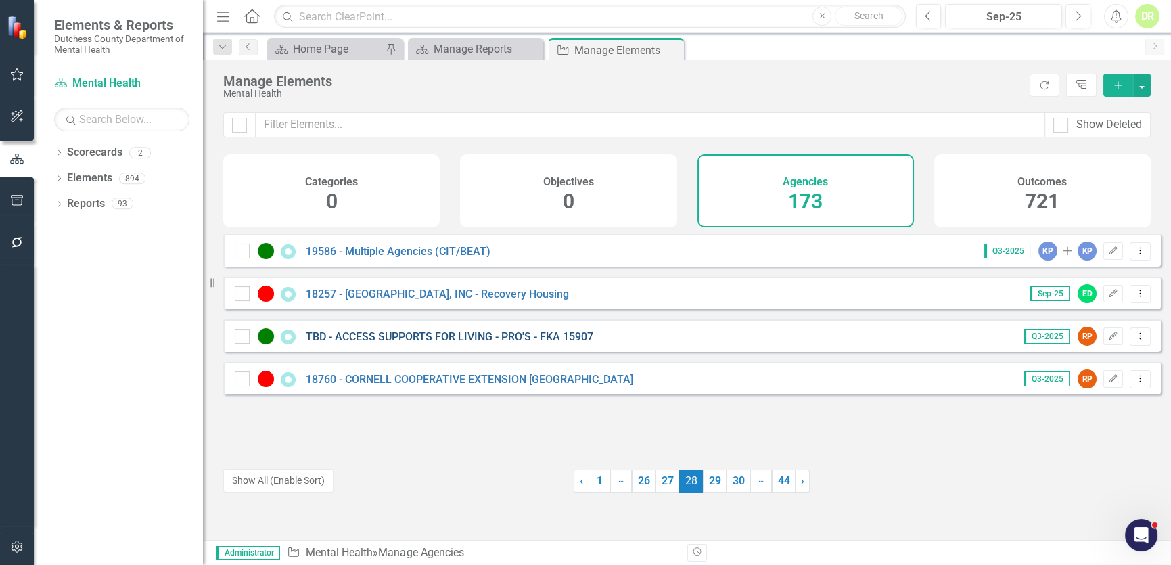
click at [375, 343] on link "TBD - ACCESS SUPPORTS FOR LIVING - PRO'S - FKA 15907" at bounding box center [450, 336] width 288 height 13
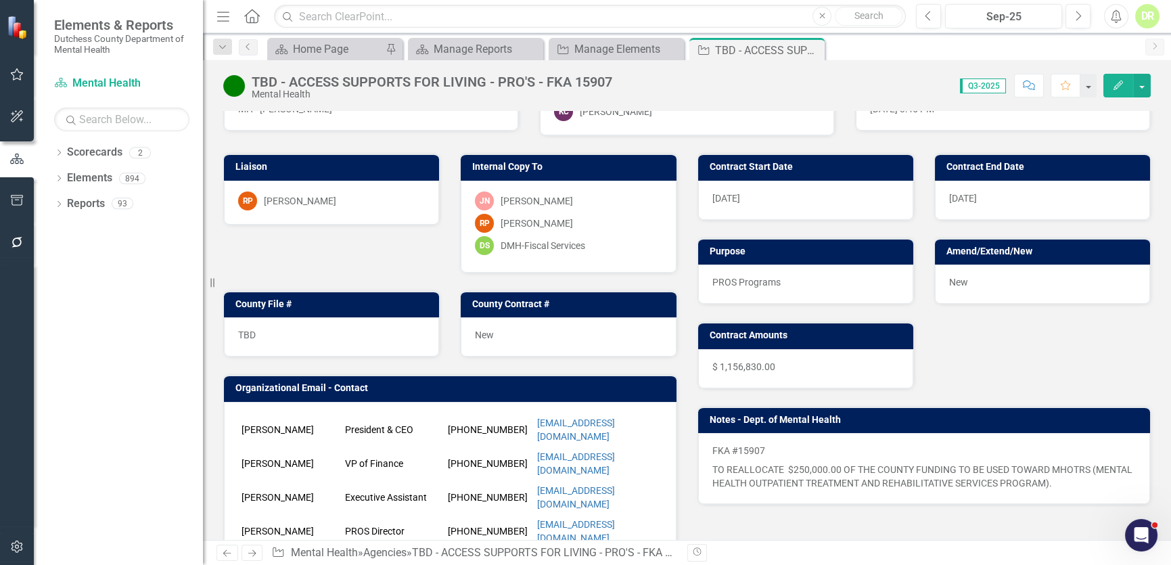
scroll to position [184, 0]
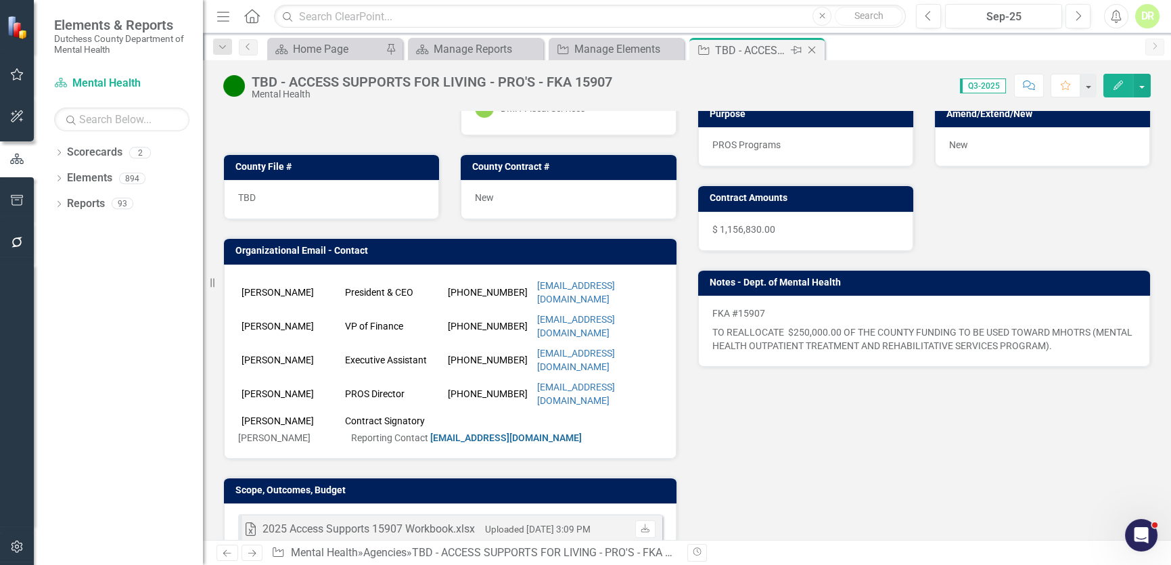
click at [811, 47] on icon "Close" at bounding box center [812, 50] width 14 height 11
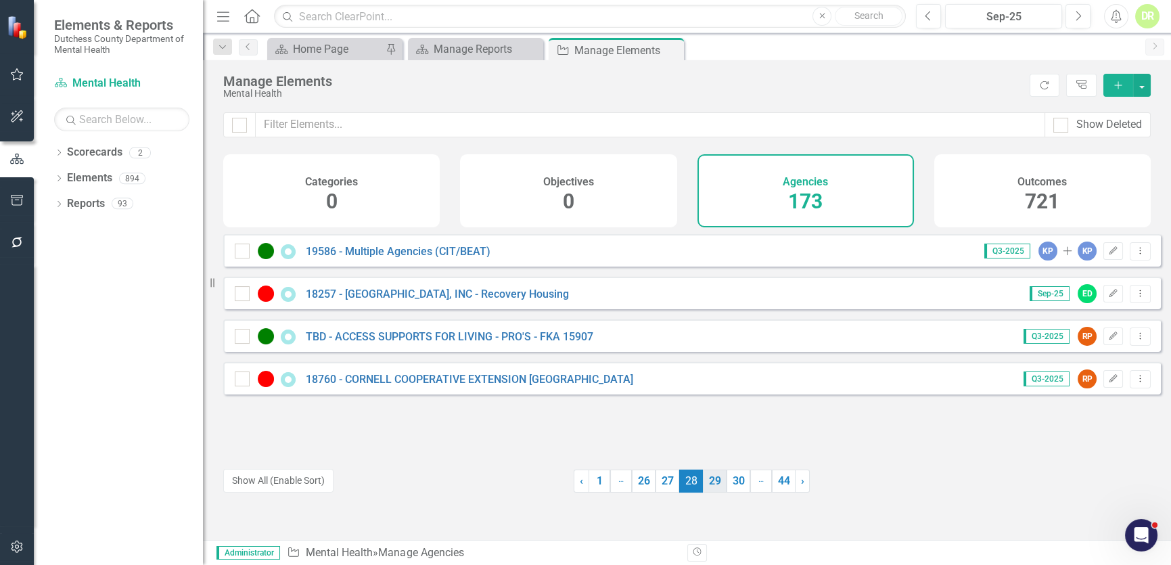
click at [704, 480] on link "29" at bounding box center [715, 481] width 24 height 23
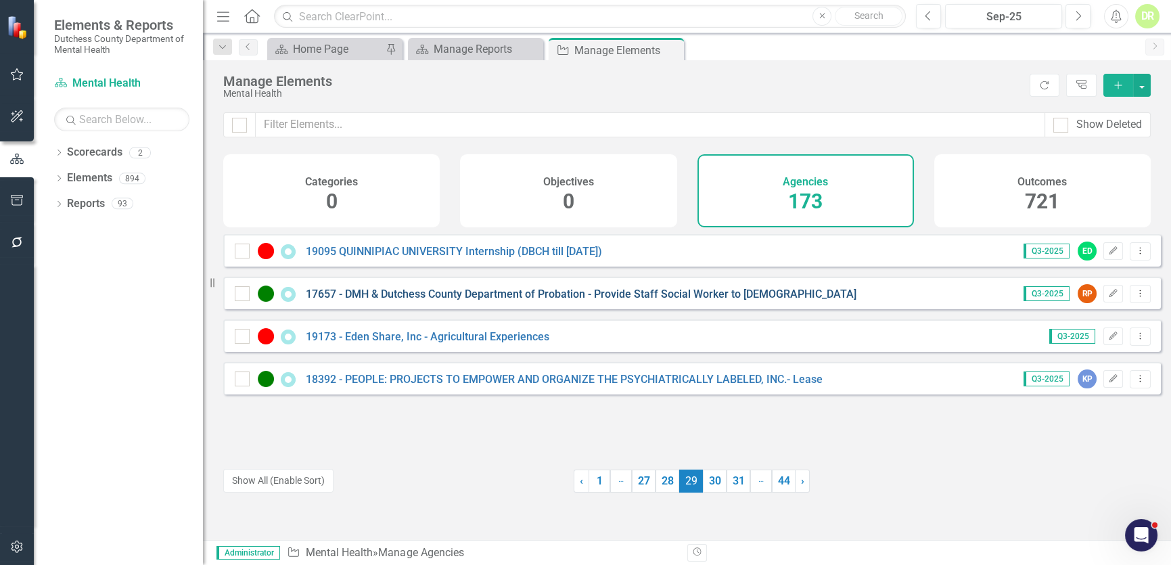
click at [585, 300] on link "17657 - DMH & Dutchess County Department of Probation - Provide Staff Social Wo…" at bounding box center [581, 294] width 551 height 13
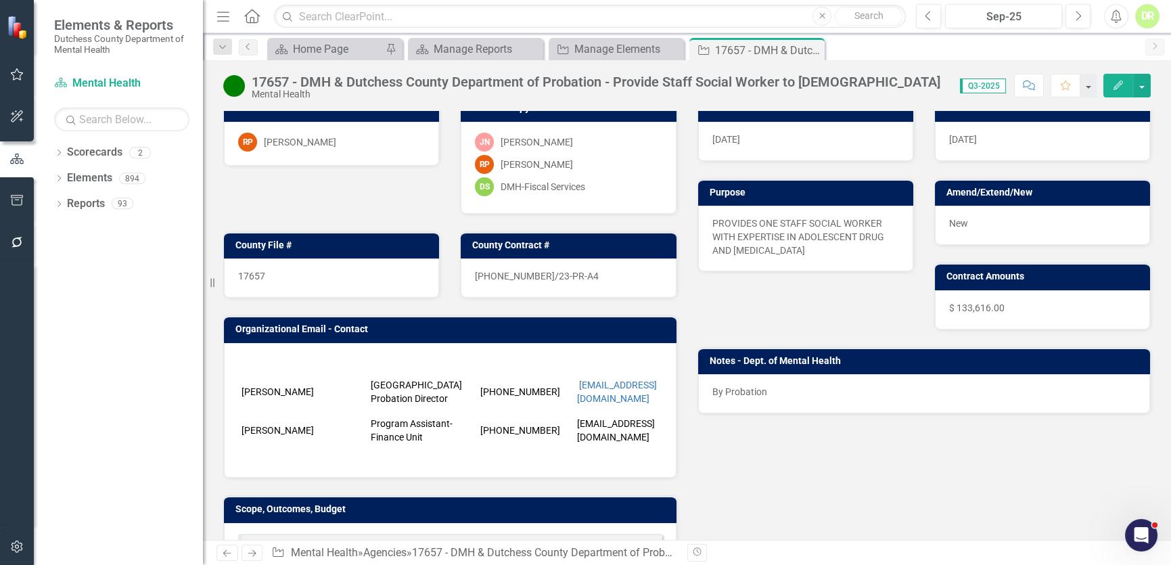
scroll to position [122, 0]
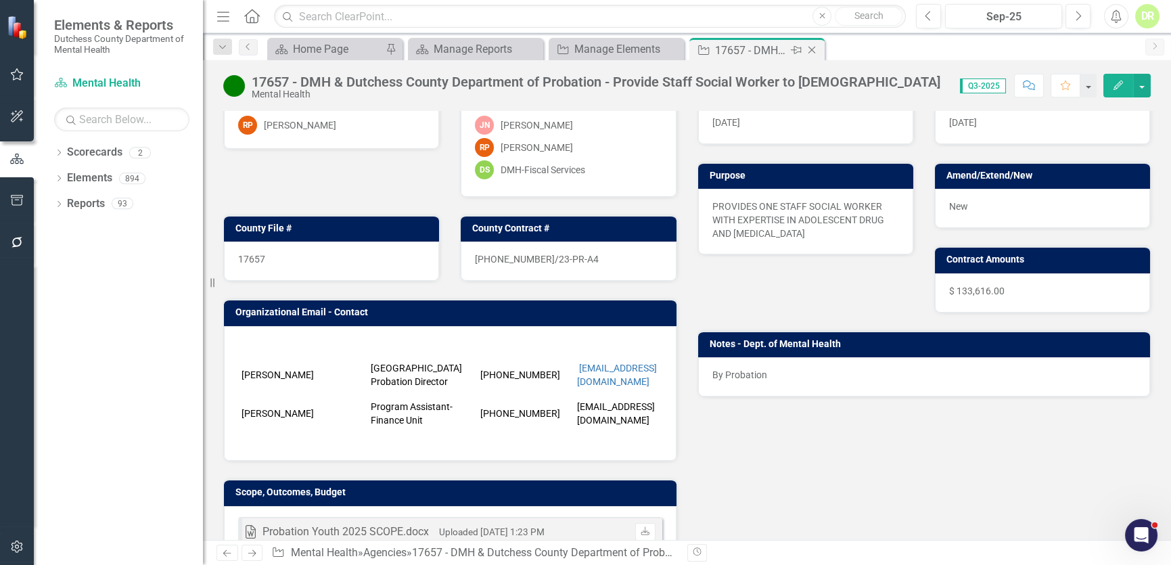
click at [813, 49] on icon "Close" at bounding box center [812, 50] width 14 height 11
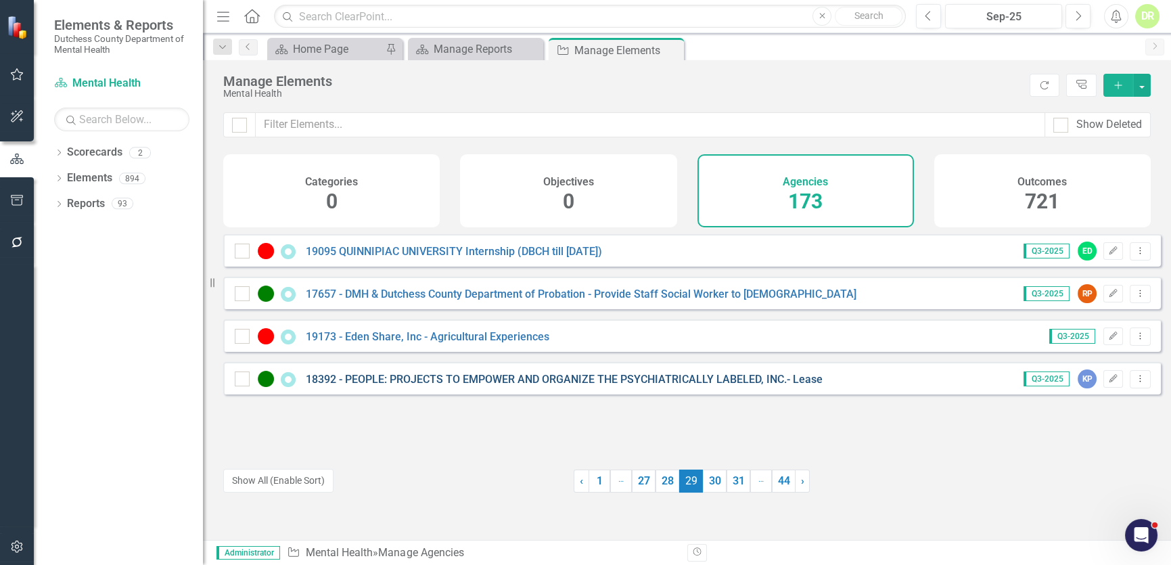
click at [526, 386] on link "18392 - PEOPLE: PROJECTS TO EMPOWER AND ORGANIZE THE PSYCHIATRICALLY LABELED, I…" at bounding box center [564, 379] width 517 height 13
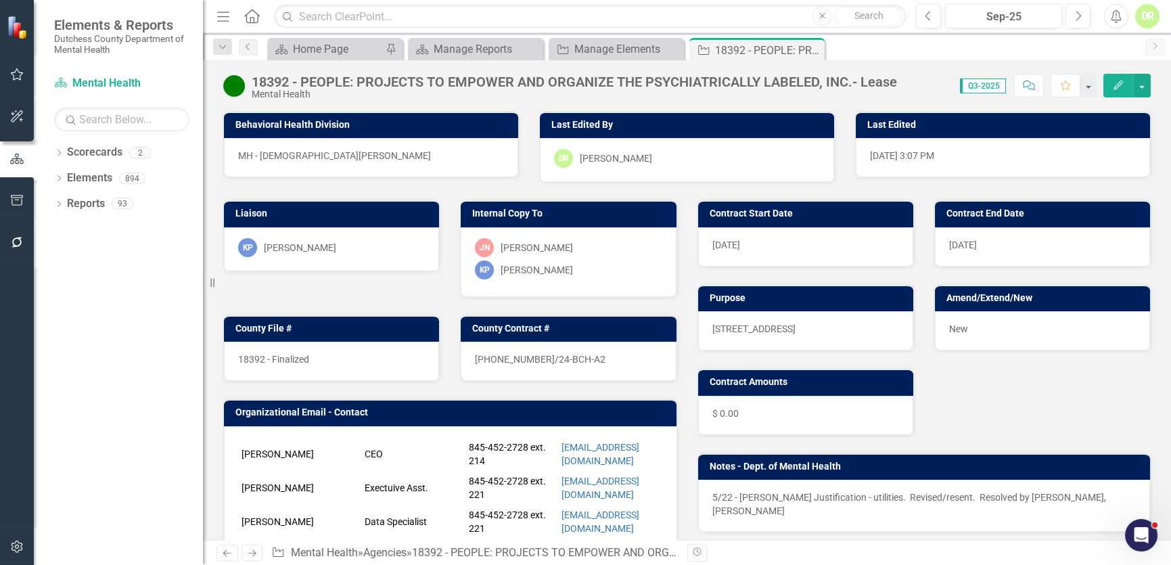
click at [729, 491] on p "5/22 - [PERSON_NAME] Justification - utilities. Revised/resent. Resolved by [PE…" at bounding box center [925, 504] width 424 height 27
click at [729, 492] on p "5/22 - [PERSON_NAME] Justification - utilities. Revised/resent. Resolved by [PE…" at bounding box center [925, 504] width 424 height 27
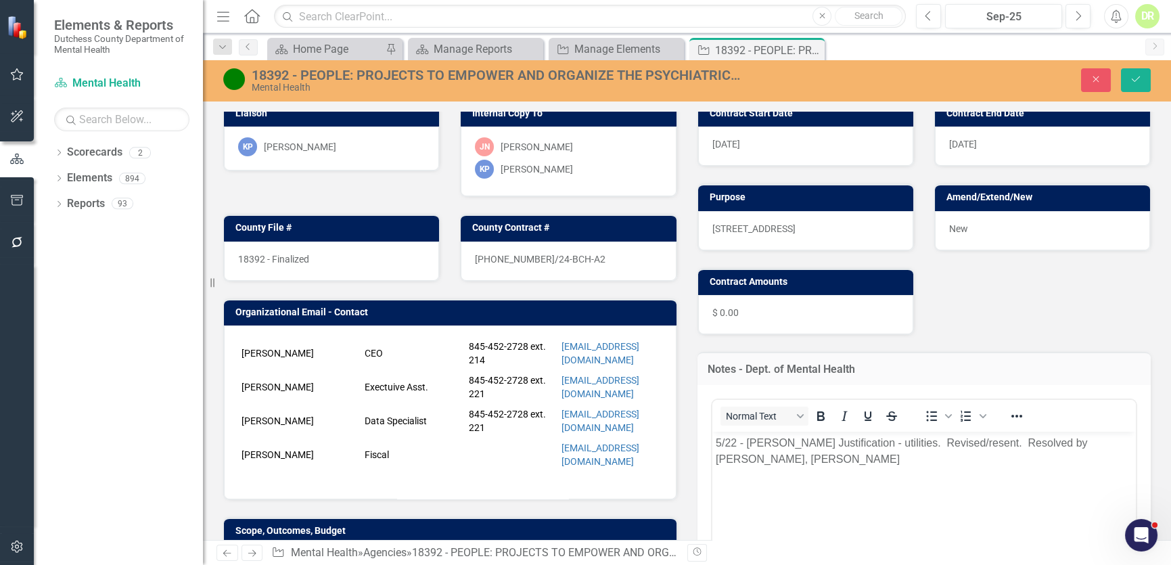
scroll to position [122, 0]
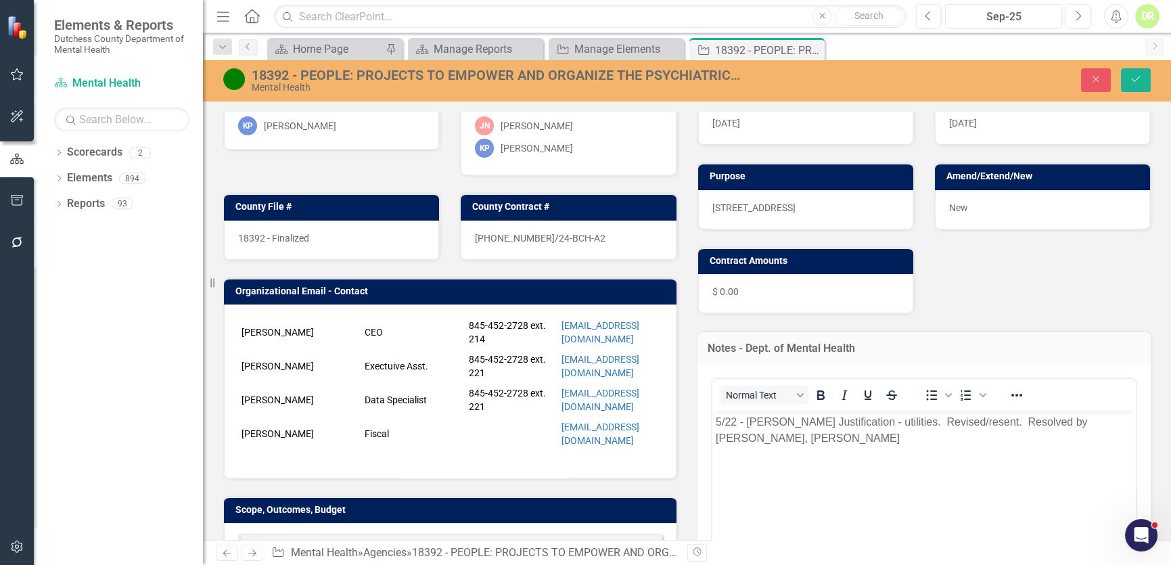
click at [735, 422] on p "5/22 - [PERSON_NAME] Justification - utilities. Revised/resent. Resolved by [PE…" at bounding box center [923, 429] width 417 height 32
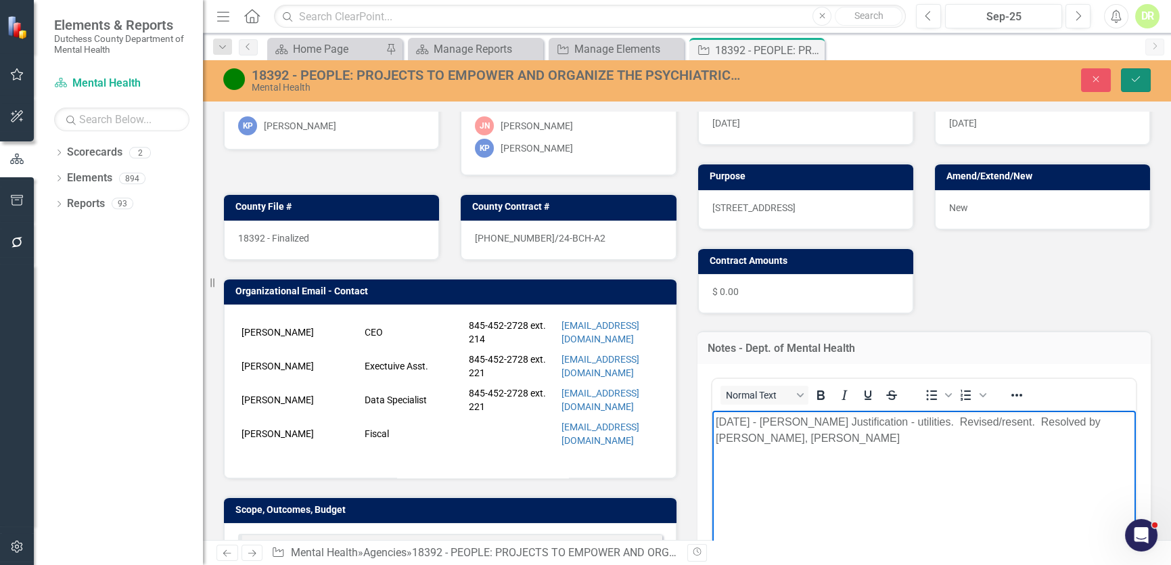
click at [1136, 72] on button "Save" at bounding box center [1136, 80] width 30 height 24
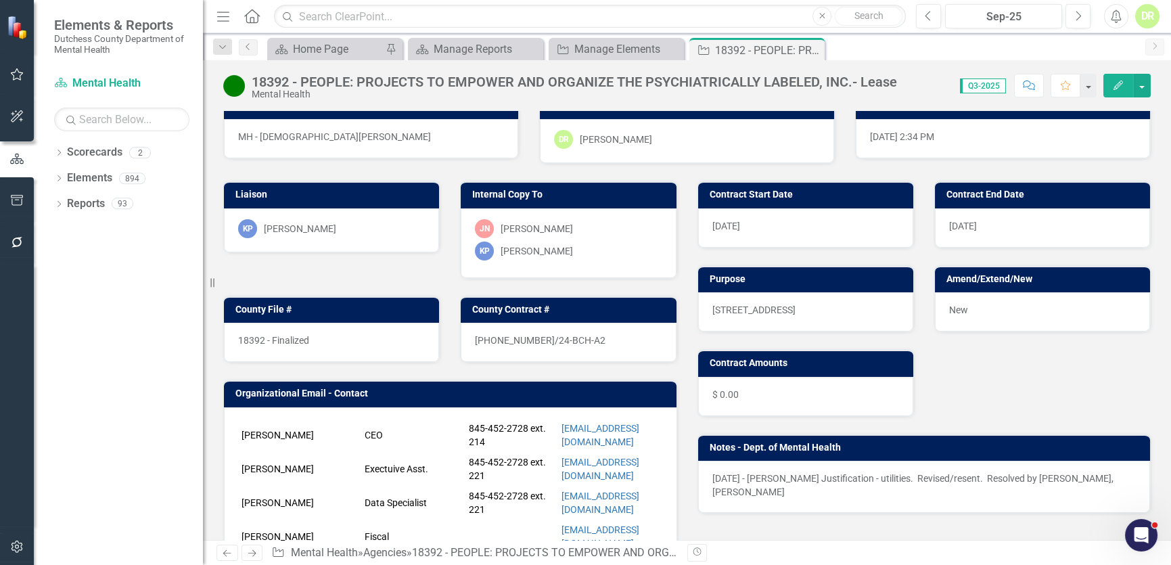
scroll to position [0, 0]
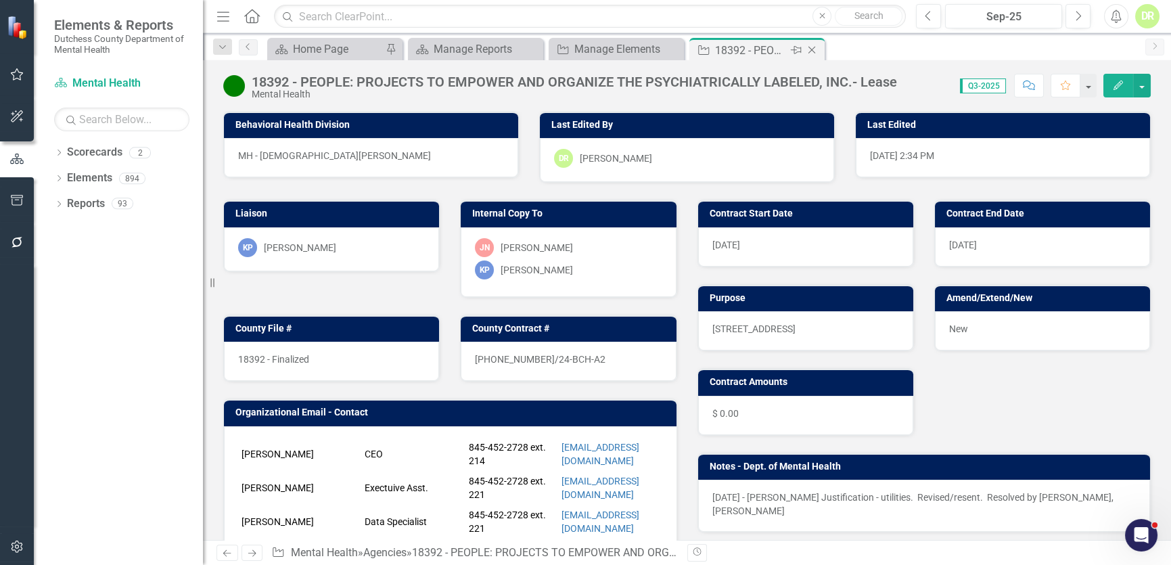
click at [813, 45] on icon "Close" at bounding box center [812, 50] width 14 height 11
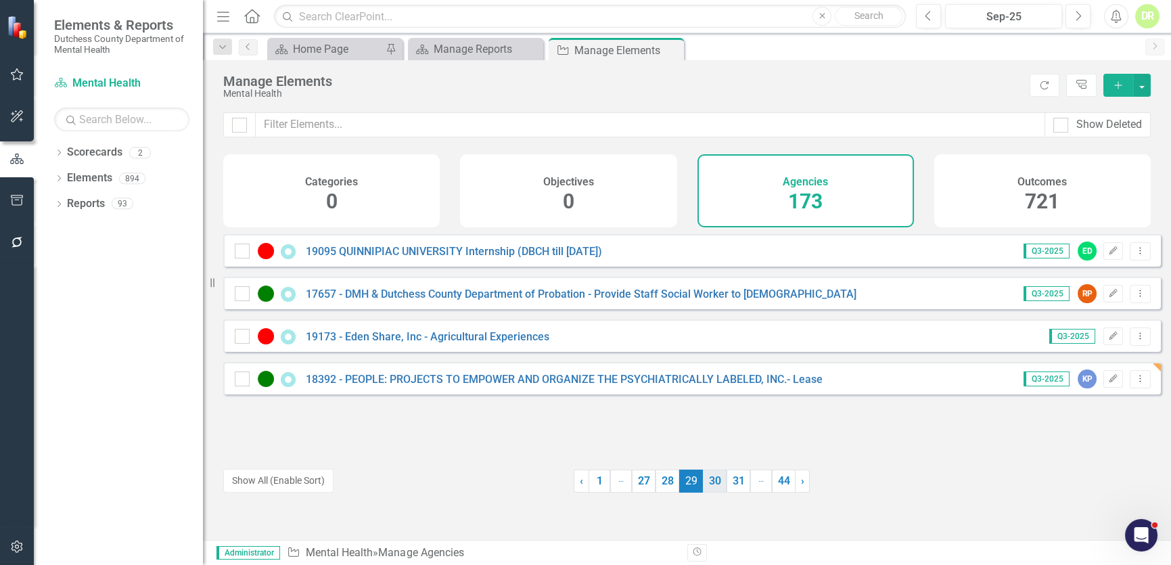
drag, startPoint x: 704, startPoint y: 477, endPoint x: 710, endPoint y: 468, distance: 11.6
click at [704, 476] on link "30" at bounding box center [715, 481] width 24 height 23
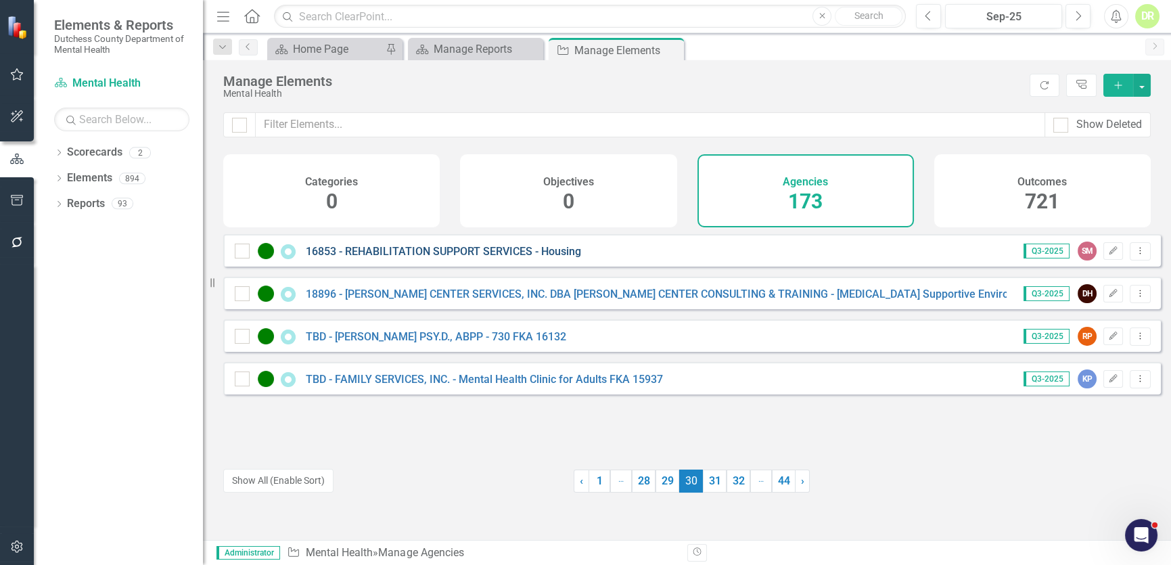
click at [453, 258] on link "16853 - REHABILITATION SUPPORT SERVICES - Housing" at bounding box center [443, 251] width 275 height 13
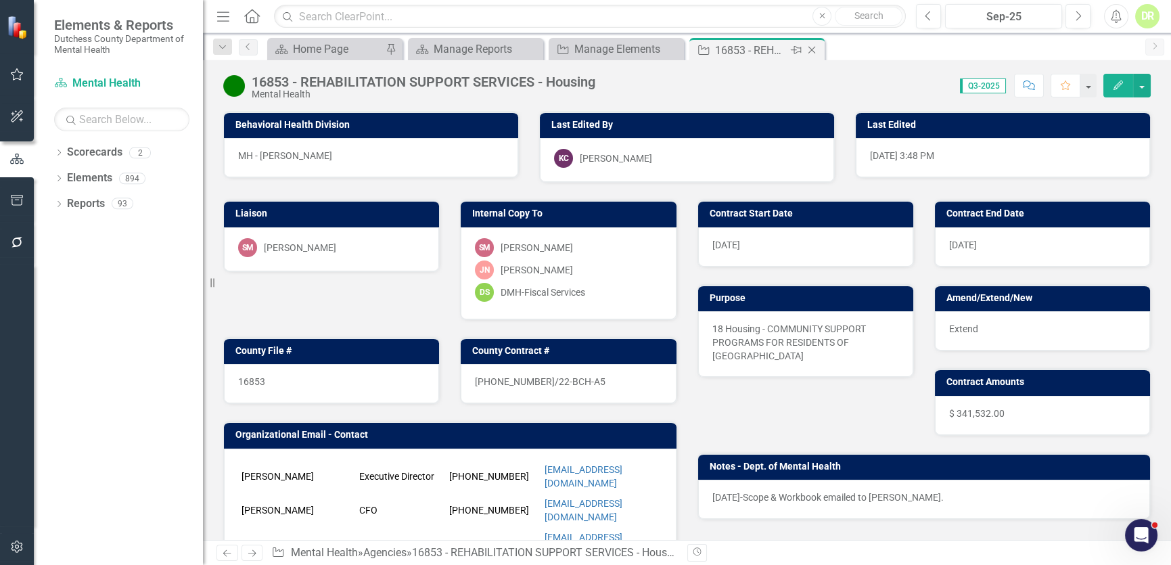
click at [809, 48] on icon "Close" at bounding box center [812, 50] width 14 height 11
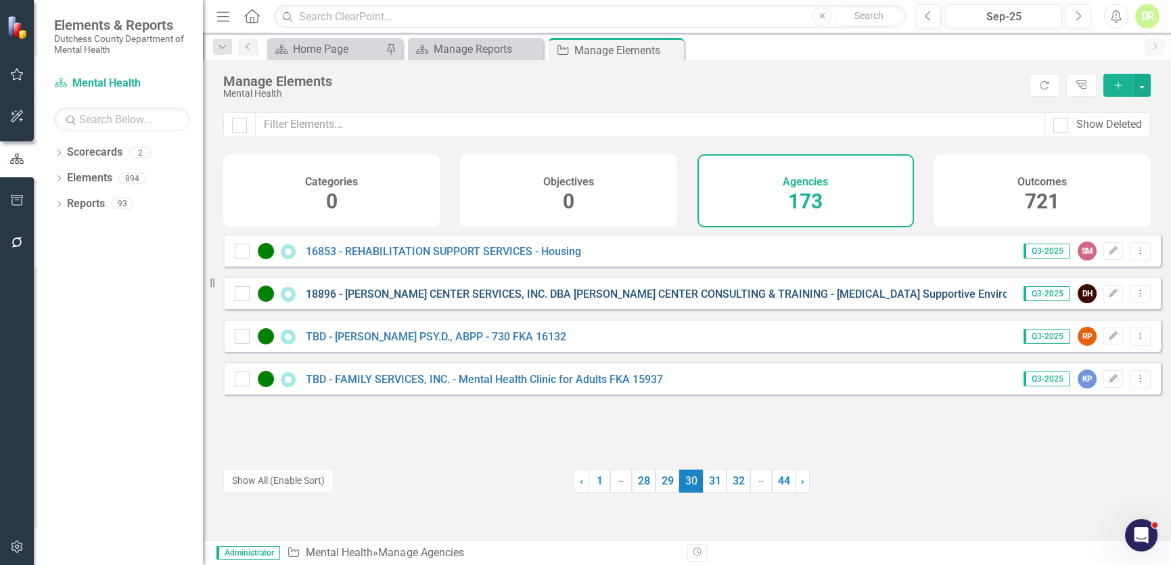
click at [449, 300] on link "18896 - [PERSON_NAME] CENTER SERVICES, INC. DBA [PERSON_NAME] CENTER CONSULTING…" at bounding box center [673, 294] width 734 height 13
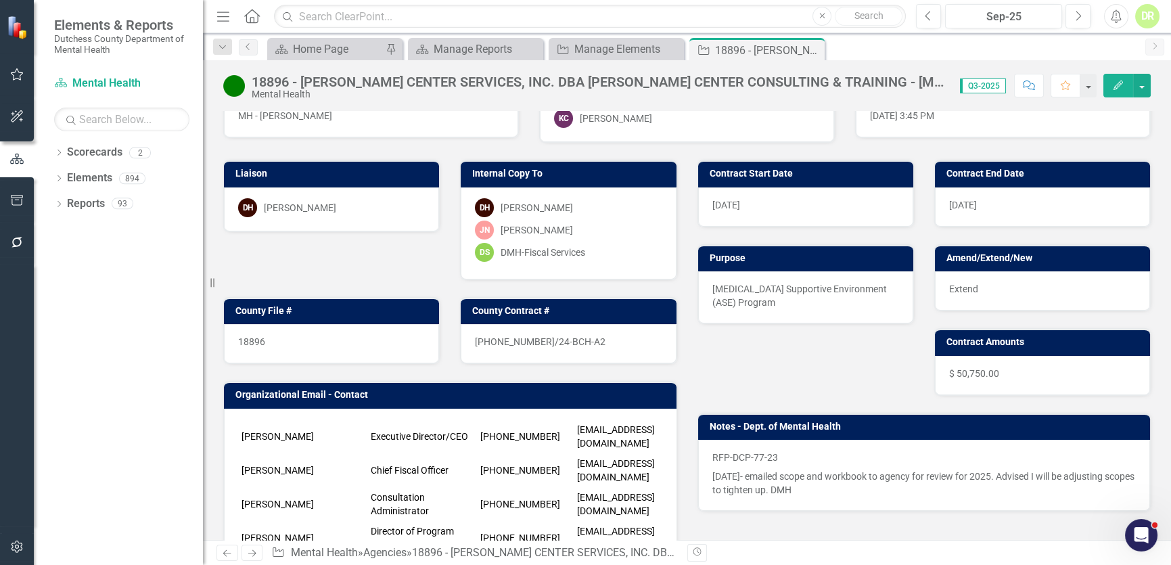
scroll to position [61, 0]
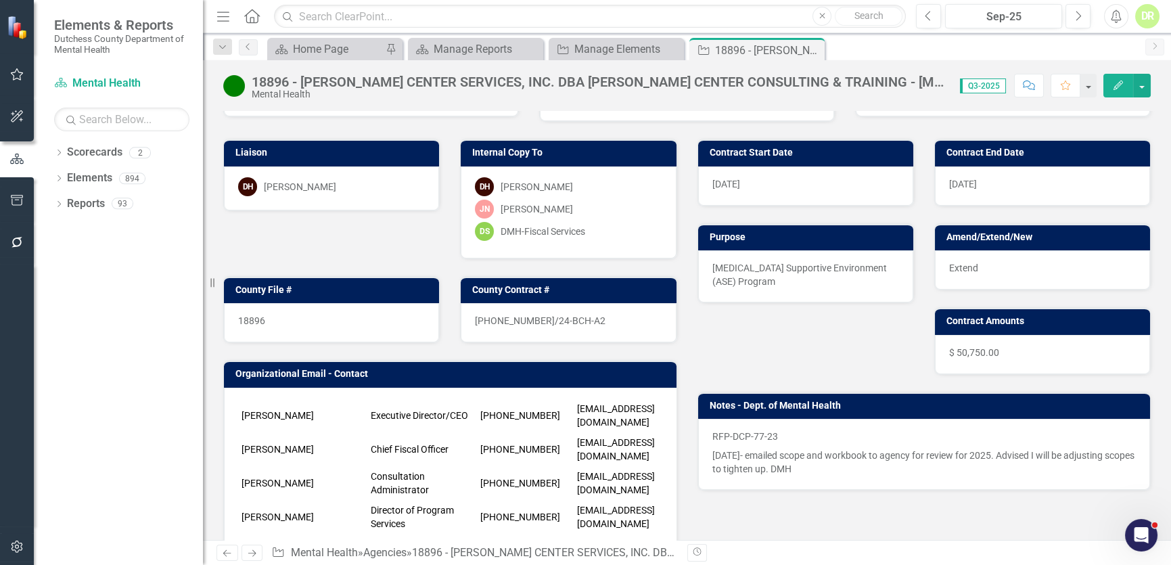
click at [722, 457] on p "[DATE]- emailed scope and workbook to agency for review for 2025. Advised I wil…" at bounding box center [925, 461] width 424 height 30
click at [722, 456] on p "[DATE]- emailed scope and workbook to agency for review for 2025. Advised I wil…" at bounding box center [925, 461] width 424 height 30
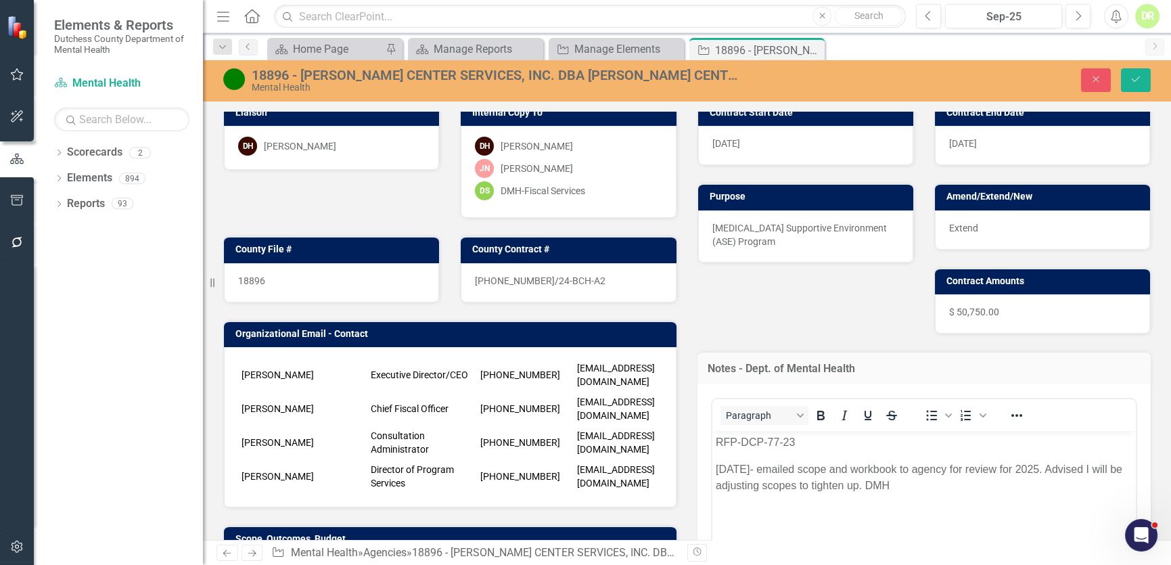
scroll to position [184, 0]
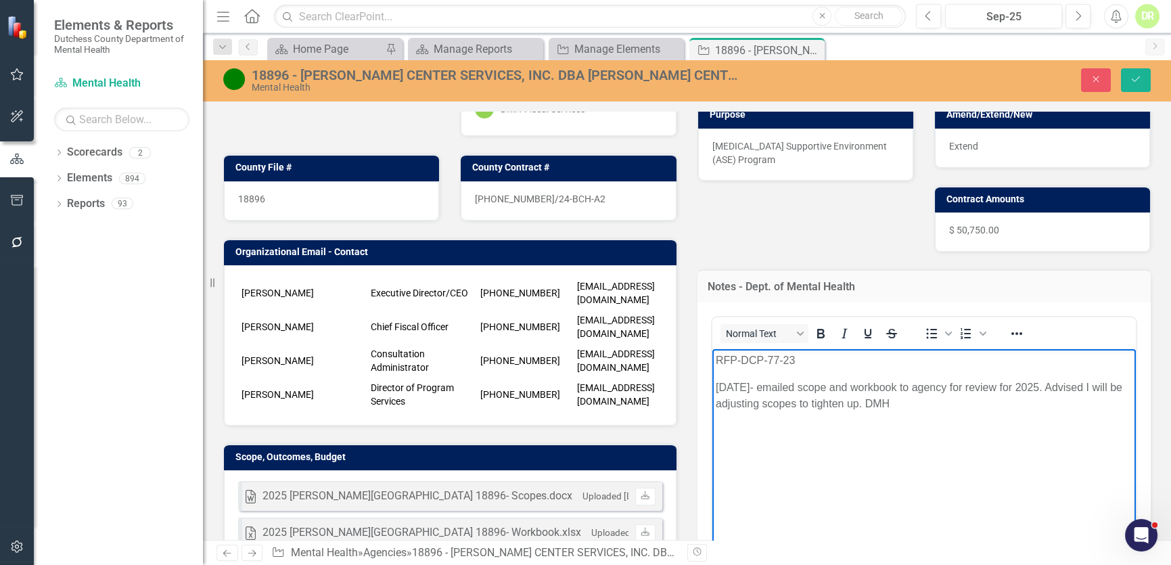
drag, startPoint x: 717, startPoint y: 384, endPoint x: 950, endPoint y: 411, distance: 235.1
click at [950, 411] on body "RFP-DCP-77-23 [DATE]- emailed scope and workbook to agency for review for 2025.…" at bounding box center [924, 449] width 424 height 203
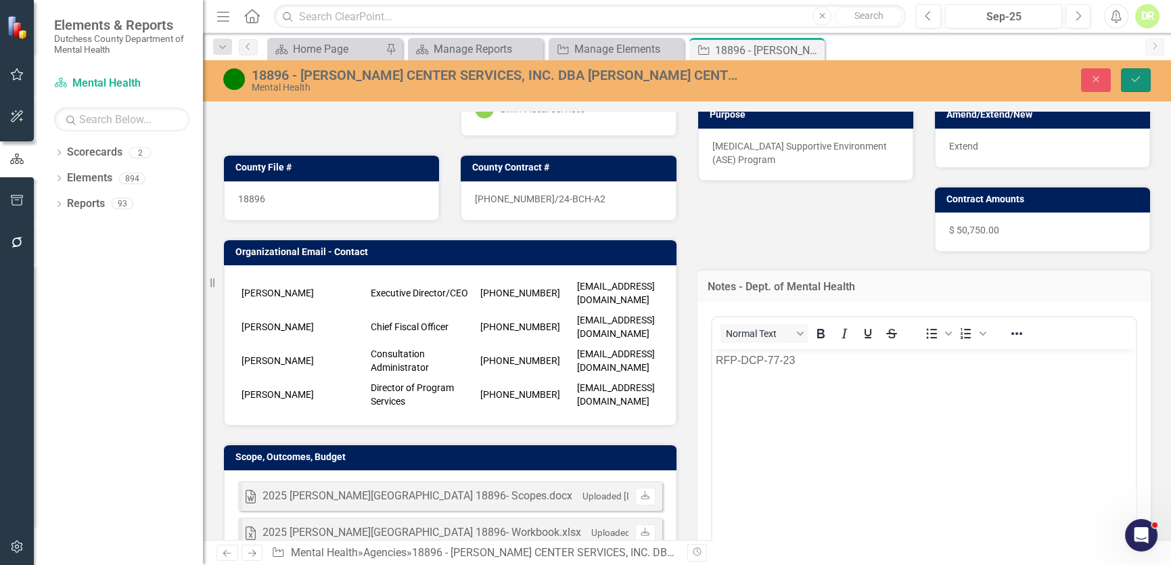
drag, startPoint x: 1131, startPoint y: 76, endPoint x: 591, endPoint y: 183, distance: 550.6
click at [1131, 76] on icon "Save" at bounding box center [1136, 78] width 12 height 9
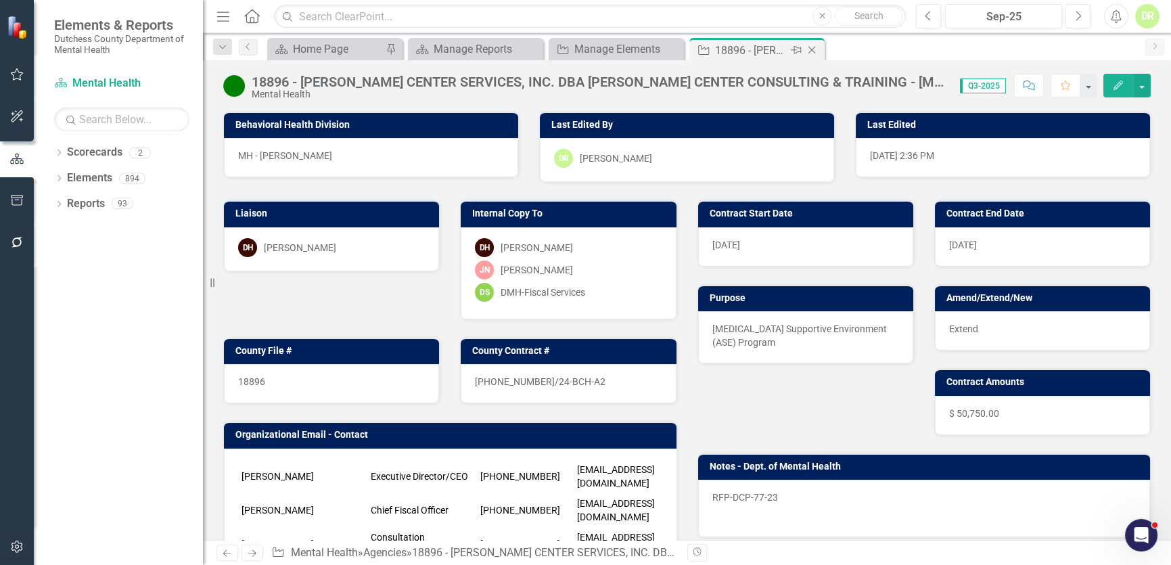
click at [814, 48] on icon "Close" at bounding box center [812, 50] width 14 height 11
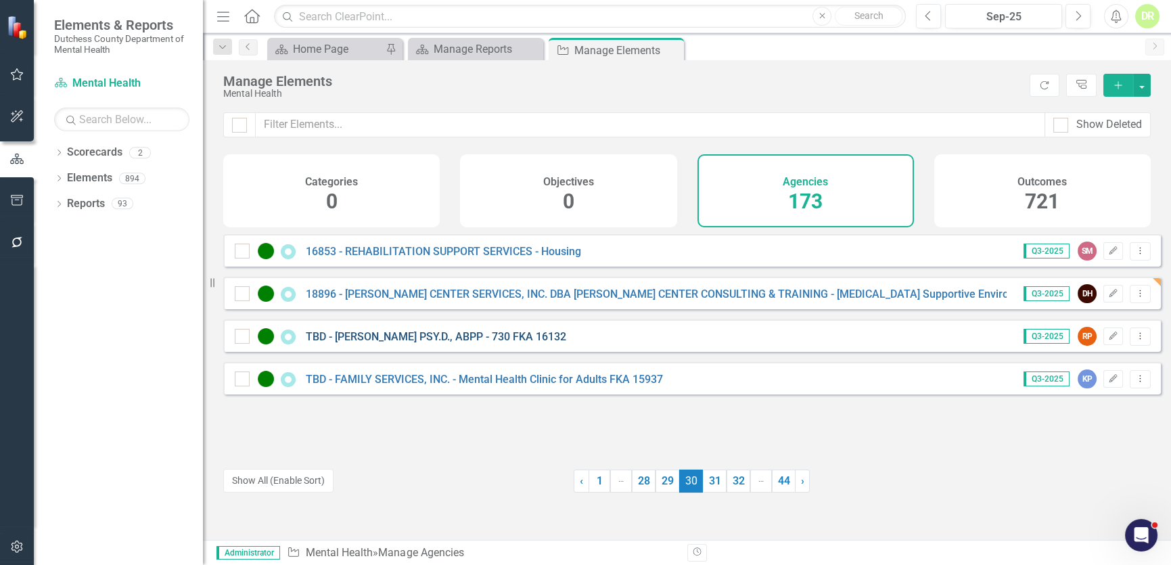
click at [407, 342] on link "TBD - [PERSON_NAME] PSY.D., ABPP - 730 FKA 16132" at bounding box center [436, 336] width 261 height 13
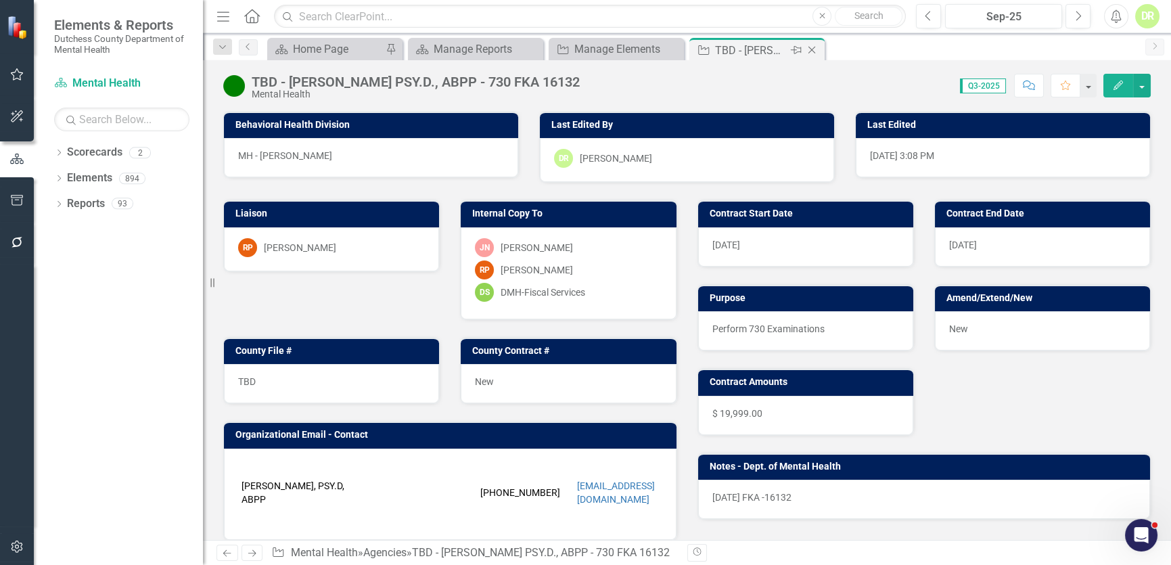
click at [811, 50] on icon at bounding box center [812, 50] width 7 height 7
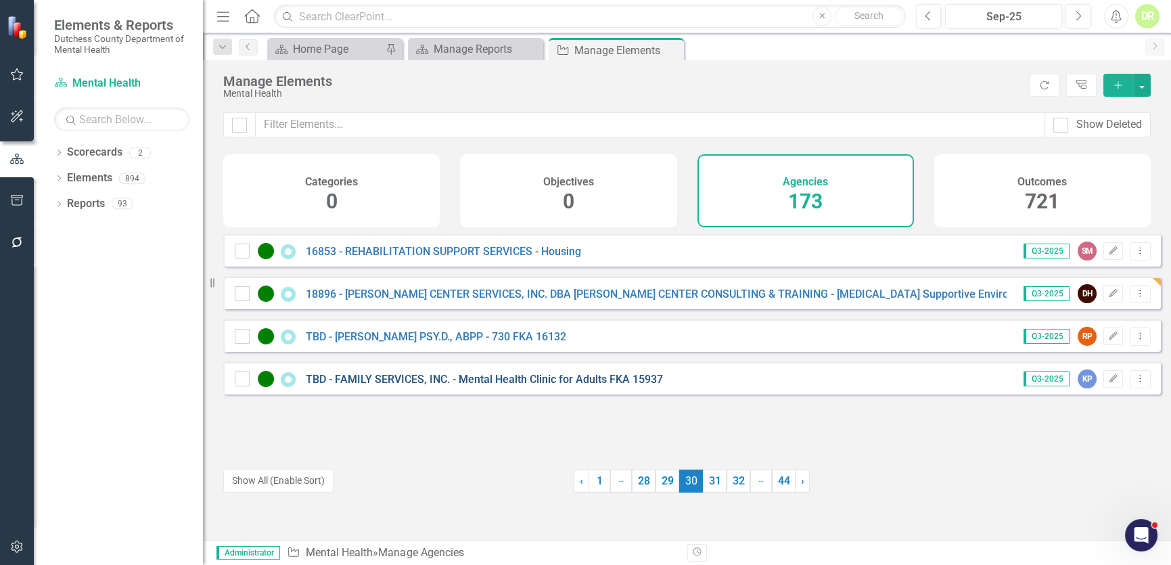
click at [369, 386] on link "TBD - FAMILY SERVICES, INC. - Mental Health Clinic for Adults FKA 15937" at bounding box center [484, 379] width 357 height 13
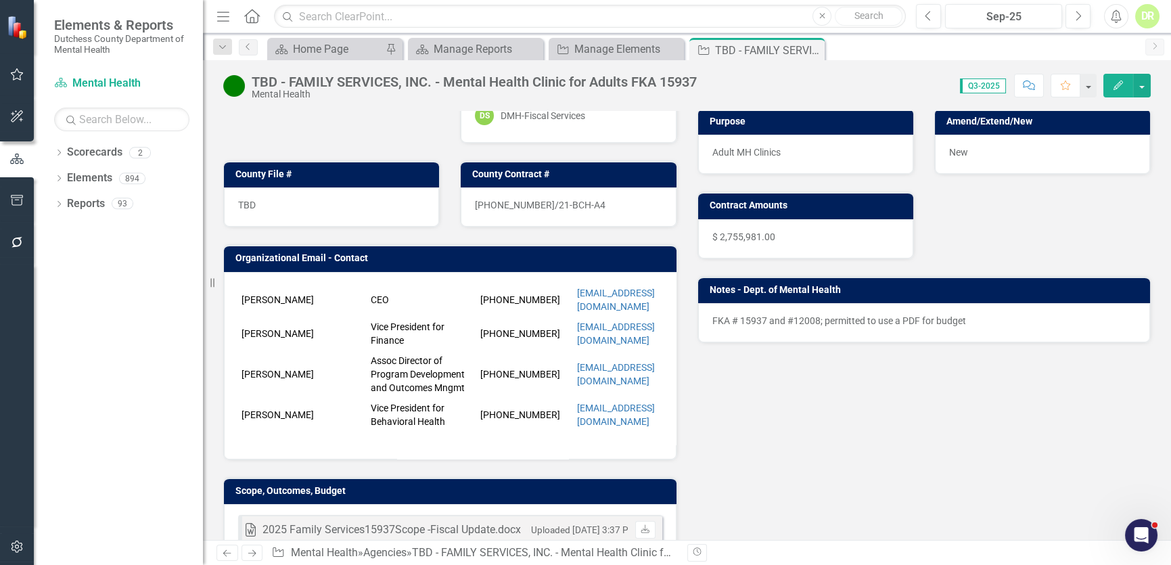
scroll to position [184, 0]
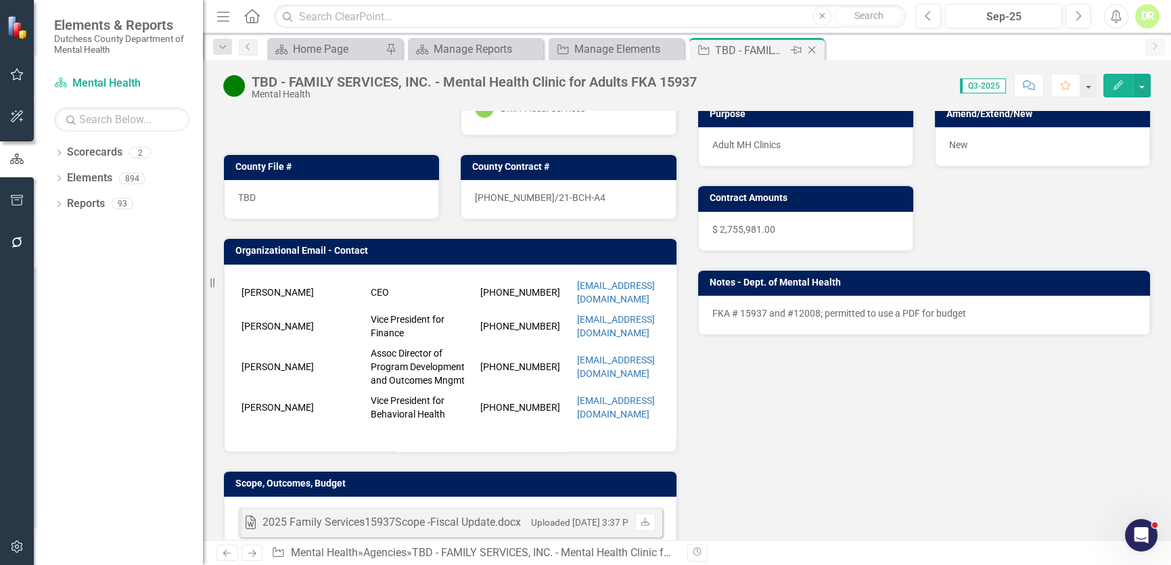
click at [811, 45] on icon "Close" at bounding box center [812, 50] width 14 height 11
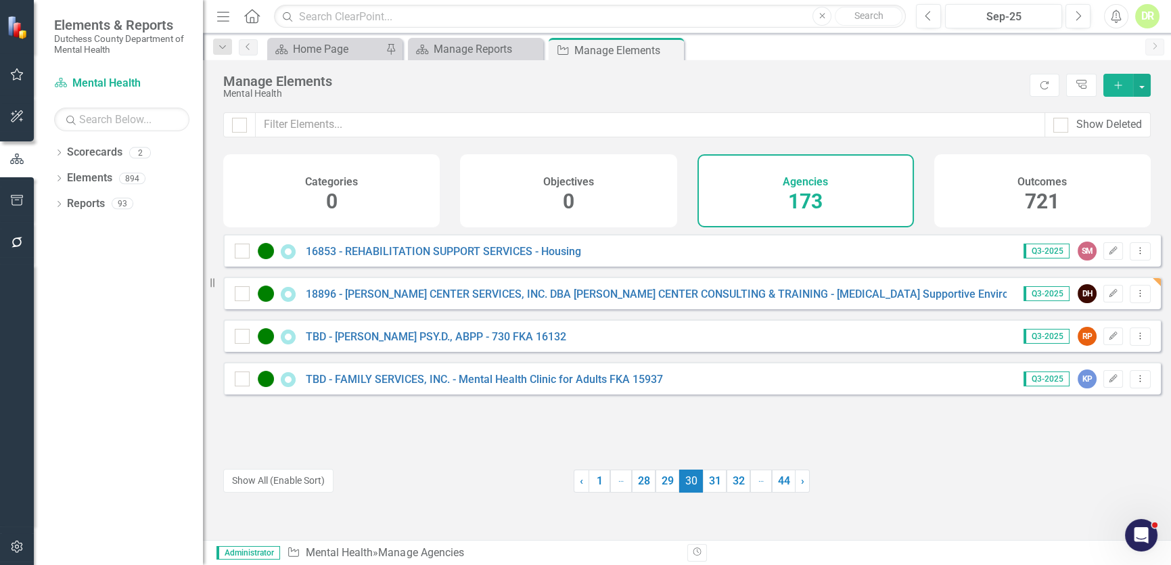
drag, startPoint x: 708, startPoint y: 480, endPoint x: 697, endPoint y: 459, distance: 24.2
click at [708, 480] on link "31" at bounding box center [715, 481] width 24 height 23
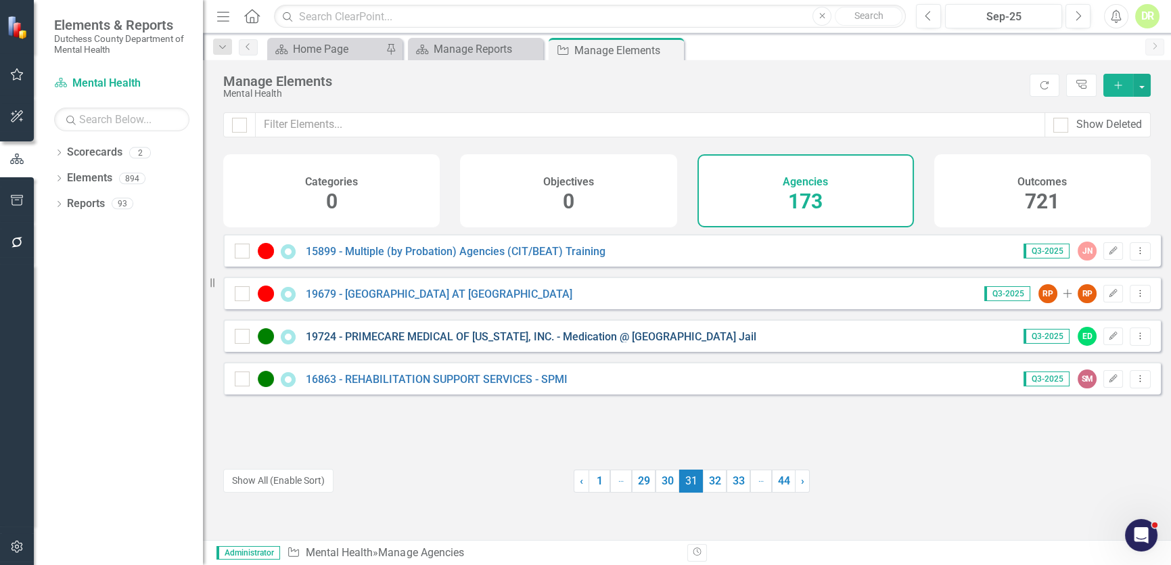
click at [369, 343] on link "19724 - PRIMECARE MEDICAL OF [US_STATE], INC. - Medication @ [GEOGRAPHIC_DATA] …" at bounding box center [531, 336] width 451 height 13
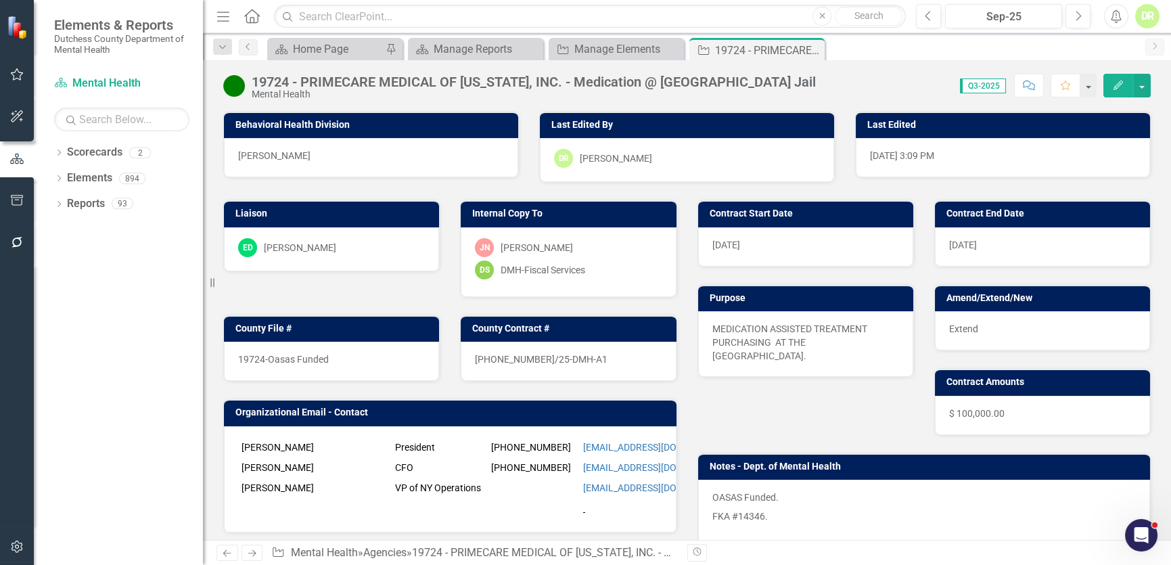
scroll to position [122, 0]
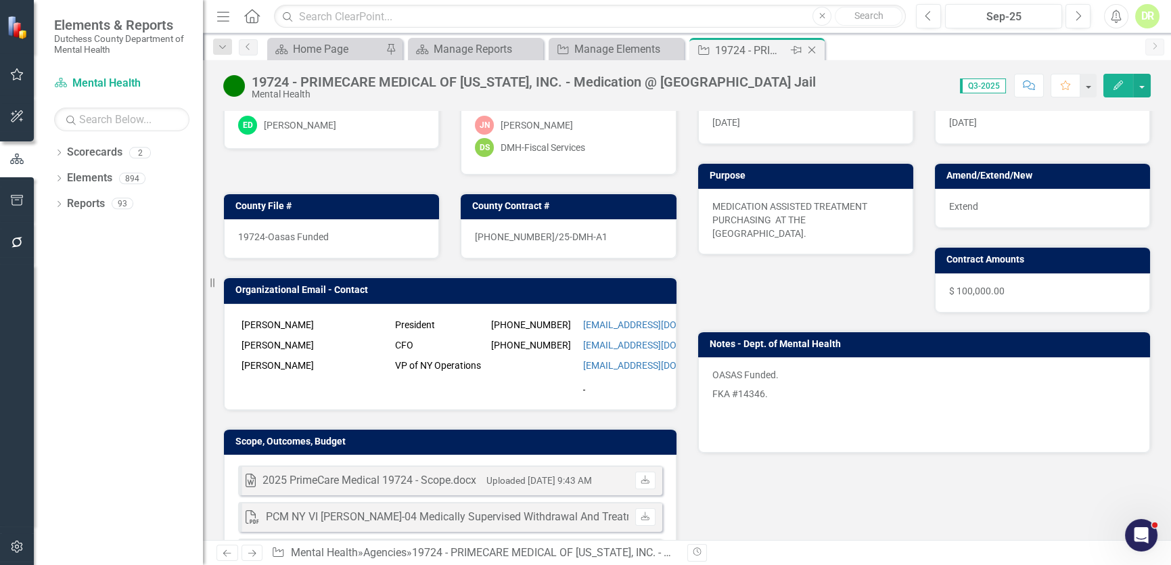
click at [814, 46] on icon "Close" at bounding box center [812, 50] width 14 height 11
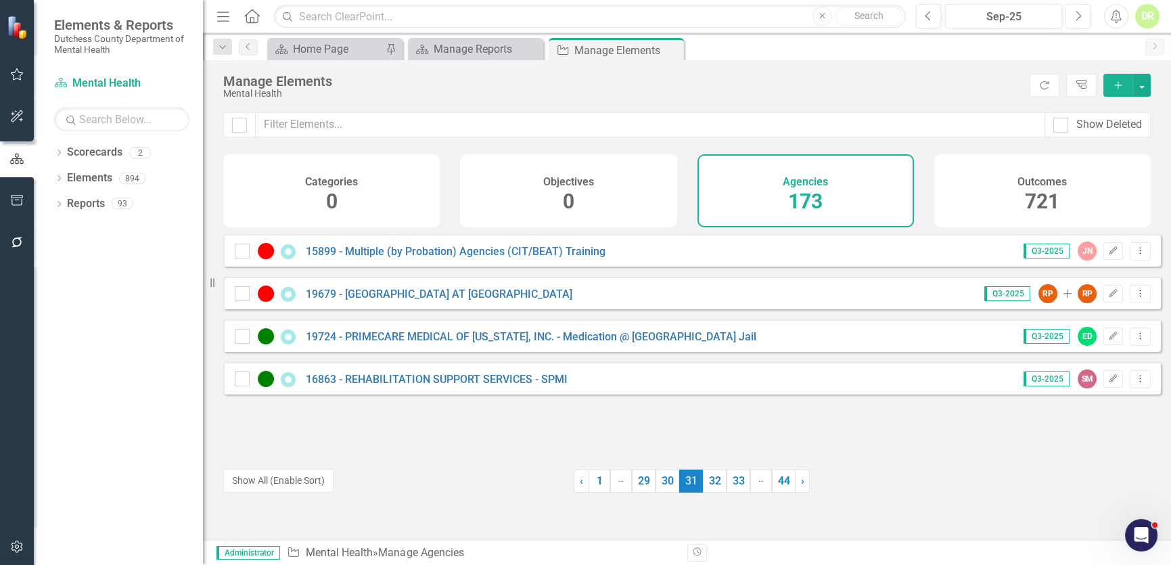
click at [445, 381] on div "16863 - REHABILITATION SUPPORT SERVICES - SPMI" at bounding box center [403, 379] width 336 height 16
click at [509, 384] on link "16863 - REHABILITATION SUPPORT SERVICES - SPMI" at bounding box center [437, 379] width 262 height 13
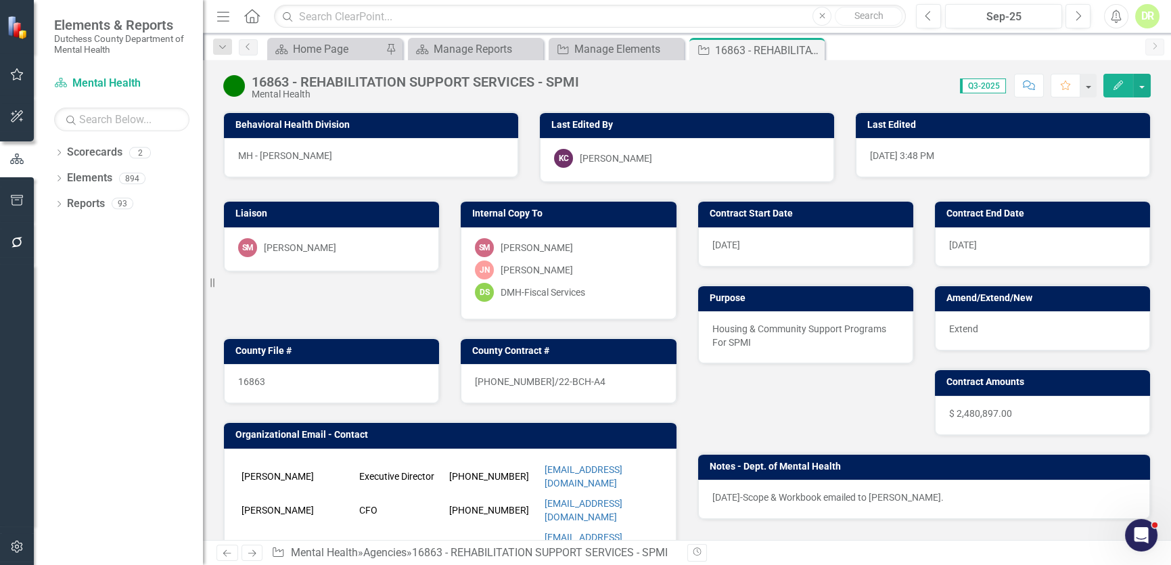
scroll to position [122, 0]
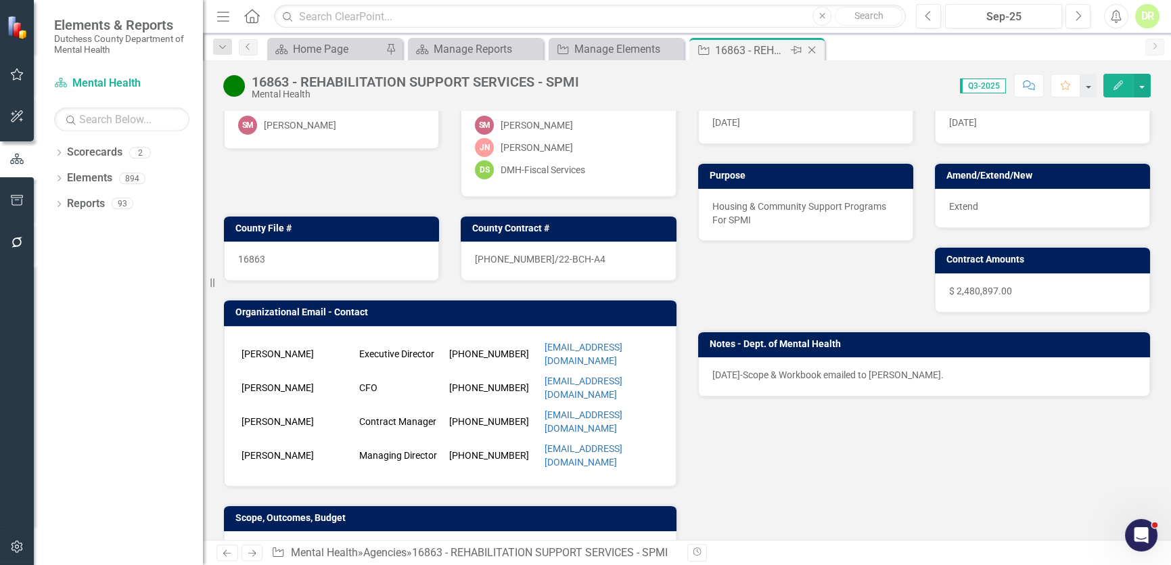
click at [809, 50] on icon "Close" at bounding box center [812, 50] width 14 height 11
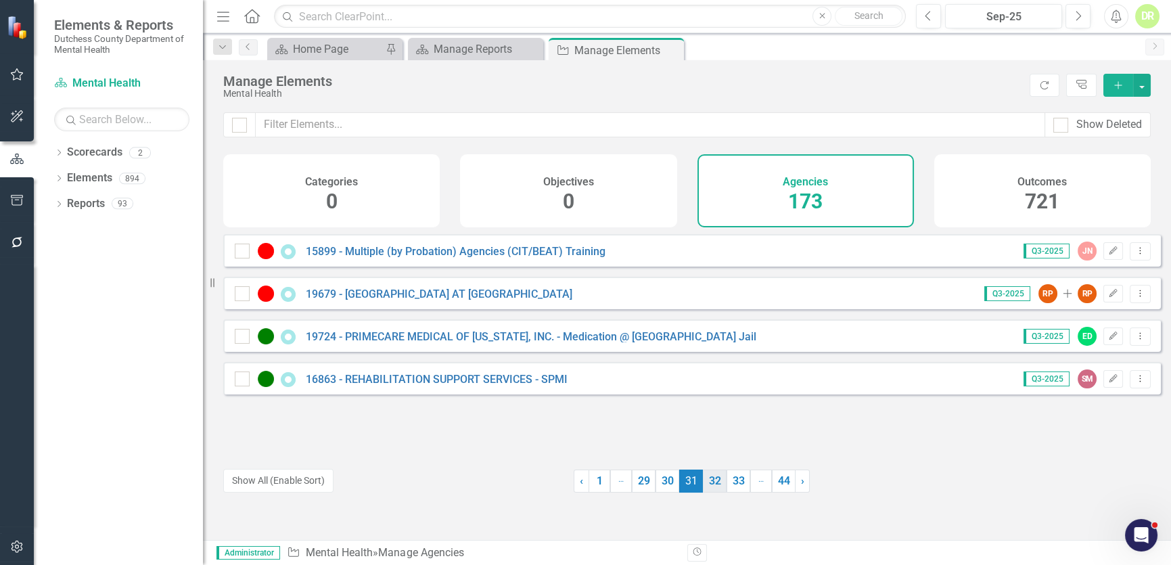
click at [711, 484] on link "32" at bounding box center [715, 481] width 24 height 23
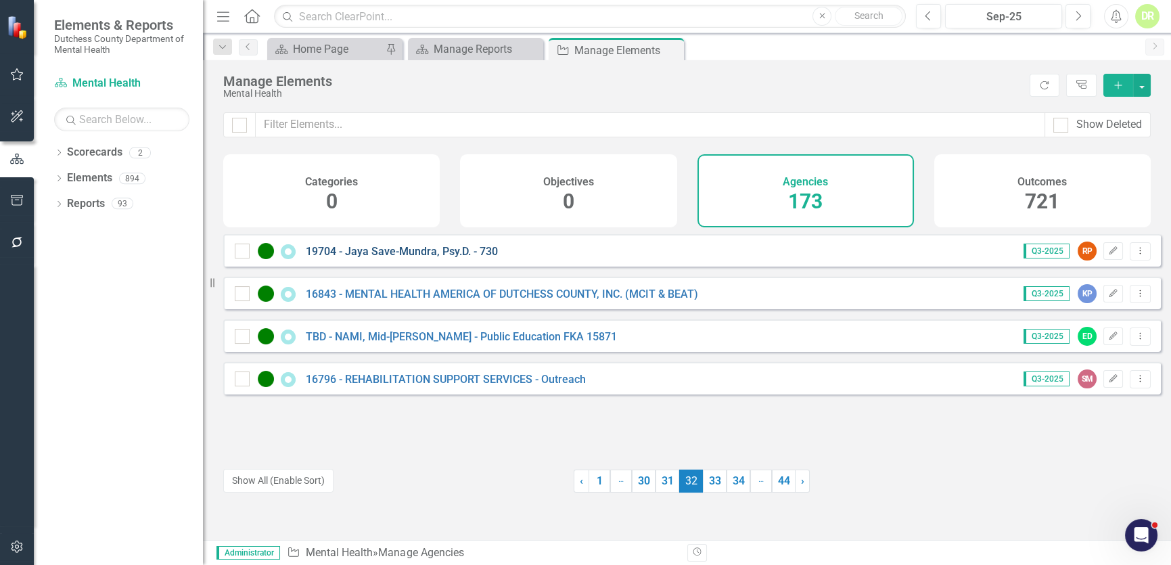
click at [419, 258] on link "19704 - Jaya Save-Mundra, Psy.D. - 730" at bounding box center [402, 251] width 192 height 13
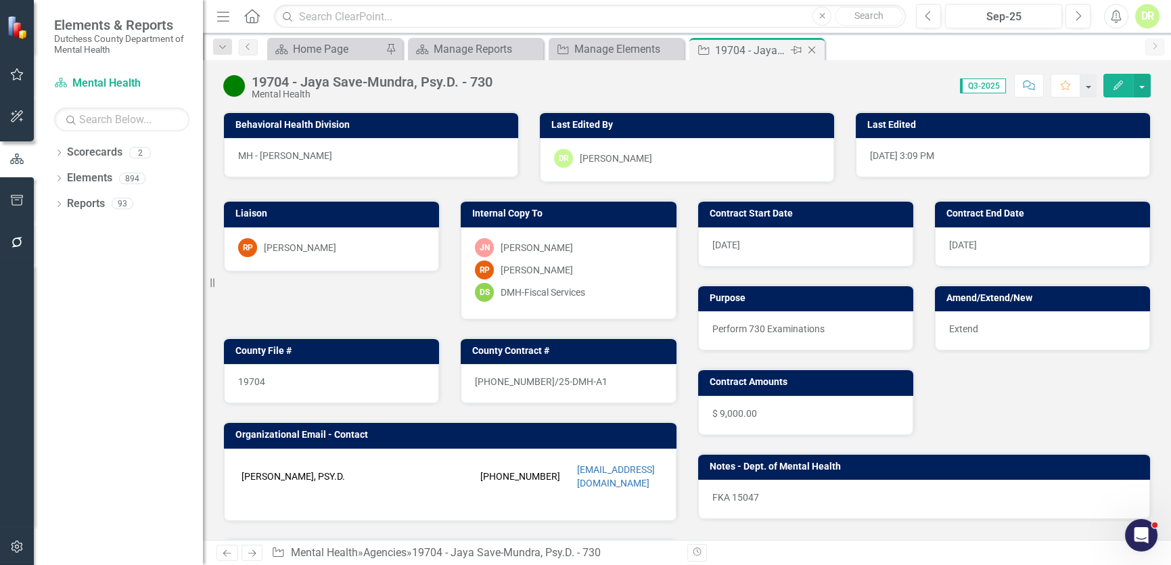
click at [811, 45] on icon "Close" at bounding box center [812, 50] width 14 height 11
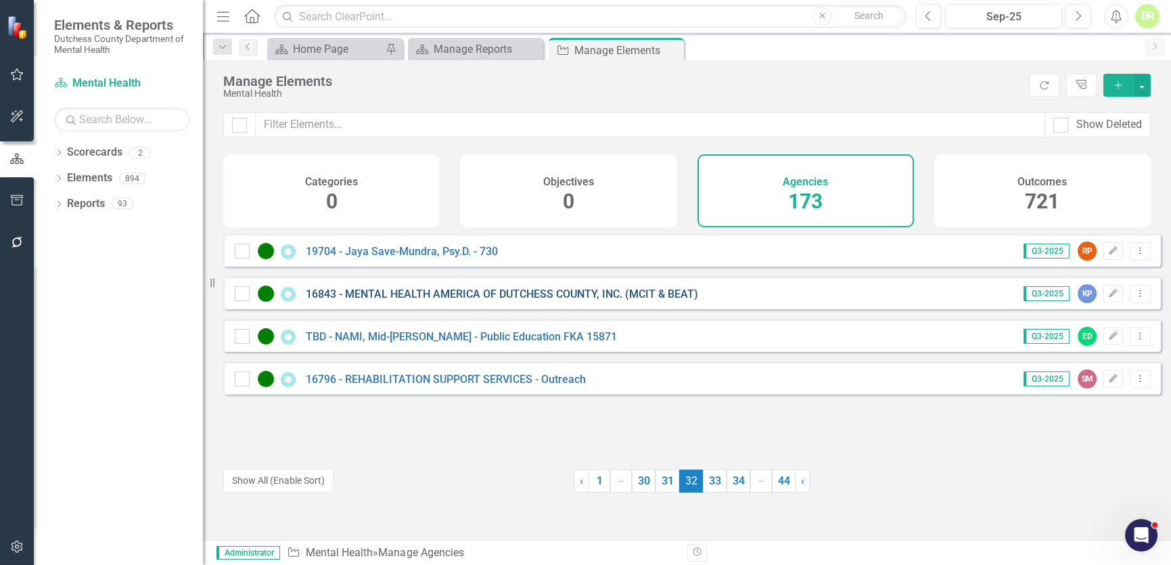
click at [434, 300] on link "16843 - MENTAL HEALTH AMERICA OF DUTCHESS COUNTY, INC. (MCIT & BEAT)" at bounding box center [502, 294] width 392 height 13
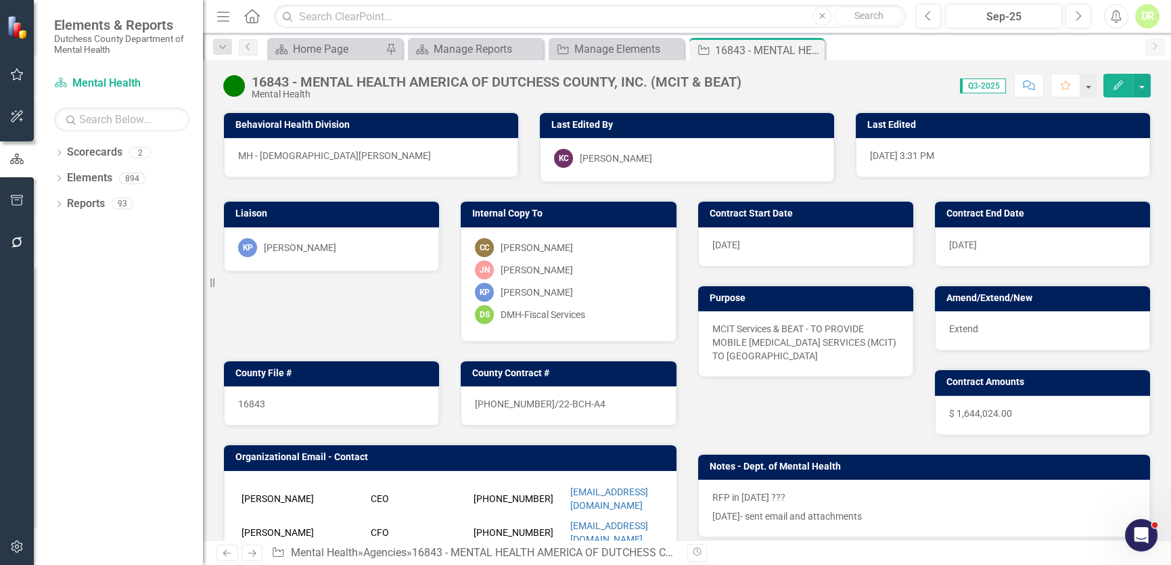
scroll to position [61, 0]
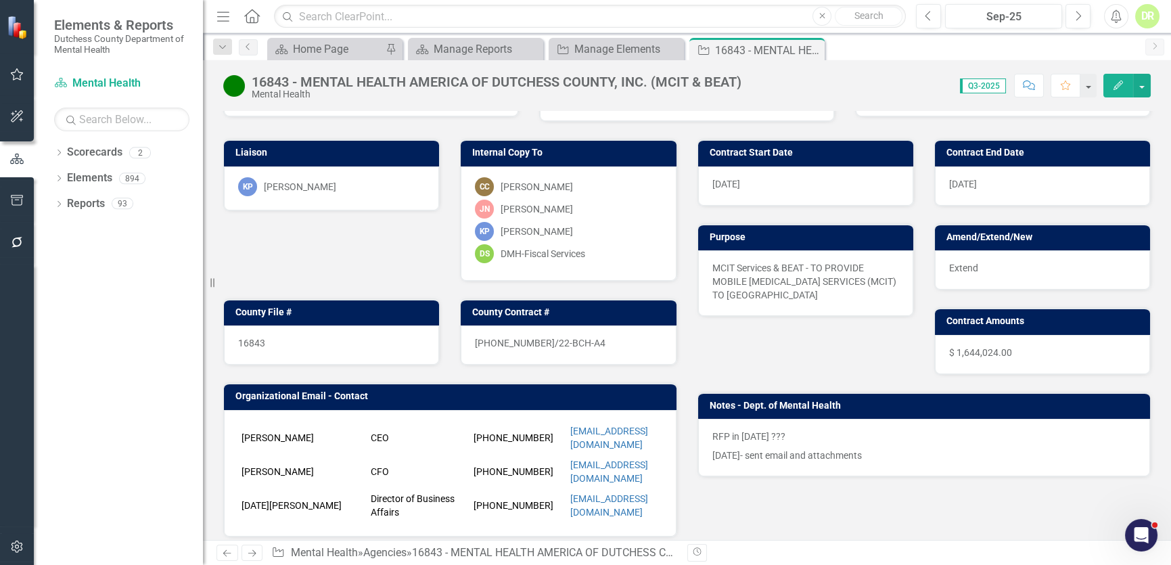
click at [740, 453] on p "[DATE]- sent email and attachments" at bounding box center [925, 454] width 424 height 16
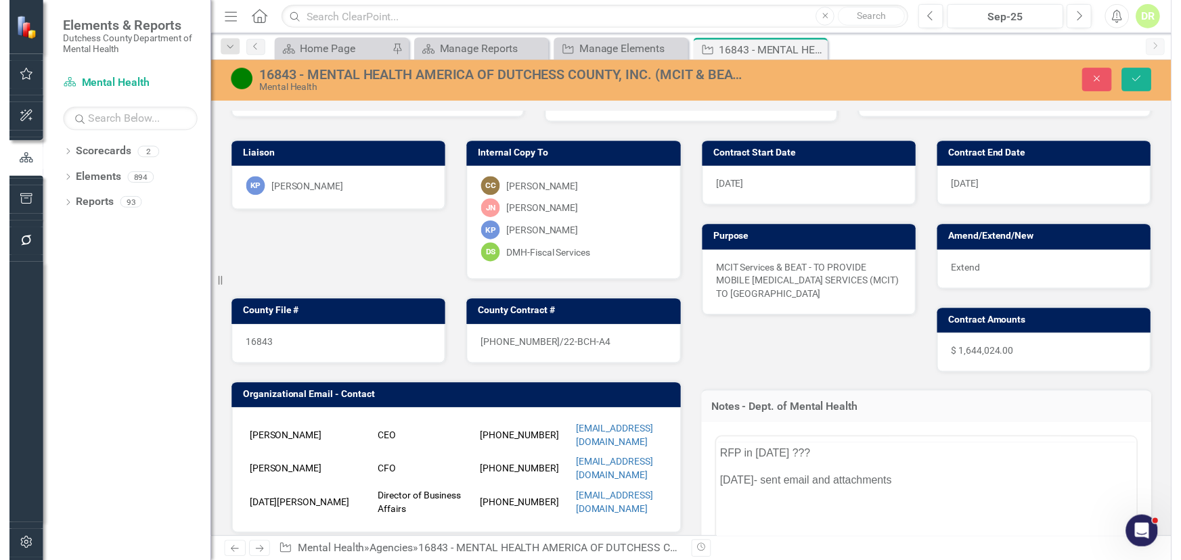
scroll to position [0, 0]
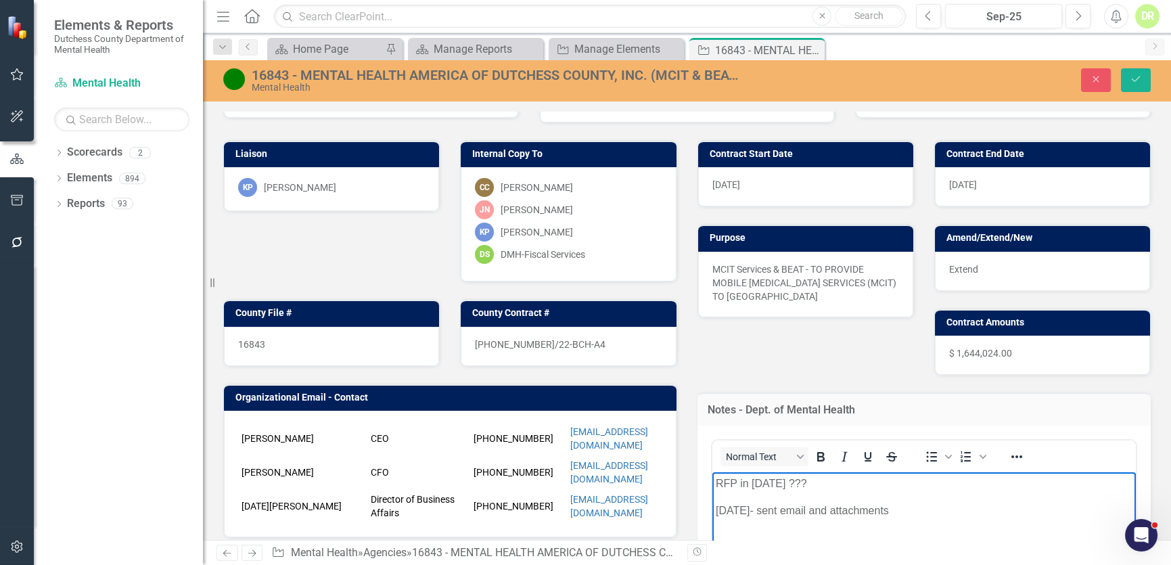
drag, startPoint x: 887, startPoint y: 511, endPoint x: 661, endPoint y: 510, distance: 226.0
click at [712, 510] on html "RFP in [DATE] ??? [DATE]- sent email and attachments" at bounding box center [924, 573] width 424 height 203
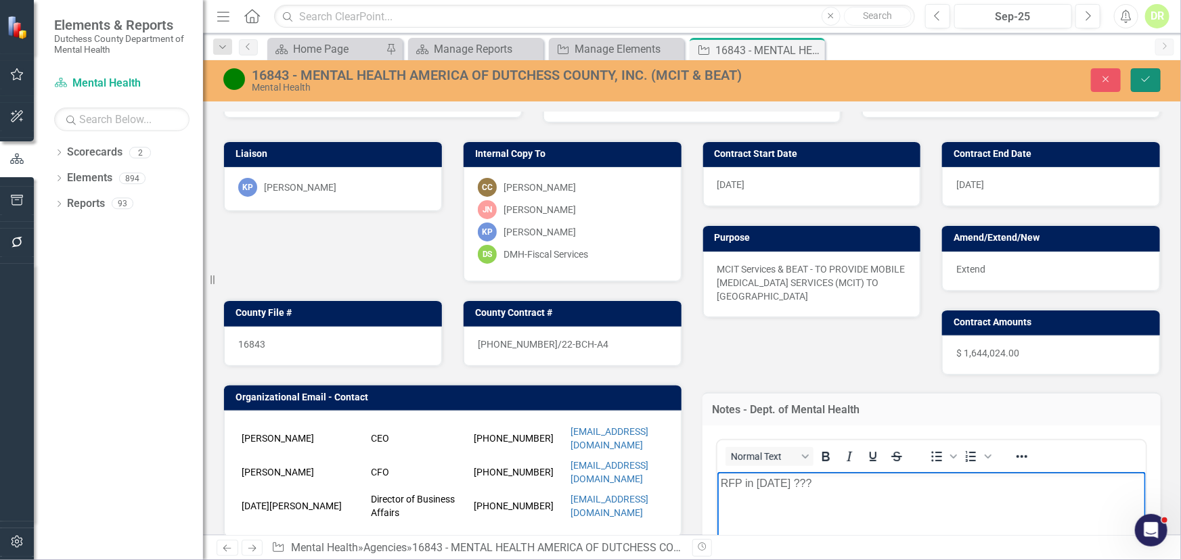
drag, startPoint x: 1144, startPoint y: 80, endPoint x: 933, endPoint y: 244, distance: 267.1
click at [1142, 91] on button "Save" at bounding box center [1146, 80] width 30 height 24
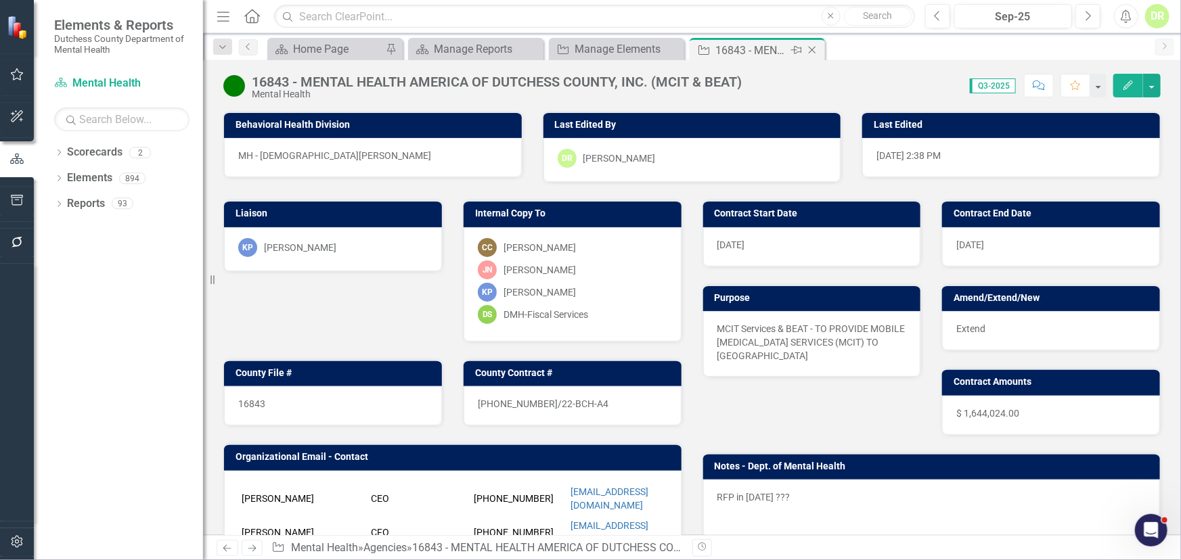
click at [815, 49] on icon "Close" at bounding box center [812, 50] width 14 height 11
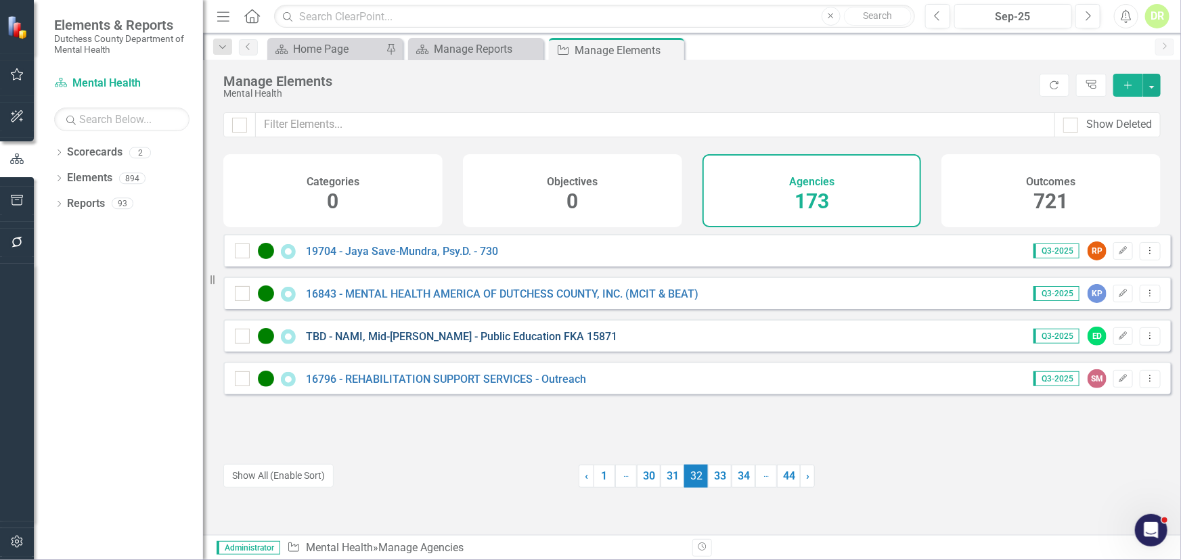
click at [435, 343] on link "TBD - NAMI, Mid-[PERSON_NAME] - Public Education FKA 15871" at bounding box center [461, 336] width 311 height 13
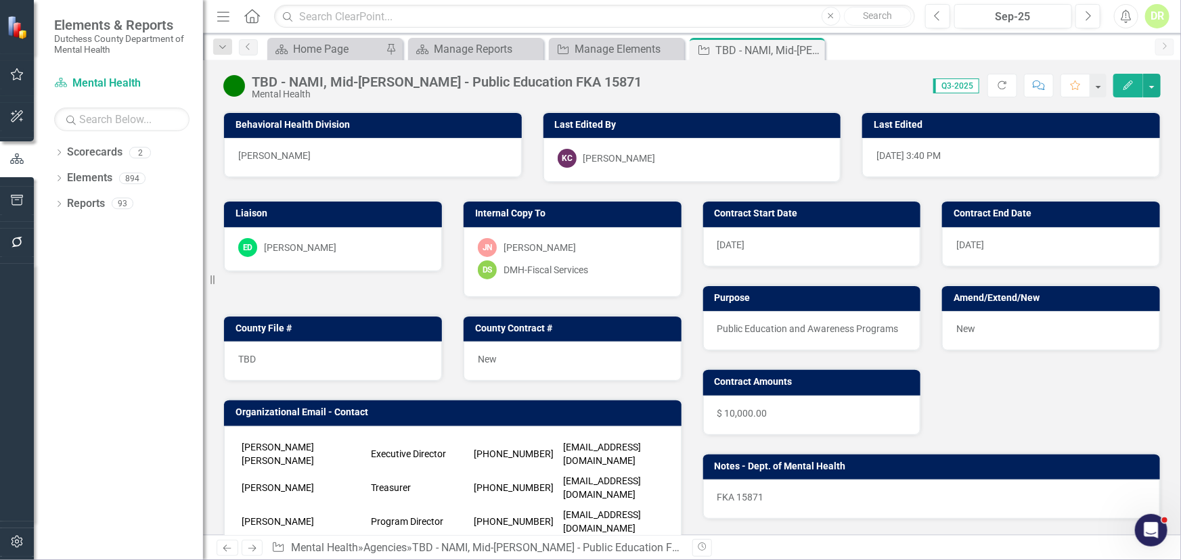
scroll to position [184, 0]
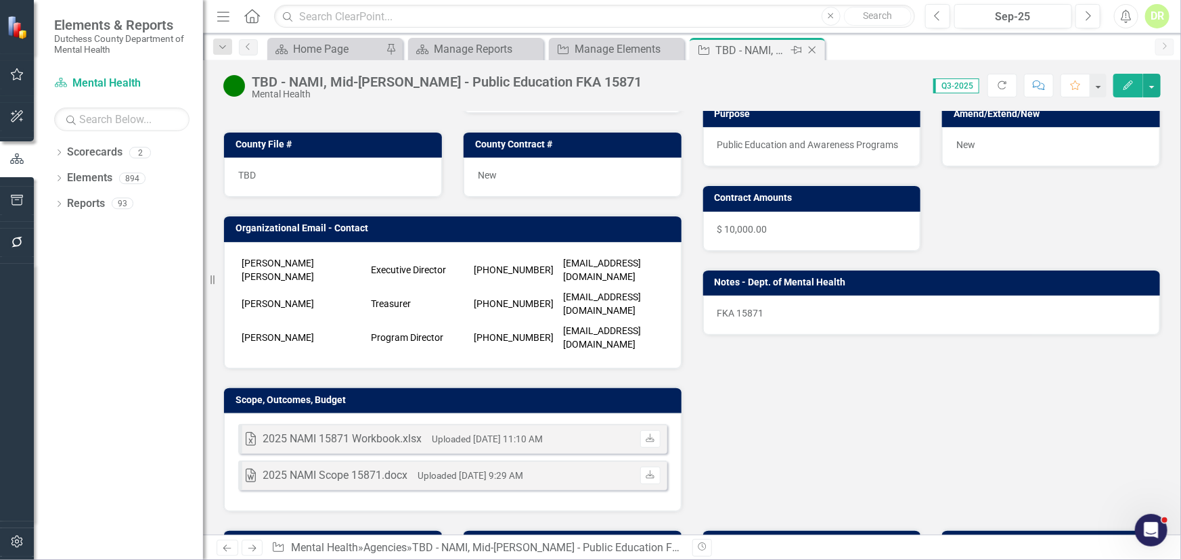
click at [812, 47] on icon "Close" at bounding box center [812, 50] width 14 height 11
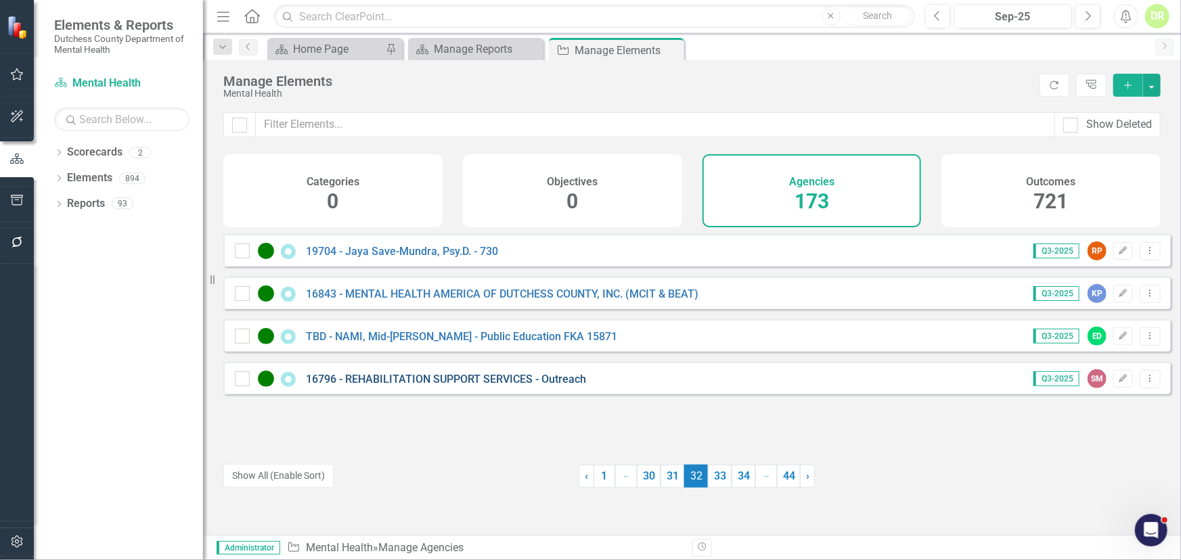
click at [459, 385] on link "16796 - REHABILITATION SUPPORT SERVICES - Outreach" at bounding box center [446, 379] width 280 height 13
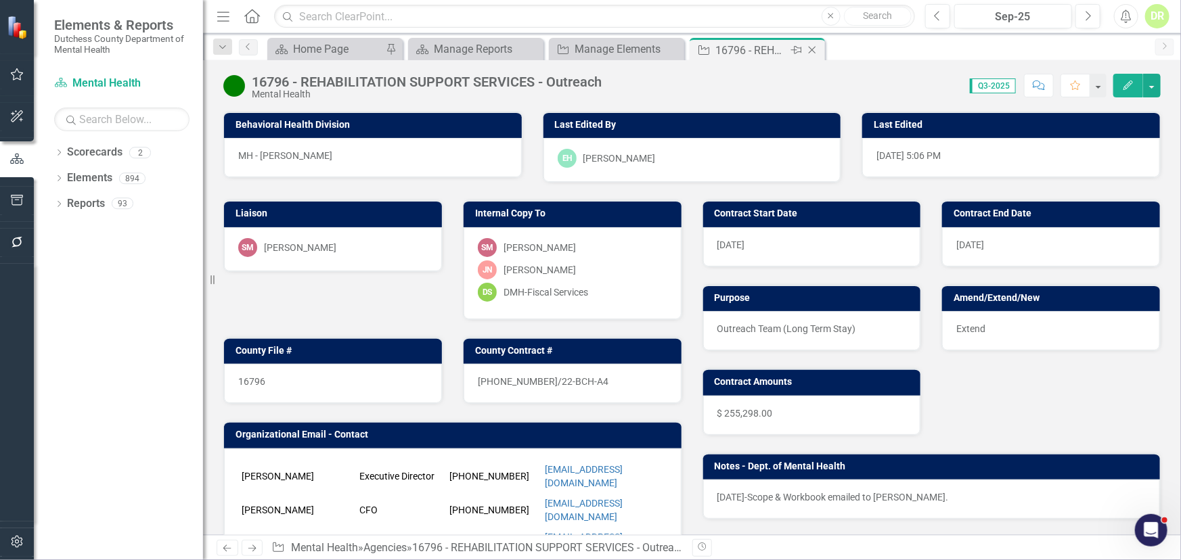
click at [812, 48] on icon "Close" at bounding box center [812, 50] width 14 height 11
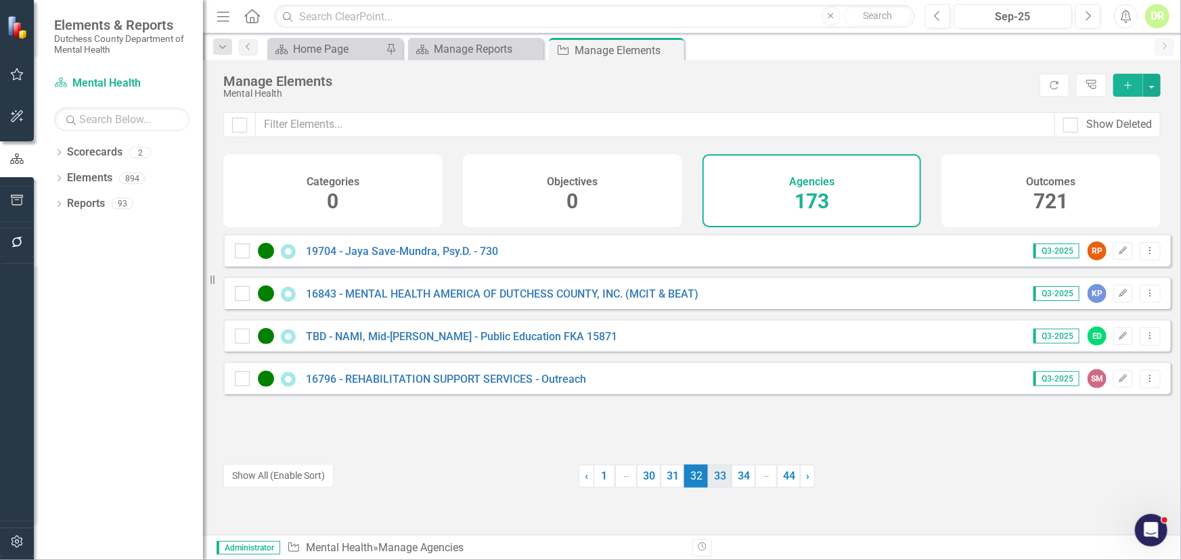
click at [714, 467] on link "33" at bounding box center [720, 476] width 24 height 23
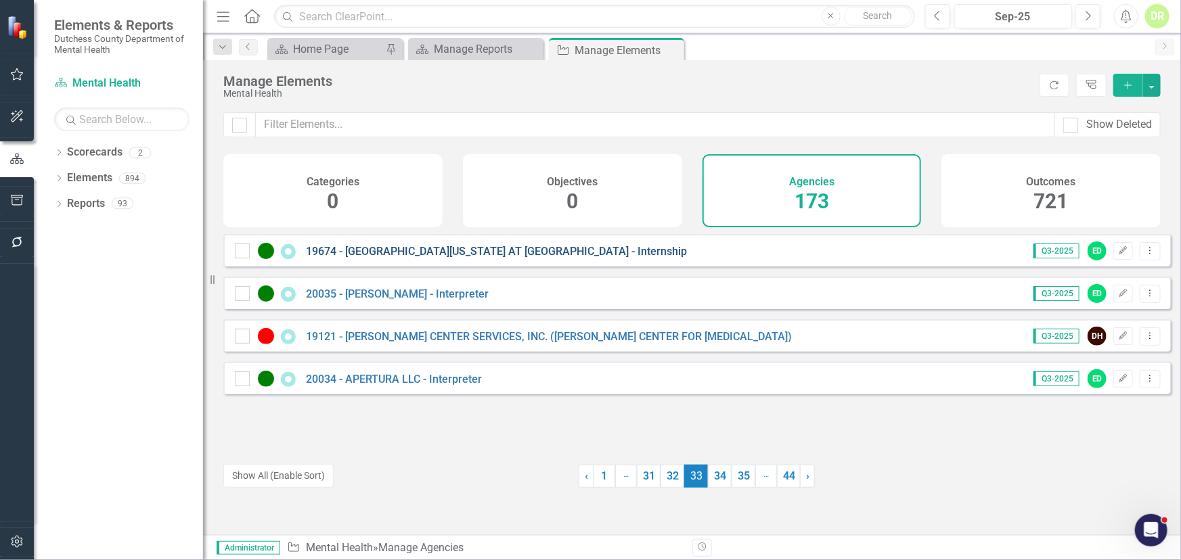
click at [532, 257] on link "19674 - [GEOGRAPHIC_DATA][US_STATE] AT [GEOGRAPHIC_DATA] - Internship" at bounding box center [496, 251] width 381 height 13
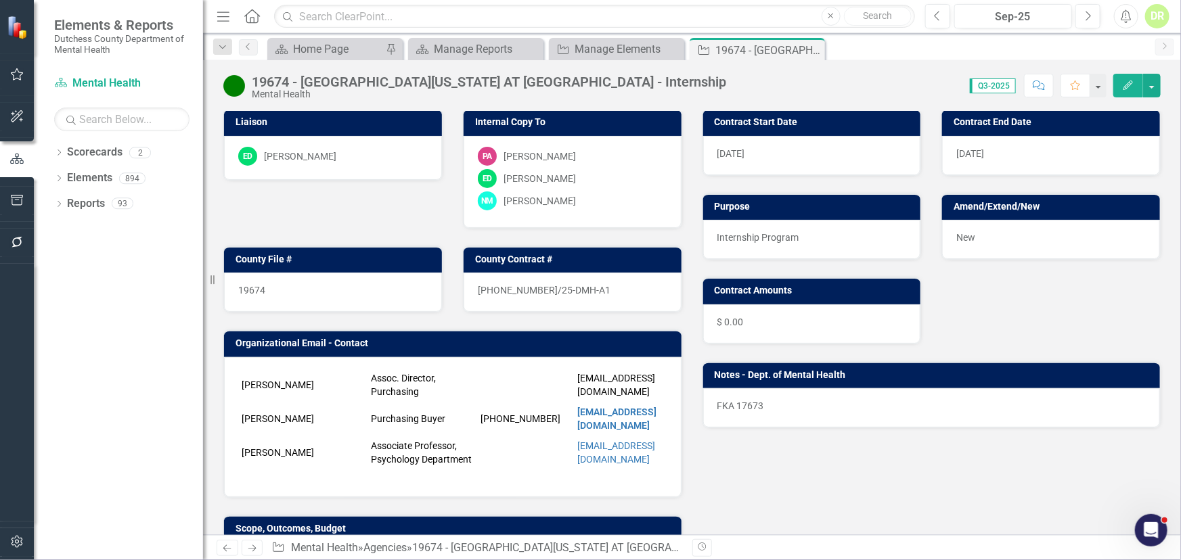
scroll to position [122, 0]
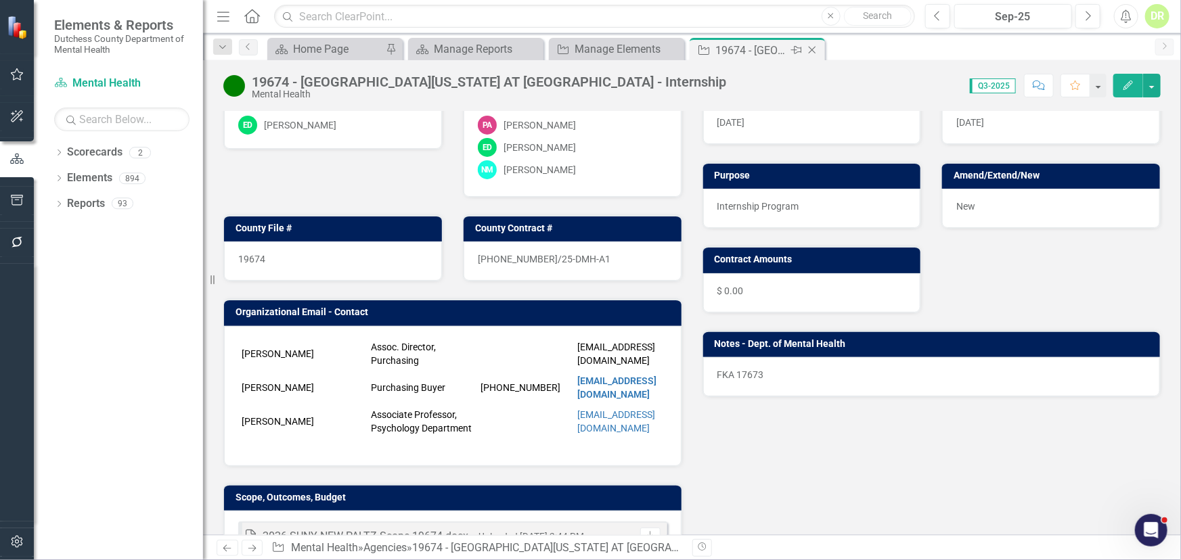
click at [809, 45] on icon "Close" at bounding box center [812, 50] width 14 height 11
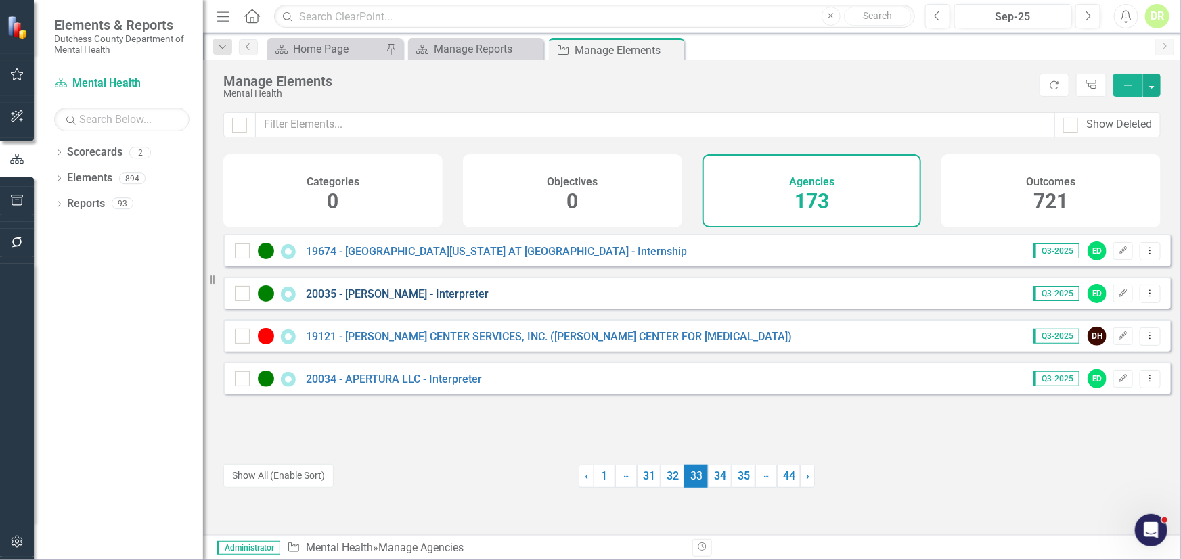
click at [471, 300] on link "20035 - [PERSON_NAME] - Interpreter" at bounding box center [397, 294] width 183 height 13
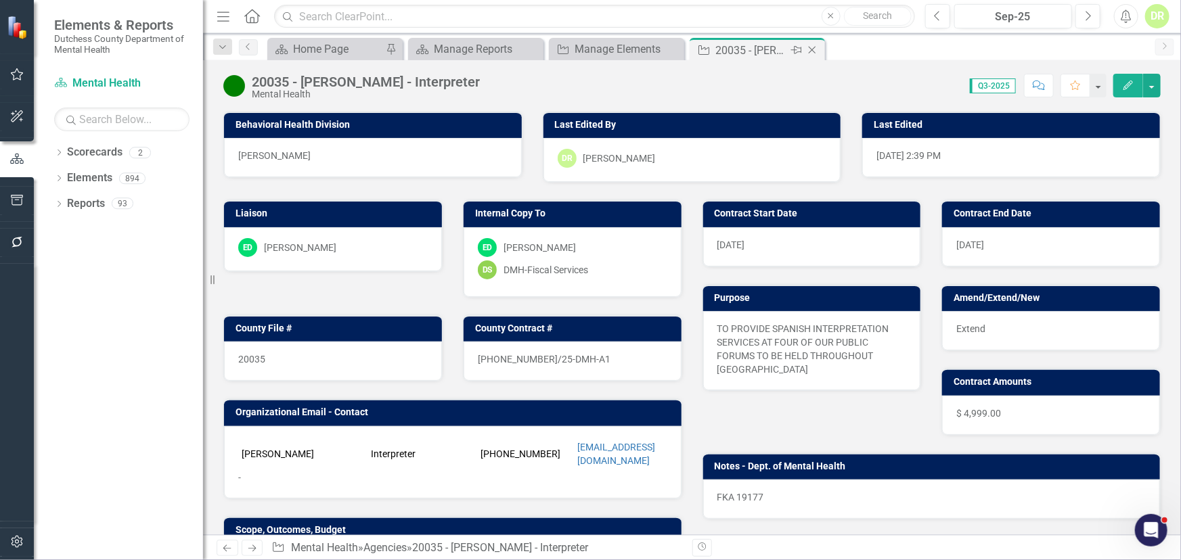
click at [809, 48] on icon "Close" at bounding box center [812, 50] width 14 height 11
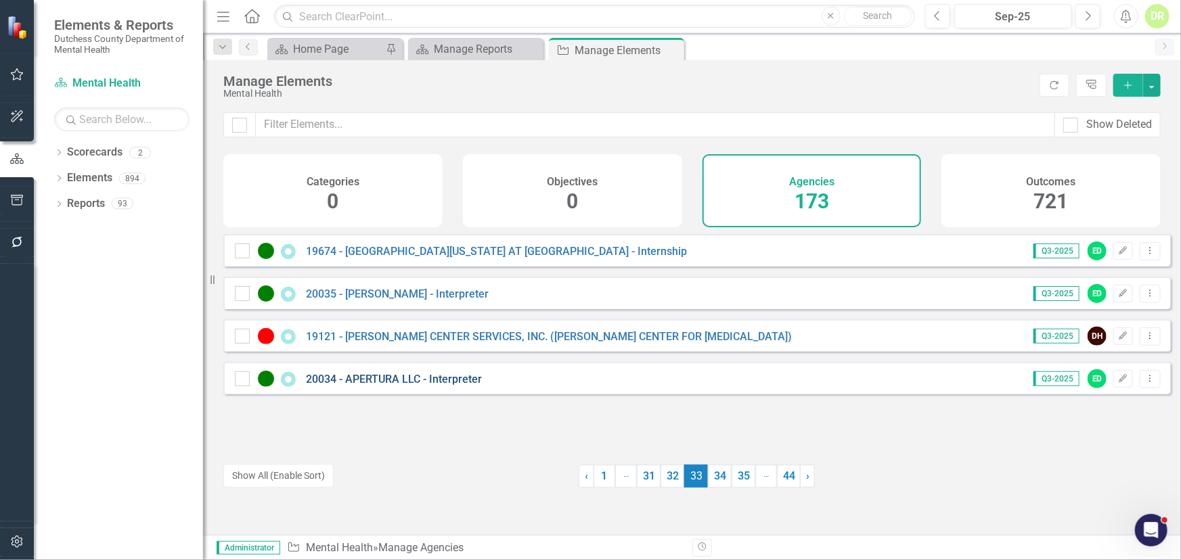
click at [397, 386] on link "20034 - APERTURA LLC - Interpreter" at bounding box center [394, 379] width 176 height 13
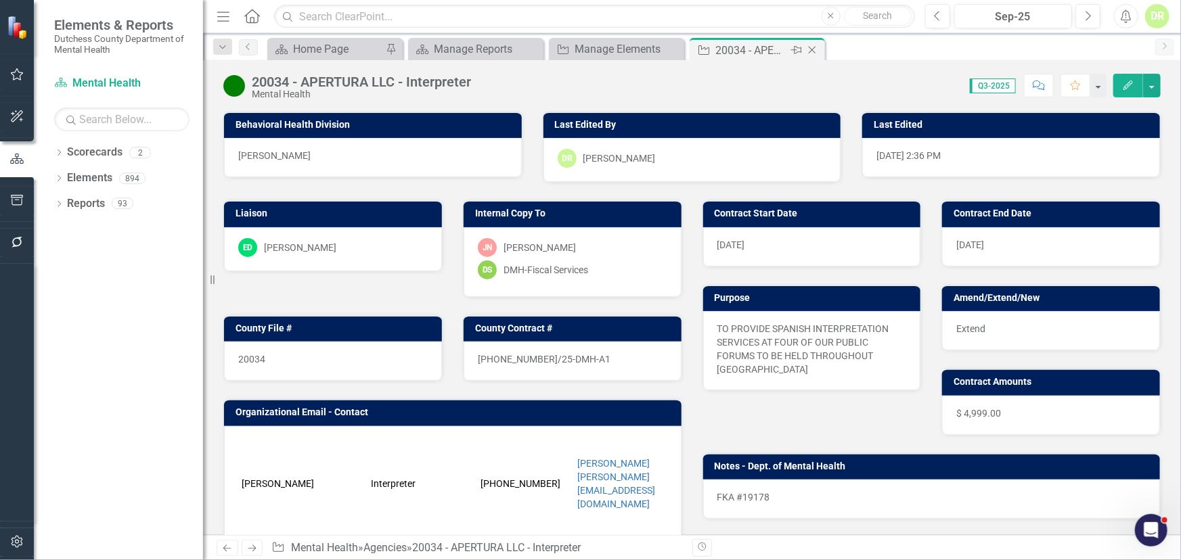
click at [813, 51] on icon at bounding box center [812, 50] width 7 height 7
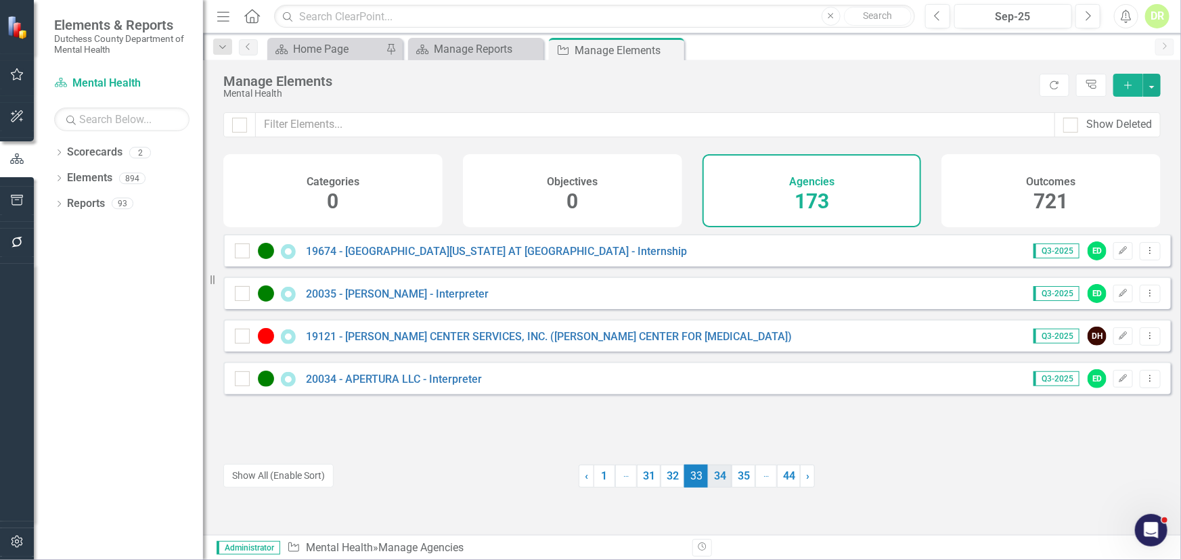
click at [717, 467] on link "34" at bounding box center [720, 476] width 24 height 23
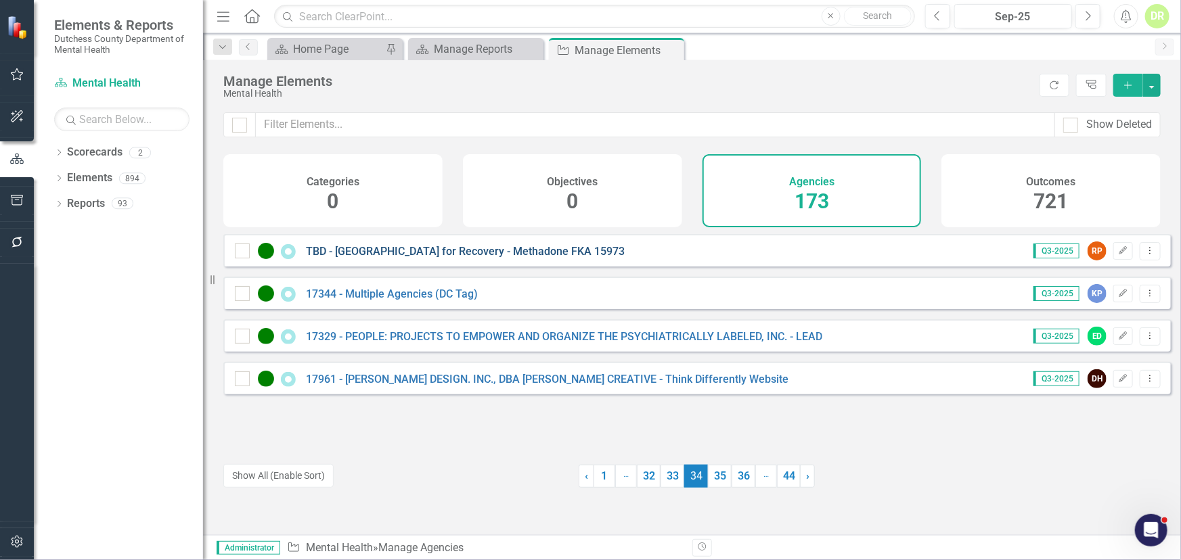
click at [503, 258] on link "TBD - [GEOGRAPHIC_DATA] for Recovery - Methadone FKA 15973" at bounding box center [465, 251] width 319 height 13
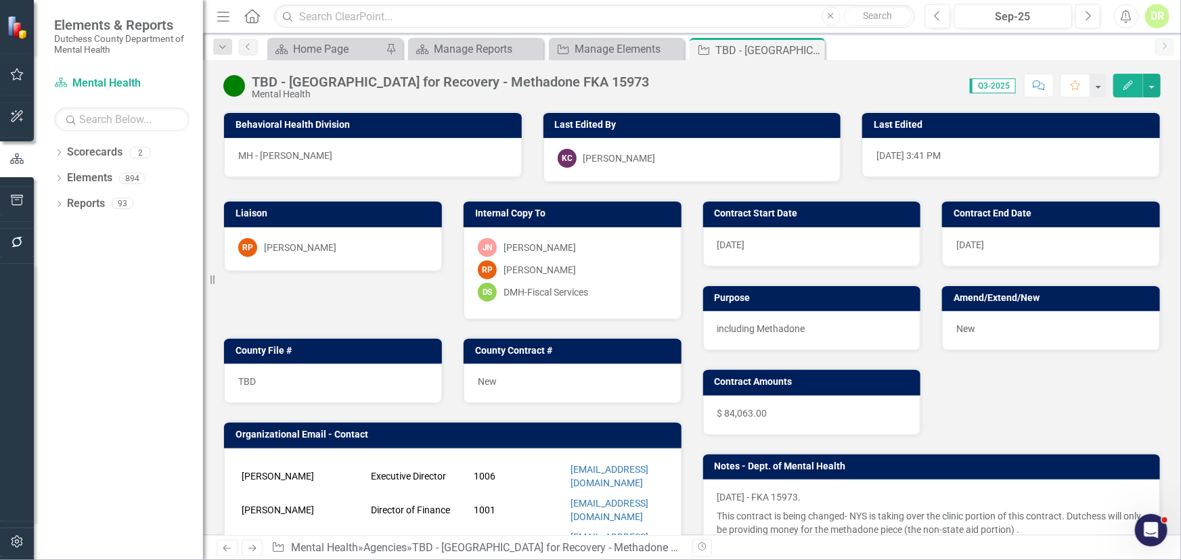
scroll to position [122, 0]
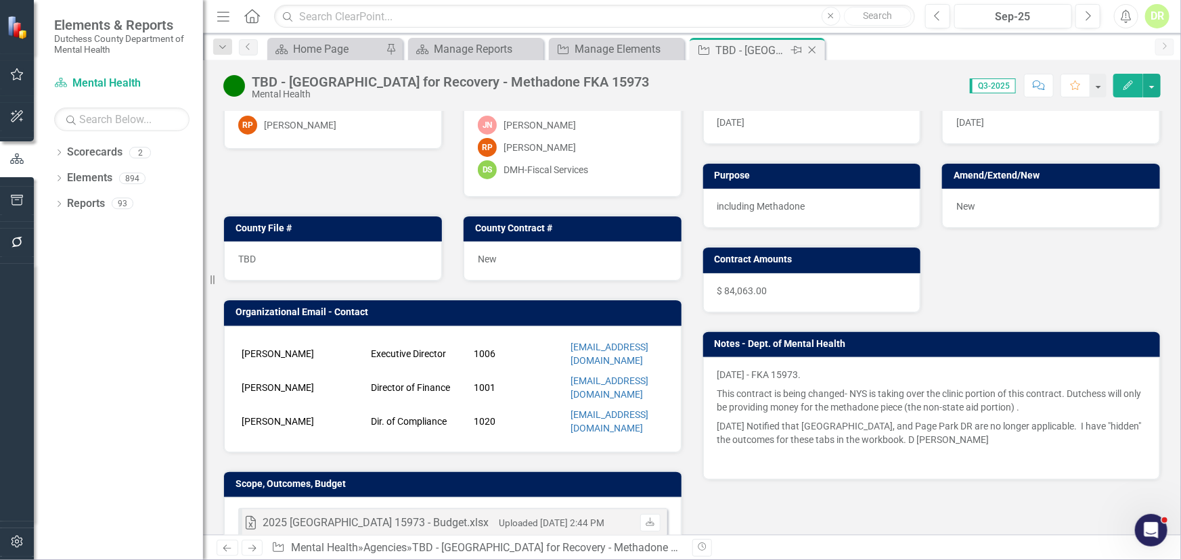
click at [816, 49] on icon "Close" at bounding box center [812, 50] width 14 height 11
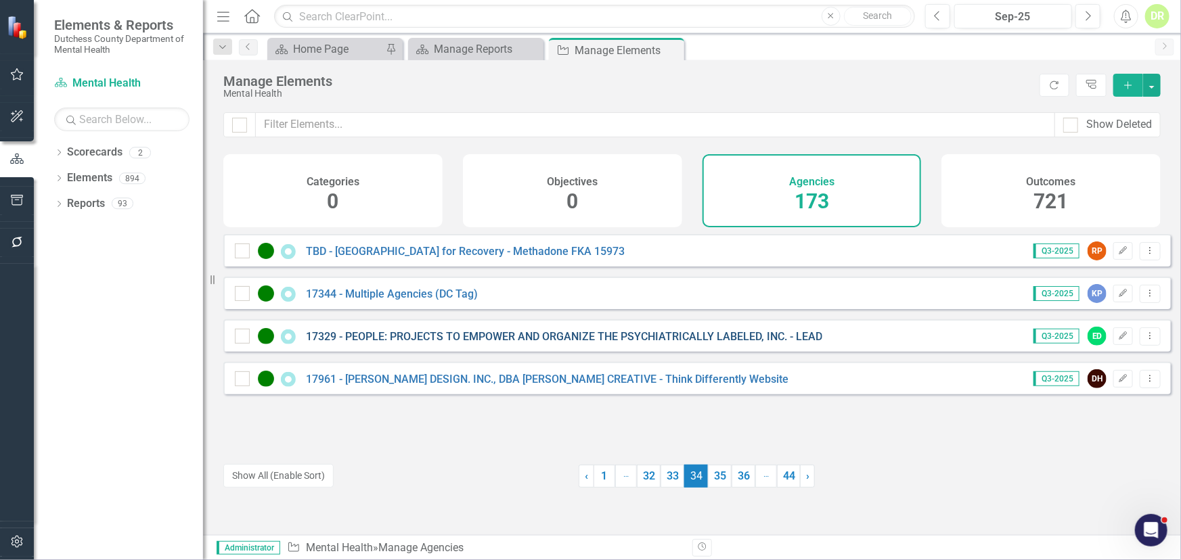
click at [434, 343] on link "17329 - PEOPLE: PROJECTS TO EMPOWER AND ORGANIZE THE PSYCHIATRICALLY LABELED, I…" at bounding box center [564, 336] width 516 height 13
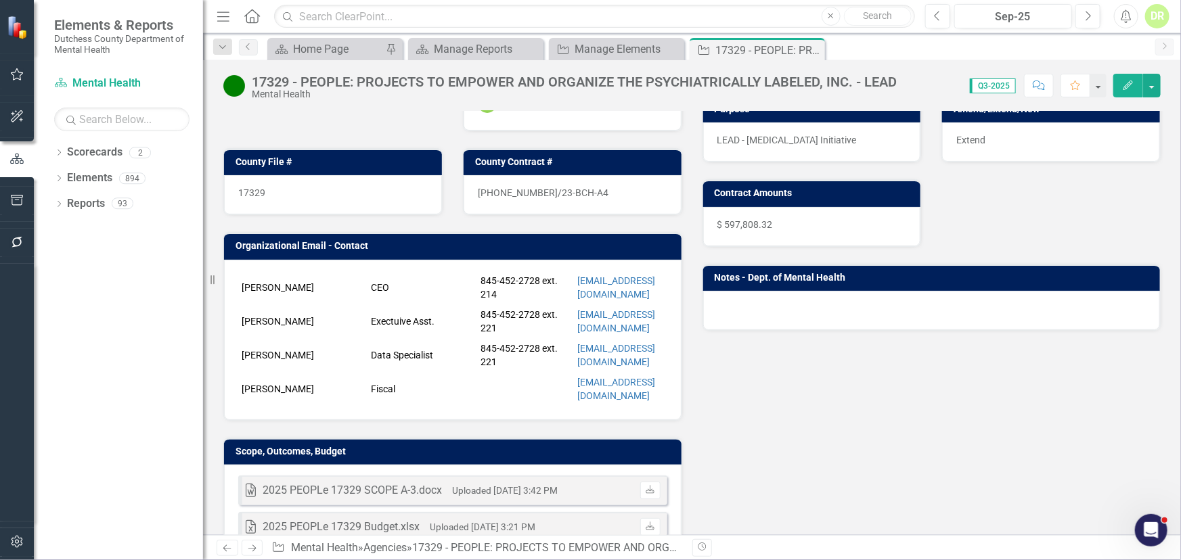
scroll to position [184, 0]
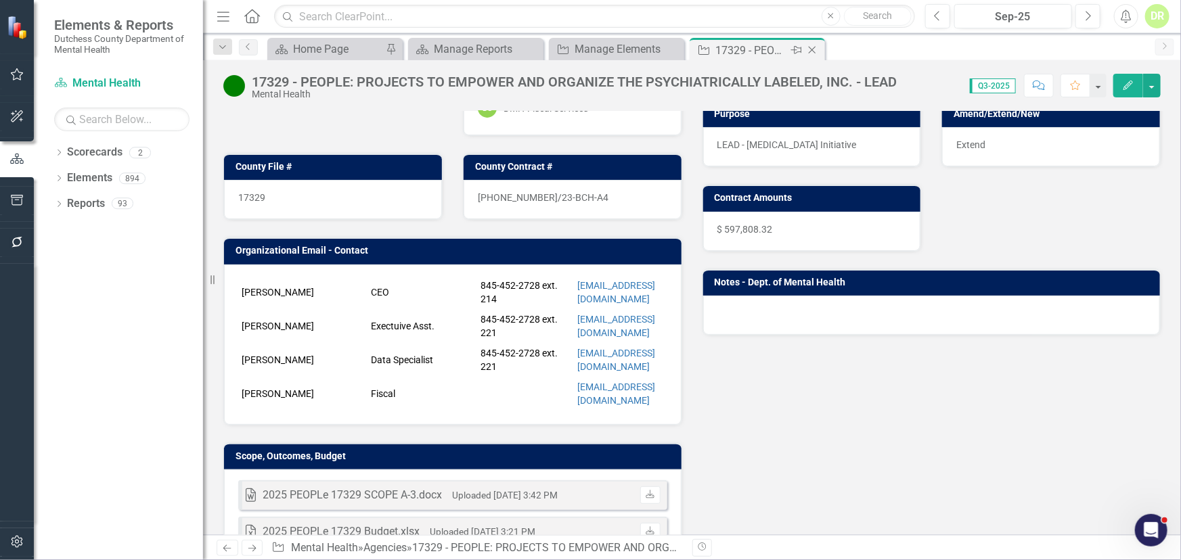
click at [814, 49] on icon "Close" at bounding box center [812, 50] width 14 height 11
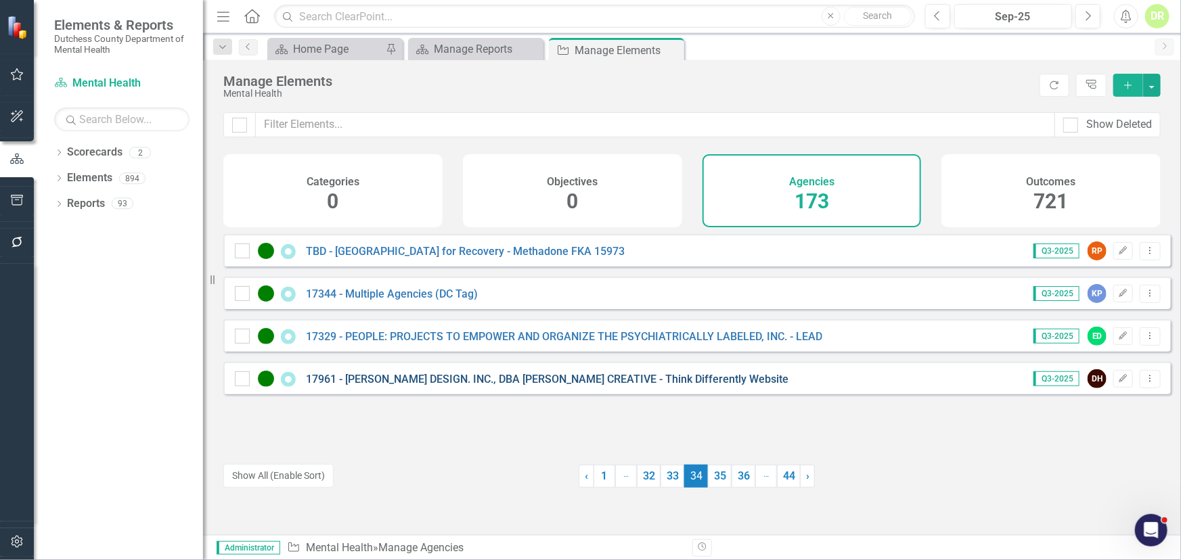
click at [501, 384] on link "17961 - [PERSON_NAME] DESIGN. INC., DBA [PERSON_NAME] CREATIVE - Think Differen…" at bounding box center [547, 379] width 482 height 13
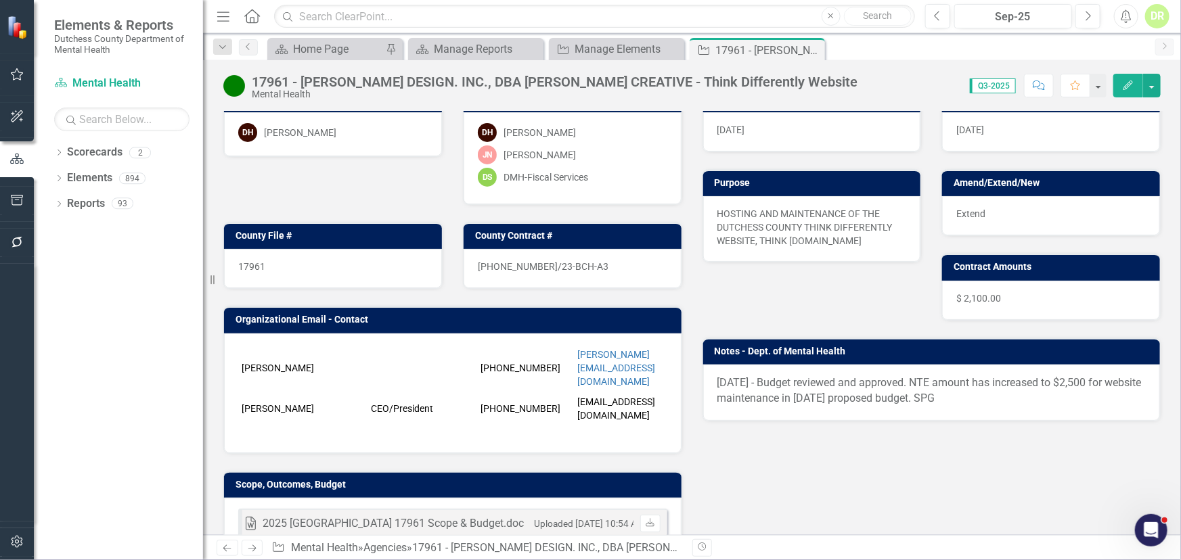
scroll to position [122, 0]
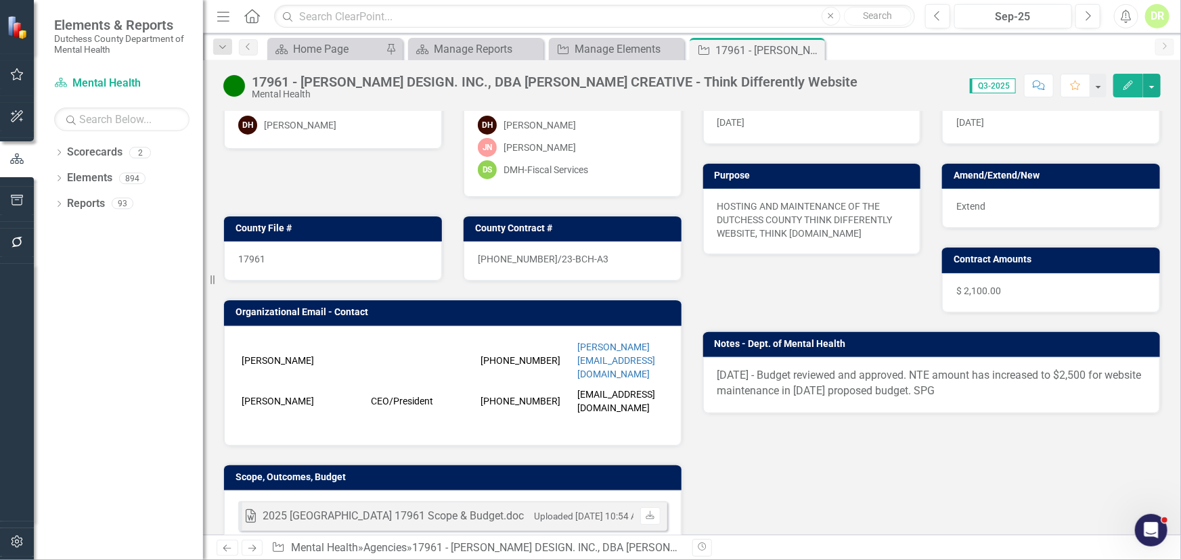
click at [778, 383] on span "11/19/2024 - Budget reviewed and approved. NTE amount has increased to $2,500 f…" at bounding box center [929, 383] width 424 height 28
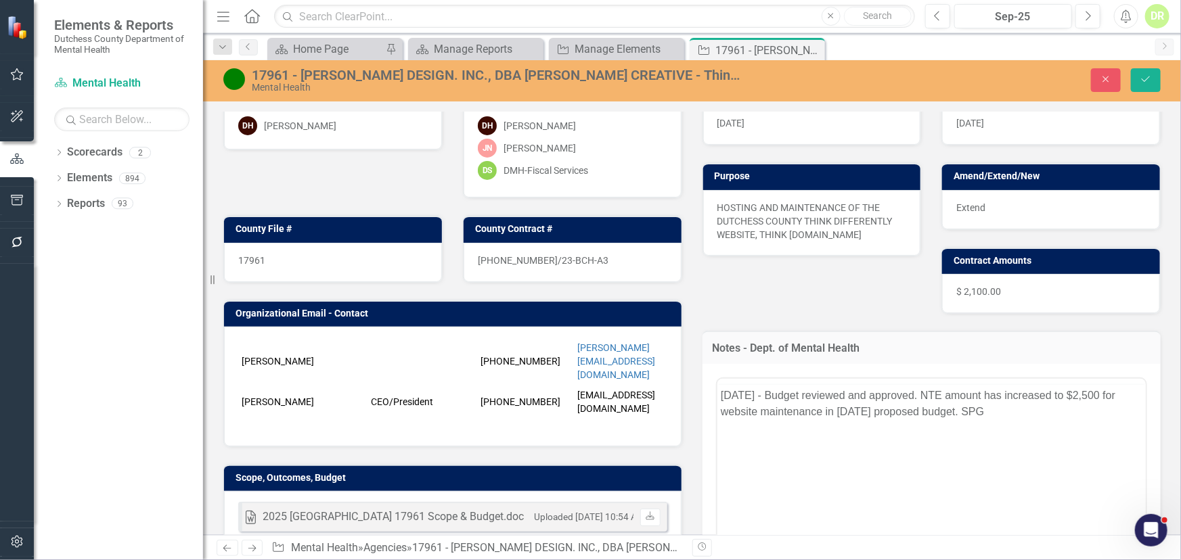
scroll to position [0, 0]
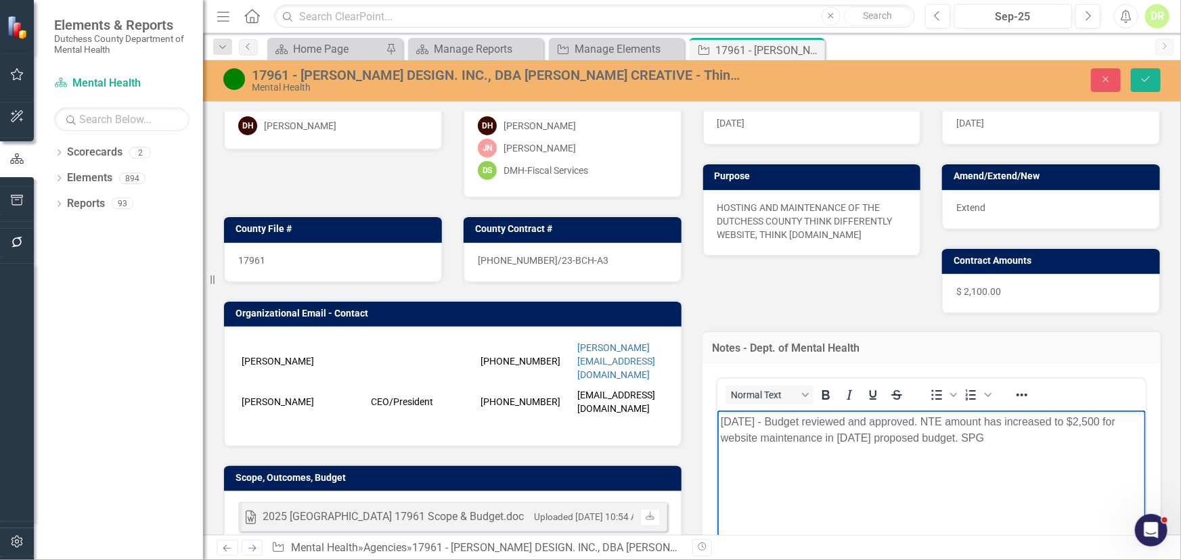
drag, startPoint x: 721, startPoint y: 420, endPoint x: 991, endPoint y: 413, distance: 270.1
click at [1003, 445] on p "11/19/2024 - Budget reviewed and approved. NTE amount has increased to $2,500 f…" at bounding box center [931, 429] width 422 height 32
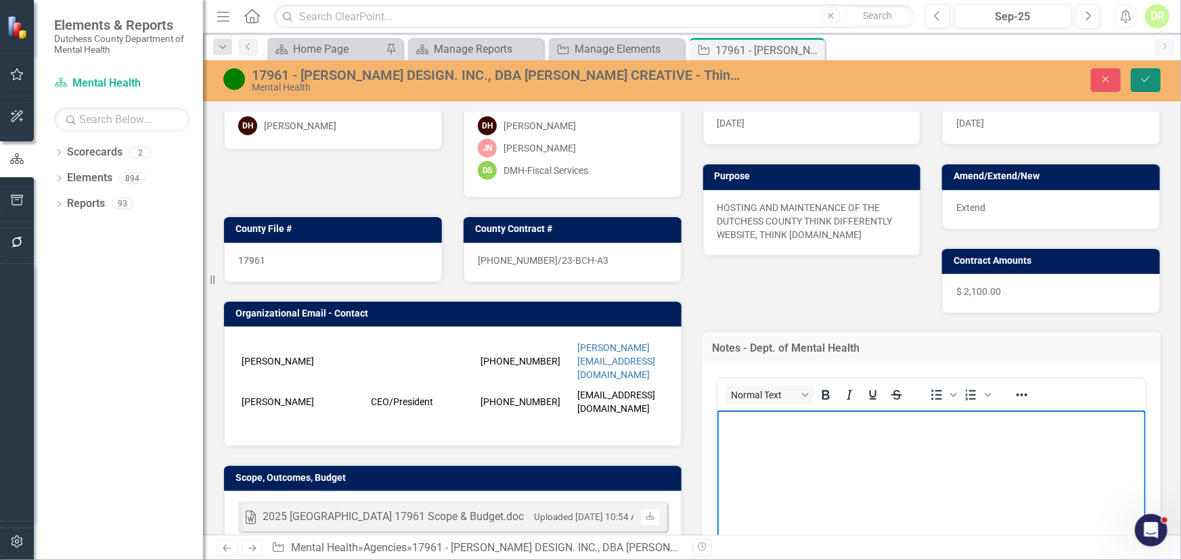
click at [1150, 76] on icon "Save" at bounding box center [1145, 78] width 12 height 9
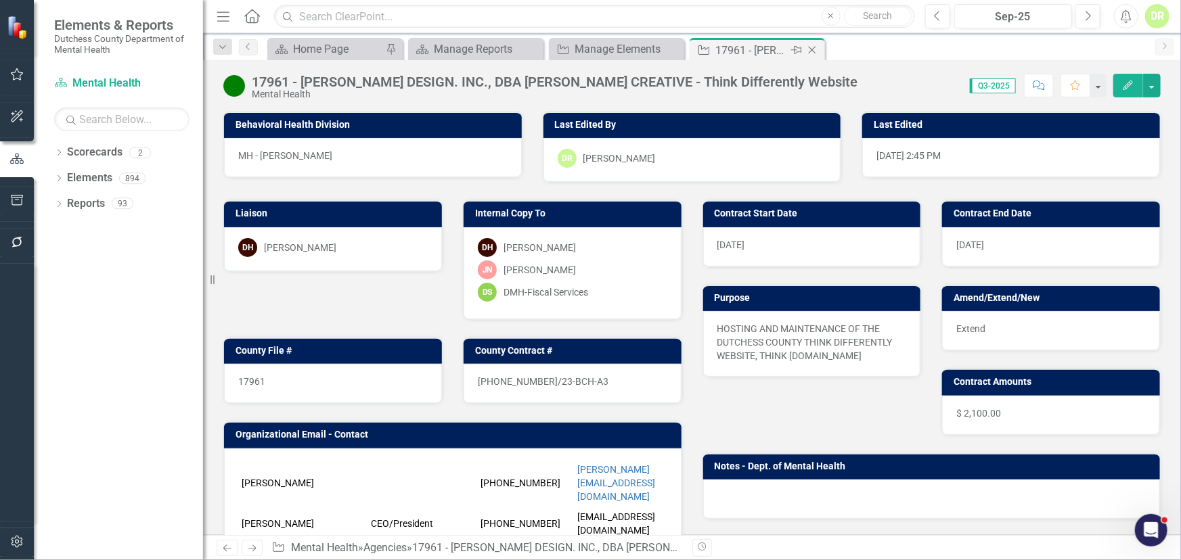
click at [812, 47] on icon "Close" at bounding box center [812, 50] width 14 height 11
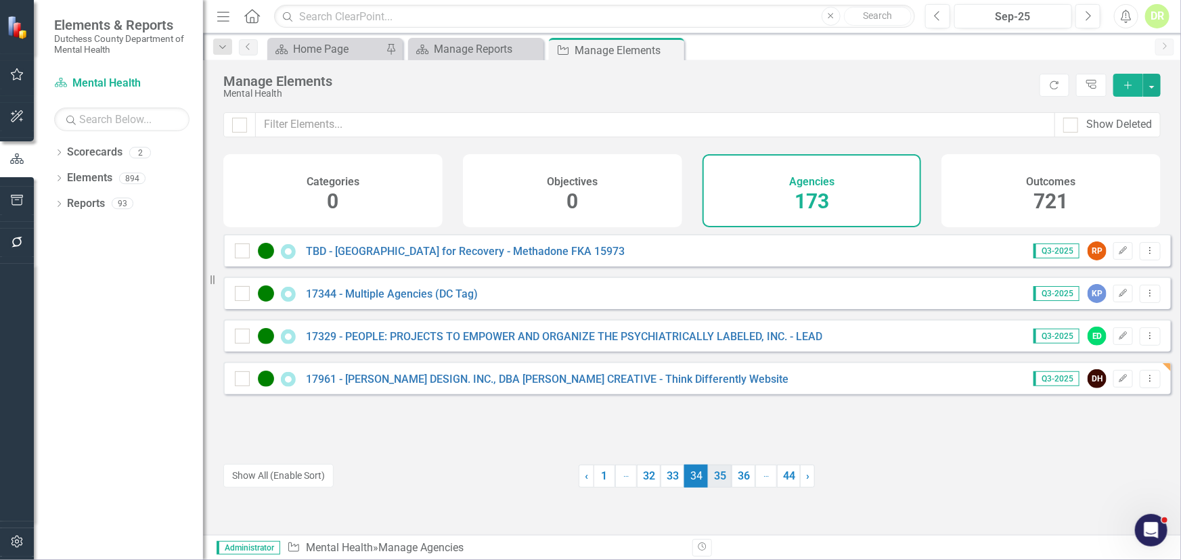
click at [721, 472] on link "35" at bounding box center [720, 476] width 24 height 23
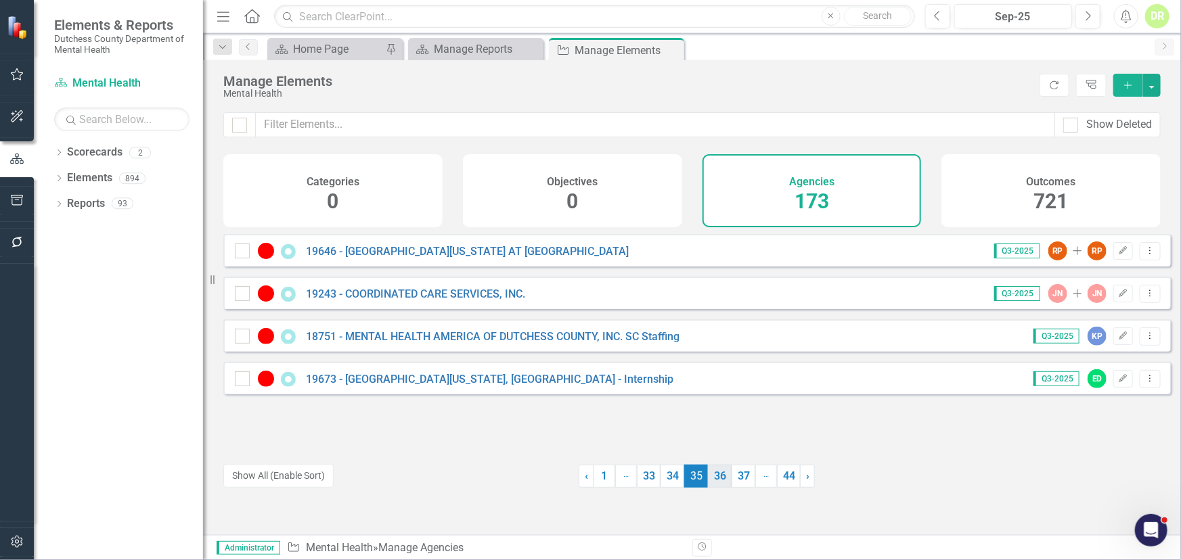
click at [722, 480] on link "36" at bounding box center [720, 476] width 24 height 23
